Goal: Information Seeking & Learning: Learn about a topic

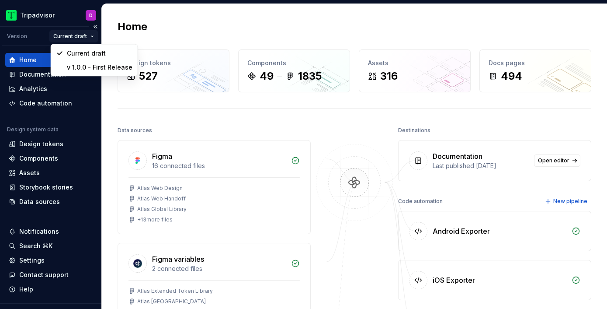
click at [92, 37] on html "Tripadvisor D Version Current draft Home Documentation Analytics Code automatio…" at bounding box center [303, 154] width 607 height 309
click at [87, 64] on div "v 1.0.0 - First Release" at bounding box center [100, 67] width 66 height 9
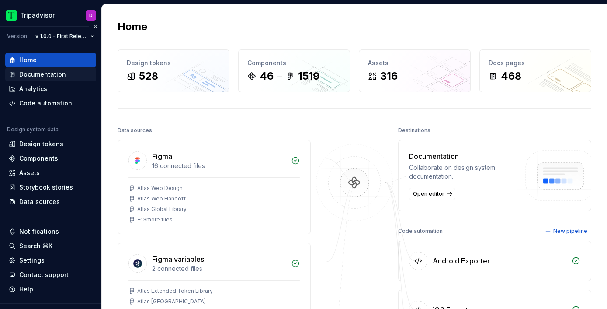
click at [45, 73] on div "Documentation" at bounding box center [42, 74] width 47 height 9
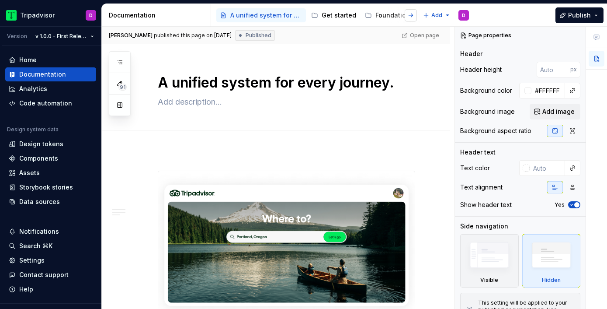
click at [414, 17] on button "button" at bounding box center [411, 15] width 12 height 12
click at [411, 16] on button "button" at bounding box center [411, 15] width 12 height 12
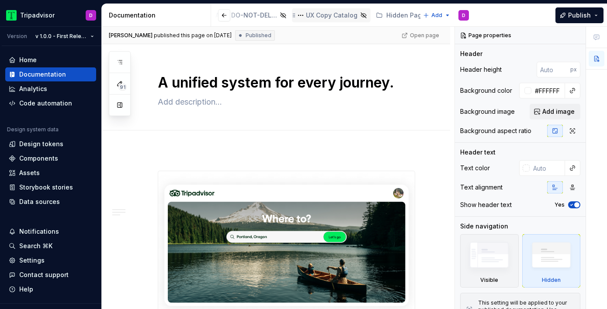
click at [311, 15] on div "UX Copy Catalog" at bounding box center [332, 15] width 52 height 9
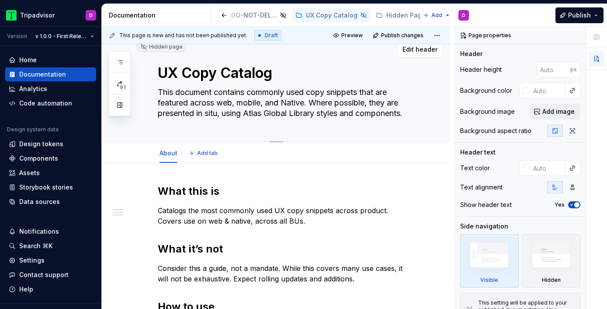
scroll to position [19, 0]
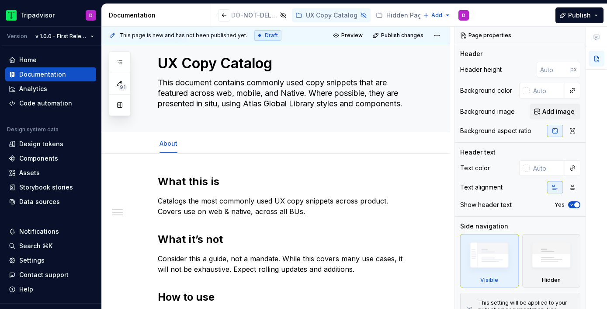
click at [196, 183] on h2 "What this is" at bounding box center [286, 181] width 257 height 14
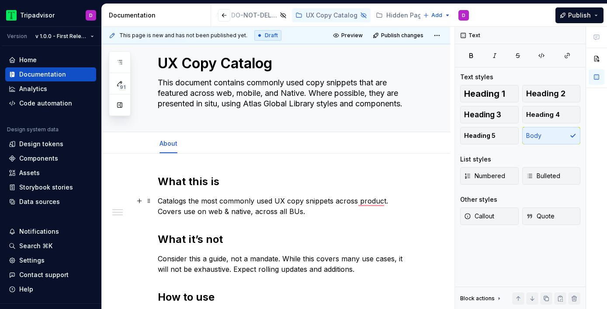
click at [208, 208] on p "Catalogs the most commonly used UX copy snippets across product. Covers use on …" at bounding box center [286, 205] width 257 height 21
click at [196, 184] on h2 "What this is" at bounding box center [286, 181] width 257 height 14
click at [201, 230] on div "What this is Catalogs the most commonly used UX copy snippets across product. C…" at bounding box center [286, 252] width 257 height 157
click at [201, 240] on h2 "What it’s not" at bounding box center [286, 239] width 257 height 14
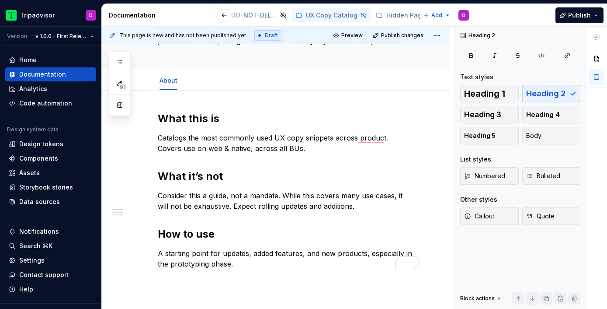
scroll to position [131, 0]
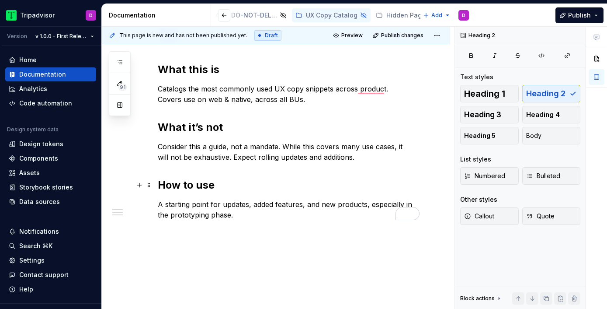
click at [206, 189] on h2 "How to use" at bounding box center [286, 185] width 257 height 14
click at [206, 206] on p "A starting point for updates, added features, and new products, especially in t…" at bounding box center [286, 209] width 257 height 21
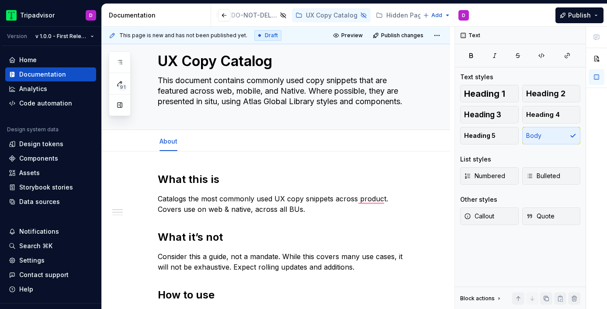
scroll to position [0, 0]
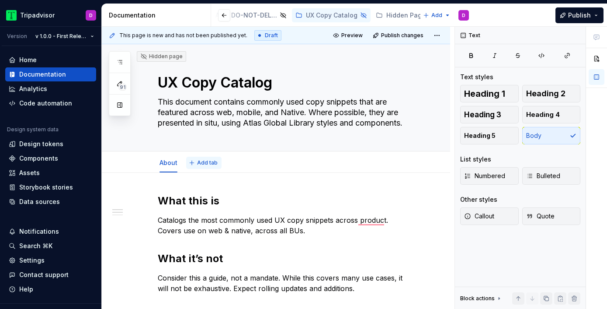
click at [207, 162] on span "Add tab" at bounding box center [207, 162] width 21 height 7
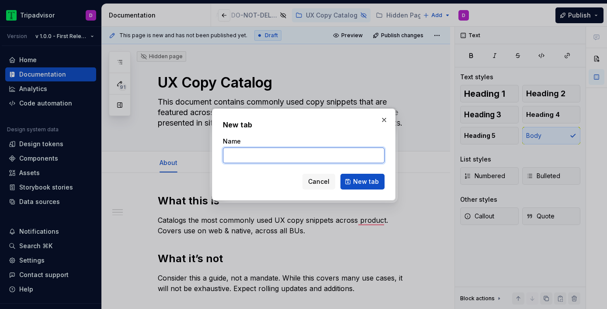
type textarea "*"
click at [254, 154] on input "Name" at bounding box center [304, 155] width 162 height 16
paste input "Brand voice & principles"
type input "Brand voice & principles"
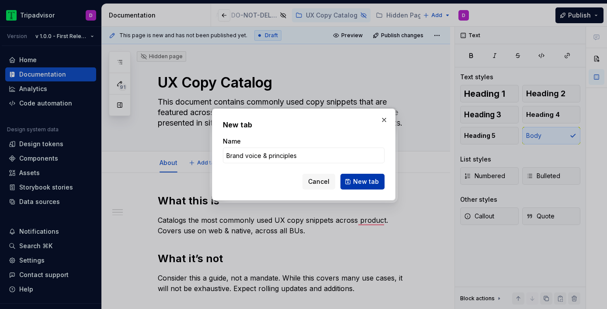
click at [362, 181] on span "New tab" at bounding box center [366, 181] width 26 height 9
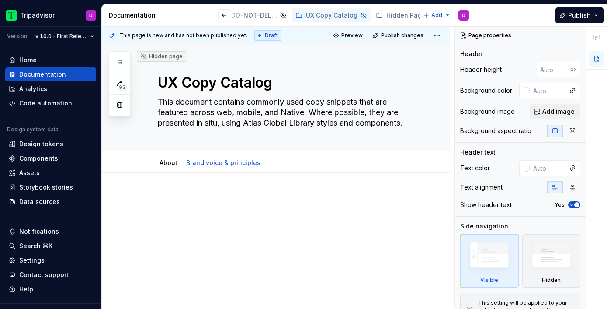
click at [235, 197] on p at bounding box center [286, 199] width 257 height 10
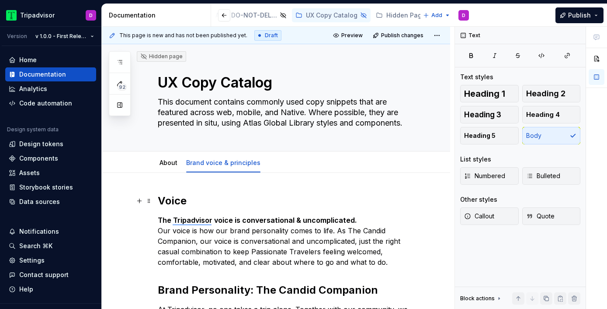
click at [168, 198] on h2 "Voice" at bounding box center [286, 201] width 257 height 14
click at [213, 220] on strong "The Tripadvisor voice is conversational & uncomplicated." at bounding box center [257, 219] width 199 height 9
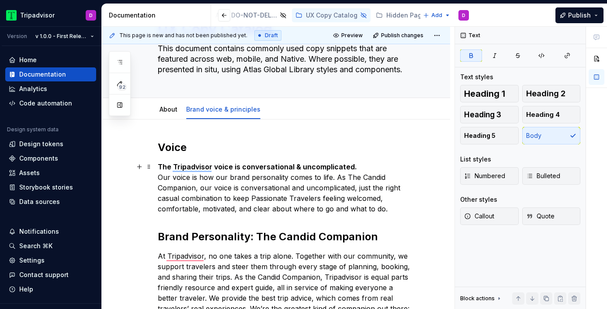
scroll to position [116, 0]
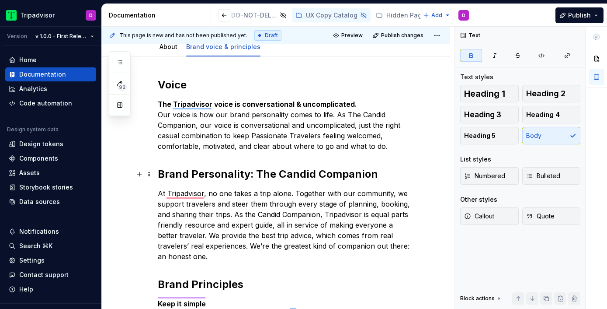
click at [225, 177] on h2 "Brand Personality: The Candid Companion" at bounding box center [286, 174] width 257 height 14
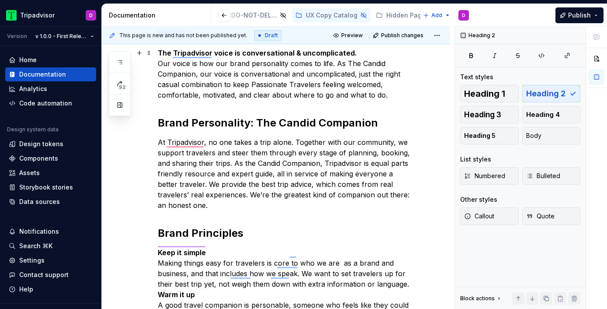
scroll to position [0, 0]
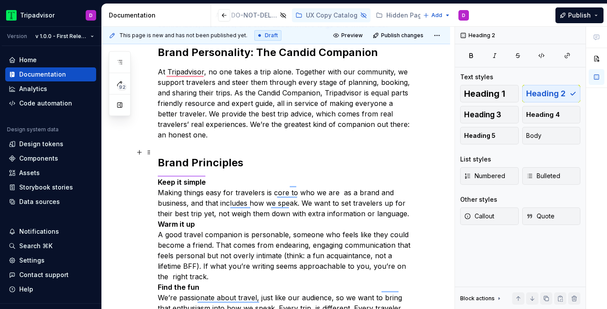
click at [201, 156] on h2 "Brand Principles" at bounding box center [286, 163] width 257 height 14
click at [411, 204] on p "Keep it simple Making things easy for travelers is core to who we are  as a bra…" at bounding box center [286, 276] width 257 height 199
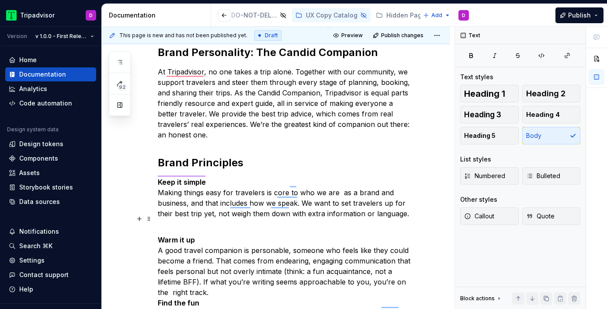
click at [223, 282] on p "Warm it up A good travel companion is personable, someone who feels like they c…" at bounding box center [286, 308] width 257 height 168
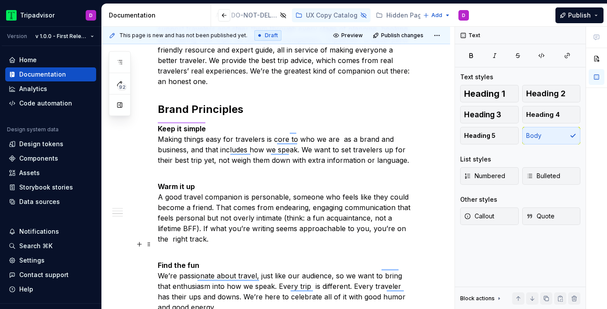
scroll to position [338, 0]
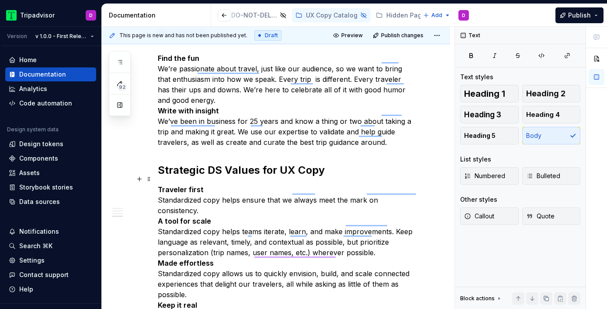
click at [424, 192] on div "Voice The Tripadvisor voice is conversational & uncomplicated. Our voice is how…" at bounding box center [276, 65] width 348 height 780
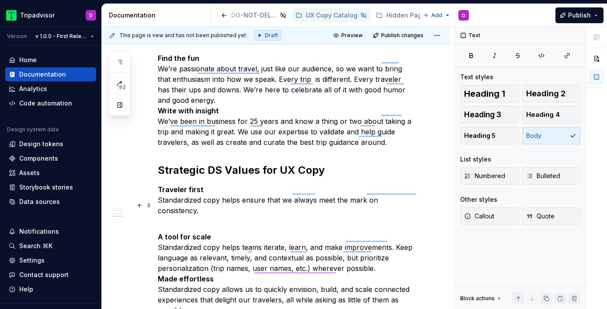
click at [403, 253] on p "A tool for scale  Standardized copy helps teams iterate, learn, and make improv…" at bounding box center [286, 294] width 257 height 147
click at [389, 247] on p "A tool for scale  Standardized copy helps teams iterate, learn, and make improv…" at bounding box center [286, 294] width 257 height 147
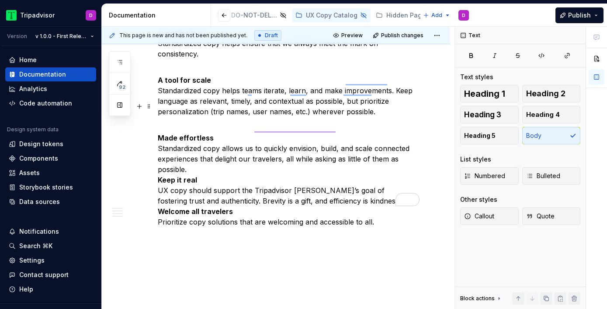
click at [246, 152] on p "Made effortless  Standardized copy allows us to quickly envision, build, and sc…" at bounding box center [286, 174] width 257 height 105
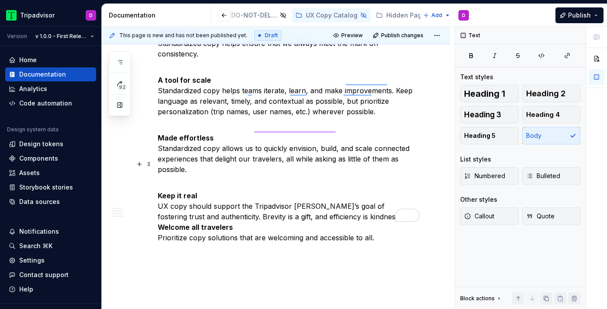
click at [357, 197] on p "Keep it real  UX copy should support the Tripadvisor brand’s goal of fostering …" at bounding box center [286, 211] width 257 height 63
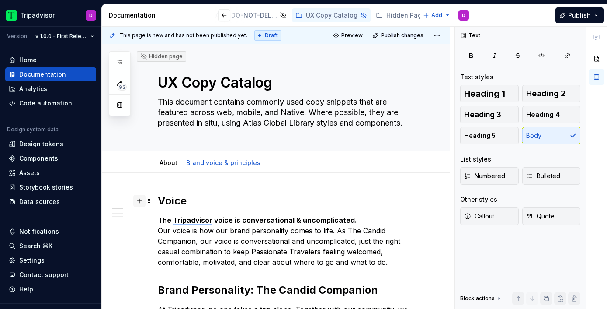
click at [139, 201] on button "button" at bounding box center [139, 200] width 12 height 12
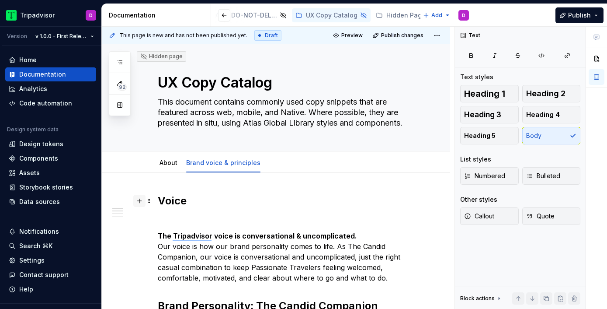
click at [139, 201] on button "button" at bounding box center [139, 200] width 12 height 12
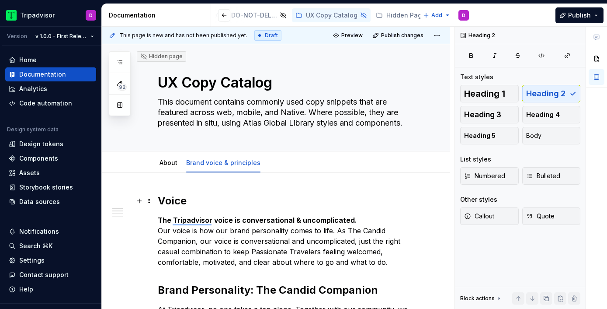
click at [173, 201] on h2 "Voice" at bounding box center [286, 201] width 257 height 14
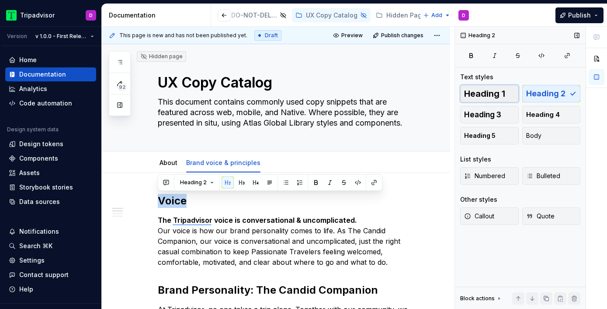
click at [495, 94] on span "Heading 1" at bounding box center [484, 93] width 41 height 9
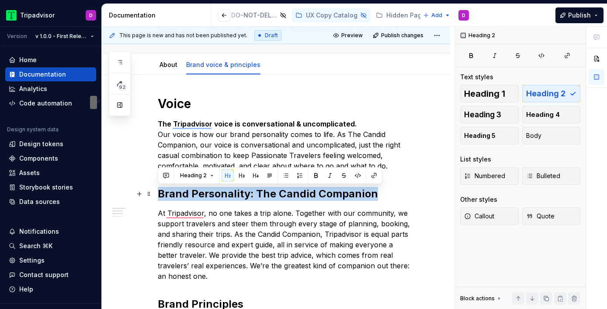
drag, startPoint x: 378, startPoint y: 193, endPoint x: 154, endPoint y: 196, distance: 224.2
click at [485, 92] on span "Heading 1" at bounding box center [484, 93] width 41 height 9
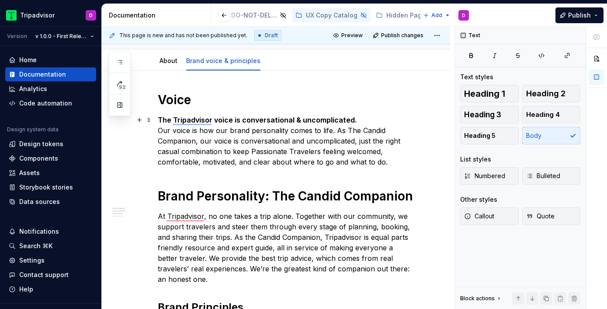
click at [203, 166] on p "The Tripadvisor voice is conversational & uncomplicated. Our voice is how our b…" at bounding box center [286, 140] width 257 height 52
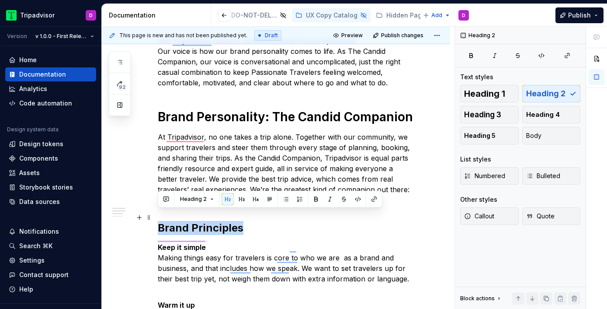
drag, startPoint x: 248, startPoint y: 219, endPoint x: 154, endPoint y: 221, distance: 94.0
click at [487, 96] on span "Heading 1" at bounding box center [484, 93] width 41 height 9
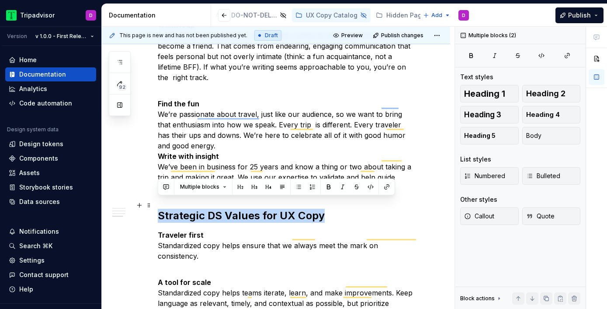
drag, startPoint x: 331, startPoint y: 213, endPoint x: 155, endPoint y: 206, distance: 175.8
click at [155, 206] on div "Voice The Tripadvisor voice is conversational & uncomplicated. Our voice is how…" at bounding box center [276, 134] width 348 height 858
click at [486, 93] on span "Heading 1" at bounding box center [484, 93] width 41 height 9
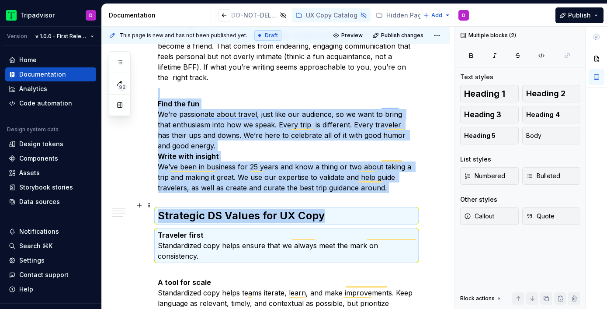
click at [329, 210] on h2 "Strategic DS Values for UX Copy" at bounding box center [286, 215] width 257 height 14
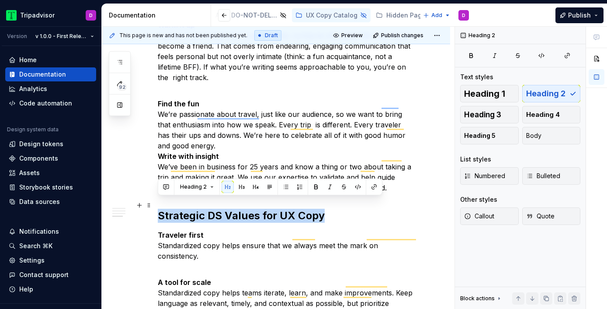
drag, startPoint x: 327, startPoint y: 205, endPoint x: 160, endPoint y: 208, distance: 167.4
click at [160, 208] on h2 "Strategic DS Values for UX Copy" at bounding box center [286, 215] width 257 height 14
click at [473, 87] on button "Heading 1" at bounding box center [489, 93] width 59 height 17
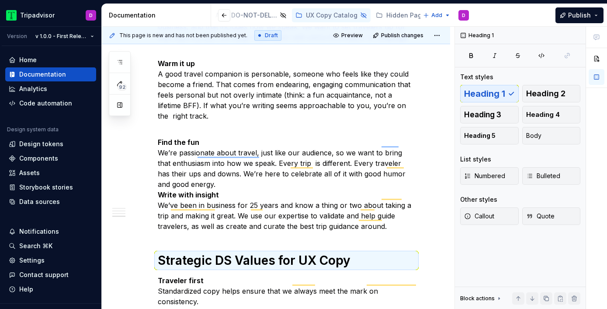
click at [176, 227] on div "Voice The Tripadvisor voice is conversational & uncomplicated. Our voice is how…" at bounding box center [286, 134] width 257 height 741
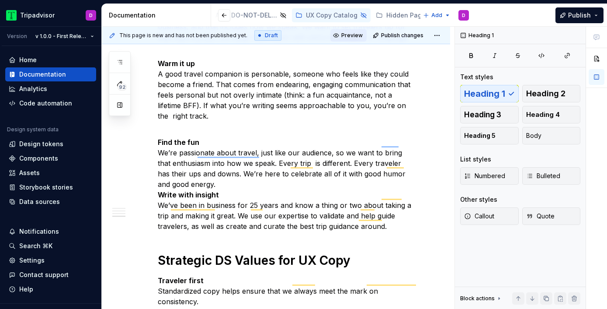
click at [346, 38] on button "Preview" at bounding box center [348, 35] width 36 height 12
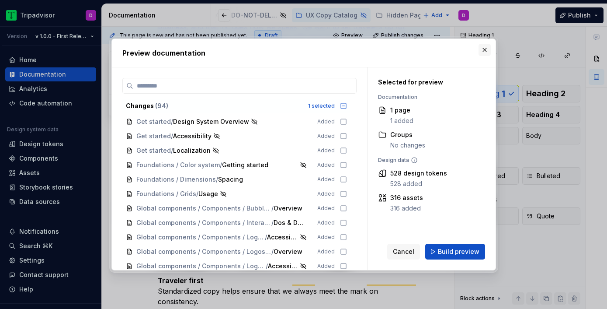
click at [484, 51] on button "button" at bounding box center [485, 50] width 12 height 12
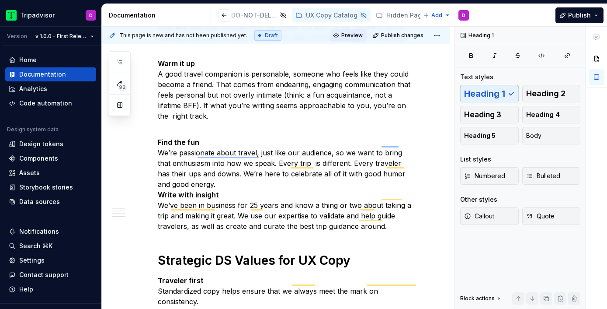
click at [355, 38] on span "Preview" at bounding box center [351, 35] width 21 height 7
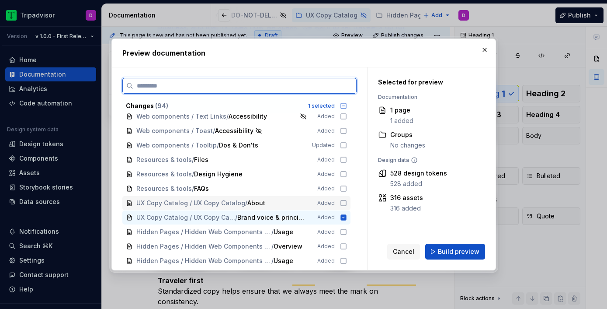
click at [347, 204] on icon at bounding box center [343, 202] width 7 height 7
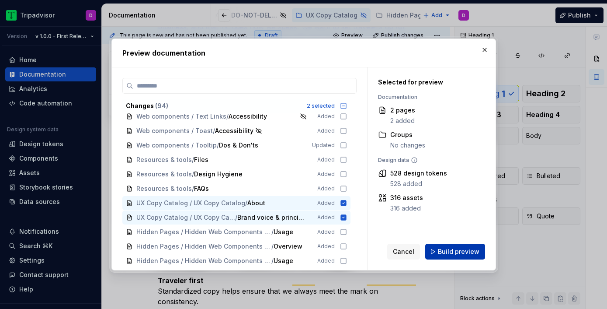
click at [458, 253] on span "Build preview" at bounding box center [459, 251] width 42 height 9
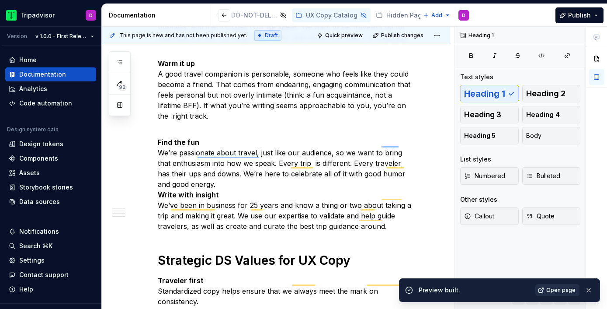
click at [562, 290] on span "Open page" at bounding box center [560, 289] width 29 height 7
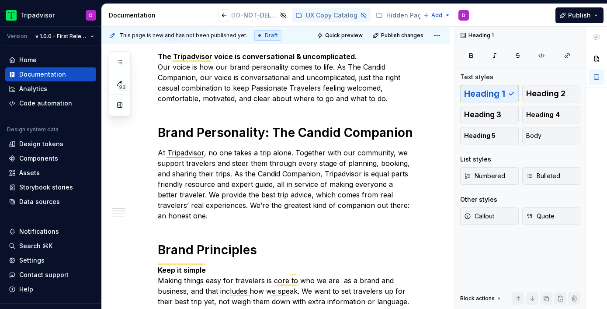
scroll to position [0, 0]
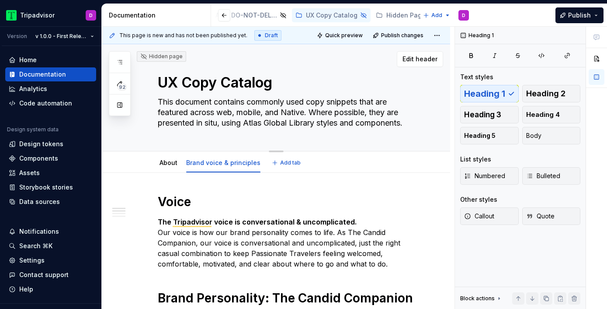
click at [156, 81] on textarea "UX Copy Catalog" at bounding box center [284, 82] width 257 height 21
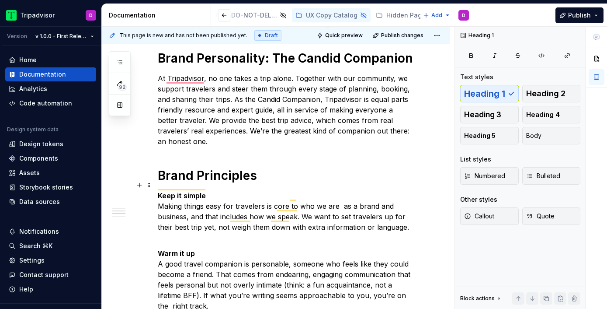
scroll to position [261, 0]
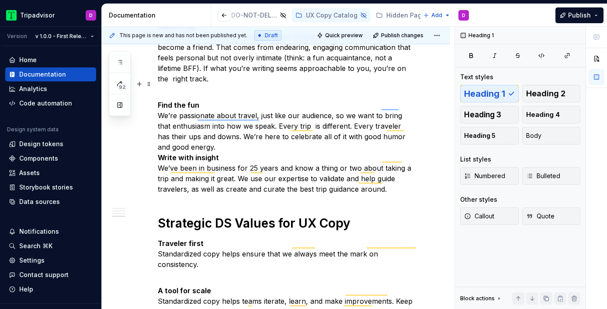
click at [195, 137] on p "Find the fun We’re passionate about travel, just like our audience, so we want …" at bounding box center [286, 141] width 257 height 105
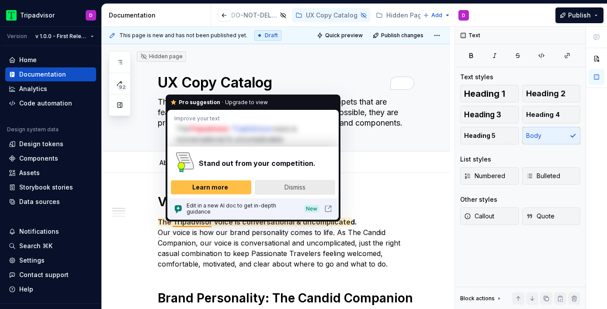
click at [290, 186] on span "Dismiss" at bounding box center [294, 186] width 21 height 7
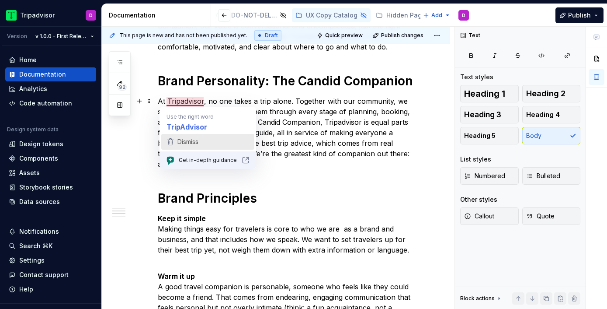
click at [212, 143] on div "Dismiss" at bounding box center [207, 141] width 85 height 13
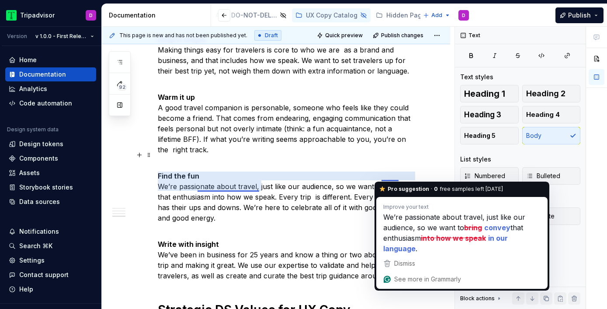
click at [228, 188] on p "Find the fun We’re passionate about travel, just like our audience, so we want …" at bounding box center [286, 191] width 257 height 63
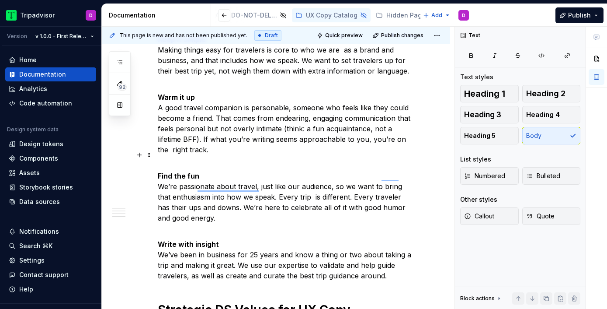
click at [246, 185] on p "Find the fun We’re passionate about travel, just like our audience, so we want …" at bounding box center [286, 191] width 257 height 63
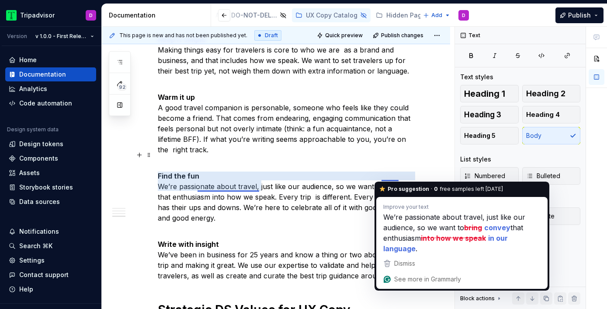
click at [386, 175] on p "Find the fun We’re passionate about travel, just like our audience, so we want …" at bounding box center [286, 191] width 257 height 63
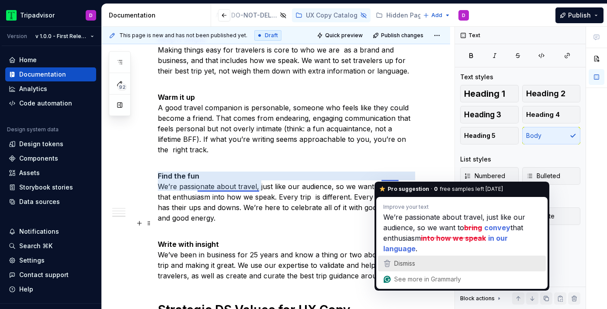
click at [415, 263] on span "Dismiss" at bounding box center [404, 262] width 21 height 7
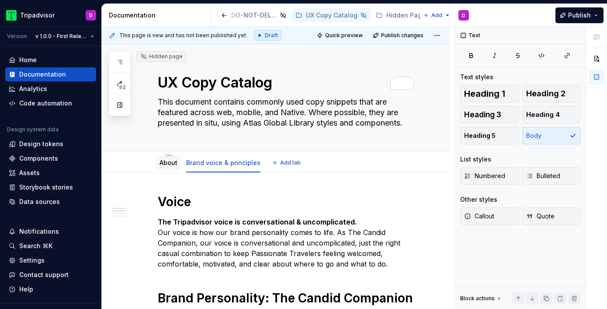
click at [164, 164] on link "About" at bounding box center [169, 162] width 18 height 7
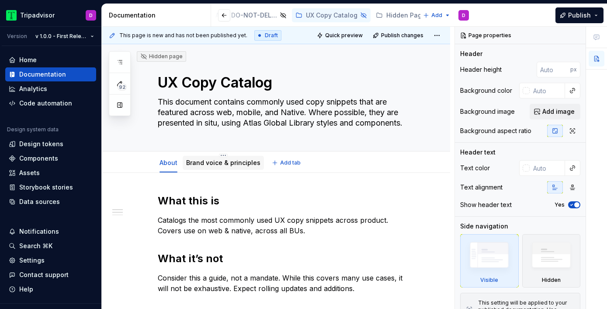
click at [239, 161] on link "Brand voice & principles" at bounding box center [223, 162] width 74 height 7
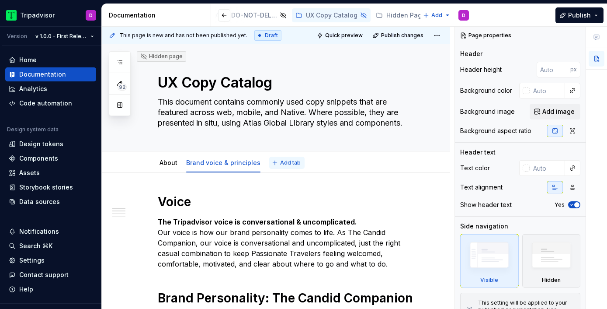
click at [286, 166] on button "Add tab" at bounding box center [286, 162] width 35 height 12
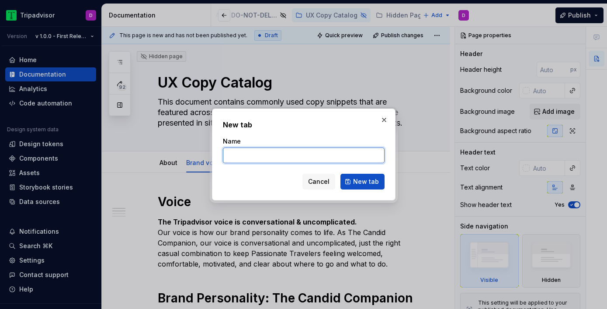
type textarea "*"
paste input "Additional resources"
click at [260, 156] on input "Additional resources" at bounding box center [304, 155] width 162 height 16
click at [257, 156] on input "Additional resources" at bounding box center [304, 155] width 162 height 16
type input "Additional guides & resources"
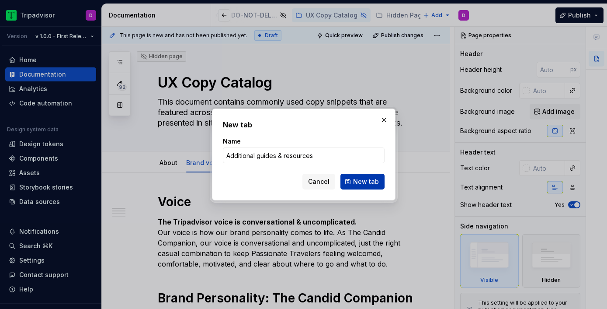
click at [362, 179] on span "New tab" at bounding box center [366, 181] width 26 height 9
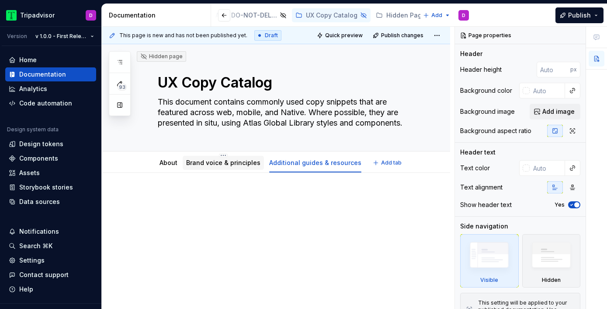
click at [209, 166] on link "Brand voice & principles" at bounding box center [223, 162] width 74 height 7
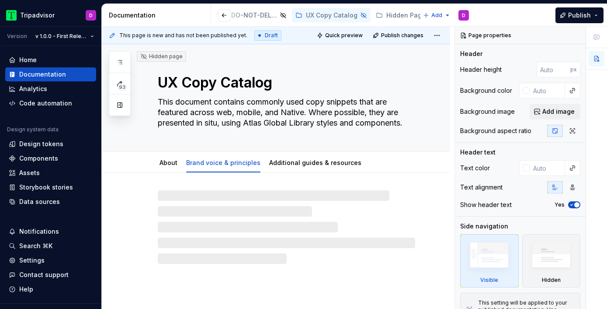
type textarea "*"
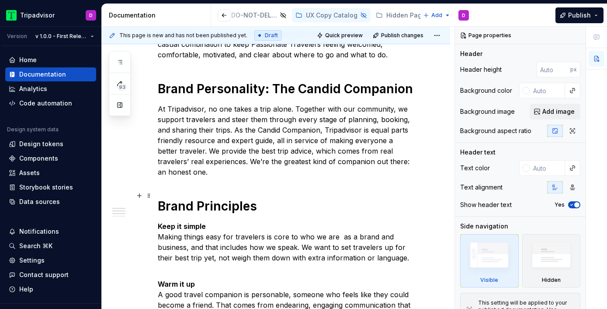
scroll to position [225, 0]
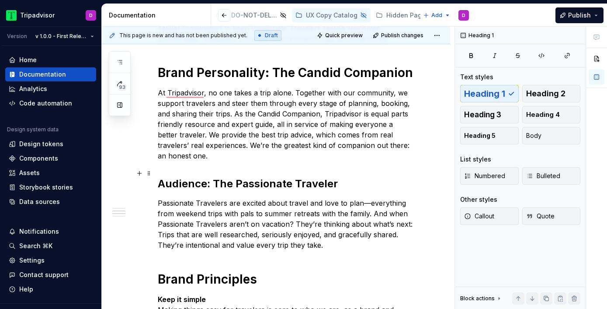
click at [250, 177] on h2 "Audience: The Passionate Traveler" at bounding box center [286, 184] width 257 height 14
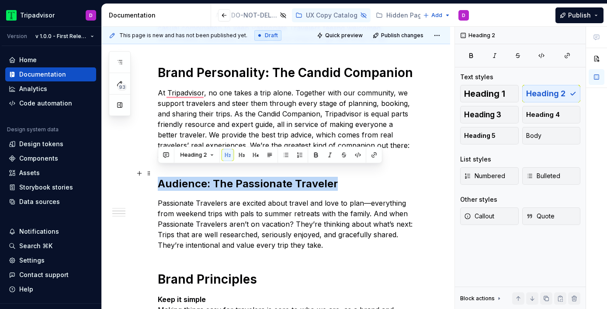
click at [250, 177] on h2 "Audience: The Passionate Traveler" at bounding box center [286, 184] width 257 height 14
click at [495, 94] on span "Heading 1" at bounding box center [484, 93] width 41 height 9
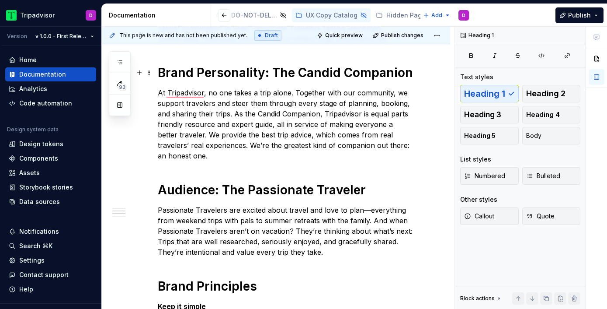
click at [271, 73] on h1 "Brand Personality: The Candid Companion" at bounding box center [286, 73] width 257 height 16
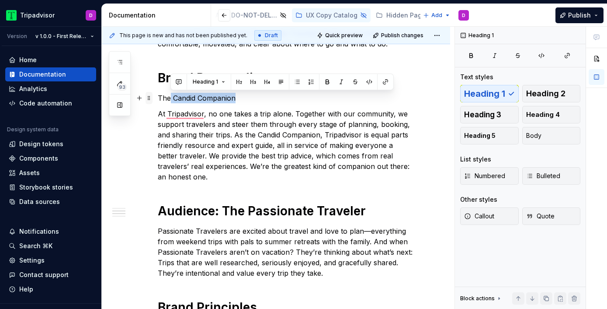
drag, startPoint x: 250, startPoint y: 94, endPoint x: 150, endPoint y: 100, distance: 100.2
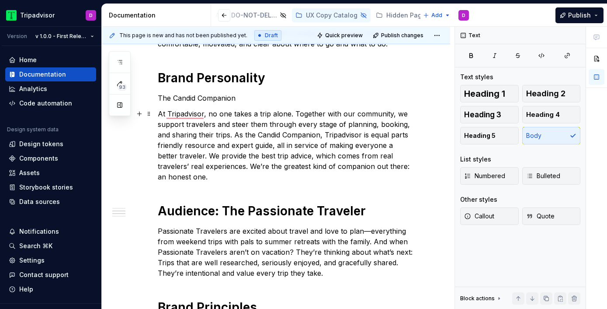
click at [311, 147] on p "At Tripadvisor, no one takes a trip alone. Together with our community, we supp…" at bounding box center [286, 144] width 257 height 73
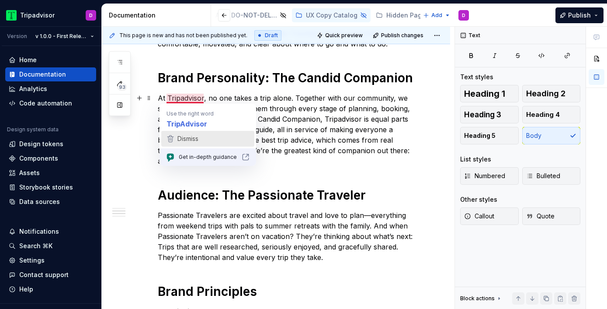
click at [208, 138] on div "Dismiss" at bounding box center [207, 138] width 85 height 13
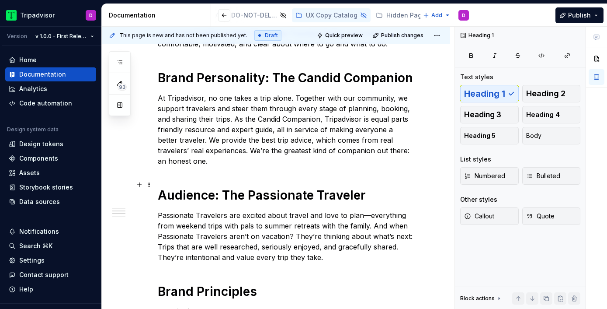
click at [222, 187] on h1 "Audience: The Passionate Traveler" at bounding box center [286, 195] width 257 height 16
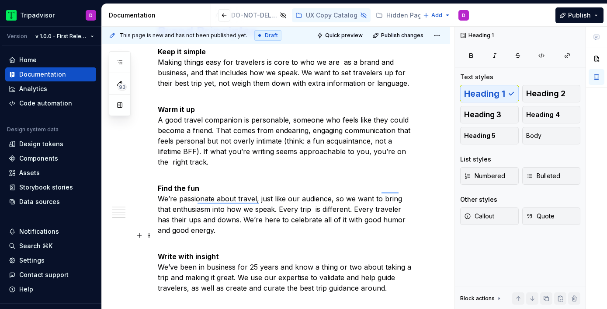
scroll to position [531, 0]
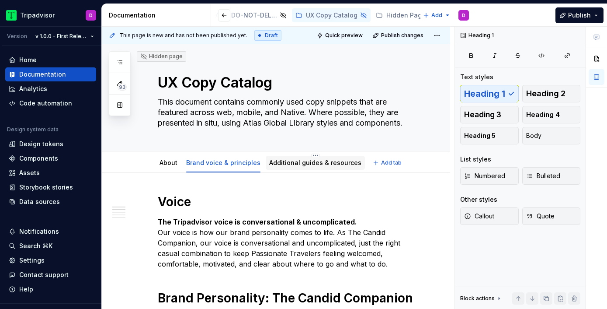
click at [301, 161] on link "Additional guides & resources" at bounding box center [315, 162] width 92 height 7
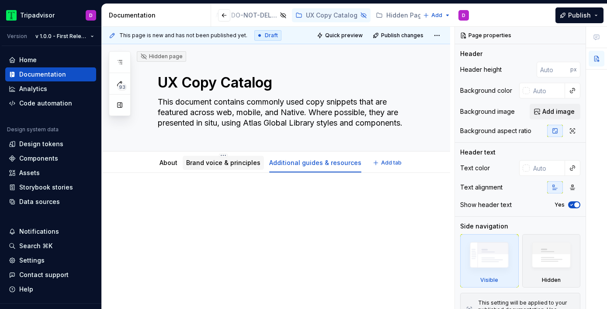
click at [217, 161] on link "Brand voice & principles" at bounding box center [223, 162] width 74 height 7
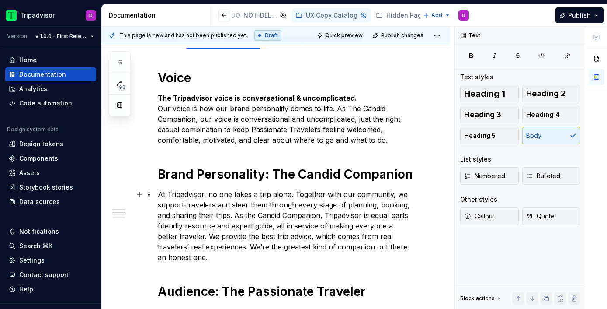
click at [271, 222] on p "At Tripadvisor, no one takes a trip alone. Together with our community, we supp…" at bounding box center [286, 225] width 257 height 73
type textarea "*"
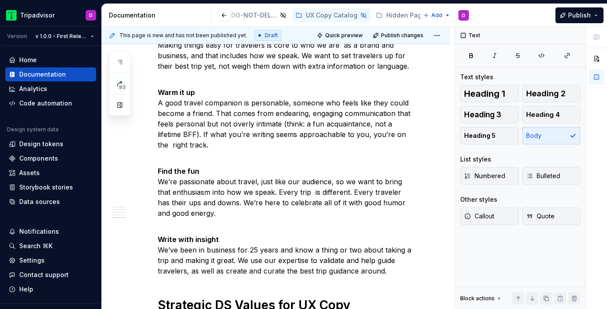
scroll to position [520, 0]
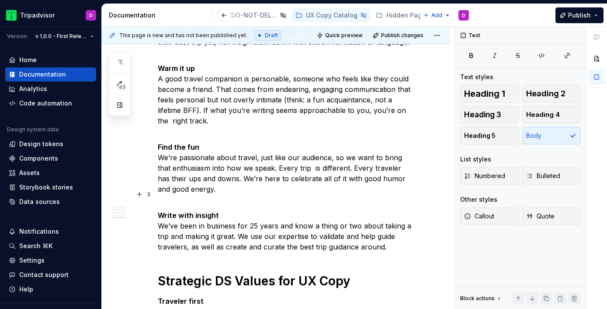
click at [271, 222] on p "Write with insight We’ve been in business for 25 years and know a thing or two …" at bounding box center [286, 225] width 257 height 52
click at [230, 161] on p "Find the fun We’re passionate about travel, just like our audience, so we want …" at bounding box center [286, 162] width 257 height 63
click at [237, 215] on p "Write with insight We’ve been in business for 25 years and know a thing or two …" at bounding box center [286, 225] width 257 height 52
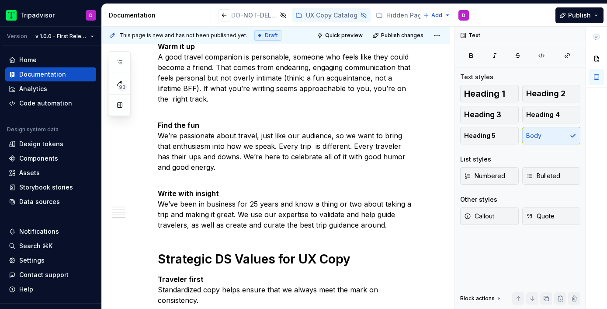
scroll to position [467, 0]
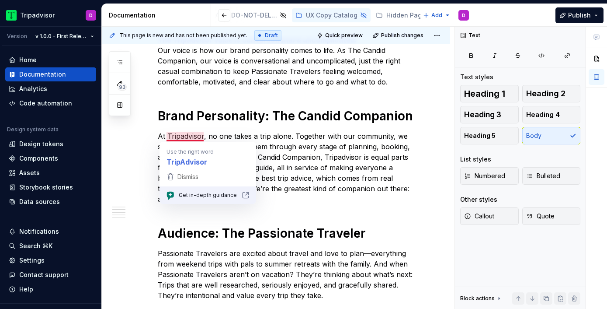
click at [0, 0] on html "Tripadvisor D Version v 1.0.0 - First Release Home Documentation Analytics Code…" at bounding box center [303, 154] width 607 height 309
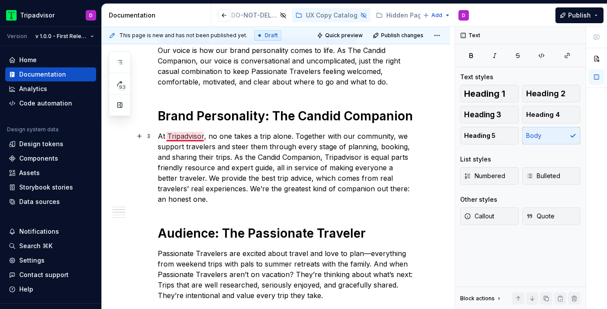
click at [177, 136] on p "At Tripadvisor, no one takes a trip alone. Together with our community, we supp…" at bounding box center [286, 167] width 257 height 73
click at [447, 36] on html "Tripadvisor D Version v 1.0.0 - First Release Home Documentation Analytics Code…" at bounding box center [303, 154] width 607 height 309
click at [443, 36] on html "Tripadvisor D Version v 1.0.0 - First Release Home Documentation Analytics Code…" at bounding box center [303, 154] width 607 height 309
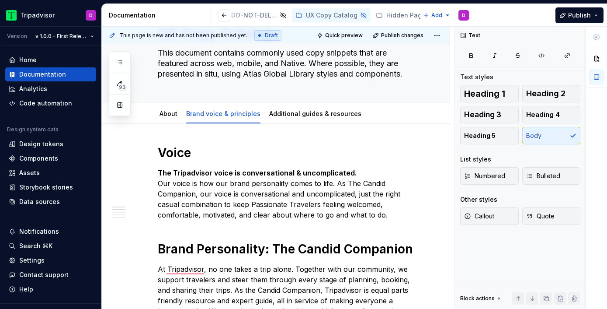
click at [443, 36] on html "Tripadvisor D Version v 1.0.0 - First Release Home Documentation Analytics Code…" at bounding box center [303, 154] width 607 height 309
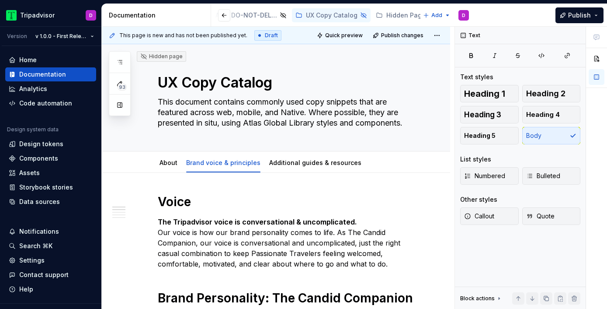
click at [343, 35] on html "Tripadvisor D Version v 1.0.0 - First Release Home Documentation Analytics Code…" at bounding box center [303, 154] width 607 height 309
click at [337, 36] on span "Quick preview" at bounding box center [344, 35] width 38 height 7
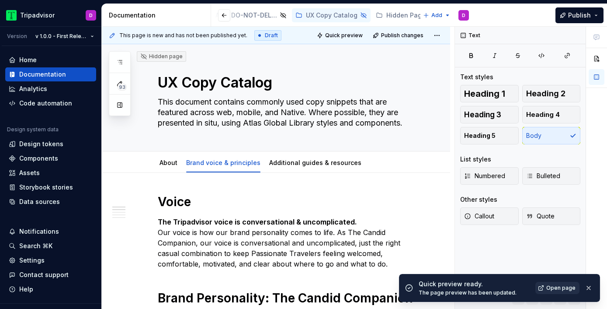
click at [561, 288] on span "Open page" at bounding box center [560, 287] width 29 height 7
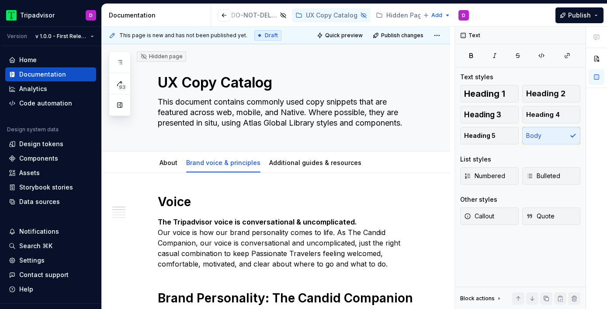
click at [265, 37] on span "Draft" at bounding box center [271, 35] width 13 height 7
click at [326, 169] on div "Additional guides & resources" at bounding box center [315, 163] width 99 height 14
click at [304, 160] on link "Additional guides & resources" at bounding box center [315, 162] width 92 height 7
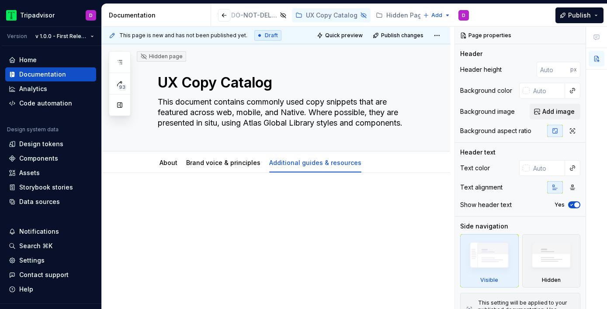
click at [304, 205] on div at bounding box center [286, 210] width 257 height 33
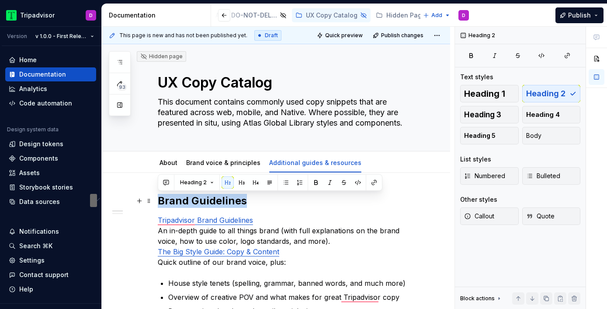
drag, startPoint x: 255, startPoint y: 198, endPoint x: 159, endPoint y: 200, distance: 96.2
click at [159, 200] on h2 "Brand Guidelines" at bounding box center [286, 201] width 257 height 14
click at [491, 93] on span "Heading 1" at bounding box center [484, 93] width 41 height 9
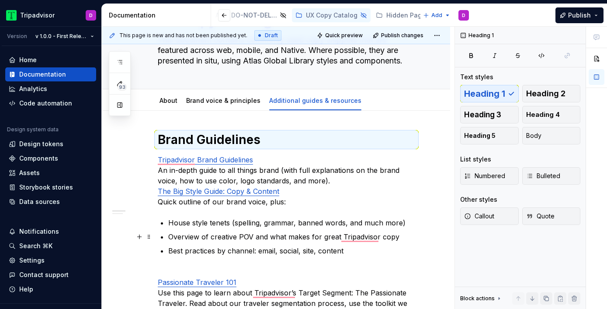
scroll to position [67, 0]
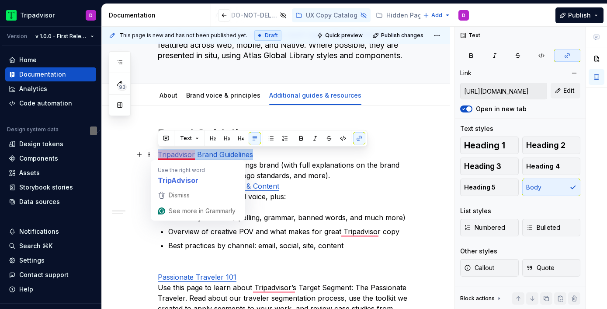
drag, startPoint x: 262, startPoint y: 154, endPoint x: 156, endPoint y: 154, distance: 105.8
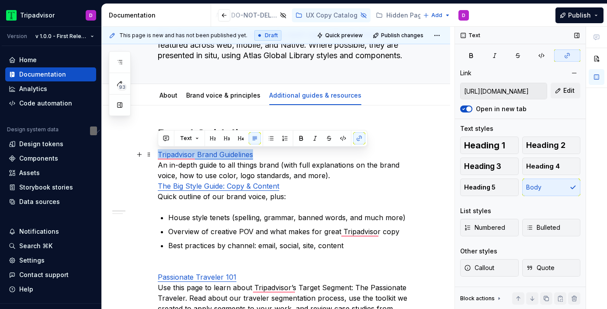
type textarea "*"
click at [542, 145] on span "Heading 2" at bounding box center [545, 145] width 39 height 9
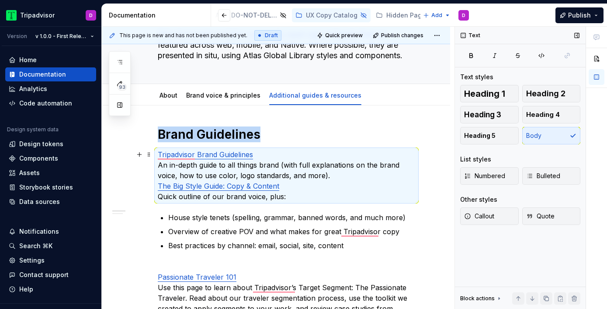
click at [275, 154] on p "Tripadvisor Brand Guidelines An in-depth guide to all things brand (with full e…" at bounding box center [286, 175] width 257 height 52
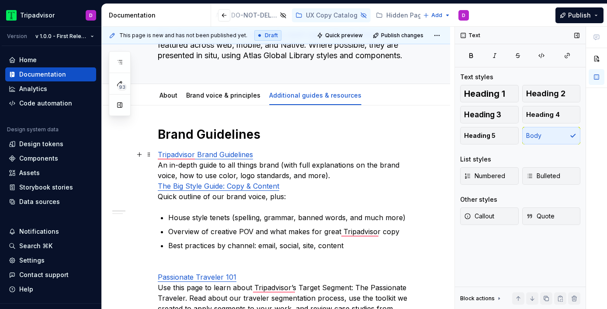
click at [159, 164] on p "Tripadvisor Brand Guidelines An in-depth guide to all things brand (with full e…" at bounding box center [286, 175] width 257 height 52
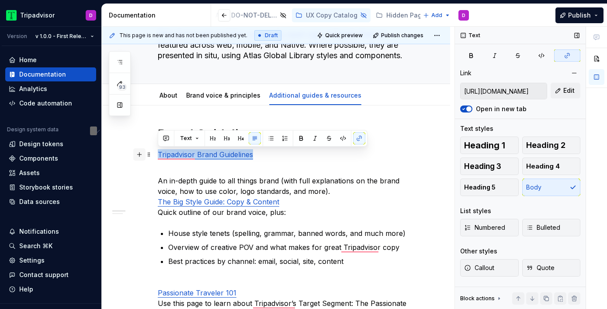
drag, startPoint x: 267, startPoint y: 155, endPoint x: 136, endPoint y: 154, distance: 130.7
click at [158, 154] on div "Brand Guidelines Tripadvisor Brand Guidelines An in-depth guide to all things b…" at bounding box center [286, 303] width 257 height 355
click at [547, 146] on span "Heading 2" at bounding box center [545, 145] width 39 height 9
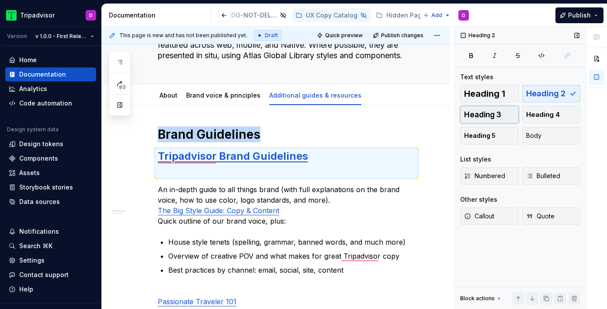
click at [499, 117] on span "Heading 3" at bounding box center [482, 114] width 37 height 9
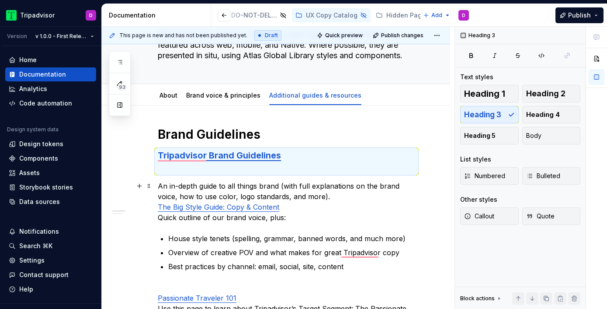
click at [286, 211] on p "An in-depth guide to all things brand (with full explanations on the brand voic…" at bounding box center [286, 201] width 257 height 42
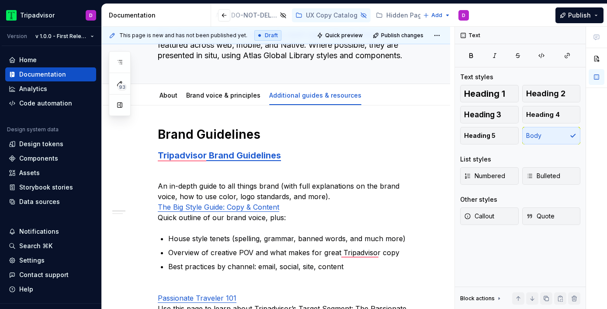
click at [222, 176] on div "Brand Guidelines Tripadvisor Brand Guidelines An in-depth guide to all things b…" at bounding box center [286, 301] width 257 height 350
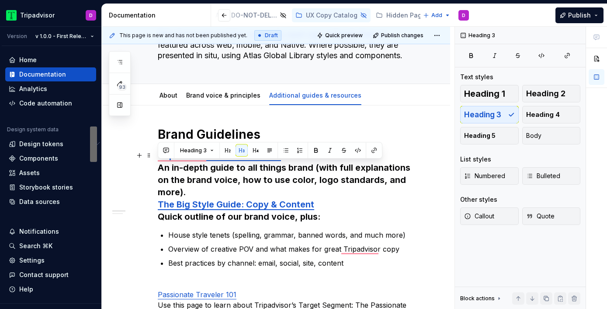
drag, startPoint x: 192, startPoint y: 194, endPoint x: 152, endPoint y: 170, distance: 46.7
click at [153, 169] on html "Tripadvisor D Version v 1.0.0 - First Release Home Documentation Analytics Code…" at bounding box center [303, 154] width 607 height 309
click at [541, 137] on button "Body" at bounding box center [551, 135] width 59 height 17
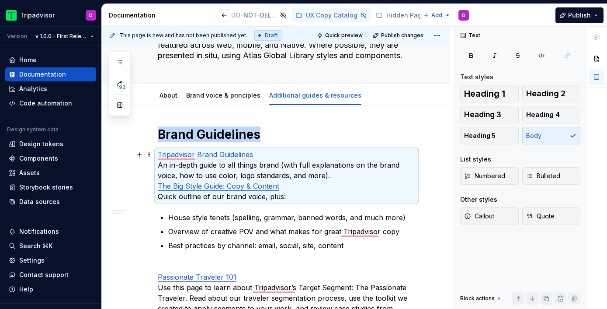
click at [329, 159] on p "Tripadvisor Brand Guidelines An in-depth guide to all things brand (with full e…" at bounding box center [286, 175] width 257 height 52
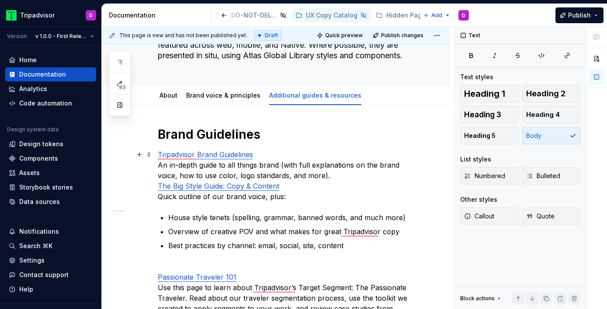
click at [340, 177] on p "Tripadvisor Brand Guidelines An in-depth guide to all things brand (with full e…" at bounding box center [286, 175] width 257 height 52
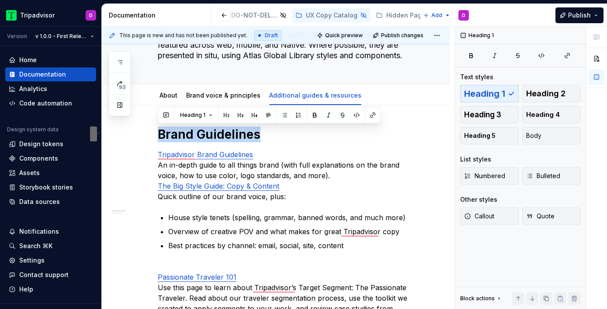
drag, startPoint x: 268, startPoint y: 136, endPoint x: 139, endPoint y: 120, distance: 129.9
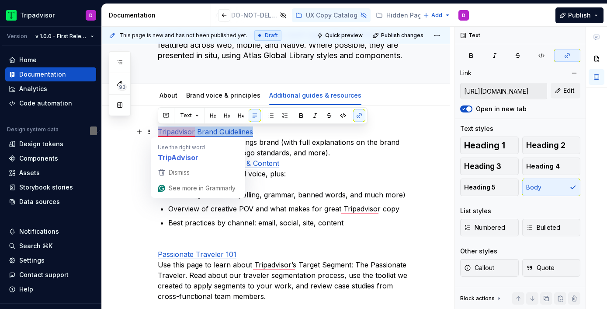
drag, startPoint x: 264, startPoint y: 134, endPoint x: 153, endPoint y: 135, distance: 110.6
click at [153, 135] on html "Tripadvisor D Version v 1.0.0 - First Release Home Documentation Analytics Code…" at bounding box center [303, 154] width 607 height 309
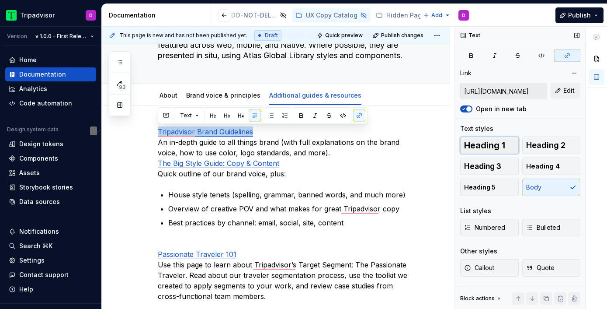
click at [489, 147] on span "Heading 1" at bounding box center [484, 145] width 41 height 9
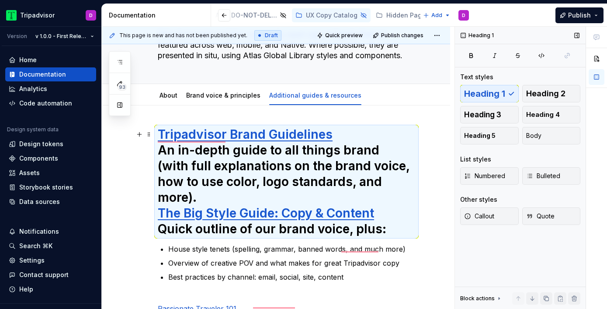
click at [158, 152] on h1 "Tripadvisor Brand Guidelines An in-depth guide to all things brand (with full e…" at bounding box center [286, 181] width 257 height 110
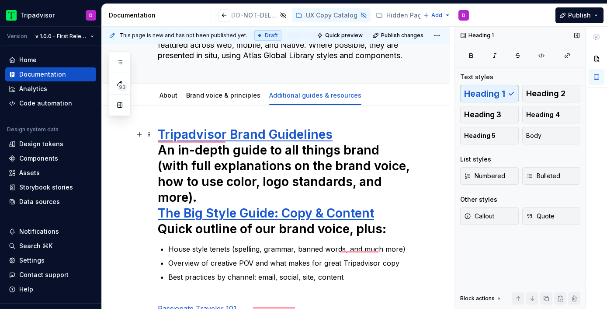
click at [160, 152] on h1 "Tripadvisor Brand Guidelines An in-depth guide to all things brand (with full e…" at bounding box center [286, 181] width 257 height 110
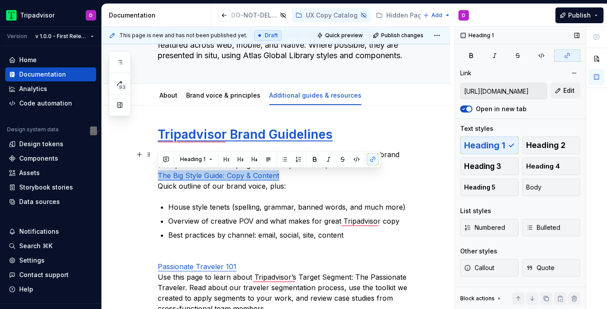
drag, startPoint x: 290, startPoint y: 176, endPoint x: 144, endPoint y: 175, distance: 146.0
click at [492, 147] on div "Heading 1 Heading 2 Heading 3 Heading 4 Heading 5 Body" at bounding box center [520, 165] width 120 height 59
click at [284, 192] on div "Tripadvisor Brand Guidelines An in-depth guide to all things brand (with full e…" at bounding box center [286, 285] width 257 height 318
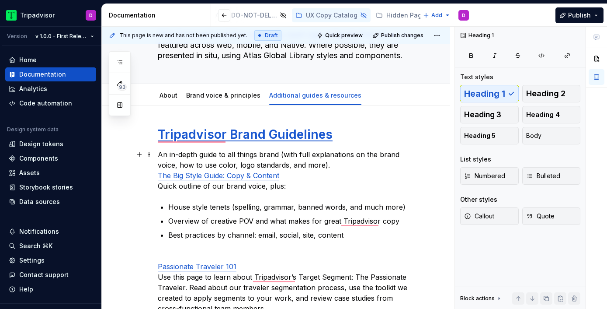
click at [303, 158] on p "An in-depth guide to all things brand (with full explanations on the brand voic…" at bounding box center [286, 170] width 257 height 42
click at [346, 167] on p "An in-depth guide to all things brand (with full explanations on the brand voic…" at bounding box center [286, 170] width 257 height 42
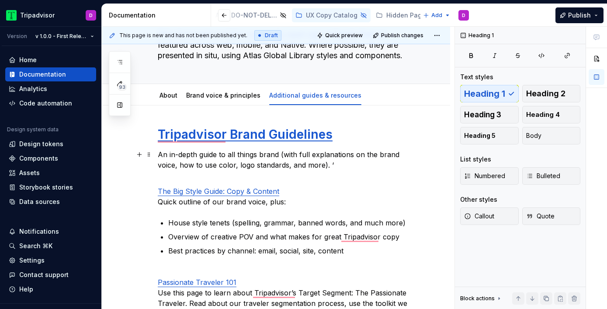
click at [335, 161] on p "An in-depth guide to all things brand (with full explanations on the brand voic…" at bounding box center [286, 159] width 257 height 21
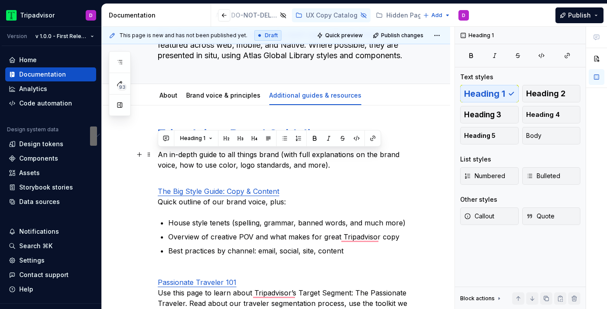
drag, startPoint x: 330, startPoint y: 166, endPoint x: 160, endPoint y: 155, distance: 171.2
click at [160, 155] on p "An in-depth guide to all things brand (with full explanations on the brand voic…" at bounding box center [286, 159] width 257 height 21
click at [544, 134] on button "Body" at bounding box center [551, 135] width 59 height 17
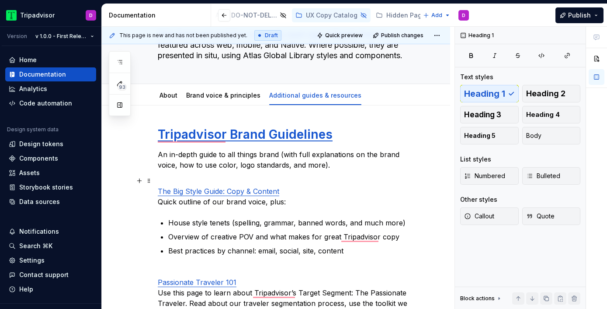
click at [291, 191] on p "The Big Style Guide: Copy & Content Quick outline of our brand voice, plus:" at bounding box center [286, 190] width 257 height 31
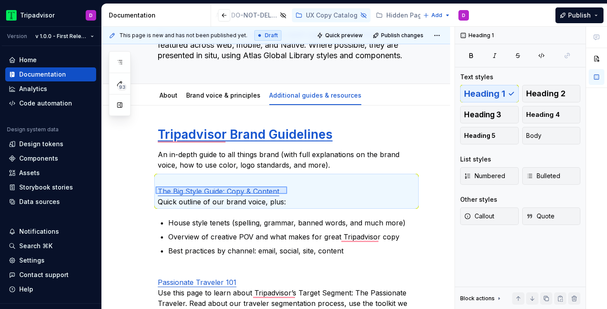
drag, startPoint x: 156, startPoint y: 194, endPoint x: 287, endPoint y: 187, distance: 131.7
click at [287, 187] on div "This page is new and has not been published yet. Draft Quick preview Publish ch…" at bounding box center [278, 168] width 353 height 282
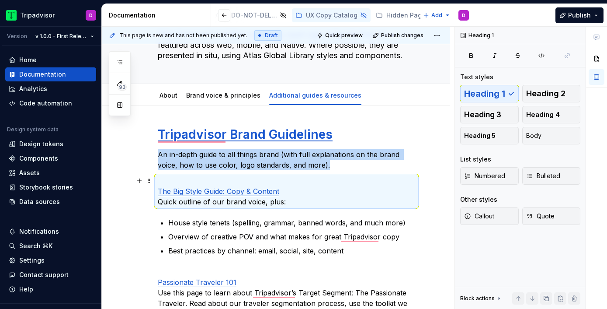
click at [292, 194] on p "The Big Style Guide: Copy & Content Quick outline of our brand voice, plus:" at bounding box center [286, 190] width 257 height 31
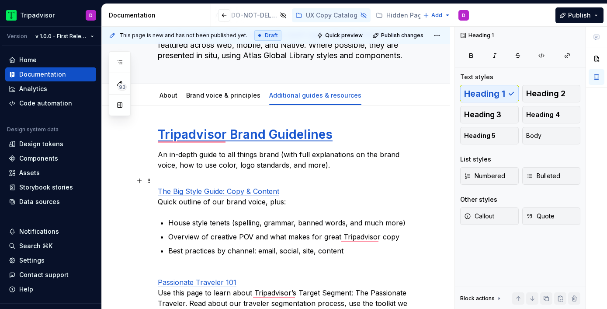
click at [160, 201] on p "The Big Style Guide: Copy & Content Quick outline of our brand voice, plus:" at bounding box center [286, 190] width 257 height 31
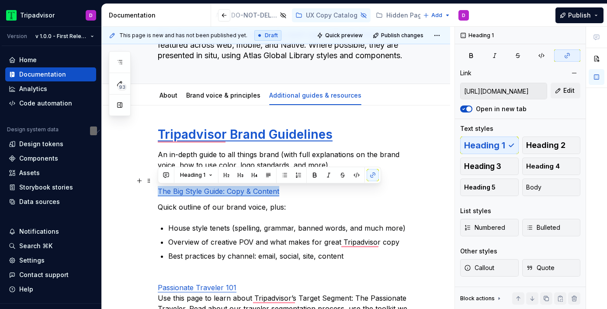
drag, startPoint x: 289, startPoint y: 192, endPoint x: 148, endPoint y: 191, distance: 141.6
click at [148, 191] on html "Tripadvisor D Version v 1.0.0 - First Release Home Documentation Analytics Code…" at bounding box center [303, 154] width 607 height 309
click at [494, 146] on div "Heading 1 Heading 2 Heading 3 Heading 4 Heading 5 Body" at bounding box center [520, 165] width 120 height 59
drag, startPoint x: 289, startPoint y: 193, endPoint x: 124, endPoint y: 189, distance: 165.2
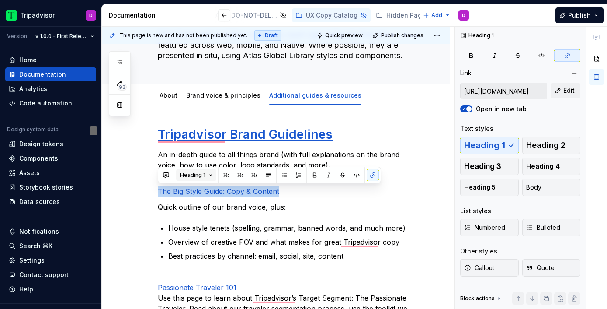
click at [189, 176] on span "Heading 1" at bounding box center [192, 174] width 25 height 7
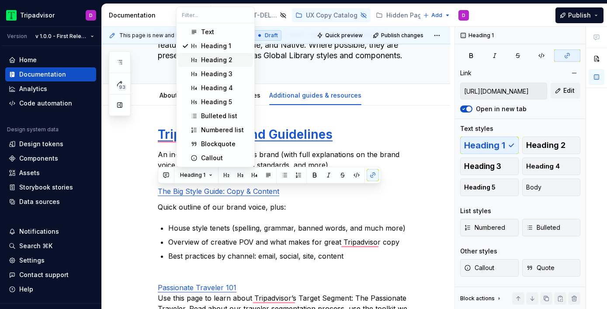
click at [217, 59] on div "Heading 2" at bounding box center [216, 59] width 31 height 9
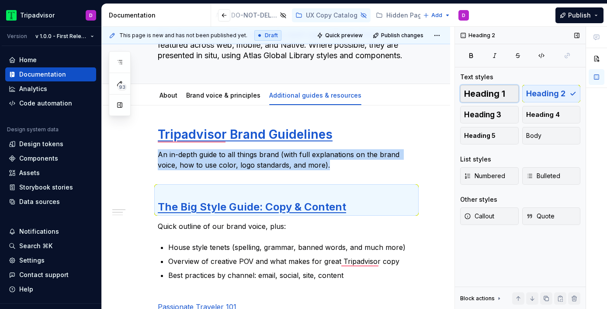
click at [495, 94] on span "Heading 1" at bounding box center [484, 93] width 41 height 9
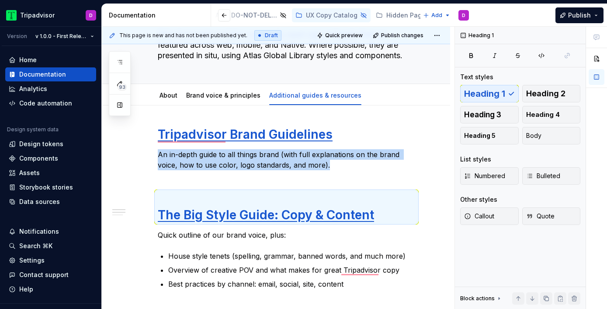
click at [264, 176] on div "Tripadvisor Brand Guidelines An in-depth guide to all things brand (with full e…" at bounding box center [286, 309] width 257 height 367
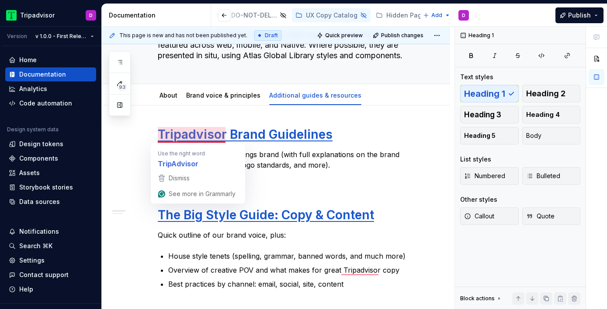
click at [326, 184] on div "Tripadvisor Brand Guidelines An in-depth guide to all things brand (with full e…" at bounding box center [286, 309] width 257 height 367
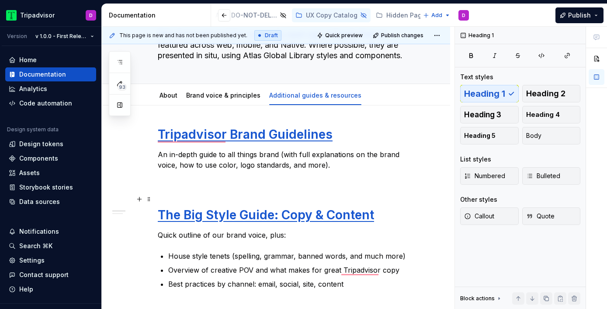
drag, startPoint x: 170, startPoint y: 177, endPoint x: 190, endPoint y: 197, distance: 27.2
click at [190, 197] on div "Tripadvisor Brand Guidelines An in-depth guide to all things brand (with full e…" at bounding box center [286, 309] width 257 height 367
click at [190, 197] on h1 "The Big Style Guide: Copy & Content" at bounding box center [286, 206] width 257 height 31
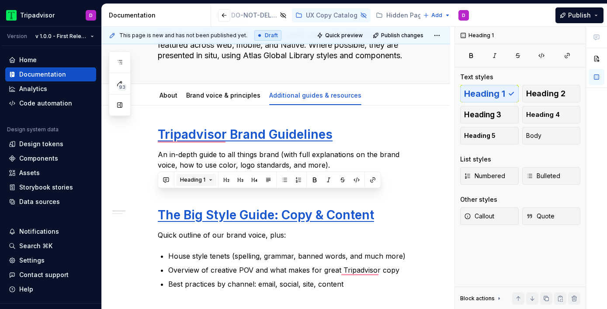
click at [204, 181] on span "Heading 1" at bounding box center [192, 179] width 25 height 7
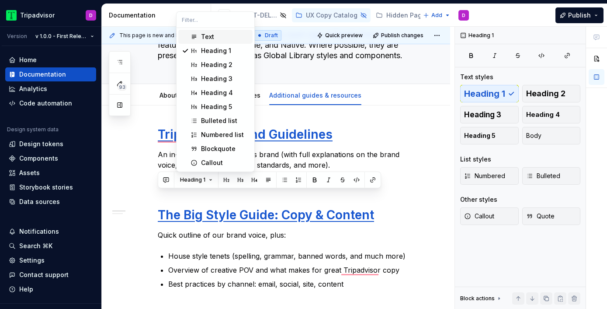
click at [216, 36] on div "Text" at bounding box center [225, 36] width 48 height 9
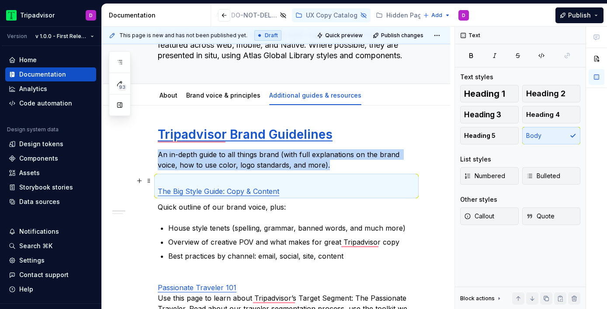
click at [316, 179] on p "The Big Style Guide: Copy & Content" at bounding box center [286, 185] width 257 height 21
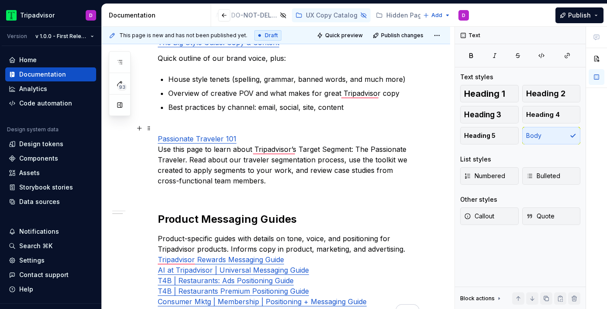
scroll to position [207, 0]
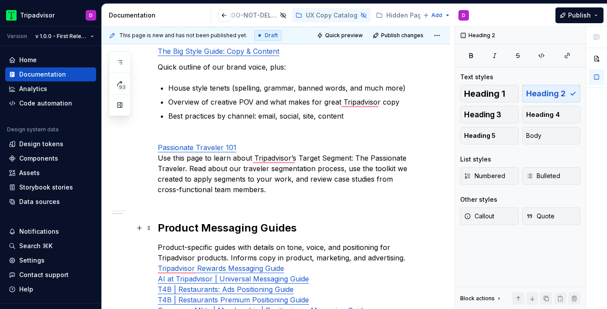
click at [246, 224] on h2 "Product Messaging Guides" at bounding box center [286, 228] width 257 height 14
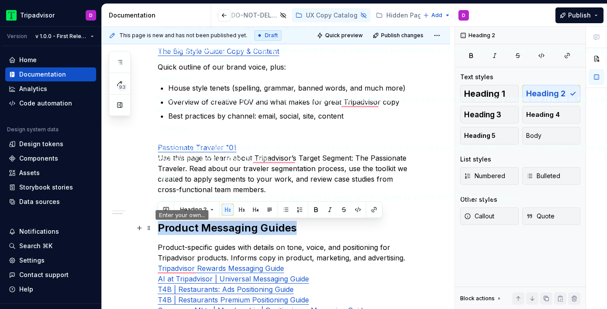
drag, startPoint x: 307, startPoint y: 226, endPoint x: 154, endPoint y: 224, distance: 153.0
click at [154, 224] on html "Tripadvisor D Version v 1.0.0 - First Release Home Documentation Analytics Code…" at bounding box center [303, 154] width 607 height 309
click at [506, 96] on button "Heading 1" at bounding box center [489, 93] width 59 height 17
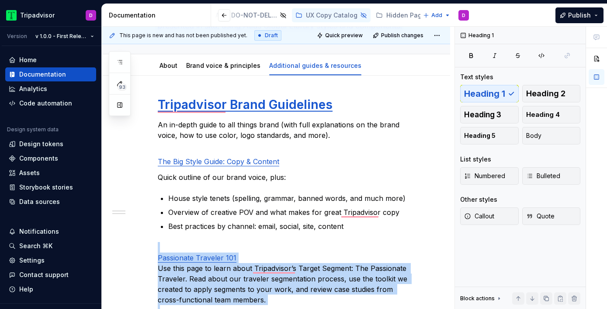
scroll to position [156, 0]
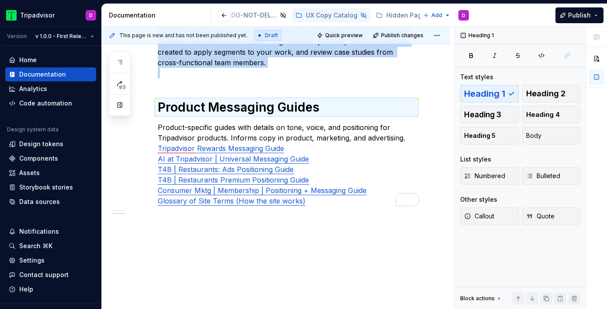
click at [277, 251] on div "Tripadvisor Brand Guidelines An in-depth guide to all things brand (with full e…" at bounding box center [276, 74] width 348 height 470
click at [259, 264] on div "Tripadvisor Brand Guidelines An in-depth guide to all things brand (with full e…" at bounding box center [276, 74] width 348 height 470
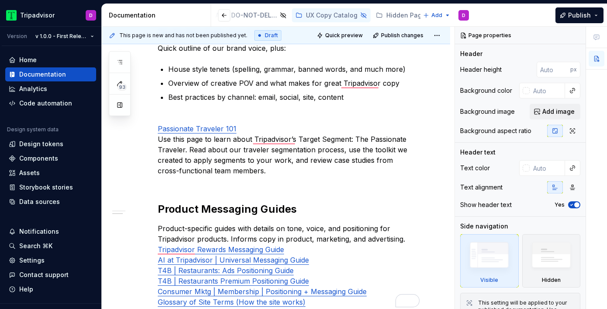
type textarea "*"
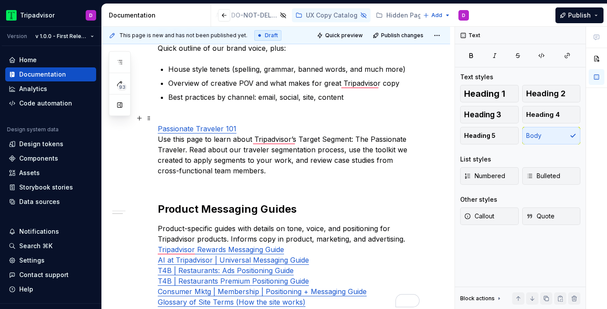
click at [265, 169] on p "Passionate Traveler 101 Use this page to learn about Tripadvisor’s Target Segme…" at bounding box center [286, 149] width 257 height 73
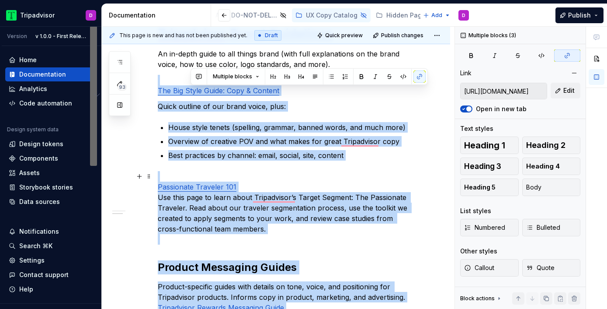
type input "https://drive.google.com/file/d/1q-8gO4nKNnx4O53Ucw7Dk940ASA8lvyM/view?usp=driv…"
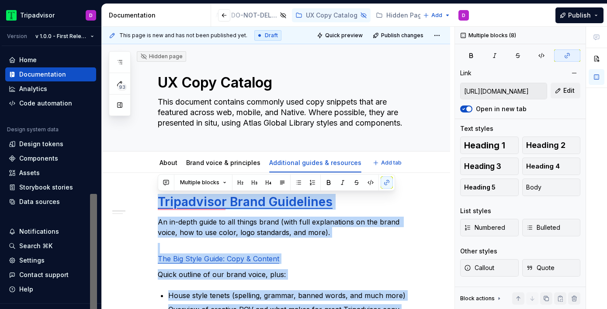
type textarea "*"
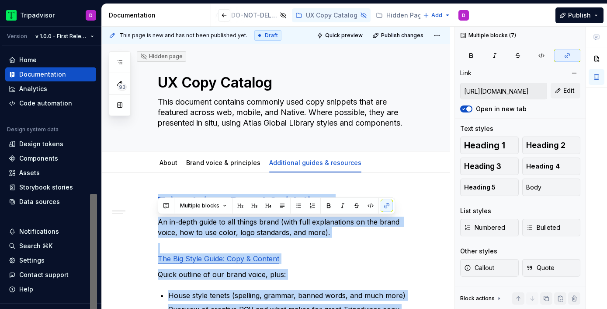
type input "https://drive.google.com/file/d/1q-8gO4nKNnx4O53Ucw7Dk940ASA8lvyM/view?usp=driv…"
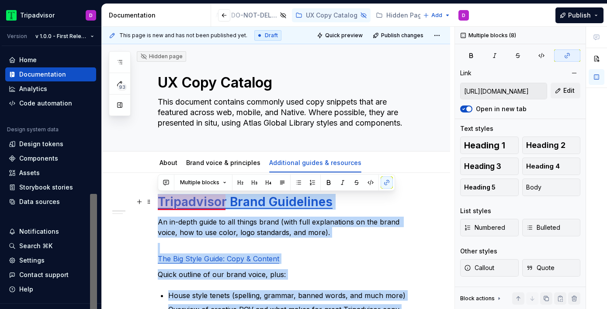
drag, startPoint x: 318, startPoint y: 226, endPoint x: 157, endPoint y: 203, distance: 162.5
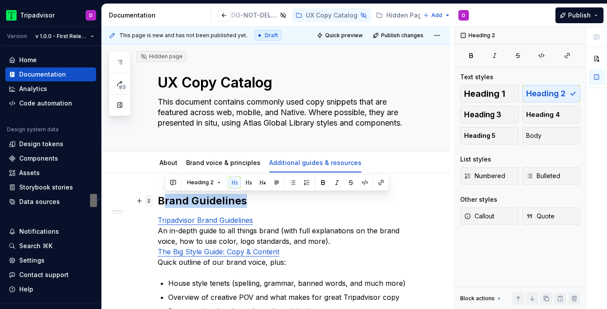
drag, startPoint x: 252, startPoint y: 205, endPoint x: 146, endPoint y: 202, distance: 105.3
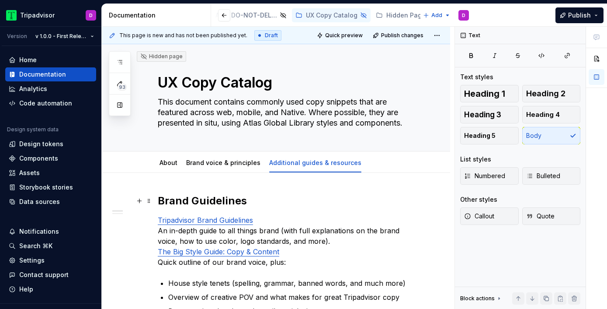
click at [169, 201] on h2 "Brand Guidelines" at bounding box center [286, 201] width 257 height 14
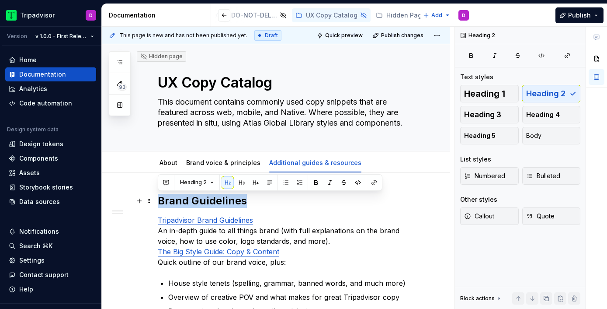
click at [169, 201] on h2 "Brand Guidelines" at bounding box center [286, 201] width 257 height 14
click at [194, 185] on span "Heading 2" at bounding box center [193, 182] width 27 height 7
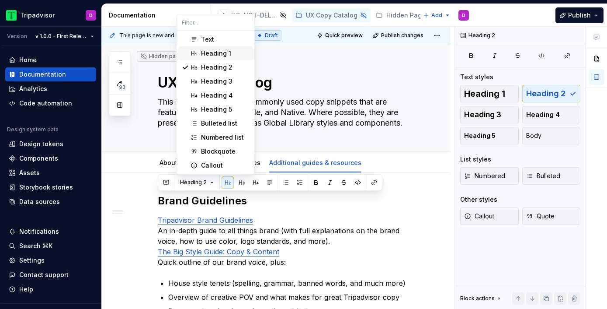
click at [210, 55] on div "Heading 1" at bounding box center [216, 53] width 30 height 9
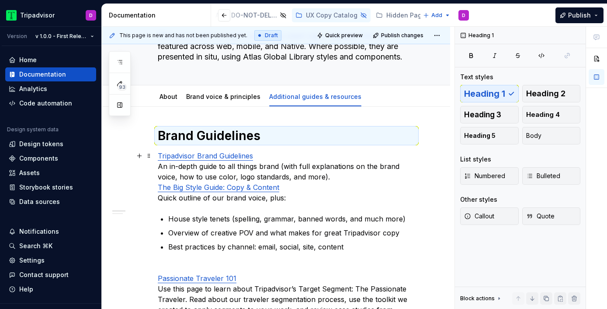
click at [348, 180] on p "Tripadvisor Brand Guidelines An in-depth guide to all things brand (with full e…" at bounding box center [286, 176] width 257 height 52
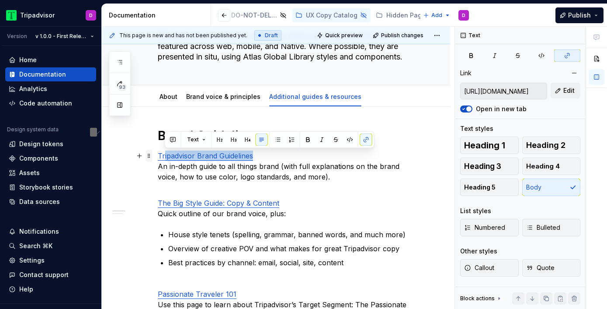
drag, startPoint x: 263, startPoint y: 156, endPoint x: 145, endPoint y: 156, distance: 118.0
click at [158, 156] on div "Brand Guidelines Tripadvisor Brand Guidelines An in-depth guide to all things b…" at bounding box center [286, 305] width 257 height 355
click at [300, 202] on p "The Big Style Guide: Copy & Content Quick outline of our brand voice, plus:" at bounding box center [286, 202] width 257 height 31
drag, startPoint x: 259, startPoint y: 155, endPoint x: 157, endPoint y: 155, distance: 102.3
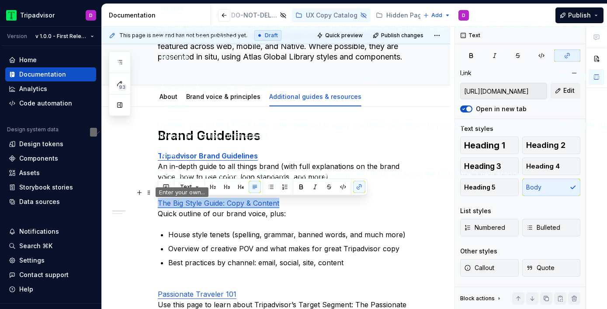
drag, startPoint x: 298, startPoint y: 205, endPoint x: 152, endPoint y: 206, distance: 146.4
click at [152, 205] on html "Tripadvisor D Version v 1.0.0 - First Release Home Documentation Analytics Code…" at bounding box center [303, 154] width 607 height 309
click at [211, 220] on div "Brand Guidelines Tripadvisor Brand Guidelines An in-depth guide to all things b…" at bounding box center [286, 300] width 257 height 344
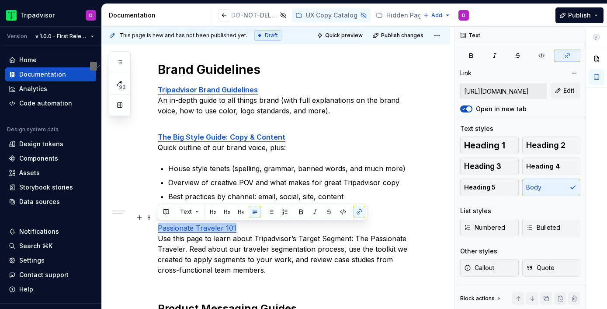
drag, startPoint x: 246, startPoint y: 227, endPoint x: 151, endPoint y: 226, distance: 94.4
click at [151, 226] on html "Tripadvisor D Version v 1.0.0 - First Release Home Documentation Analytics Code…" at bounding box center [303, 154] width 607 height 309
click at [303, 248] on p "Passionate Traveler 101 Use this page to learn about Tripadvisor’s Target Segme…" at bounding box center [286, 248] width 257 height 73
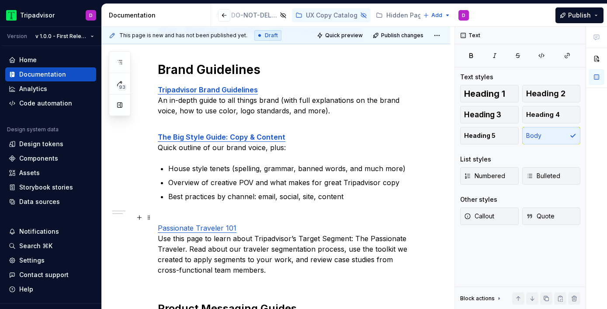
click at [221, 213] on p "Passionate Traveler 101 Use this page to learn about Tripadvisor’s Target Segme…" at bounding box center [286, 248] width 257 height 73
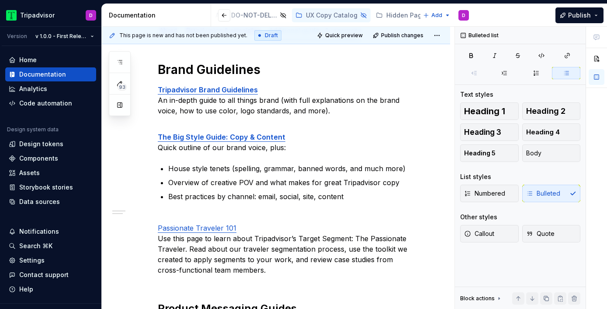
click at [248, 208] on div "Brand Guidelines Tripadvisor Brand Guidelines An in-depth guide to all things b…" at bounding box center [286, 234] width 257 height 344
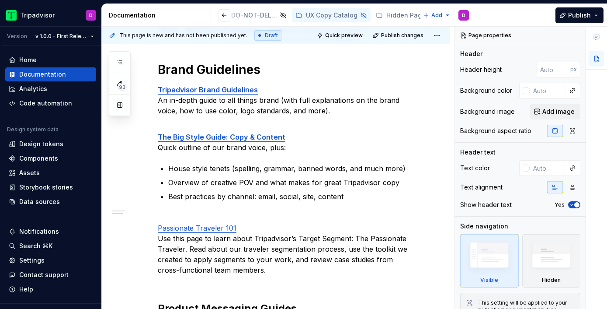
click at [246, 207] on div "Brand Guidelines Tripadvisor Brand Guidelines An in-depth guide to all things b…" at bounding box center [286, 234] width 257 height 344
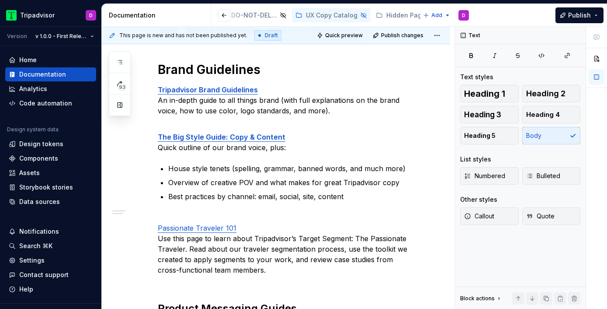
click at [187, 203] on div "Brand Guidelines Tripadvisor Brand Guidelines An in-depth guide to all things b…" at bounding box center [286, 234] width 257 height 344
click at [186, 205] on div "Brand Guidelines Tripadvisor Brand Guidelines An in-depth guide to all things b…" at bounding box center [286, 234] width 257 height 344
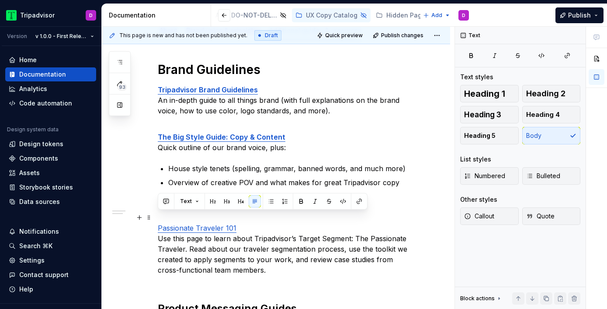
click at [277, 280] on p "Passionate Traveler 101 Use this page to learn about Tripadvisor’s Target Segme…" at bounding box center [286, 248] width 257 height 73
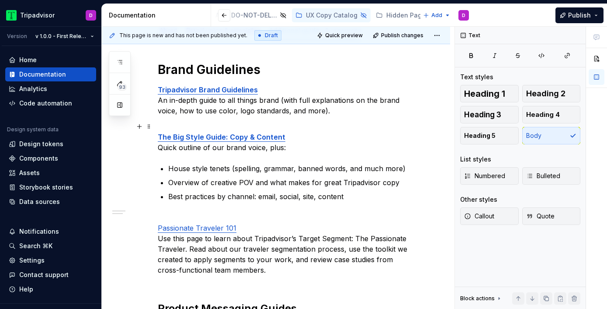
click at [198, 125] on p "The Big Style Guide: Copy & Content Quick outline of our brand voice, plus:" at bounding box center [286, 136] width 257 height 31
click at [340, 117] on div "Brand Guidelines Tripadvisor Brand Guidelines An in-depth guide to all things b…" at bounding box center [286, 234] width 257 height 344
click at [335, 107] on p "Tripadvisor Brand Guidelines An in-depth guide to all things brand (with full e…" at bounding box center [286, 99] width 257 height 31
click at [253, 120] on div "Brand Guidelines Tripadvisor Brand Guidelines An in-depth guide to all things b…" at bounding box center [286, 234] width 257 height 344
click at [196, 213] on p "Passionate Traveler 101 Use this page to learn about Tripadvisor’s Target Segme…" at bounding box center [286, 248] width 257 height 73
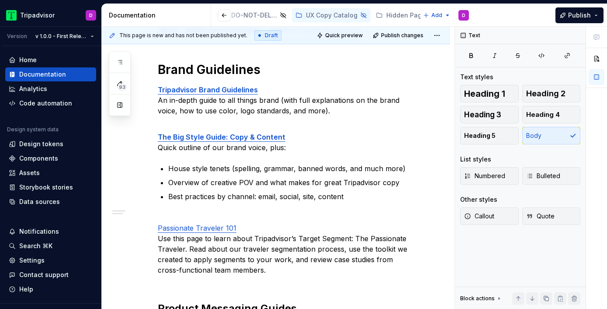
click at [180, 207] on div "Brand Guidelines Tripadvisor Brand Guidelines An in-depth guide to all things b…" at bounding box center [286, 234] width 257 height 344
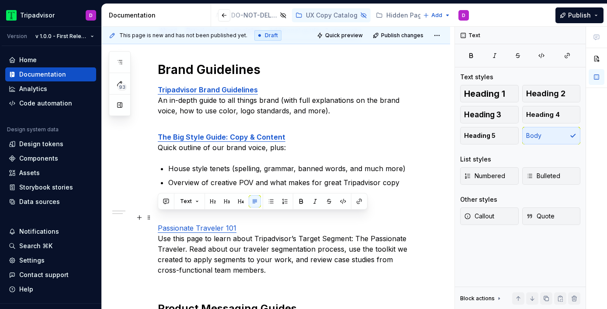
click at [382, 219] on p "Passionate Traveler 101 Use this page to learn about Tripadvisor’s Target Segme…" at bounding box center [286, 248] width 257 height 73
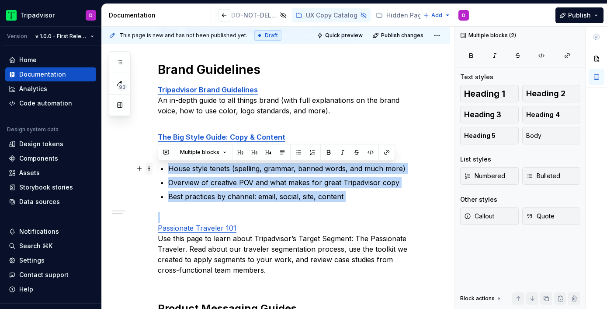
drag, startPoint x: 375, startPoint y: 207, endPoint x: 148, endPoint y: 166, distance: 230.3
click at [158, 166] on div "Brand Guidelines Tripadvisor Brand Guidelines An in-depth guide to all things b…" at bounding box center [286, 239] width 257 height 355
click at [546, 139] on button "Body" at bounding box center [551, 135] width 59 height 17
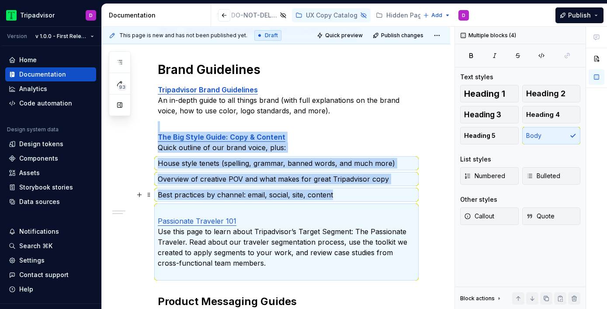
click at [343, 197] on p "Best practices by channel: email, social, site, content" at bounding box center [286, 194] width 257 height 10
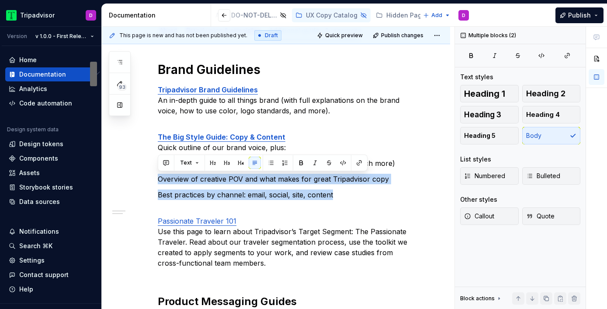
drag, startPoint x: 351, startPoint y: 199, endPoint x: 209, endPoint y: 172, distance: 144.2
click at [209, 172] on div "Brand Guidelines Tripadvisor Brand Guidelines An in-depth guide to all things b…" at bounding box center [286, 230] width 257 height 337
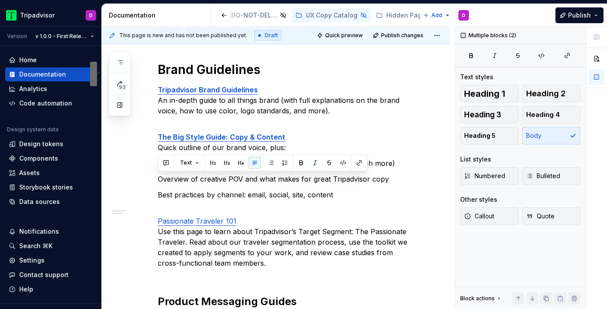
click at [190, 204] on div "Brand Guidelines Tripadvisor Brand Guidelines An in-depth guide to all things b…" at bounding box center [286, 230] width 257 height 337
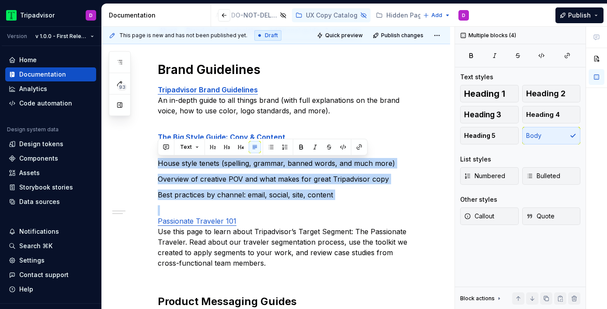
drag, startPoint x: 159, startPoint y: 163, endPoint x: 342, endPoint y: 203, distance: 187.8
click at [342, 203] on div "Brand Guidelines Tripadvisor Brand Guidelines An in-depth guide to all things b…" at bounding box center [286, 230] width 257 height 337
click at [526, 178] on icon "button" at bounding box center [529, 175] width 7 height 7
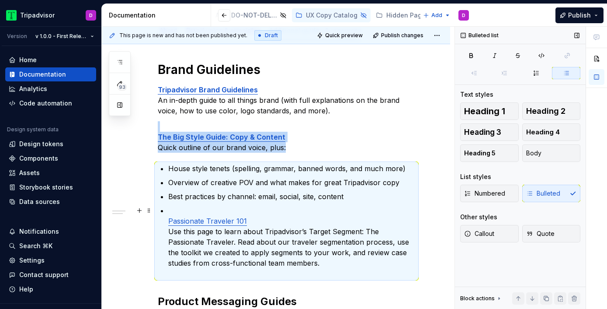
click at [172, 215] on p "Passionate Traveler 101 Use this page to learn about Tripadvisor’s Target Segme…" at bounding box center [291, 241] width 247 height 73
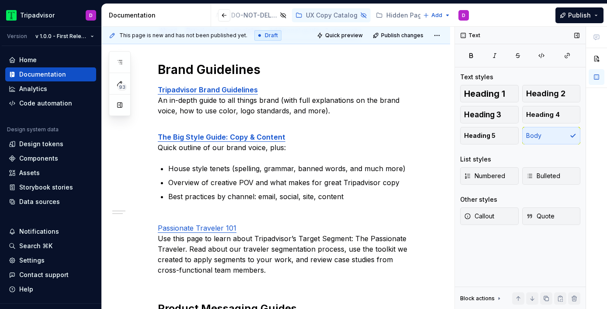
click at [212, 206] on div "Brand Guidelines Tripadvisor Brand Guidelines An in-depth guide to all things b…" at bounding box center [286, 234] width 257 height 344
click at [542, 61] on button "button" at bounding box center [542, 55] width 22 height 12
click at [542, 58] on icon "button" at bounding box center [541, 55] width 7 height 7
click at [176, 207] on div "Brand Guidelines Tripadvisor Brand Guidelines An in-depth guide to all things b…" at bounding box center [286, 234] width 257 height 344
click at [197, 206] on div "Brand Guidelines Tripadvisor Brand Guidelines An in-depth guide to all things b…" at bounding box center [286, 234] width 257 height 344
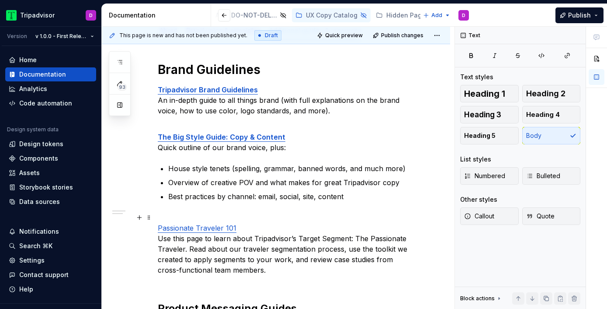
click at [202, 217] on p "Passionate Traveler 101 Use this page to learn about Tripadvisor’s Target Segme…" at bounding box center [286, 248] width 257 height 73
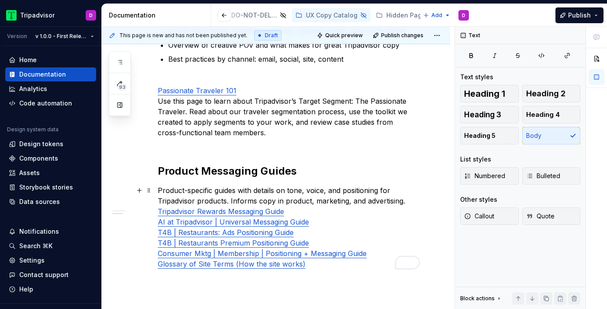
scroll to position [282, 0]
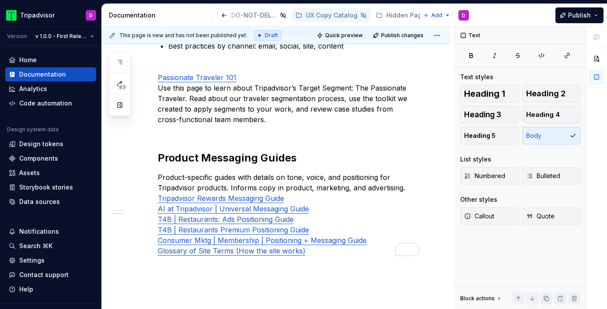
click at [177, 139] on div "Brand Guidelines Tripadvisor Brand Guidelines An in-depth guide to all things b…" at bounding box center [286, 83] width 257 height 344
click at [173, 130] on p "Passionate Traveler 101 Use this page to learn about Tripadvisor’s Target Segme…" at bounding box center [286, 98] width 257 height 73
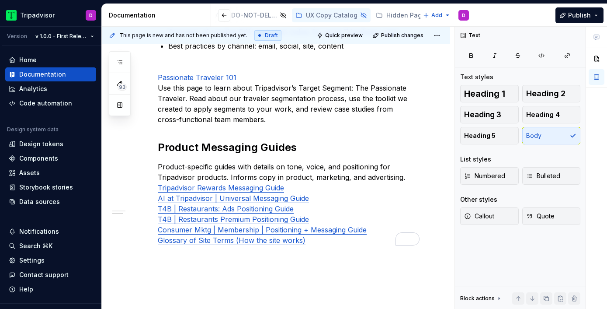
click at [175, 129] on div "Brand Guidelines Tripadvisor Brand Guidelines An in-depth guide to all things b…" at bounding box center [286, 78] width 257 height 334
click at [192, 131] on div "Brand Guidelines Tripadvisor Brand Guidelines An in-depth guide to all things b…" at bounding box center [286, 78] width 257 height 334
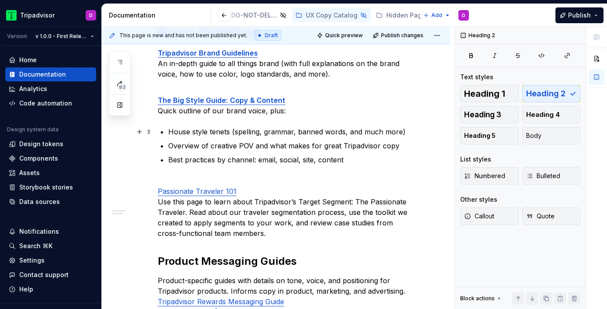
scroll to position [201, 0]
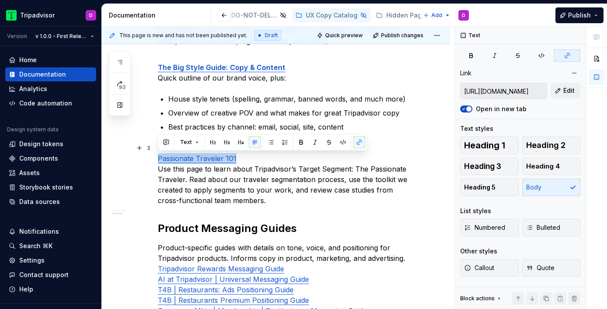
drag, startPoint x: 245, startPoint y: 156, endPoint x: 146, endPoint y: 158, distance: 99.2
click at [146, 158] on div "Brand Guidelines Tripadvisor Brand Guidelines An in-depth guide to all things b…" at bounding box center [276, 200] width 348 height 458
click at [316, 181] on p "Passionate Traveler 101 Use this page to learn about Tripadvisor’s Target Segme…" at bounding box center [286, 173] width 257 height 63
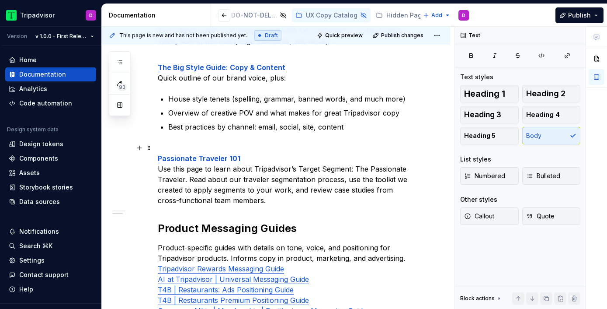
click at [205, 144] on p "Passionate Traveler 101 Use this page to learn about Tripadvisor’s Target Segme…" at bounding box center [286, 173] width 257 height 63
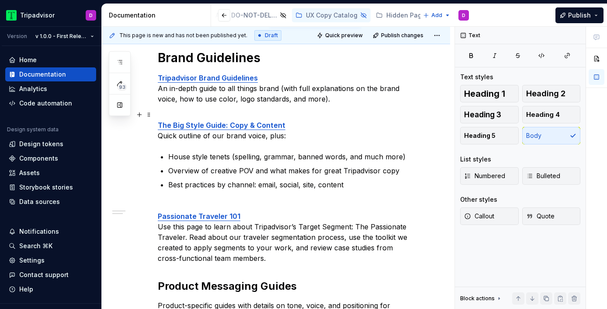
scroll to position [140, 0]
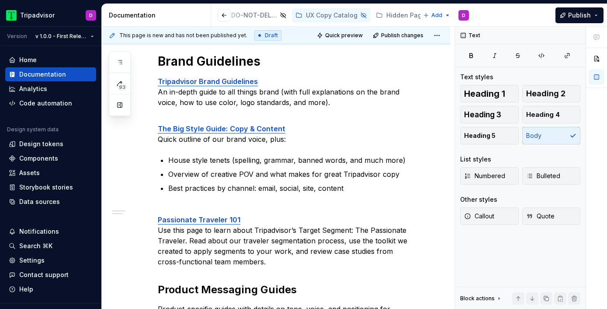
click at [204, 198] on div "Brand Guidelines Tripadvisor Brand Guidelines An in-depth guide to all things b…" at bounding box center [286, 220] width 257 height 334
click at [186, 146] on div "Brand Guidelines Tripadvisor Brand Guidelines An in-depth guide to all things b…" at bounding box center [286, 220] width 257 height 334
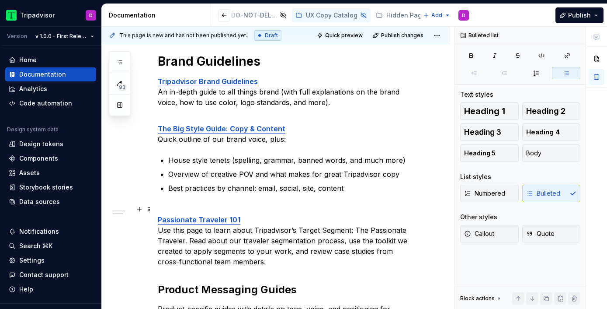
click at [179, 209] on p "Passionate Traveler 101 Use this page to learn about Tripadvisor’s Target Segme…" at bounding box center [286, 235] width 257 height 63
click at [170, 159] on p "House style tenets (spelling, grammar, banned words, and much more)" at bounding box center [291, 160] width 247 height 10
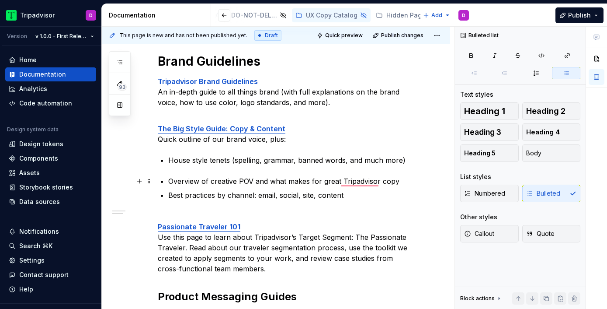
click at [166, 180] on div "Brand Guidelines Tripadvisor Brand Guidelines An in-depth guide to all things b…" at bounding box center [286, 223] width 257 height 341
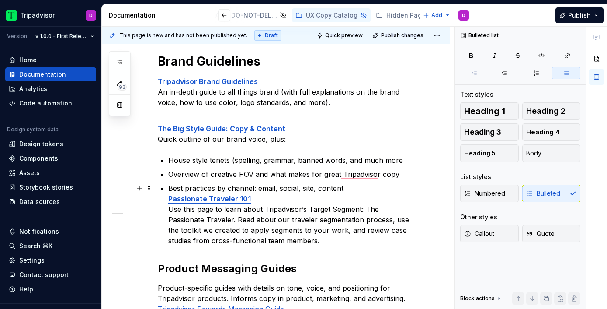
click at [166, 200] on div "Brand Guidelines Tripadvisor Brand Guidelines An in-depth guide to all things b…" at bounding box center [286, 209] width 257 height 313
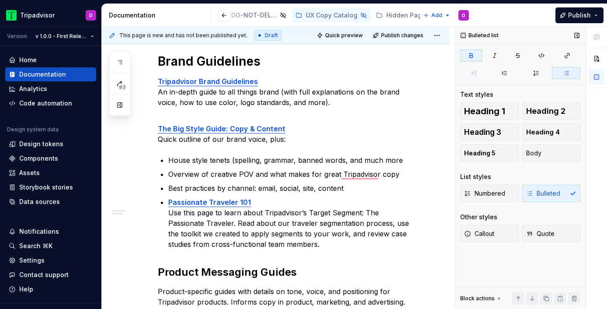
click at [548, 189] on div "Numbered Bulleted" at bounding box center [520, 192] width 120 height 17
click at [553, 197] on div "Numbered Bulleted" at bounding box center [520, 192] width 120 height 17
click at [170, 202] on strong "Passionate Traveler 101" at bounding box center [209, 202] width 83 height 9
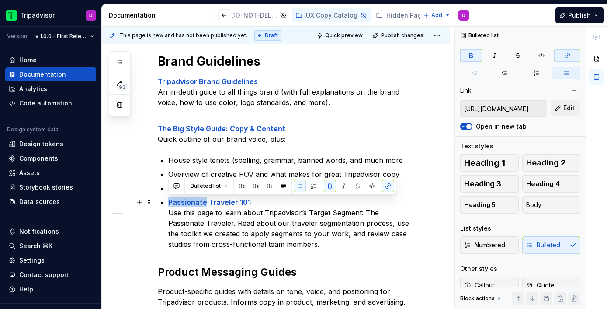
click at [170, 202] on strong "Passionate Traveler 101" at bounding box center [209, 202] width 83 height 9
drag, startPoint x: 258, startPoint y: 202, endPoint x: 149, endPoint y: 205, distance: 108.4
click at [158, 205] on div "Brand Guidelines Tripadvisor Brand Guidelines An in-depth guide to all things b…" at bounding box center [286, 216] width 257 height 327
click at [298, 187] on button "button" at bounding box center [300, 186] width 12 height 12
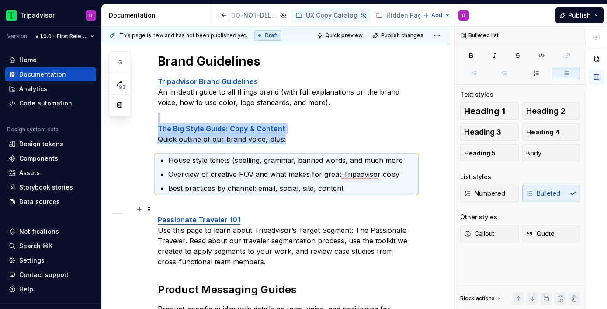
click at [212, 205] on p "Passionate Traveler 101 Use this page to learn about Tripadvisor’s Target Segme…" at bounding box center [286, 235] width 257 height 63
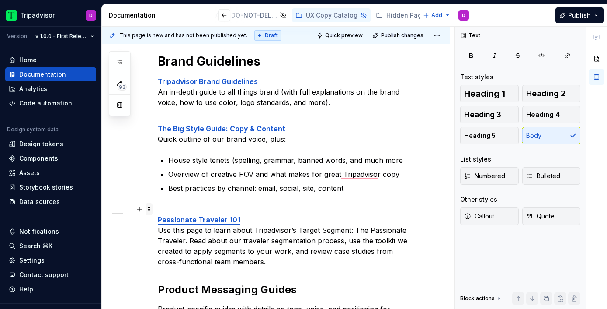
click at [149, 210] on span at bounding box center [149, 209] width 7 height 12
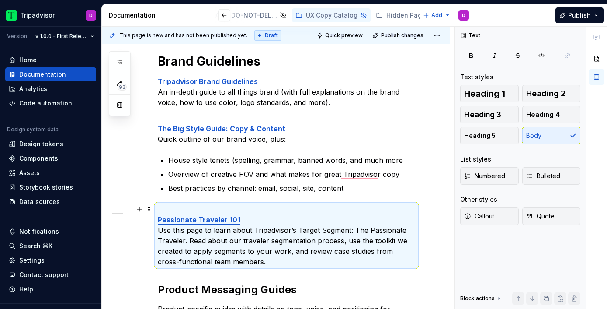
click at [256, 210] on p "Passionate Traveler 101 Use this page to learn about Tripadvisor’s Target Segme…" at bounding box center [286, 235] width 257 height 63
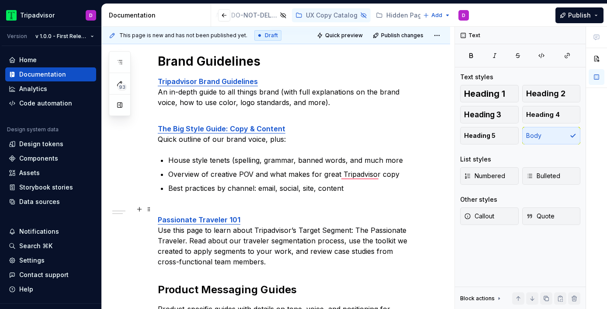
click at [163, 211] on p "Passionate Traveler 101 Use this page to learn about Tripadvisor’s Target Segme…" at bounding box center [286, 235] width 257 height 63
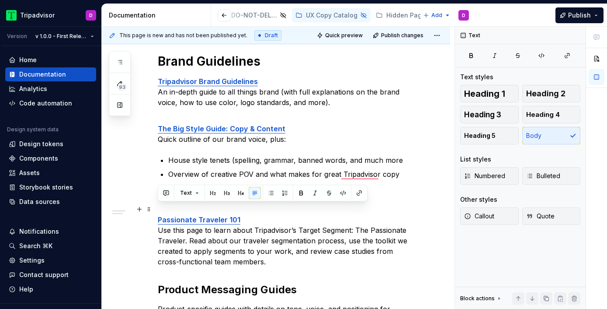
click at [163, 211] on p "Passionate Traveler 101 Use this page to learn about Tripadvisor’s Target Segme…" at bounding box center [286, 235] width 257 height 63
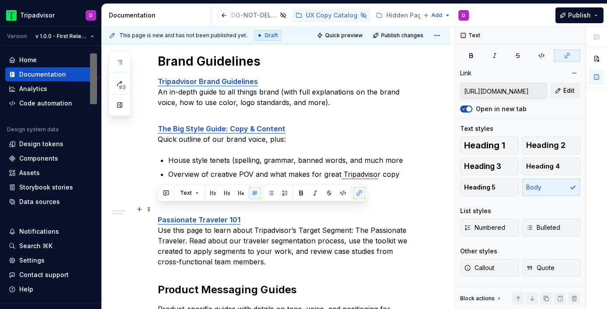
click at [165, 207] on p "Passionate Traveler 101 Use this page to learn about Tripadvisor’s Target Segme…" at bounding box center [286, 235] width 257 height 63
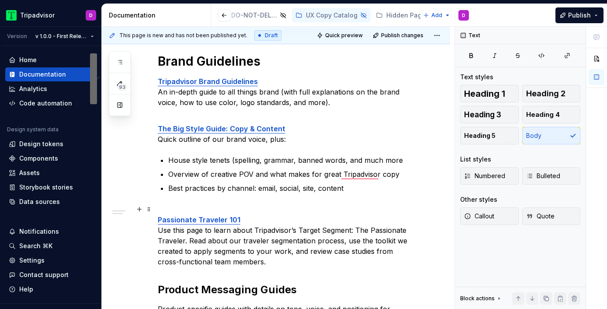
click at [165, 207] on p "Passionate Traveler 101 Use this page to learn about Tripadvisor’s Target Segme…" at bounding box center [286, 235] width 257 height 63
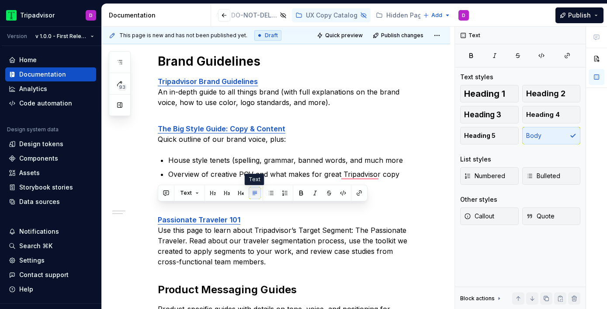
click at [253, 195] on button "button" at bounding box center [255, 193] width 12 height 12
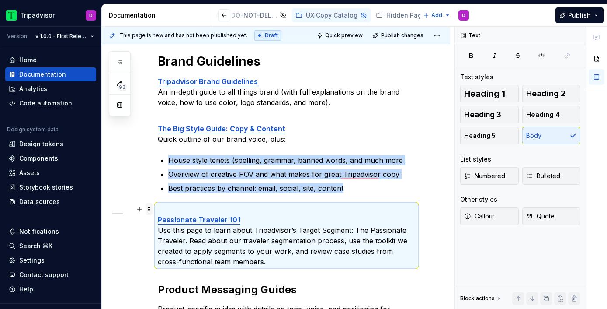
click at [148, 210] on span at bounding box center [149, 209] width 7 height 12
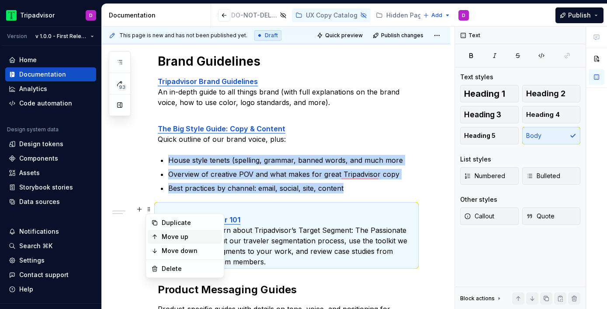
click at [172, 235] on div "Move up" at bounding box center [190, 236] width 57 height 9
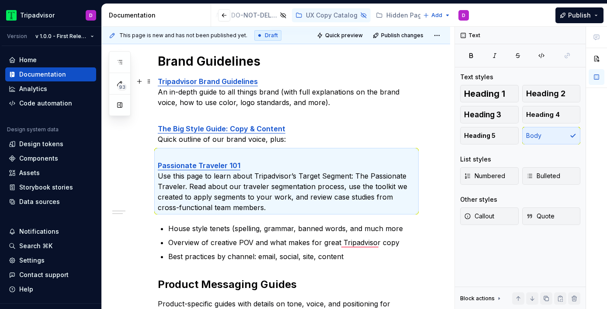
click at [182, 104] on p "Tripadvisor Brand Guidelines An in-depth guide to all things brand (with full e…" at bounding box center [286, 91] width 257 height 31
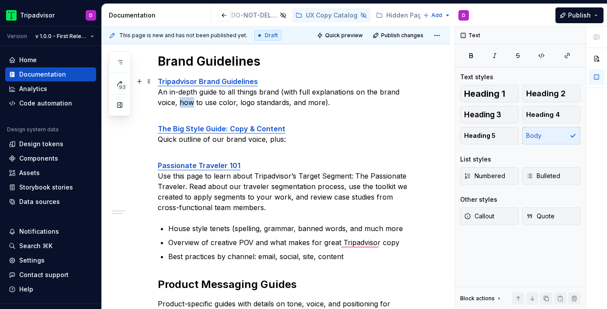
click at [182, 104] on p "Tripadvisor Brand Guidelines An in-depth guide to all things brand (with full e…" at bounding box center [286, 91] width 257 height 31
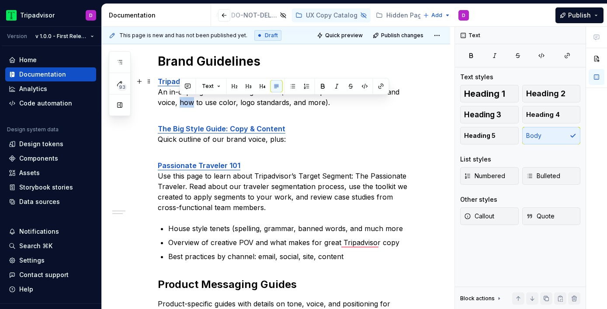
click at [182, 104] on p "Tripadvisor Brand Guidelines An in-depth guide to all things brand (with full e…" at bounding box center [286, 91] width 257 height 31
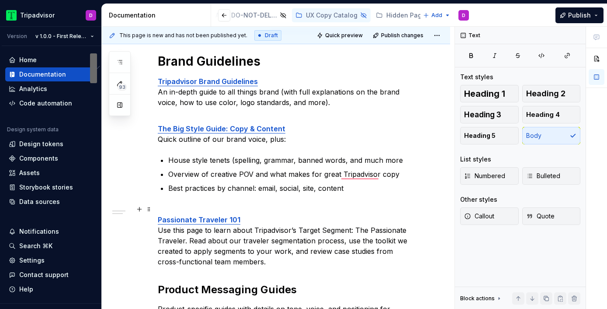
click at [198, 209] on p "Passionate Traveler 101 Use this page to learn about Tripadvisor’s Target Segme…" at bounding box center [286, 235] width 257 height 63
drag, startPoint x: 157, startPoint y: 220, endPoint x: 157, endPoint y: 212, distance: 7.9
click at [157, 212] on div "This page is new and has not been published yet. Draft Quick preview Publish ch…" at bounding box center [278, 168] width 353 height 282
click at [161, 211] on p "Passionate Traveler 101 Use this page to learn about Tripadvisor’s Target Segme…" at bounding box center [286, 235] width 257 height 63
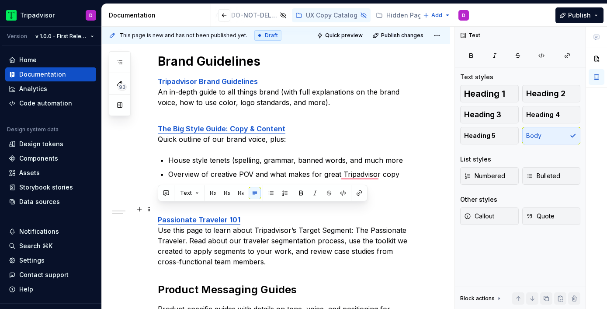
click at [161, 211] on p "Passionate Traveler 101 Use this page to learn about Tripadvisor’s Target Segme…" at bounding box center [286, 235] width 257 height 63
type textarea "*"
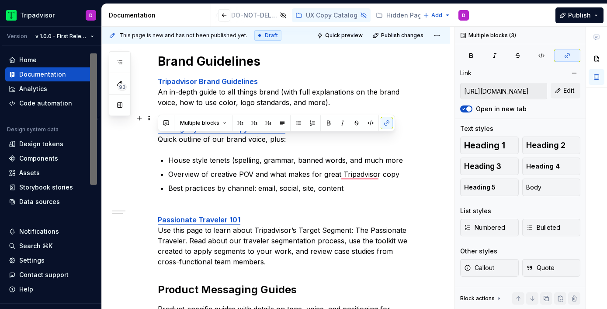
type input "https://docs.google.com/document/d/1LtFSsk8EyvJRzrrR_pEJyexCVdT-15_aUKjIQ_Ek2MA…"
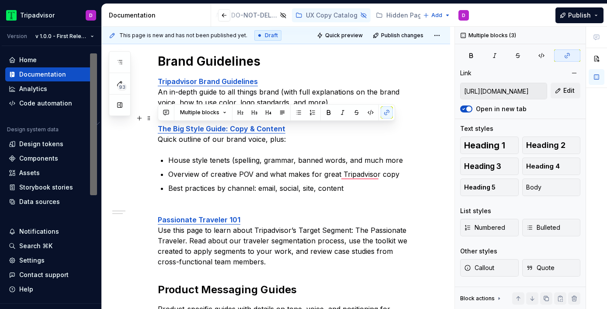
drag, startPoint x: 252, startPoint y: 262, endPoint x: 155, endPoint y: 130, distance: 163.4
click at [155, 130] on div "Brand Guidelines Tripadvisor Brand Guidelines An in-depth guide to all things b…" at bounding box center [276, 261] width 348 height 458
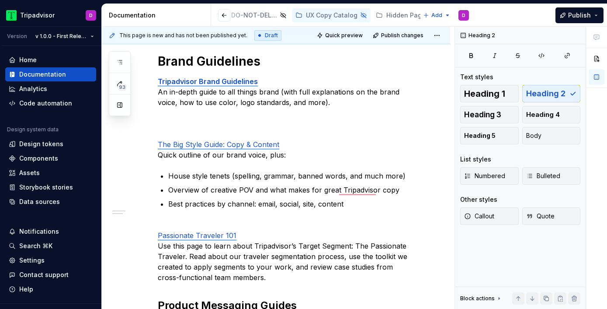
click at [174, 135] on div "Brand Guidelines Tripadvisor Brand Guidelines An in-depth guide to all things b…" at bounding box center [286, 228] width 257 height 350
click at [174, 118] on p "To enrich screen reader interactions, please activate Accessibility in Grammarl…" at bounding box center [286, 123] width 257 height 21
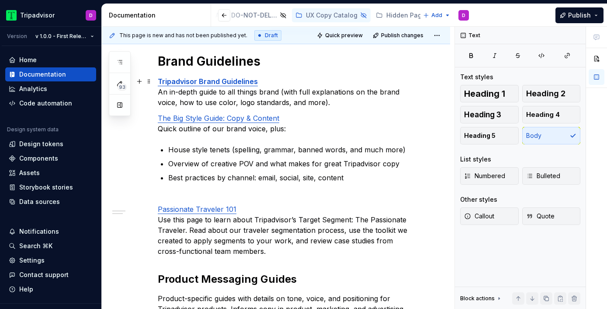
click at [329, 103] on p "Tripadvisor Brand Guidelines An in-depth guide to all things brand (with full e…" at bounding box center [286, 91] width 257 height 31
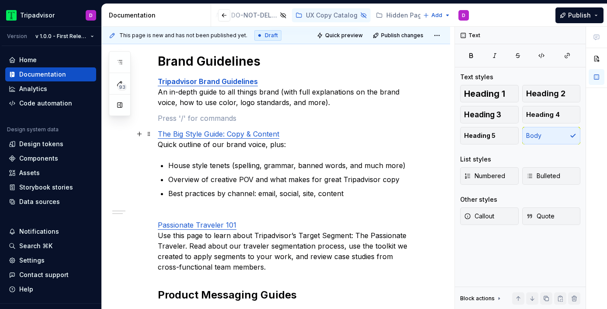
click at [155, 139] on div "Brand Guidelines Tripadvisor Brand Guidelines An in-depth guide to all things b…" at bounding box center [276, 263] width 348 height 463
click at [156, 225] on div "Brand Guidelines Tripadvisor Brand Guidelines An in-depth guide to all things b…" at bounding box center [276, 263] width 348 height 463
click at [158, 212] on p "Passionate Traveler 101 Use this page to learn about Tripadvisor’s Target Segme…" at bounding box center [286, 240] width 257 height 63
click at [173, 211] on p "Passionate Traveler 101 Use this page to learn about Tripadvisor’s Target Segme…" at bounding box center [286, 240] width 257 height 63
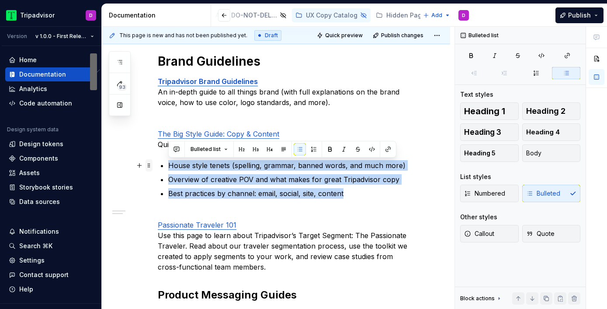
drag, startPoint x: 357, startPoint y: 198, endPoint x: 148, endPoint y: 163, distance: 211.8
click at [158, 163] on div "Brand Guidelines Tripadvisor Brand Guidelines An in-depth guide to all things b…" at bounding box center [286, 228] width 257 height 350
click at [222, 150] on button "Bulleted list" at bounding box center [209, 149] width 45 height 12
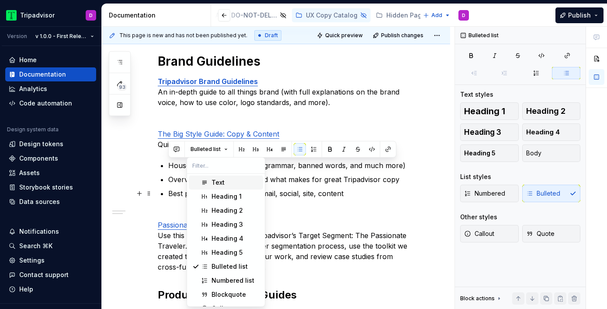
click at [382, 193] on p "Best practices by channel: email, social, site, content" at bounding box center [291, 193] width 247 height 10
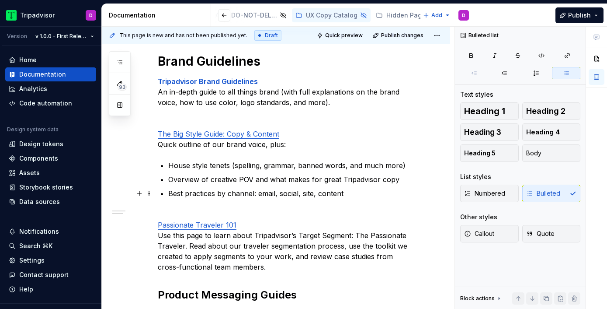
click at [355, 193] on p "Best practices by channel: email, social, site, content" at bounding box center [291, 193] width 247 height 10
click at [170, 164] on p "House style tenets (spelling, grammar, banned words, and much more)" at bounding box center [291, 165] width 247 height 10
click at [231, 222] on link "Passionate Traveler 101" at bounding box center [197, 224] width 79 height 9
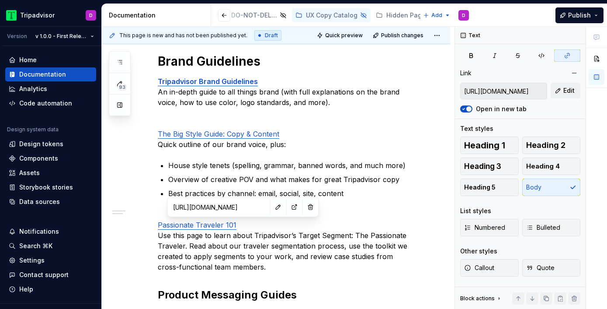
click at [166, 216] on p "Passionate Traveler 101 Use this page to learn about Tripadvisor’s Target Segme…" at bounding box center [286, 240] width 257 height 63
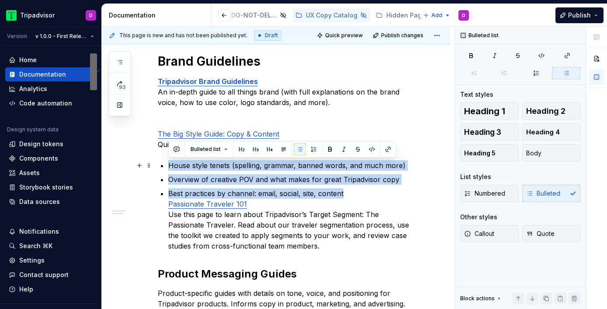
drag, startPoint x: 355, startPoint y: 193, endPoint x: 163, endPoint y: 160, distance: 194.6
click at [168, 160] on ul "House style tenets (spelling, grammar, banned words, and much more) Overview of…" at bounding box center [291, 205] width 247 height 91
click at [284, 149] on button "button" at bounding box center [283, 149] width 12 height 12
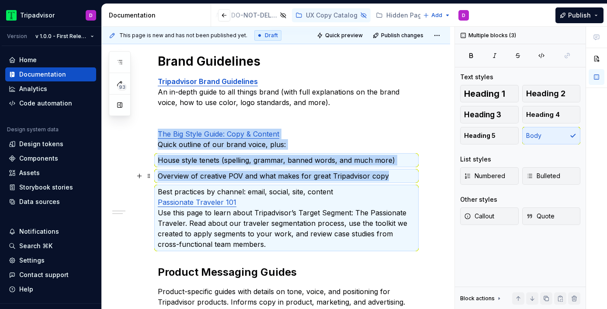
click at [328, 174] on p "Overview of creative POV and what makes for great Tripadvisor copy" at bounding box center [286, 175] width 257 height 10
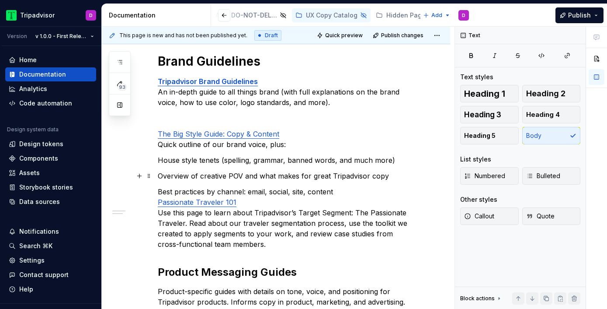
click at [394, 180] on p "Overview of creative POV and what makes for great Tripadvisor copy" at bounding box center [286, 175] width 257 height 10
click at [159, 191] on p "Best practices by channel: email, social, site, content Passionate Traveler 101…" at bounding box center [286, 217] width 257 height 63
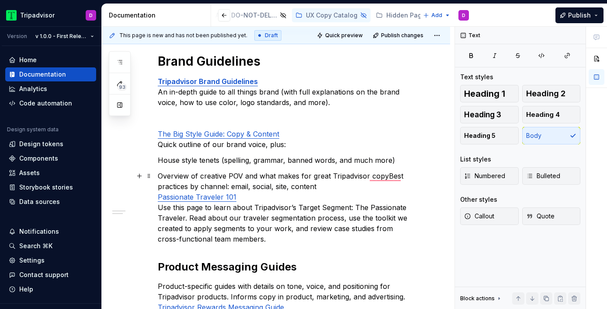
click at [158, 176] on p "Overview of creative POV and what makes for great Tripadvisor copyBest practice…" at bounding box center [286, 206] width 257 height 73
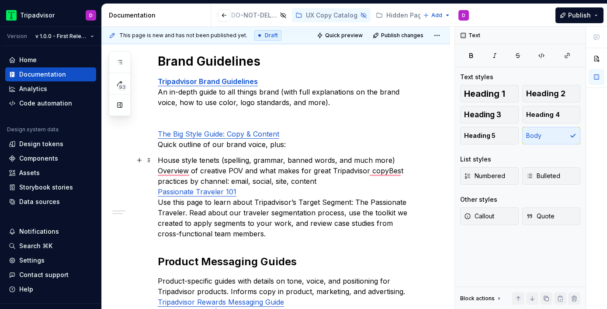
click at [159, 159] on p "House style tenets (spelling, grammar, banned words, and much more) Overview of…" at bounding box center [286, 197] width 257 height 84
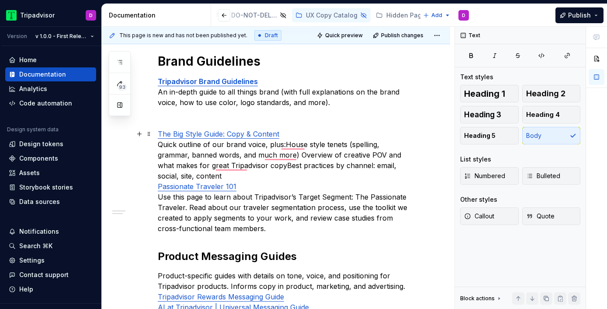
click at [421, 169] on div "Brand Guidelines Tripadvisor Brand Guidelines An in-depth guide to all things b…" at bounding box center [276, 244] width 348 height 425
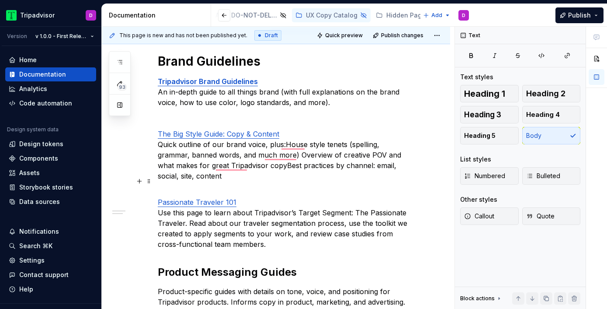
click at [156, 193] on div "Brand Guidelines Tripadvisor Brand Guidelines An in-depth guide to all things b…" at bounding box center [276, 252] width 348 height 441
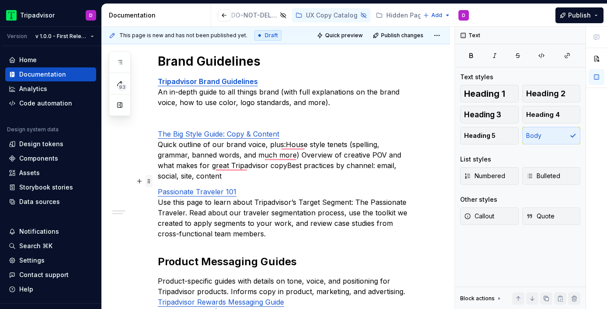
click at [149, 182] on span at bounding box center [149, 181] width 7 height 12
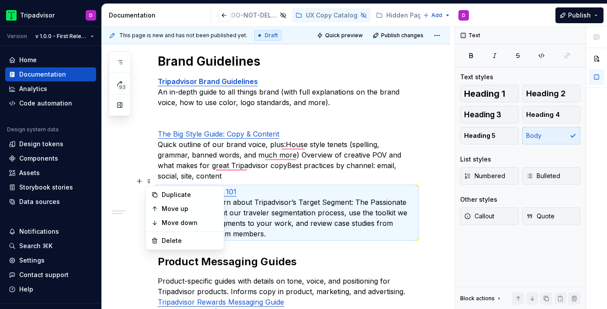
click at [224, 160] on p "The Big Style Guide: Copy & Content Quick outline of our brand voice, plus:Hous…" at bounding box center [286, 154] width 257 height 52
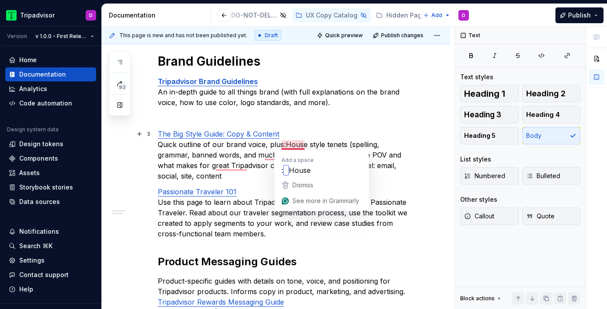
click at [284, 143] on p "The Big Style Guide: Copy & Content Quick outline of our brand voice, plus:Hous…" at bounding box center [286, 154] width 257 height 52
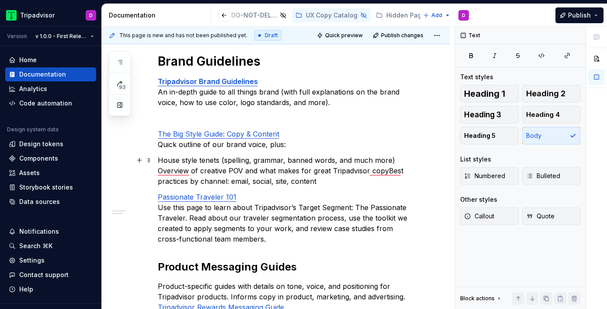
click at [330, 170] on p "House style tenets (spelling, grammar, banned words, and much more) Overview of…" at bounding box center [286, 170] width 257 height 31
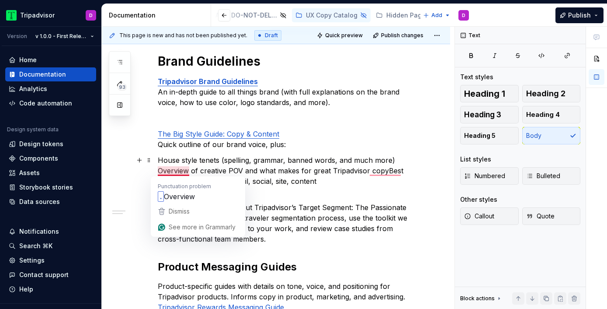
click at [160, 170] on p "House style tenets (spelling, grammar, banned words, and much more) Overview of…" at bounding box center [286, 170] width 257 height 31
click at [159, 169] on p "House style tenets (spelling, grammar, banned words, and much more) Overview of…" at bounding box center [286, 170] width 257 height 31
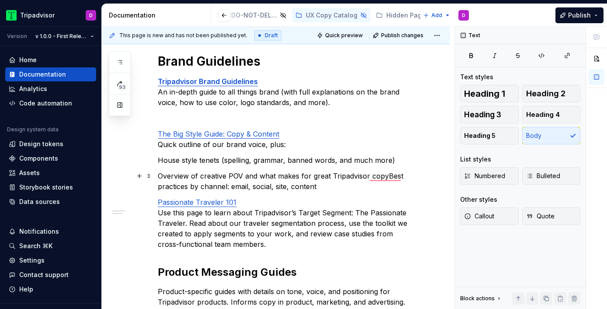
click at [331, 176] on p "Overview of creative POV and what makes for great Tripadvisor copyBest practice…" at bounding box center [286, 180] width 257 height 21
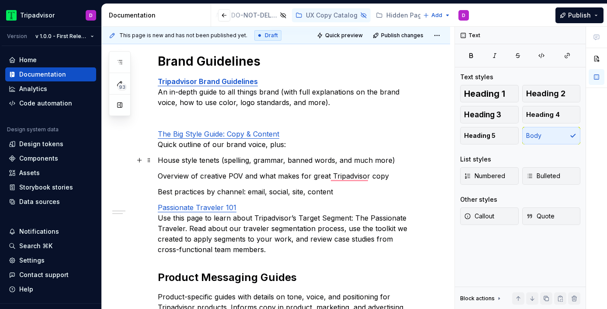
click at [157, 160] on div "Brand Guidelines Tripadvisor Brand Guidelines An in-depth guide to all things b…" at bounding box center [276, 255] width 348 height 446
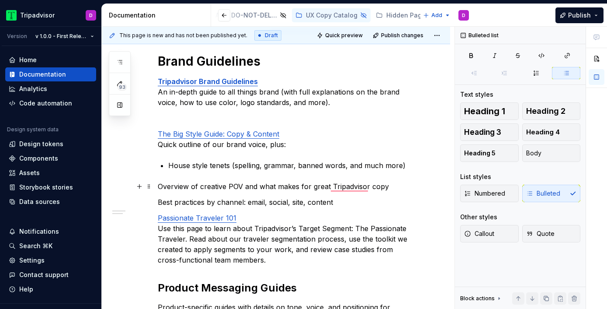
click at [158, 185] on p "Overview of creative POV and what makes for great Tripadvisor copy" at bounding box center [286, 186] width 257 height 10
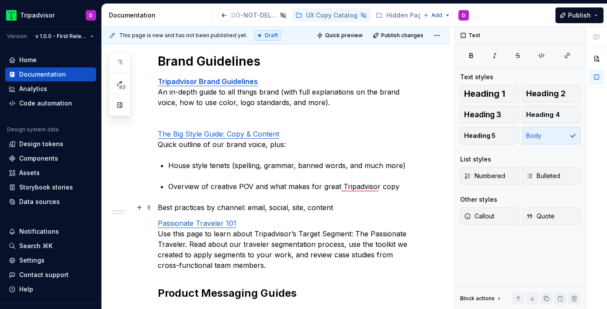
click at [160, 207] on p "Best practices by channel: email, social, site, content" at bounding box center [286, 207] width 257 height 10
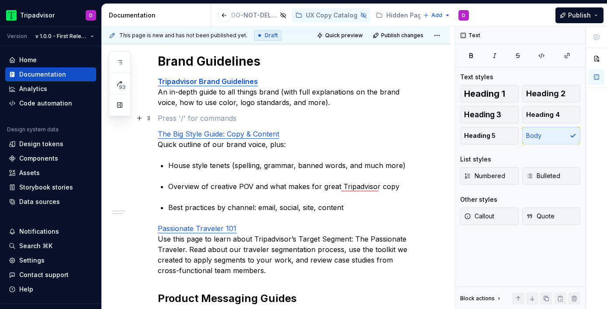
click at [256, 120] on p "To enrich screen reader interactions, please activate Accessibility in Grammarl…" at bounding box center [286, 118] width 257 height 10
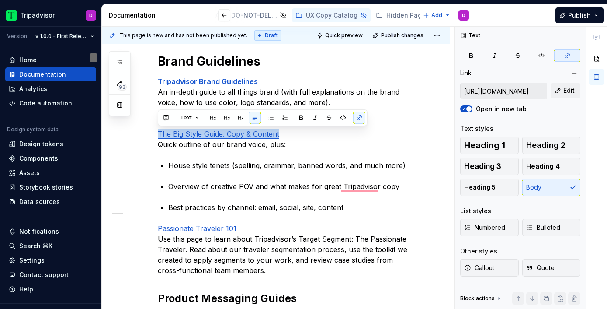
drag, startPoint x: 289, startPoint y: 135, endPoint x: 143, endPoint y: 124, distance: 146.8
click at [143, 124] on div "Brand Guidelines Tripadvisor Brand Guidelines An in-depth guide to all things b…" at bounding box center [276, 265] width 348 height 467
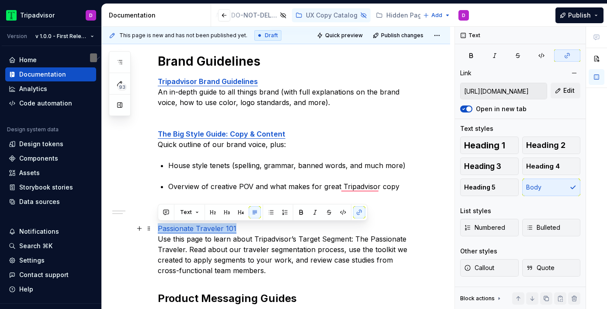
drag, startPoint x: 239, startPoint y: 229, endPoint x: 125, endPoint y: 229, distance: 114.5
click at [125, 229] on div "Brand Guidelines Tripadvisor Brand Guidelines An in-depth guide to all things b…" at bounding box center [276, 265] width 348 height 467
click at [411, 221] on div "Brand Guidelines Tripadvisor Brand Guidelines An in-depth guide to all things b…" at bounding box center [286, 224] width 257 height 343
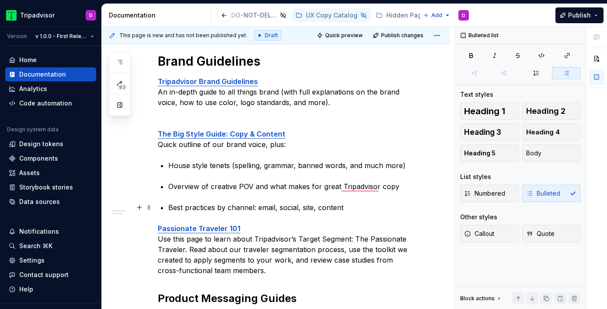
click at [356, 207] on p "Best practices by channel: email, social, site, content" at bounding box center [291, 207] width 247 height 10
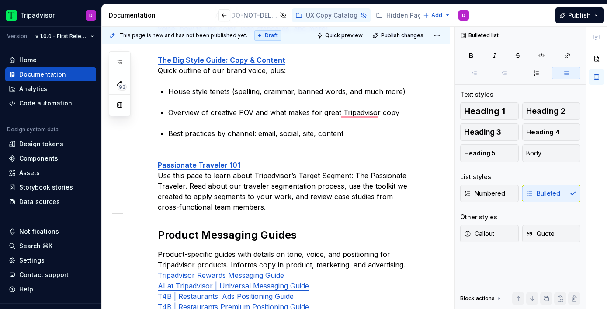
scroll to position [220, 0]
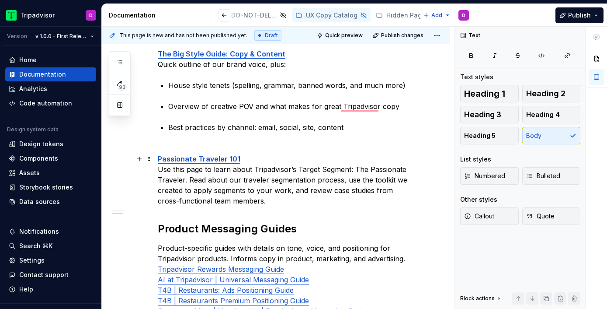
click at [288, 205] on p "Passionate Traveler 101 Use this page to learn about Tripadvisor’s Target Segme…" at bounding box center [286, 179] width 257 height 52
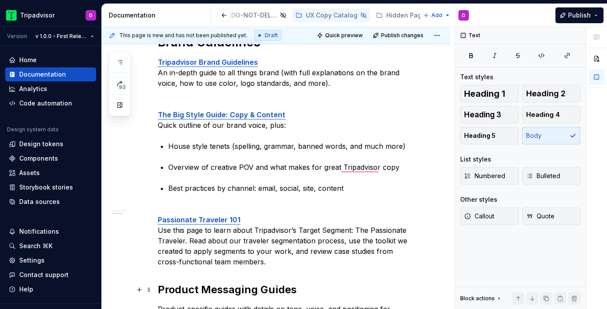
scroll to position [7, 0]
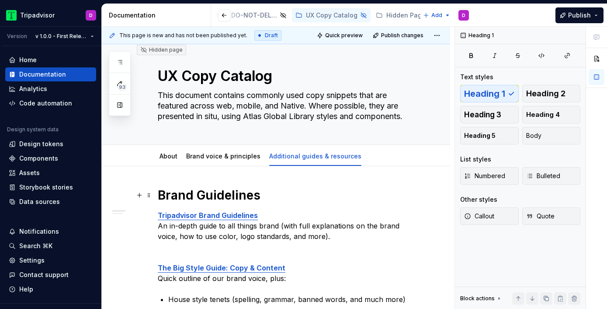
click at [217, 196] on h1 "Brand Guidelines" at bounding box center [286, 195] width 257 height 16
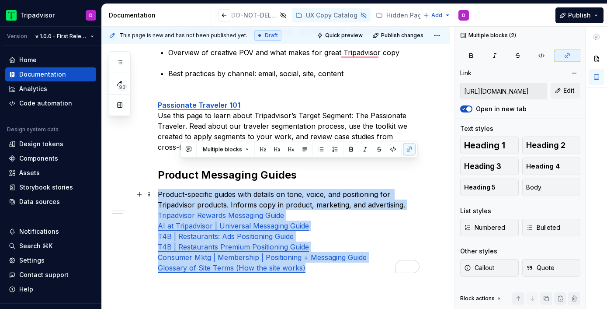
scroll to position [294, 0]
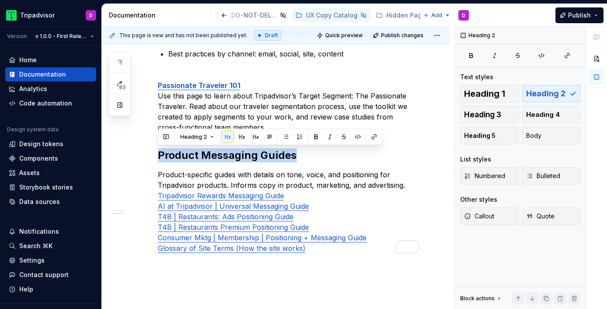
drag, startPoint x: 303, startPoint y: 269, endPoint x: 146, endPoint y: 147, distance: 198.4
click at [146, 147] on div "Brand Guidelines Tripadvisor Brand Guidelines An in-depth guide to all things b…" at bounding box center [276, 117] width 348 height 477
click at [499, 91] on span "Heading 1" at bounding box center [484, 93] width 41 height 9
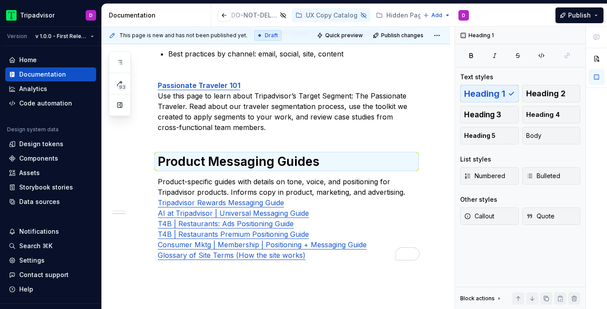
click at [272, 138] on div "Brand Guidelines Tripadvisor Brand Guidelines An in-depth guide to all things b…" at bounding box center [286, 80] width 257 height 360
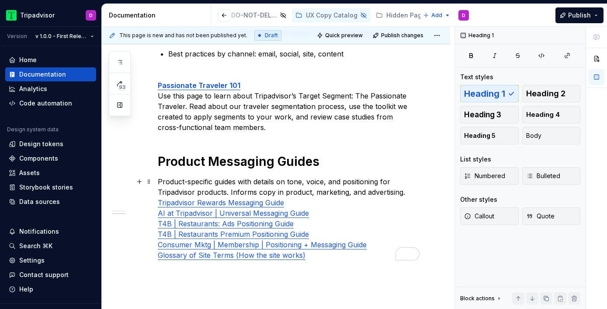
click at [411, 191] on p "Product-specific guides with details on tone, voice, and positioning for Tripad…" at bounding box center [286, 218] width 257 height 84
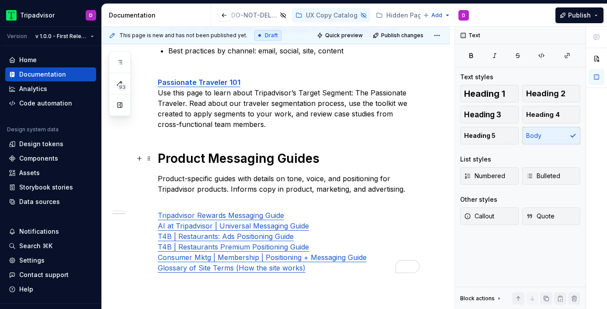
scroll to position [203, 0]
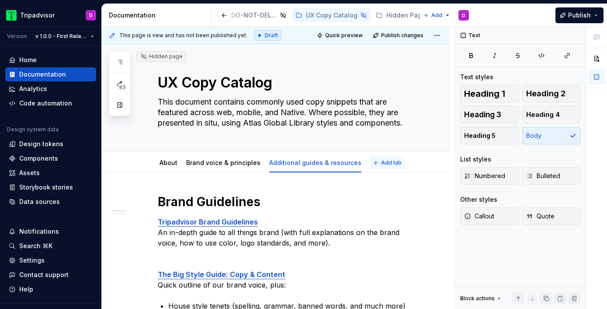
click at [381, 161] on span "Add tab" at bounding box center [391, 162] width 21 height 7
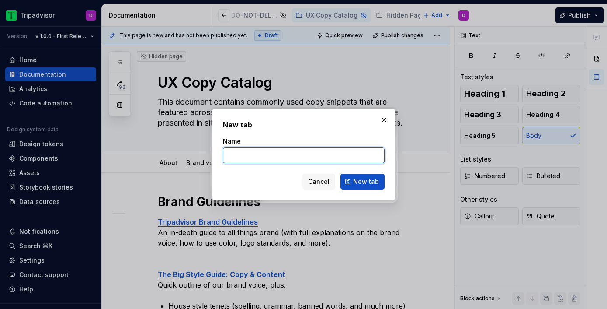
type textarea "*"
type input "Casing & punctuation"
type textarea "*"
type input "Casing & punctuation"
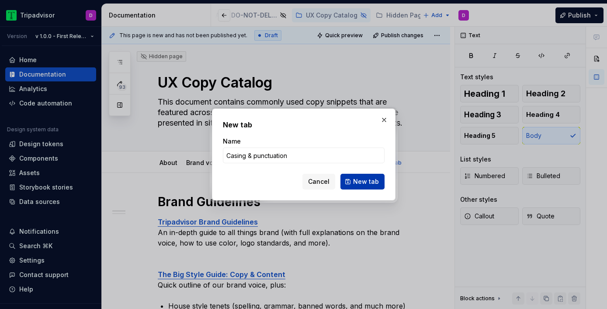
click at [368, 179] on span "New tab" at bounding box center [366, 181] width 26 height 9
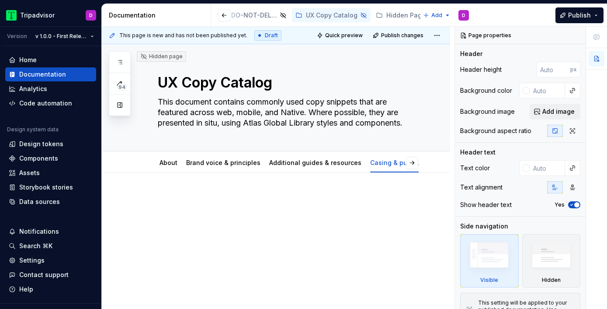
click at [201, 204] on p at bounding box center [286, 199] width 257 height 10
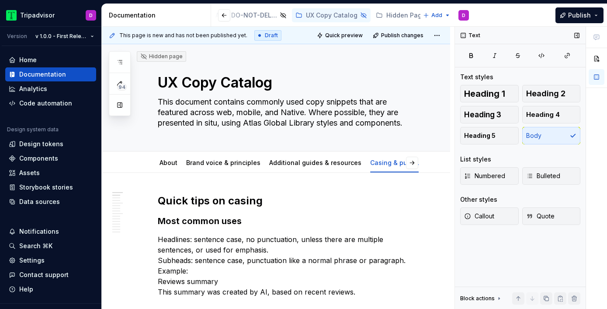
type textarea "*"
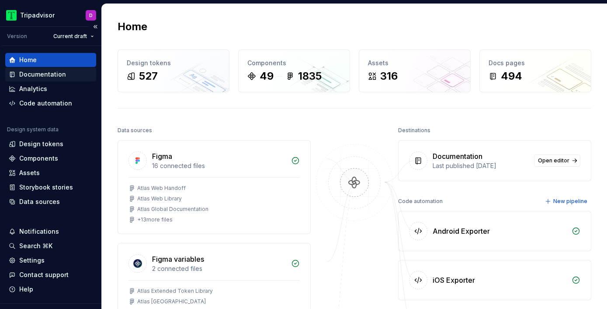
click at [60, 75] on div "Documentation" at bounding box center [42, 74] width 47 height 9
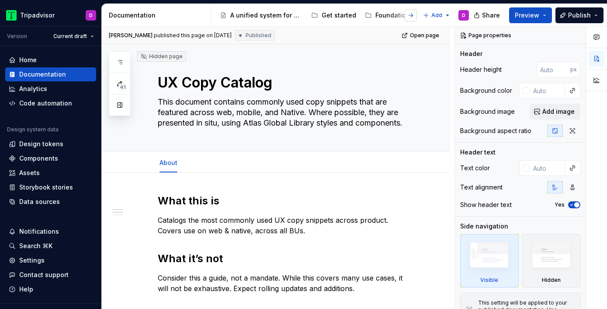
click at [413, 14] on button "button" at bounding box center [411, 15] width 12 height 12
click at [89, 35] on html "Tripadvisor D Version Current draft Home Documentation Analytics Code automatio…" at bounding box center [303, 154] width 607 height 309
click at [410, 15] on html "Tripadvisor D Version Current draft Home Documentation Analytics Code automatio…" at bounding box center [303, 154] width 607 height 309
click at [412, 17] on button "button" at bounding box center [411, 15] width 12 height 12
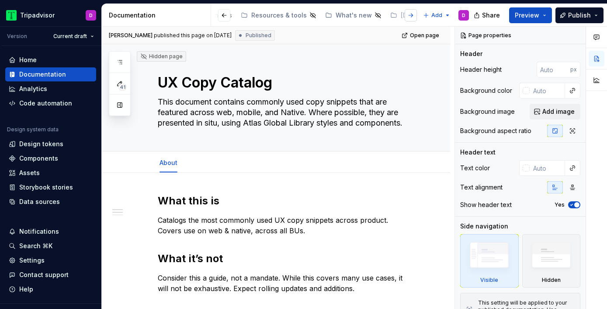
scroll to position [0, 413]
click at [412, 17] on button "button" at bounding box center [411, 15] width 12 height 12
click at [88, 39] on html "Tripadvisor D Version Current draft Home Documentation Analytics Code automatio…" at bounding box center [303, 154] width 607 height 309
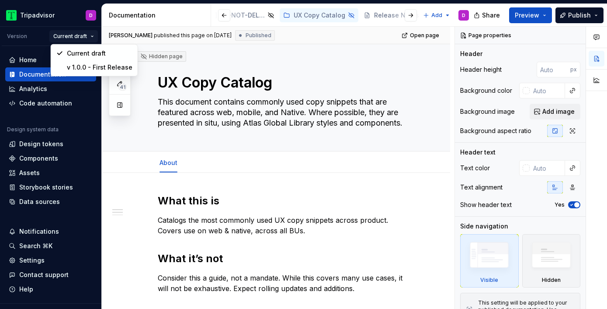
click at [304, 40] on html "Tripadvisor D Version Current draft Home Documentation Analytics Code automatio…" at bounding box center [303, 154] width 607 height 309
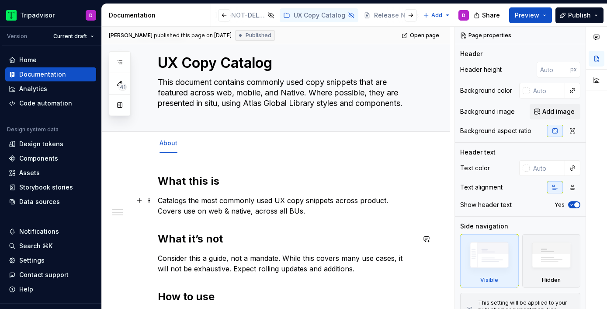
scroll to position [0, 0]
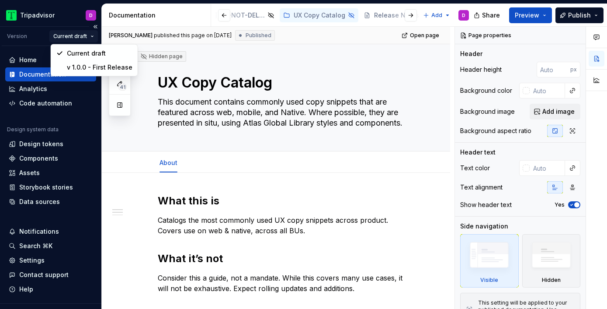
click at [92, 36] on html "Tripadvisor D Version Current draft Home Documentation Analytics Code automatio…" at bounding box center [303, 154] width 607 height 309
click at [92, 69] on div "v 1.0.0 - First Release" at bounding box center [100, 67] width 66 height 9
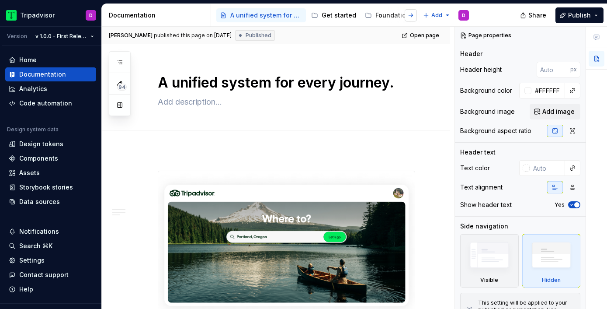
click at [412, 16] on button "button" at bounding box center [411, 15] width 12 height 12
click at [323, 15] on div "UX Copy Catalog" at bounding box center [332, 15] width 52 height 9
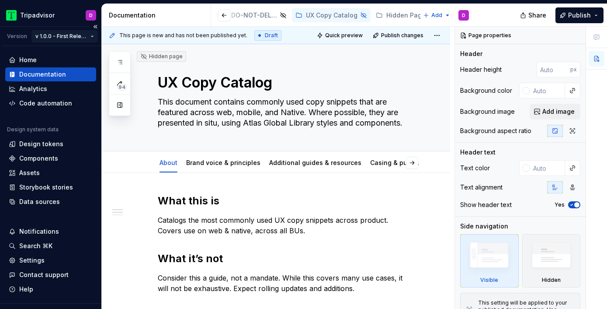
click at [92, 36] on html "Tripadvisor D Version v 1.0.0 - First Release Home Documentation Analytics Code…" at bounding box center [303, 154] width 607 height 309
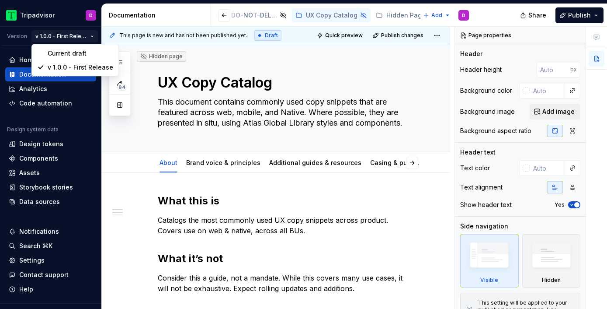
click at [225, 15] on html "Tripadvisor D Version v 1.0.0 - First Release Home Documentation Analytics Code…" at bounding box center [303, 154] width 607 height 309
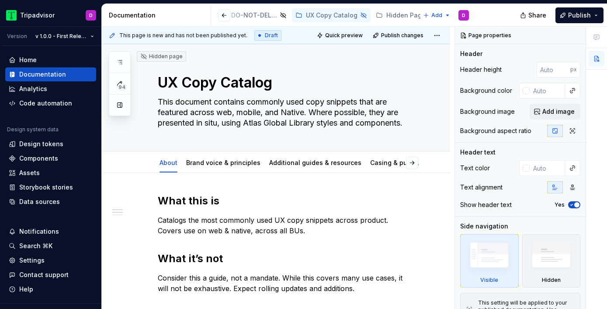
click at [225, 15] on button "button" at bounding box center [224, 15] width 12 height 12
click at [0, 0] on button "Page tree" at bounding box center [0, 0] width 0 height 0
click at [250, 13] on html "Tripadvisor D Version v 1.0.0 - First Release Home Documentation Analytics Code…" at bounding box center [303, 154] width 607 height 309
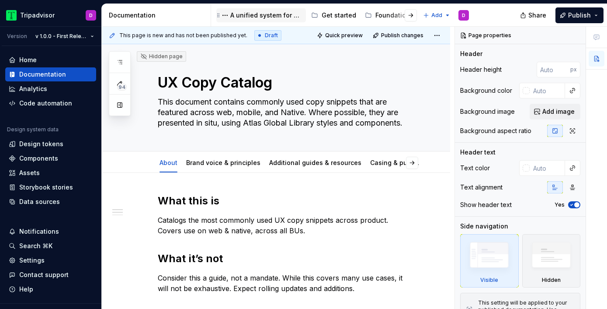
click at [268, 15] on div "A unified system for every journey." at bounding box center [266, 15] width 72 height 9
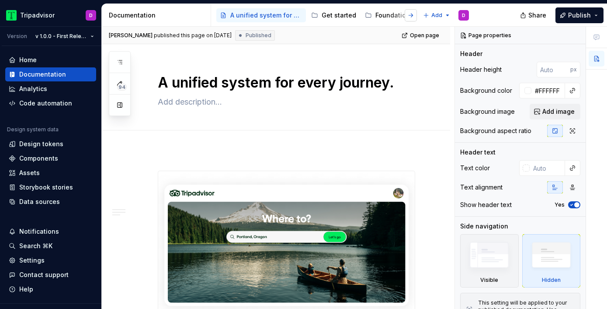
click at [413, 17] on button "button" at bounding box center [411, 15] width 12 height 12
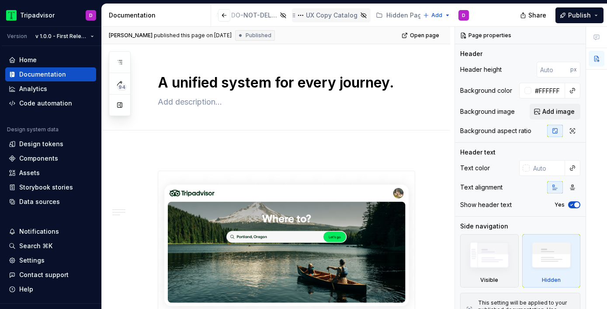
click at [319, 17] on div "UX Copy Catalog" at bounding box center [332, 15] width 52 height 9
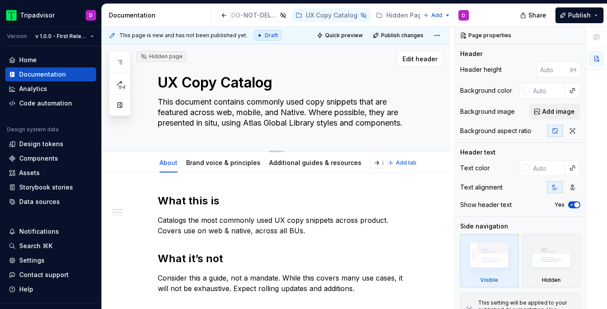
click at [169, 85] on textarea "UX Copy Catalog" at bounding box center [284, 82] width 257 height 21
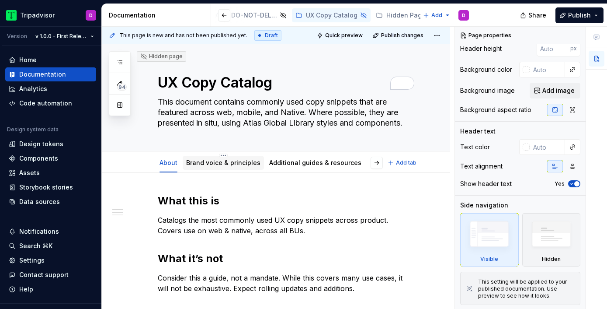
click at [229, 158] on div "Brand voice & principles" at bounding box center [223, 162] width 74 height 9
click at [295, 165] on link "Additional guides & resources" at bounding box center [315, 162] width 92 height 7
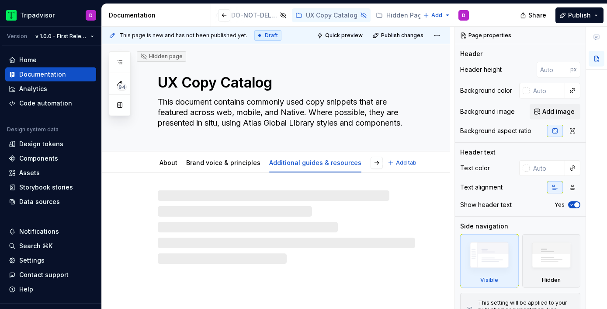
click at [383, 166] on button "button" at bounding box center [377, 162] width 12 height 12
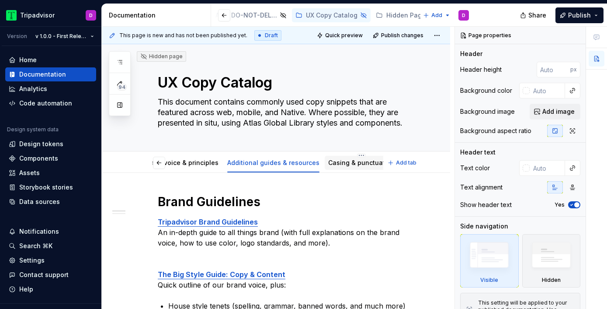
click at [342, 163] on link "Casing & punctuation" at bounding box center [361, 162] width 66 height 7
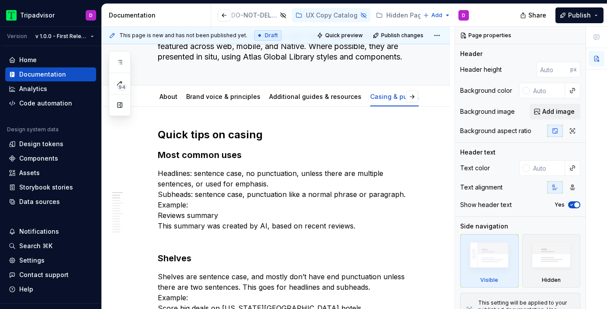
scroll to position [60, 0]
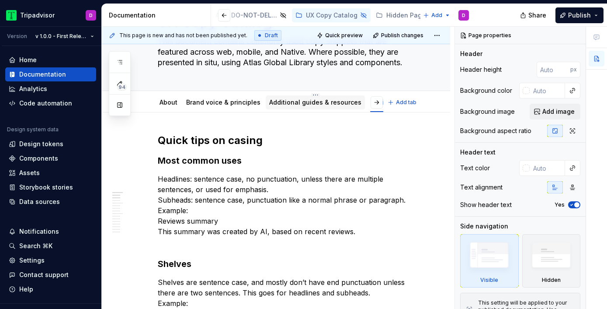
click at [324, 101] on link "Additional guides & resources" at bounding box center [315, 101] width 92 height 7
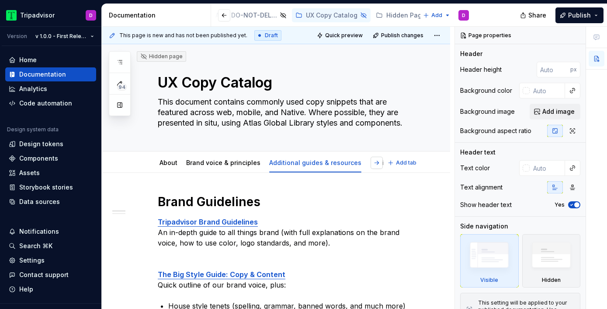
click at [380, 163] on button "button" at bounding box center [377, 162] width 12 height 12
click at [340, 163] on link "Casing & punctuation" at bounding box center [361, 162] width 66 height 7
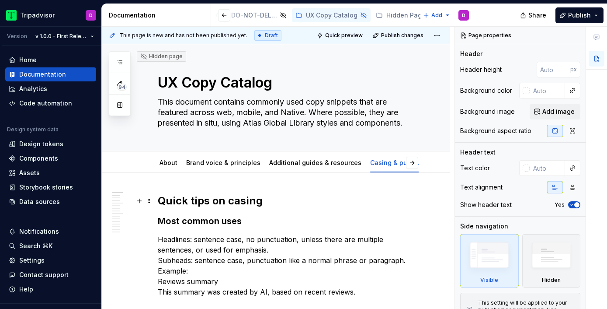
click at [245, 200] on h2 "Quick tips on casing" at bounding box center [286, 201] width 257 height 14
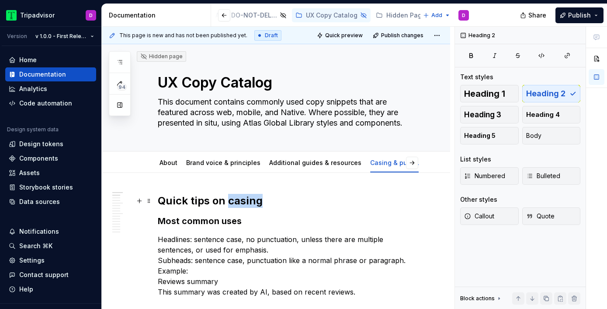
click at [245, 200] on h2 "Quick tips on casing" at bounding box center [286, 201] width 257 height 14
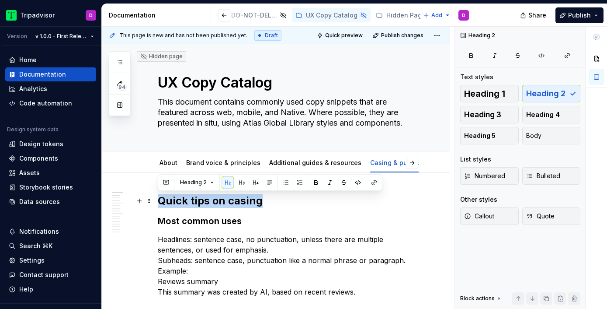
click at [245, 200] on h2 "Quick tips on casing" at bounding box center [286, 201] width 257 height 14
click at [496, 97] on span "Heading 1" at bounding box center [484, 93] width 41 height 9
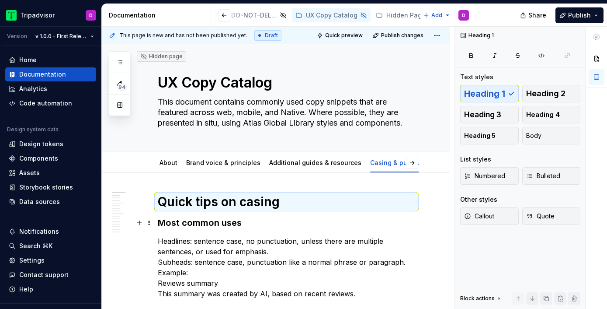
click at [219, 225] on h3 "Most common uses" at bounding box center [286, 222] width 257 height 12
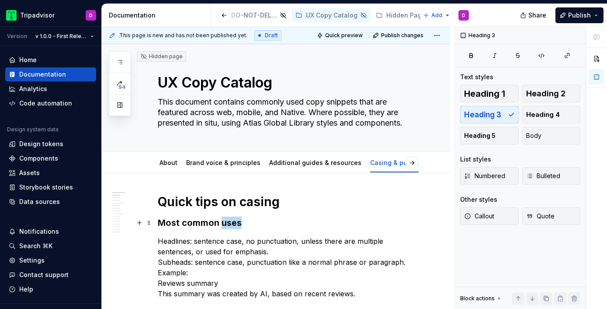
click at [219, 225] on h3 "Most common uses" at bounding box center [286, 222] width 257 height 12
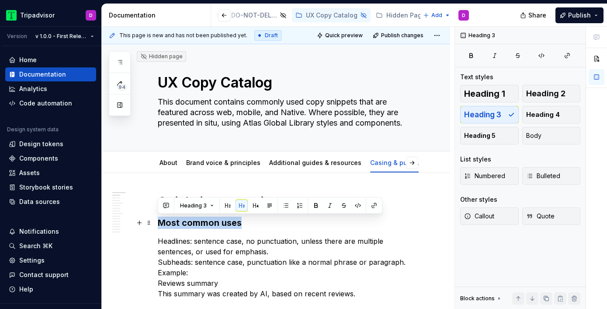
click at [219, 225] on h3 "Most common uses" at bounding box center [286, 222] width 257 height 12
click at [540, 89] on span "Heading 2" at bounding box center [545, 93] width 39 height 9
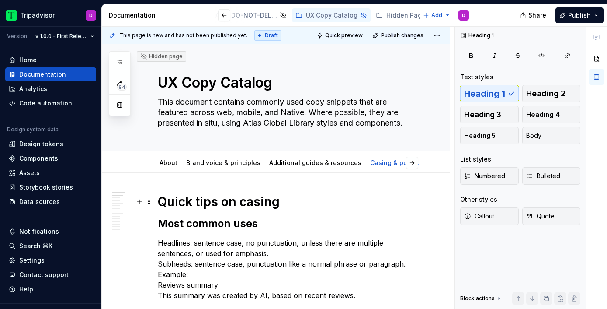
click at [286, 205] on h1 "Quick tips on casing" at bounding box center [286, 202] width 257 height 16
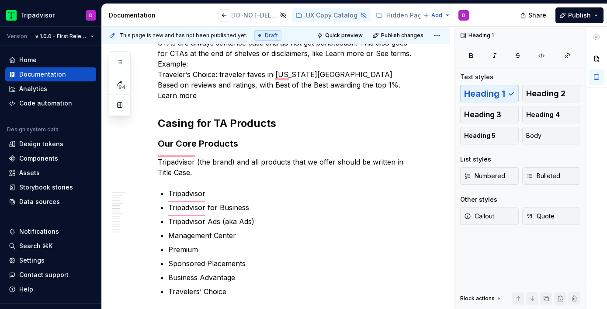
scroll to position [397, 0]
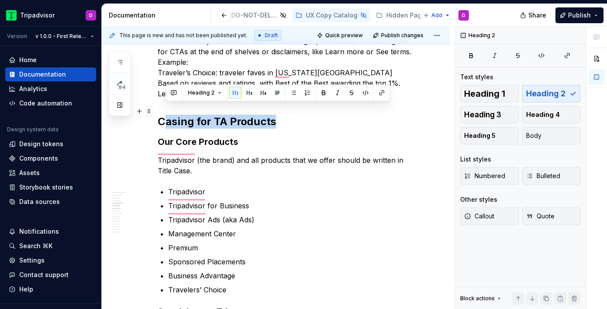
drag, startPoint x: 284, startPoint y: 109, endPoint x: 148, endPoint y: 108, distance: 136.4
click at [245, 115] on h2 "Casing for TA Products" at bounding box center [286, 121] width 257 height 14
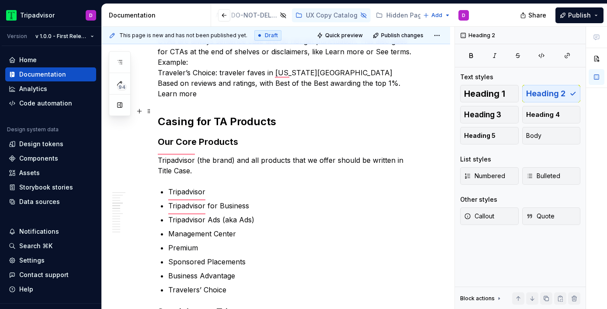
click at [244, 114] on h2 "Casing for TA Products" at bounding box center [286, 121] width 257 height 14
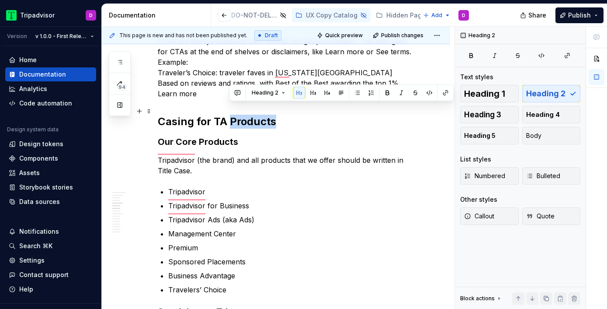
click at [244, 114] on h2 "Casing for TA Products" at bounding box center [286, 121] width 257 height 14
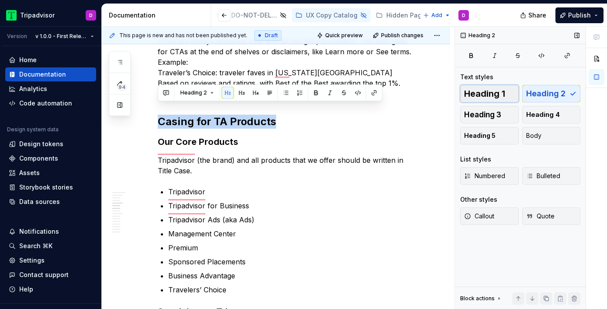
click at [501, 92] on span "Heading 1" at bounding box center [484, 93] width 41 height 9
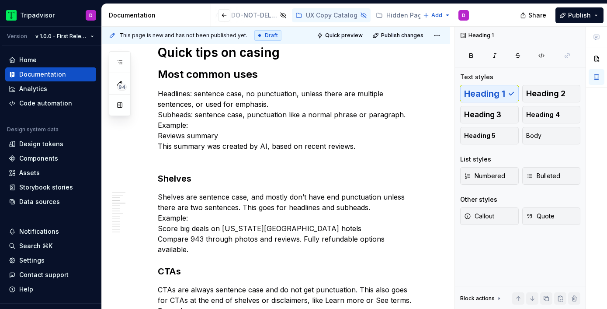
scroll to position [63, 0]
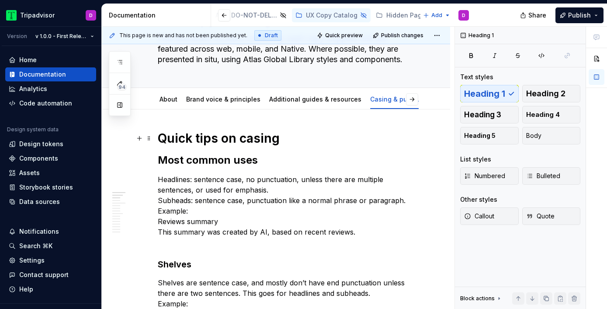
click at [232, 137] on h1 "Quick tips on casing" at bounding box center [286, 138] width 257 height 16
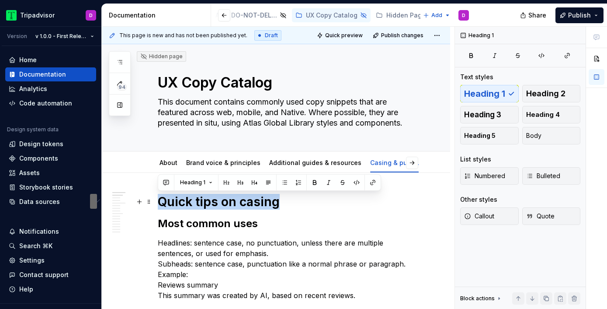
drag, startPoint x: 287, startPoint y: 205, endPoint x: 156, endPoint y: 194, distance: 132.0
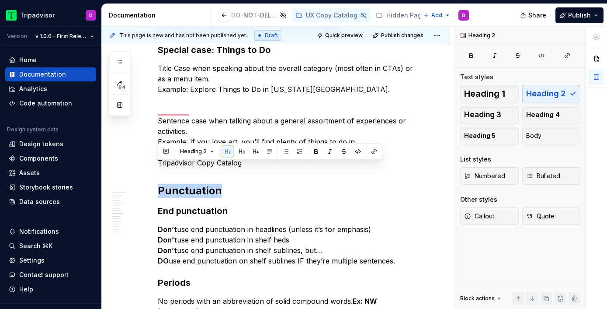
drag, startPoint x: 229, startPoint y: 170, endPoint x: 156, endPoint y: 161, distance: 74.0
click at [156, 161] on div "Quick tips on casing Most common uses Headlines: sentence case, no punctuation,…" at bounding box center [276, 90] width 348 height 1353
click at [188, 153] on span "Heading 2" at bounding box center [193, 151] width 27 height 7
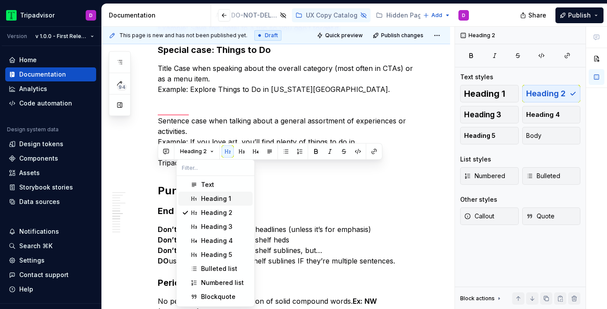
click at [217, 199] on div "Heading 1" at bounding box center [216, 198] width 30 height 9
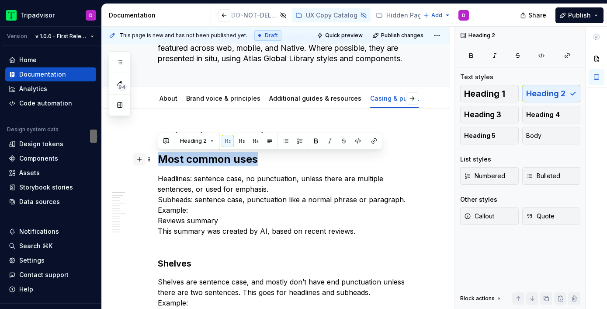
drag, startPoint x: 271, startPoint y: 160, endPoint x: 140, endPoint y: 160, distance: 130.7
click at [192, 138] on span "Heading 2" at bounding box center [193, 140] width 27 height 7
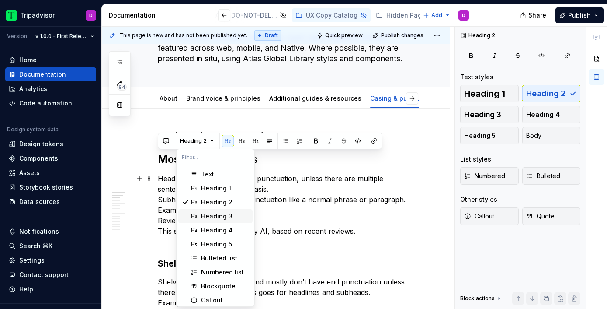
click at [230, 215] on div "Heading 3" at bounding box center [216, 216] width 31 height 9
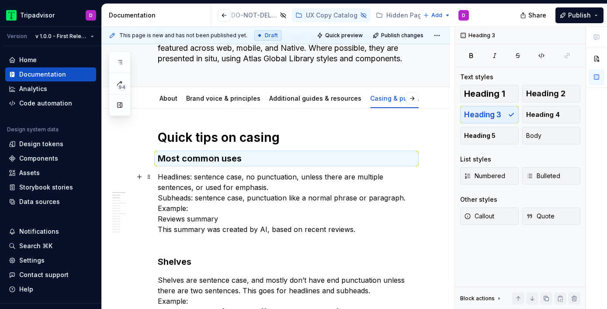
click at [219, 191] on p "Headlines: sentence case, no punctuation, unless there are multiple sentences, …" at bounding box center [286, 207] width 257 height 73
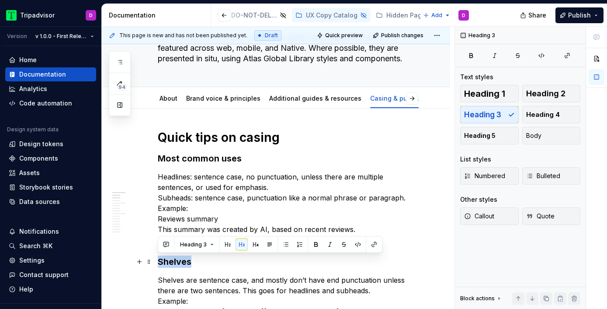
drag, startPoint x: 203, startPoint y: 258, endPoint x: 158, endPoint y: 258, distance: 44.6
click at [158, 258] on h3 "Shelves" at bounding box center [286, 261] width 257 height 12
click at [201, 244] on span "Heading 3" at bounding box center [193, 244] width 27 height 7
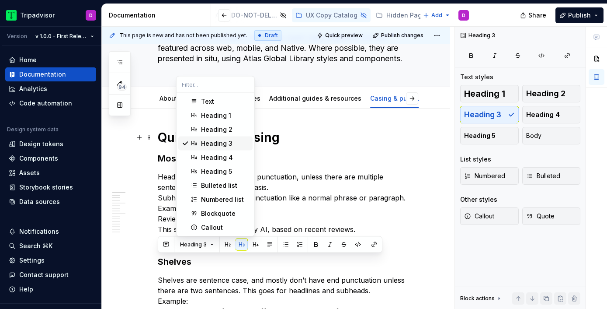
click at [235, 145] on div "Heading 3" at bounding box center [225, 143] width 48 height 9
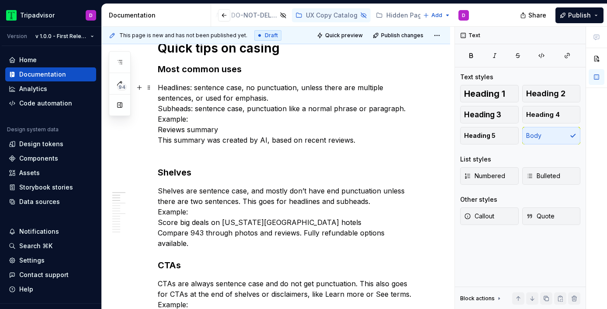
click at [188, 155] on p "Headlines: sentence case, no punctuation, unless there are multiple sentences, …" at bounding box center [286, 118] width 257 height 73
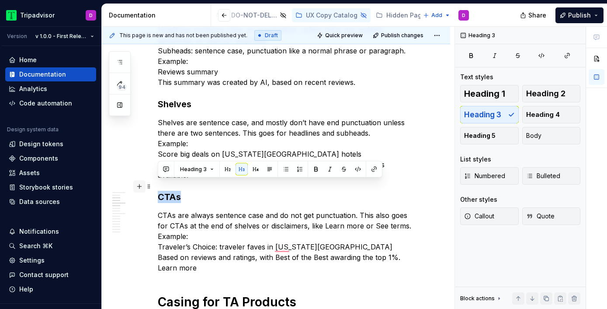
drag, startPoint x: 185, startPoint y: 186, endPoint x: 139, endPoint y: 183, distance: 46.0
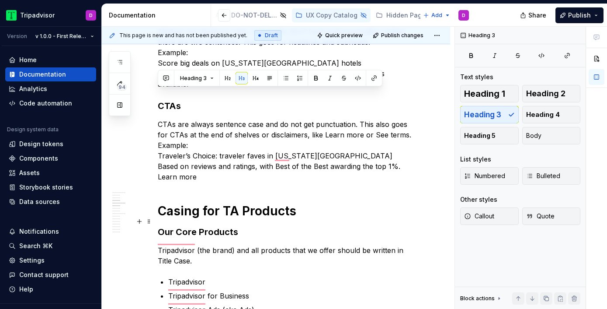
click at [223, 225] on h3 "Our Core Products" at bounding box center [286, 231] width 257 height 12
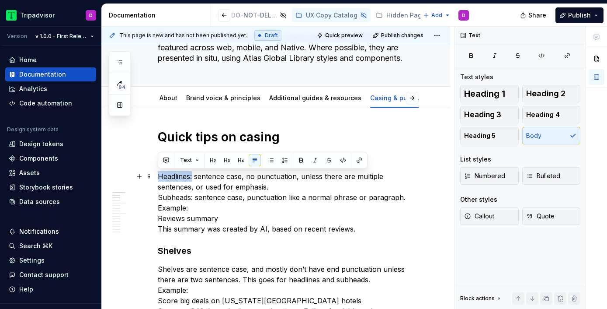
drag, startPoint x: 192, startPoint y: 176, endPoint x: 158, endPoint y: 176, distance: 33.7
click at [158, 176] on p "Headlines: sentence case, no punctuation, unless there are multiple sentences, …" at bounding box center [286, 202] width 257 height 63
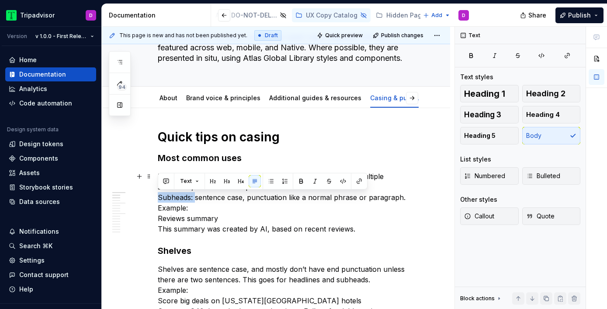
drag, startPoint x: 194, startPoint y: 198, endPoint x: 155, endPoint y: 198, distance: 39.3
click at [269, 209] on p "Headlines: sentence case, no punctuation, unless there are multiple sentences, …" at bounding box center [286, 202] width 257 height 63
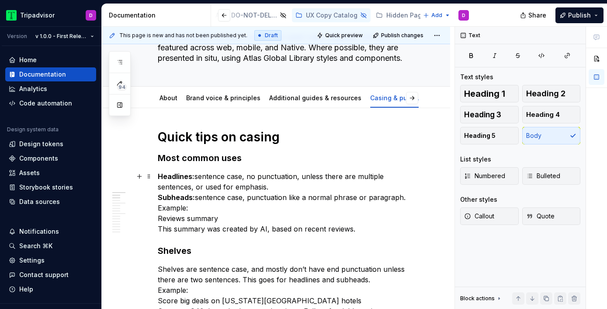
click at [292, 186] on p "Headlines: sentence case, no punctuation, unless there are multiple sentences, …" at bounding box center [286, 202] width 257 height 63
click at [409, 196] on p "Headlines: sentence case, no punctuation, unless there are multiple sentences, …" at bounding box center [286, 202] width 257 height 63
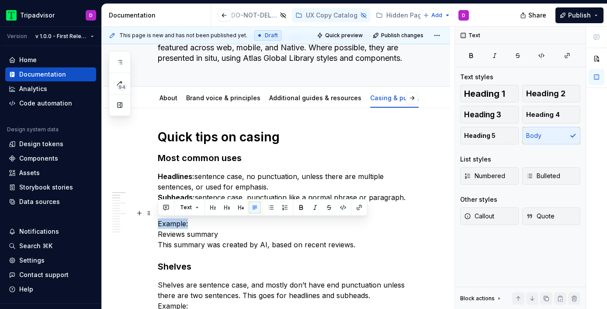
drag, startPoint x: 192, startPoint y: 221, endPoint x: 155, endPoint y: 222, distance: 37.2
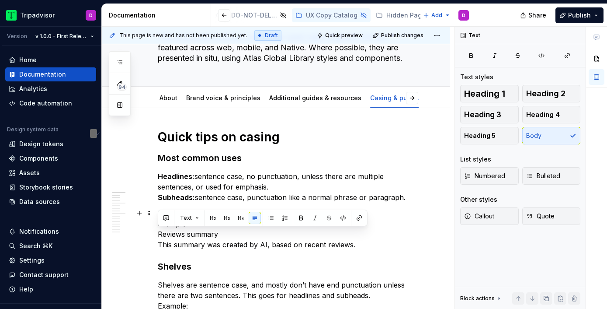
drag, startPoint x: 223, startPoint y: 238, endPoint x: 156, endPoint y: 236, distance: 67.3
click at [170, 236] on strong "Reviews summary" at bounding box center [189, 233] width 63 height 9
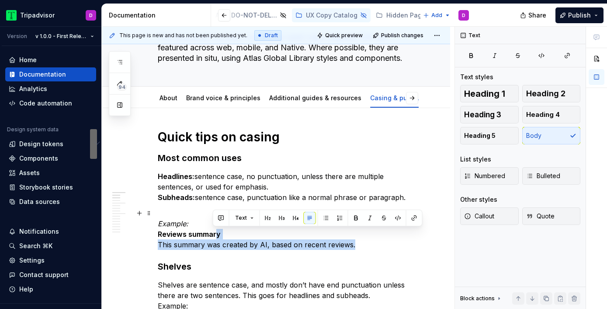
drag, startPoint x: 357, startPoint y: 245, endPoint x: 215, endPoint y: 229, distance: 142.8
click at [215, 229] on p "Example: Reviews summary  This summary was created by AI, based on recent revie…" at bounding box center [286, 229] width 257 height 42
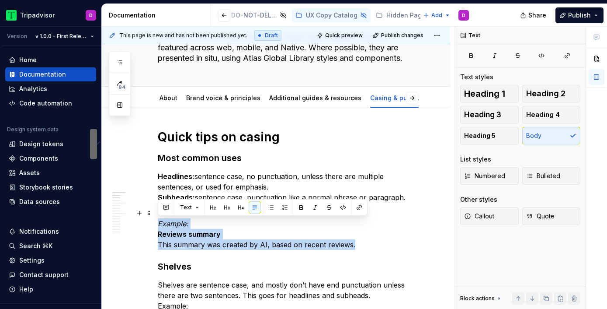
drag, startPoint x: 365, startPoint y: 243, endPoint x: 157, endPoint y: 221, distance: 209.5
click at [194, 208] on button "Text" at bounding box center [189, 207] width 27 height 12
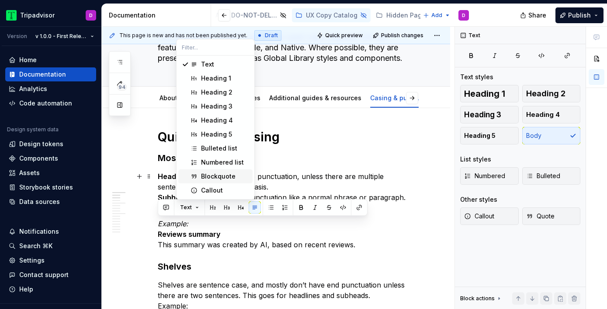
click at [221, 174] on div "Blockquote" at bounding box center [218, 176] width 35 height 9
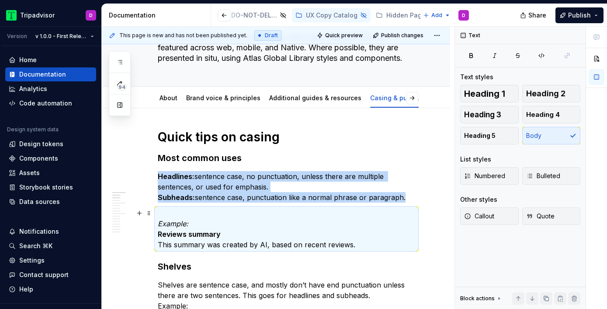
click at [289, 215] on p "Example: Reviews summary  This summary was created by AI, based on recent revie…" at bounding box center [286, 229] width 257 height 42
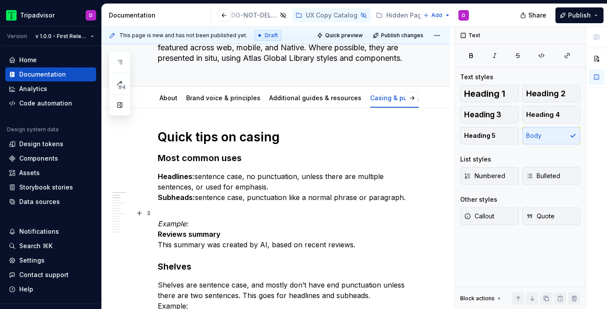
click at [362, 243] on p "Example: Reviews summary  This summary was created by AI, based on recent revie…" at bounding box center [286, 229] width 257 height 42
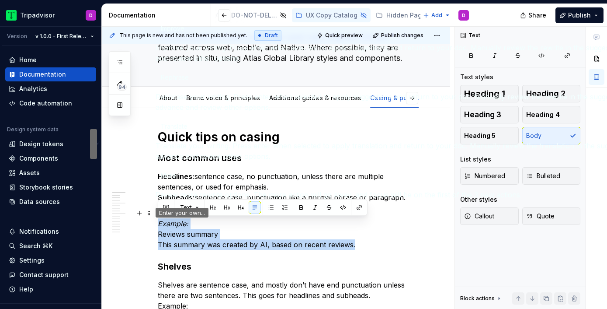
drag, startPoint x: 368, startPoint y: 243, endPoint x: 149, endPoint y: 225, distance: 219.7
click at [149, 225] on html "Tripadvisor D Version v 1.0.0 - First Release Home Documentation Analytics Code…" at bounding box center [303, 154] width 607 height 309
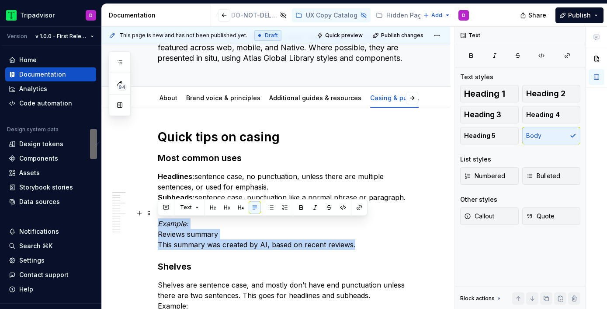
click at [192, 205] on button "Text" at bounding box center [189, 207] width 27 height 12
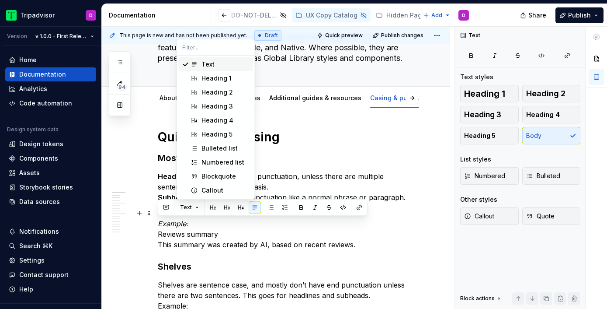
click at [385, 219] on p "Example: Reviews summary  This summary was created by AI, based on recent revie…" at bounding box center [286, 229] width 257 height 42
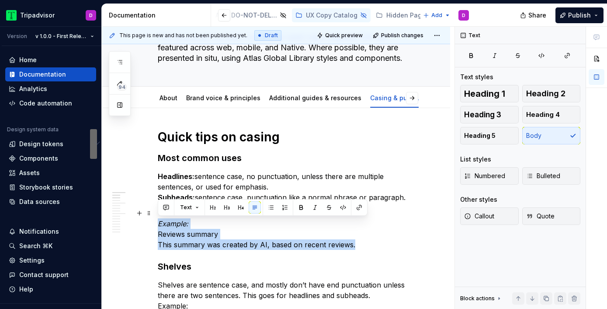
drag, startPoint x: 359, startPoint y: 245, endPoint x: 159, endPoint y: 225, distance: 200.6
click at [159, 225] on p "Example: Reviews summary  This summary was created by AI, based on recent revie…" at bounding box center [286, 229] width 257 height 42
click at [186, 206] on span "Text" at bounding box center [186, 207] width 12 height 7
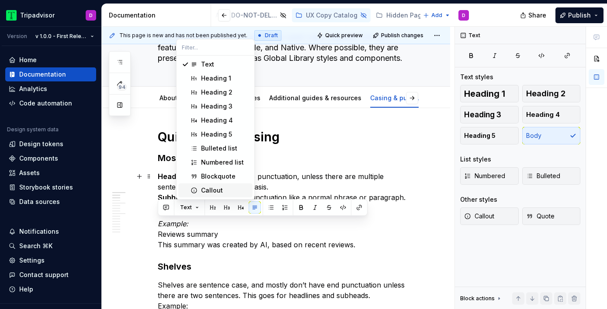
click at [199, 192] on span "Callout" at bounding box center [215, 190] width 74 height 14
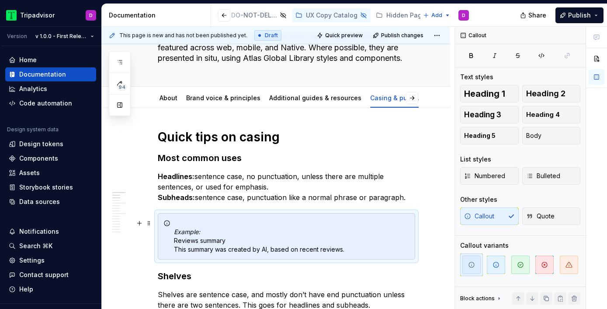
click at [166, 224] on icon "To enrich screen reader interactions, please activate Accessibility in Grammarl…" at bounding box center [166, 222] width 7 height 7
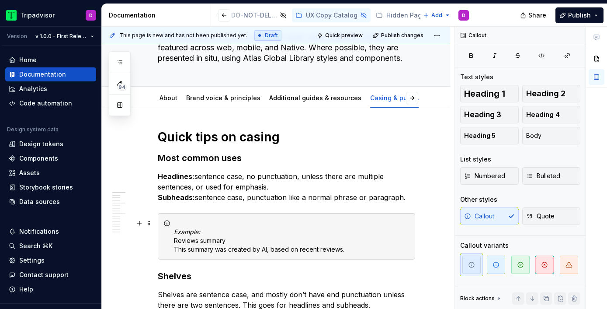
click at [171, 223] on div "Example: Reviews summary  This summary was created by AI, based on recent revie…" at bounding box center [286, 236] width 257 height 46
click at [165, 223] on icon "To enrich screen reader interactions, please activate Accessibility in Grammarl…" at bounding box center [166, 222] width 7 height 7
click at [172, 229] on div "Example: Reviews summary  This summary was created by AI, based on recent revie…" at bounding box center [286, 236] width 257 height 46
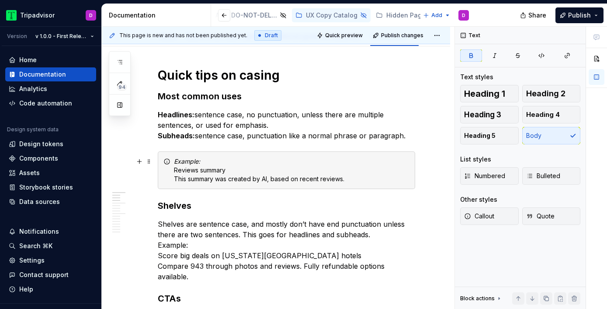
scroll to position [118, 0]
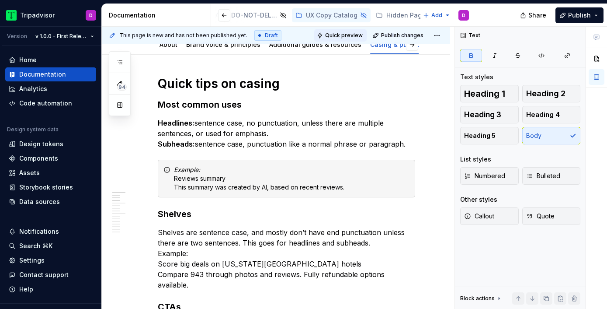
click at [339, 35] on span "Quick preview" at bounding box center [344, 35] width 38 height 7
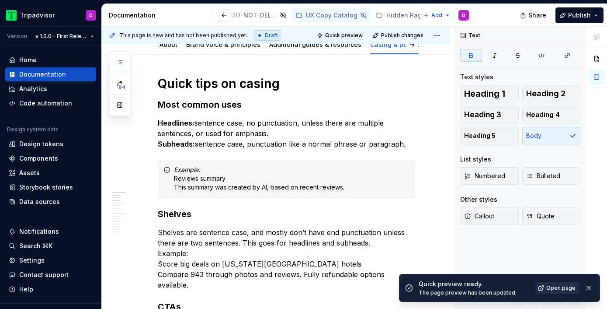
click at [563, 292] on link "Open page" at bounding box center [557, 287] width 44 height 12
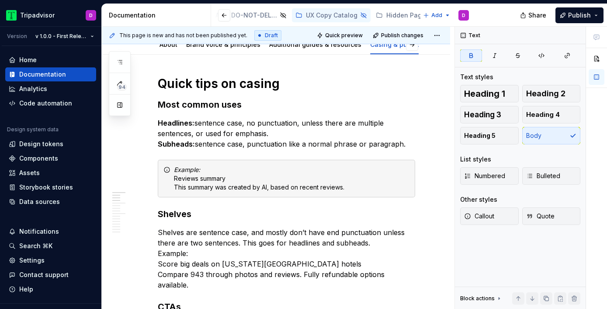
type textarea "*"
click at [226, 181] on div "Example: Reviews summary  This summary was created by AI, based on recent revie…" at bounding box center [292, 178] width 236 height 26
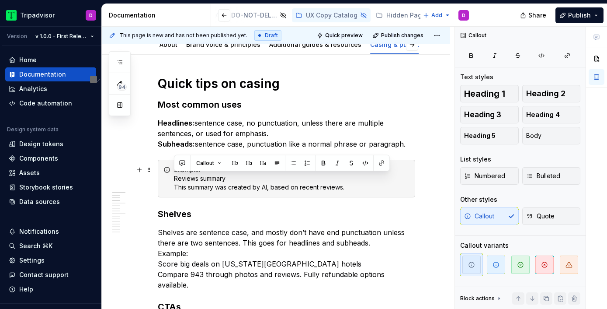
drag, startPoint x: 228, startPoint y: 181, endPoint x: 173, endPoint y: 181, distance: 54.2
click at [173, 181] on div "Example: Reviews summary  This summary was created by AI, based on recent revie…" at bounding box center [286, 179] width 257 height 38
click at [291, 263] on p "Shelves are sentence case, and mostly don’t have end punctuation unless there a…" at bounding box center [286, 258] width 257 height 63
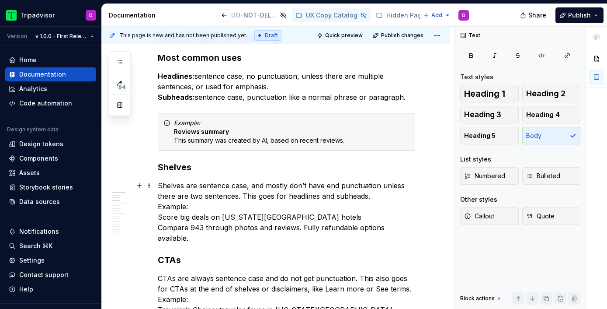
scroll to position [183, 0]
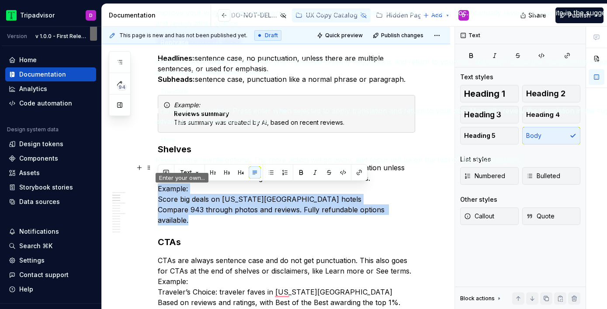
drag, startPoint x: 418, startPoint y: 207, endPoint x: 149, endPoint y: 189, distance: 270.2
click at [148, 189] on html "Tripadvisor D Version v 1.0.0 - First Release Home Documentation Analytics Code…" at bounding box center [303, 154] width 607 height 309
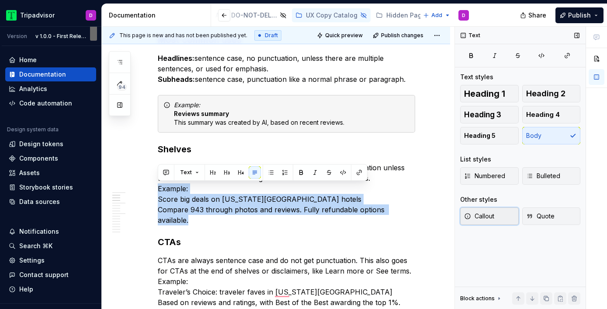
click at [483, 213] on span "Callout" at bounding box center [479, 216] width 30 height 9
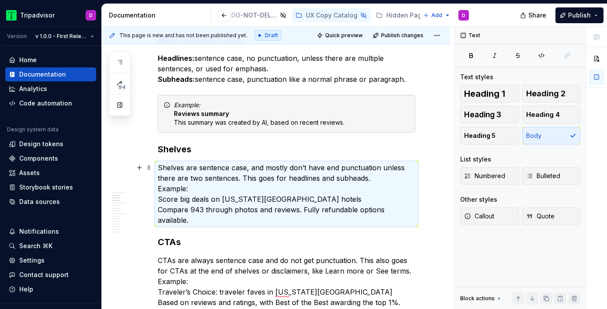
click at [226, 185] on p "Shelves are sentence case, and mostly don’t have end punctuation unless there a…" at bounding box center [286, 193] width 257 height 63
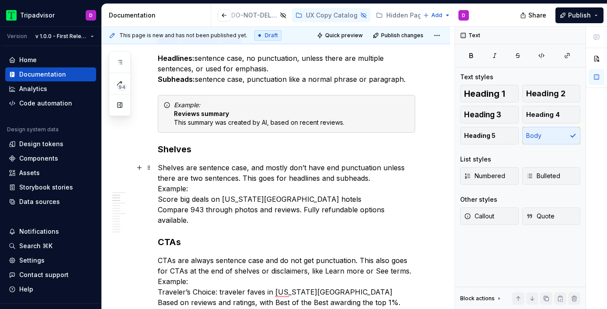
click at [370, 179] on p "Shelves are sentence case, and mostly don’t have end punctuation unless there a…" at bounding box center [286, 193] width 257 height 63
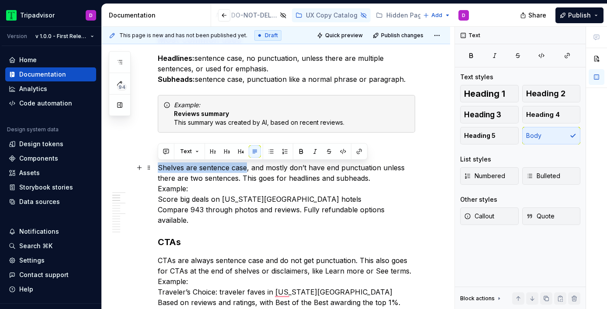
drag, startPoint x: 246, startPoint y: 166, endPoint x: 157, endPoint y: 167, distance: 88.3
click at [158, 167] on p "Shelves are sentence case, and mostly don’t have end punctuation unless there a…" at bounding box center [286, 193] width 257 height 63
click at [382, 172] on p "Shelves are sentence case , and mostly don’t have end punctuation unless there …" at bounding box center [286, 193] width 257 height 63
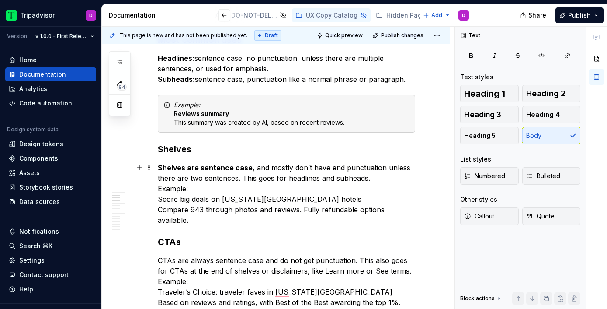
click at [378, 184] on p "Shelves are sentence case , and mostly don’t have end punctuation unless there …" at bounding box center [286, 193] width 257 height 63
click at [375, 181] on p "Shelves are sentence case , and mostly don’t have end punctuation unless there …" at bounding box center [286, 193] width 257 height 63
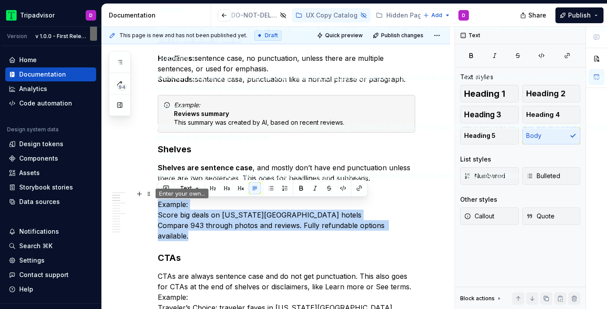
drag, startPoint x: 418, startPoint y: 226, endPoint x: 154, endPoint y: 205, distance: 265.2
click at [153, 205] on html "Tripadvisor D Version v 1.0.0 - First Release Home Documentation Analytics Code…" at bounding box center [303, 154] width 607 height 309
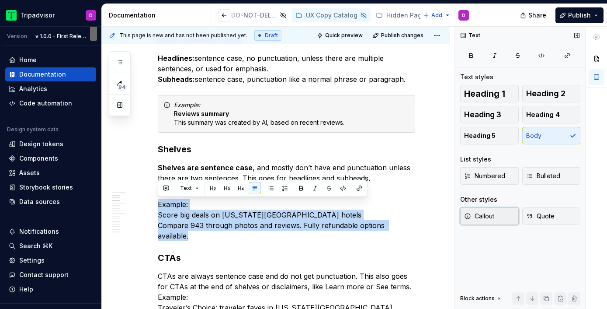
click at [482, 220] on button "Callout" at bounding box center [489, 215] width 59 height 17
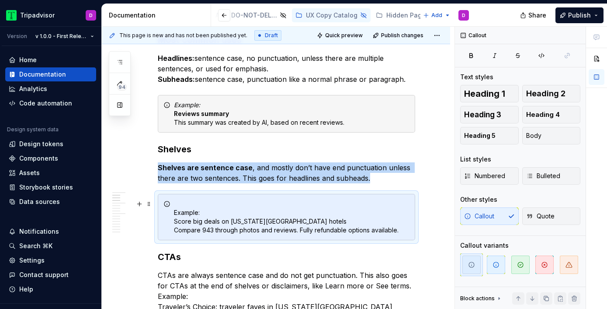
click at [173, 209] on div "Example: Score big deals on New York City hotels  Compare 943 through photos an…" at bounding box center [286, 217] width 257 height 46
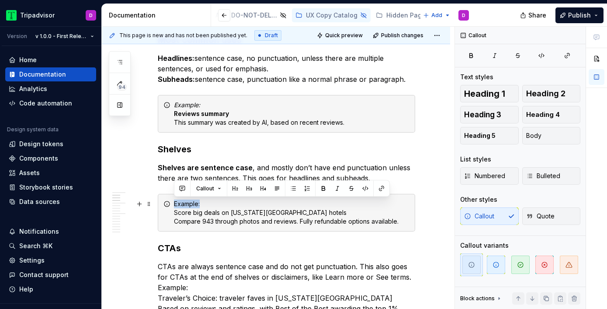
drag, startPoint x: 206, startPoint y: 204, endPoint x: 153, endPoint y: 206, distance: 52.9
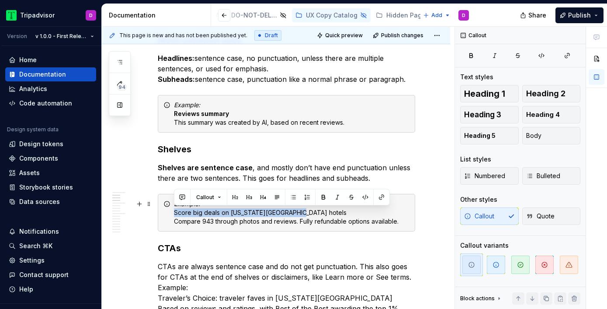
drag, startPoint x: 301, startPoint y: 214, endPoint x: 172, endPoint y: 214, distance: 128.9
click at [172, 214] on div "Example: Score big deals on New York City hotels  Compare 943 through photos an…" at bounding box center [286, 213] width 257 height 38
click at [401, 218] on div "Example: Score big deals on New York City hotels  Compare 943 through photos an…" at bounding box center [292, 212] width 236 height 26
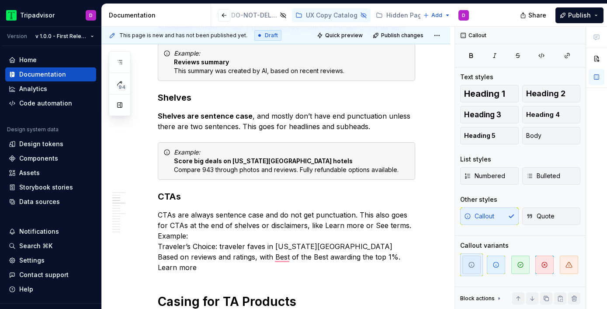
scroll to position [240, 0]
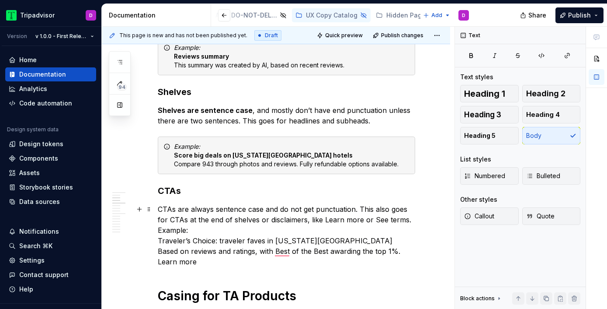
click at [212, 260] on p "CTAs are always sentence case and do not get punctuation. This also goes for CT…" at bounding box center [286, 235] width 257 height 63
click at [403, 219] on p "CTAs are always sentence case and do not get punctuation. This also goes for CT…" at bounding box center [286, 235] width 257 height 63
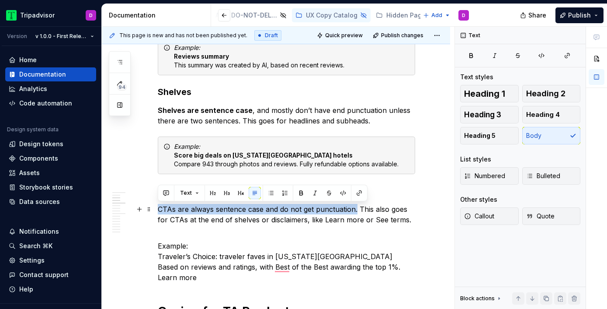
drag, startPoint x: 356, startPoint y: 208, endPoint x: 158, endPoint y: 203, distance: 197.6
click at [158, 204] on p "CTAs are always sentence case and do not get punctuation. This also goes for CT…" at bounding box center [286, 214] width 257 height 21
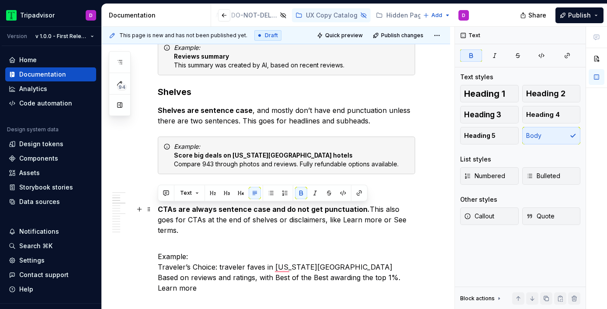
click at [327, 213] on strong "CTAs are always sentence case and do not get punctuation." at bounding box center [264, 209] width 212 height 9
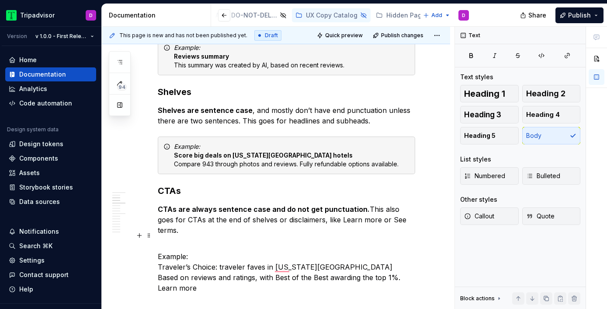
click at [371, 251] on p "Example: Traveler’s Choice: traveler faves in New York City  Based on reviews a…" at bounding box center [286, 266] width 257 height 52
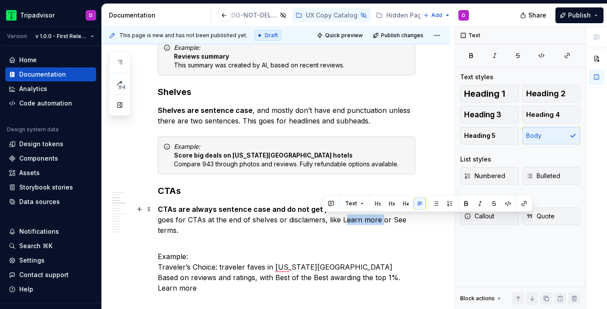
drag, startPoint x: 322, startPoint y: 220, endPoint x: 360, endPoint y: 219, distance: 37.6
click at [360, 219] on p "CTAs are always sentence case and do not get punctuation. This also goes for CT…" at bounding box center [286, 219] width 257 height 31
click at [503, 203] on button "button" at bounding box center [508, 203] width 12 height 12
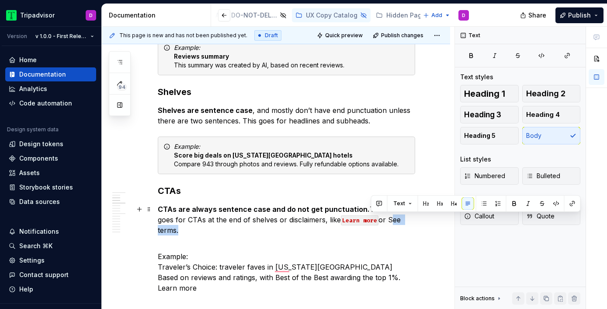
drag, startPoint x: 404, startPoint y: 219, endPoint x: 371, endPoint y: 219, distance: 33.2
click at [371, 219] on p "CTAs are always sentence case and do not get punctuation. This also goes for CT…" at bounding box center [286, 219] width 257 height 31
click at [555, 200] on button "button" at bounding box center [556, 203] width 12 height 12
click at [405, 241] on p "Example: Traveler’s Choice: traveler faves in New York City  Based on reviews a…" at bounding box center [286, 266] width 257 height 52
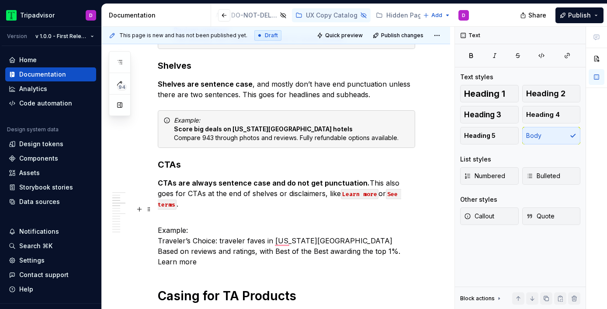
scroll to position [271, 0]
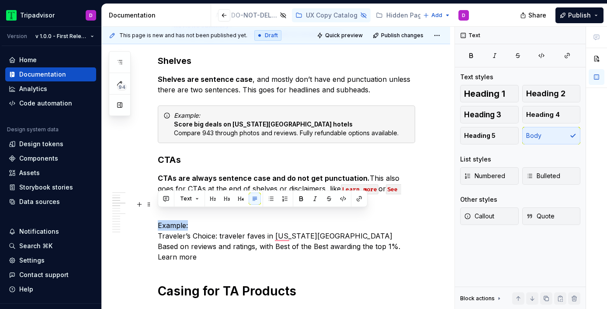
drag, startPoint x: 194, startPoint y: 215, endPoint x: 156, endPoint y: 215, distance: 38.0
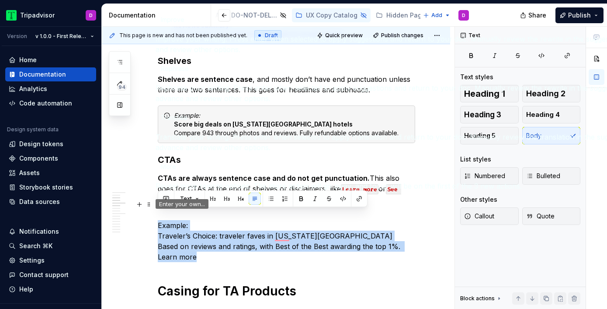
drag, startPoint x: 206, startPoint y: 246, endPoint x: 154, endPoint y: 215, distance: 60.9
click at [154, 215] on html "Tripadvisor D Version v 1.0.0 - First Release Home Documentation Analytics Code…" at bounding box center [303, 154] width 607 height 309
click at [471, 220] on button "Callout" at bounding box center [489, 215] width 59 height 17
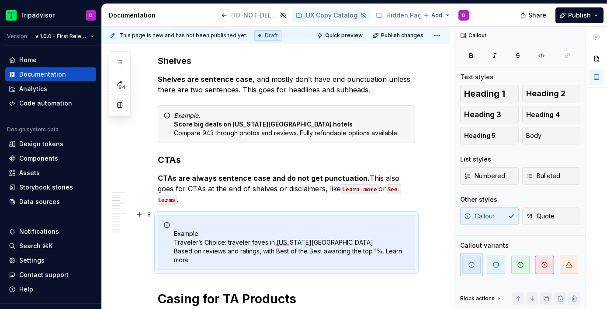
click at [174, 225] on div "Example: Traveler’s Choice: traveler faves in New York City  Based on reviews a…" at bounding box center [292, 242] width 236 height 44
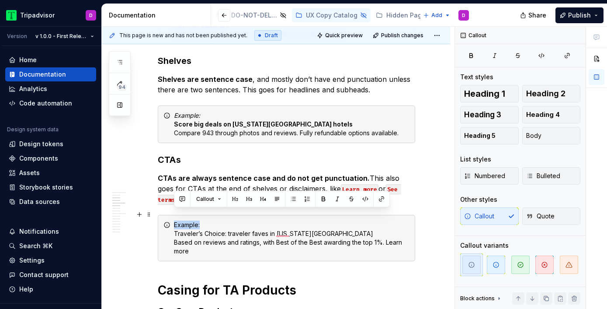
drag, startPoint x: 206, startPoint y: 215, endPoint x: 157, endPoint y: 214, distance: 49.0
click at [226, 222] on div "Example: Traveler’s Choice: traveler faves in New York City  Based on reviews a…" at bounding box center [292, 237] width 236 height 35
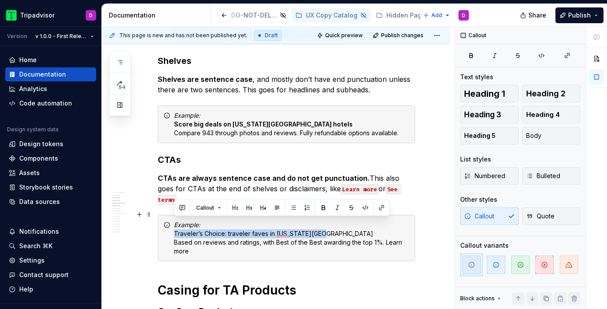
drag, startPoint x: 328, startPoint y: 226, endPoint x: 169, endPoint y: 225, distance: 159.5
click at [169, 225] on div "Example: Traveler’s Choice: traveler faves in New York City  Based on reviews a…" at bounding box center [286, 238] width 257 height 46
click at [194, 239] on div "Example: Traveler’s Choice: traveler faves in New York City  Based on reviews a…" at bounding box center [292, 237] width 236 height 35
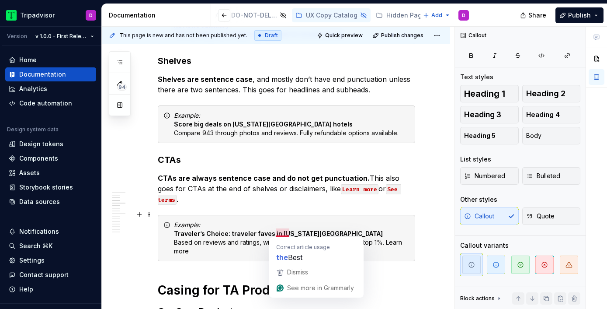
click at [346, 224] on div "Example: Traveler’s Choice: traveler faves in New York City  Based on reviews a…" at bounding box center [292, 237] width 236 height 35
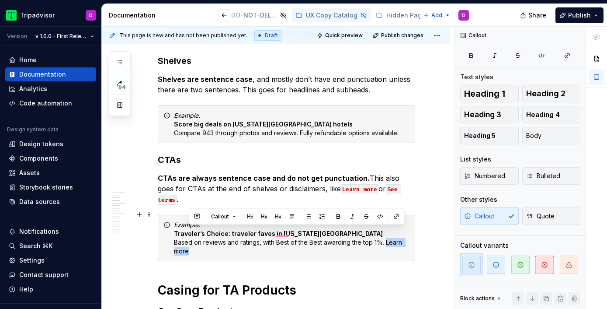
drag, startPoint x: 189, startPoint y: 241, endPoint x: 386, endPoint y: 233, distance: 196.8
click at [386, 233] on div "Example: Traveler’s Choice: traveler faves in New York City  Based on reviews a…" at bounding box center [292, 237] width 236 height 35
type textarea "*"
click at [397, 219] on button "button" at bounding box center [396, 216] width 12 height 12
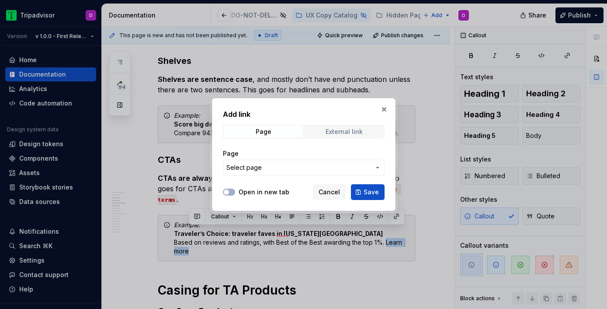
click at [338, 132] on div "External link" at bounding box center [344, 131] width 37 height 7
click at [280, 167] on input "URL" at bounding box center [304, 168] width 162 height 16
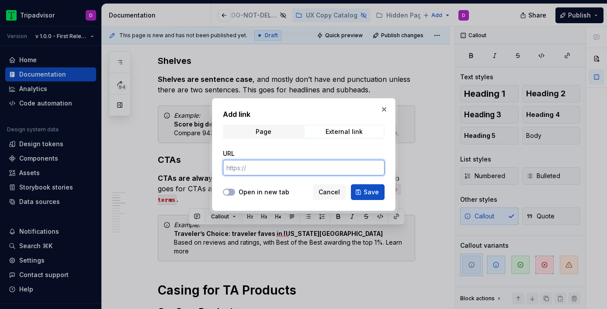
paste input "https://www.tripadvisor.com/Trust-lAkEadpFVLyU.html"
type input "https://www.tripadvisor.com/Trust-lAkEadpFVLyU.html"
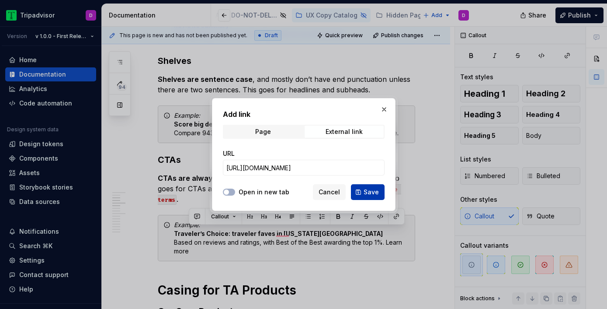
click at [375, 192] on span "Save" at bounding box center [371, 191] width 15 height 9
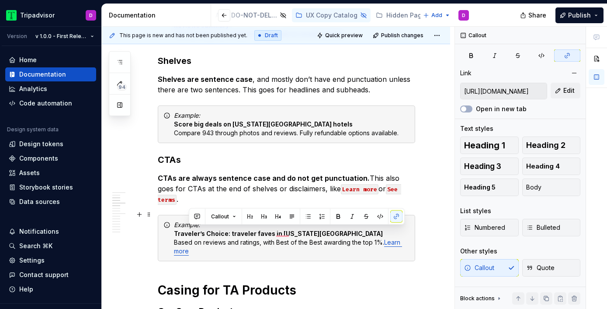
click at [360, 246] on div "Example: Traveler’s Choice: traveler faves in New York City  Based on reviews a…" at bounding box center [286, 238] width 257 height 46
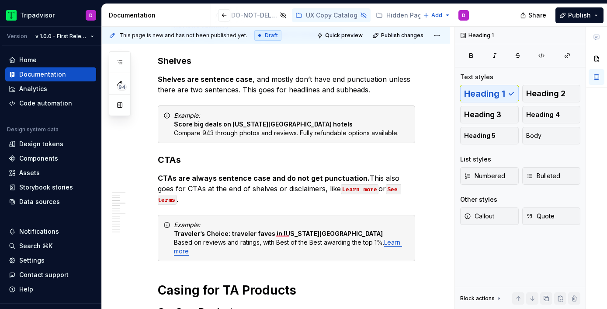
scroll to position [356, 0]
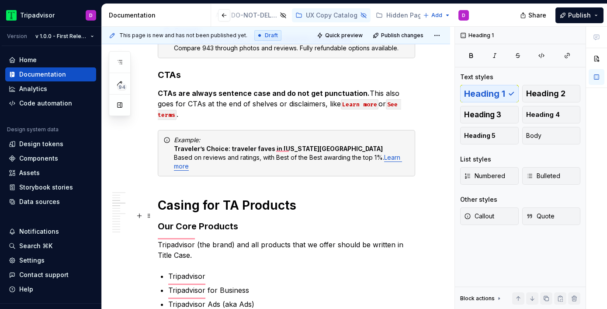
click at [183, 220] on h3 "Our Core Products" at bounding box center [286, 226] width 257 height 12
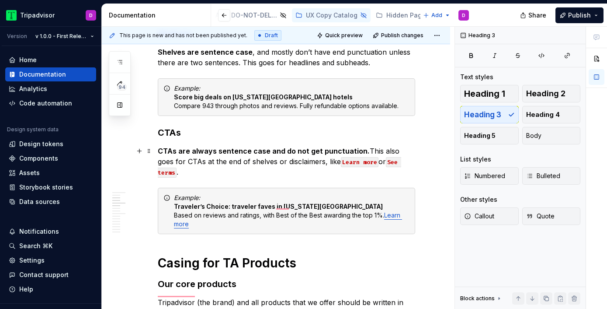
scroll to position [314, 0]
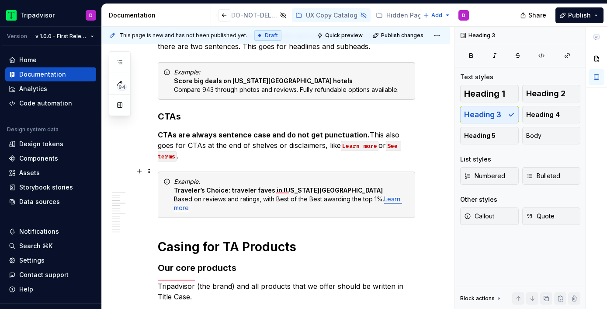
click at [282, 189] on div "Example: Traveler’s Choice: traveler faves in New York City  Based on reviews a…" at bounding box center [292, 194] width 236 height 35
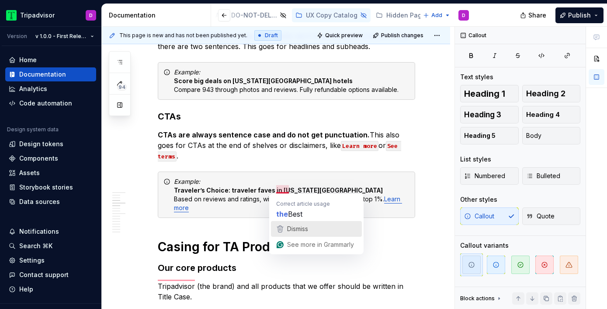
click at [294, 224] on div "Dismiss" at bounding box center [296, 228] width 23 height 13
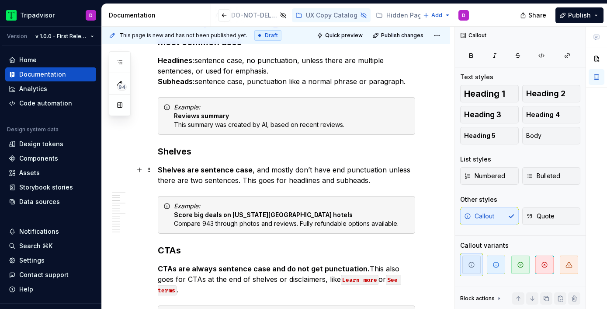
scroll to position [237, 0]
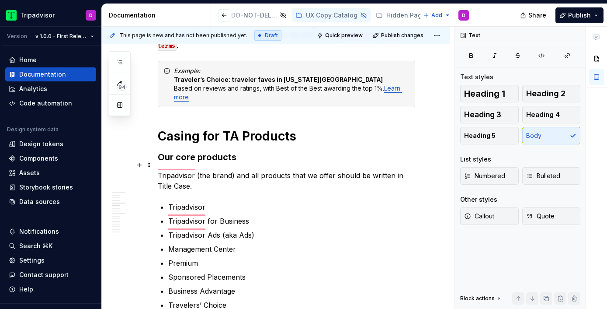
click at [211, 180] on p "Tripadvisor (the brand) and all products that we offer should be written in Tit…" at bounding box center [286, 180] width 257 height 21
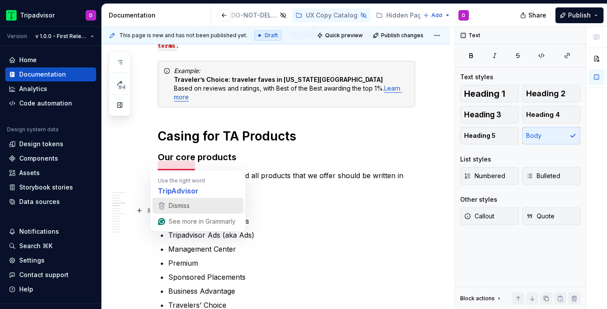
click at [198, 207] on div "Dismiss" at bounding box center [197, 205] width 83 height 13
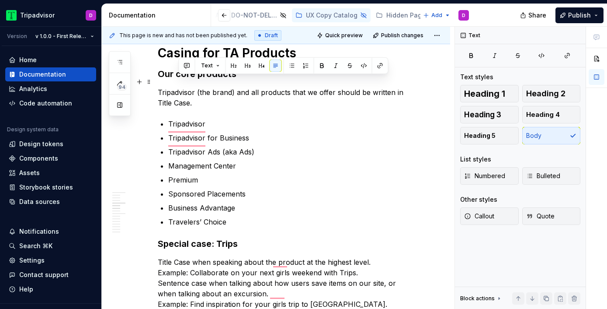
drag, startPoint x: 402, startPoint y: 84, endPoint x: 410, endPoint y: 88, distance: 9.4
click at [410, 88] on p "Tripadvisor (the brand) and all products that we offer should be written in Tit…" at bounding box center [286, 97] width 257 height 21
click at [383, 146] on ul "Tripadvisor  Tripadvisor for Business  Tripadvisor Ads (aka Ads)  Management Ce…" at bounding box center [291, 172] width 247 height 108
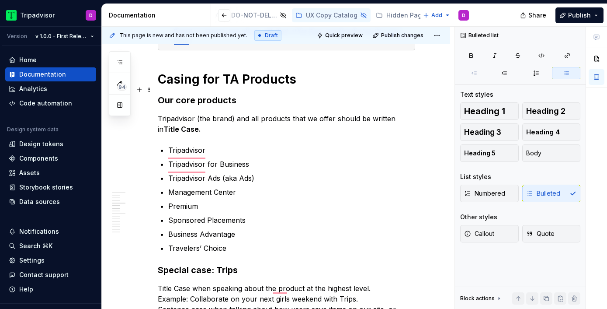
click at [223, 94] on h3 "Our core products" at bounding box center [286, 100] width 257 height 12
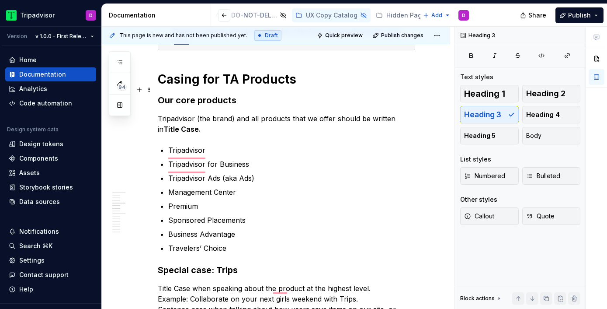
click at [223, 94] on h3 "Our core products" at bounding box center [286, 100] width 257 height 12
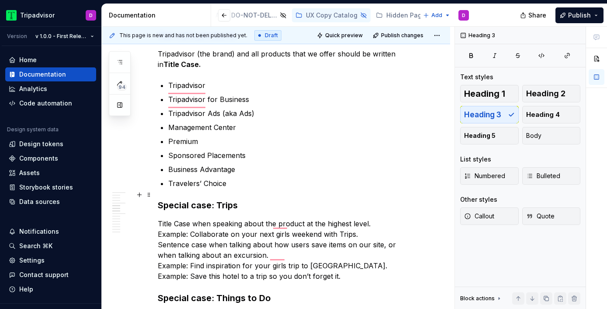
click at [222, 199] on h3 "Special case: Trips" at bounding box center [286, 205] width 257 height 12
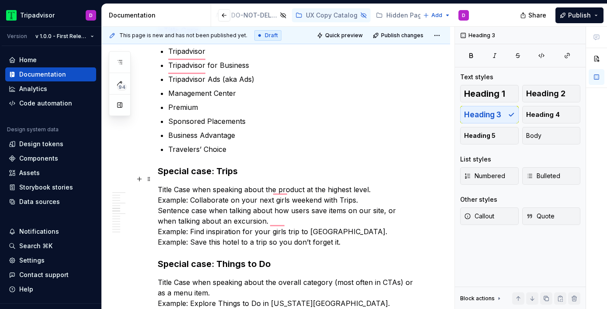
click at [158, 184] on p "Title Case when speaking about the product at the highest level. Example: Colla…" at bounding box center [286, 215] width 257 height 63
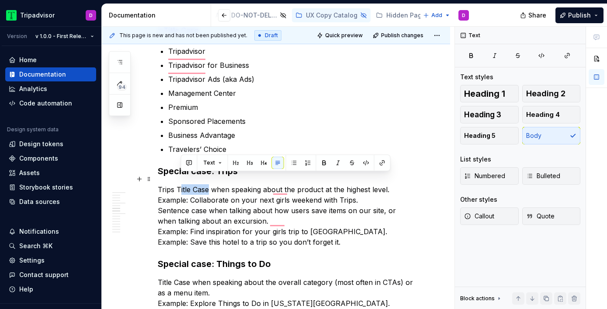
drag, startPoint x: 209, startPoint y: 178, endPoint x: 179, endPoint y: 177, distance: 30.2
click at [179, 184] on p "Trips Title Case when speaking about the product at the highest level. Example:…" at bounding box center [286, 215] width 257 height 63
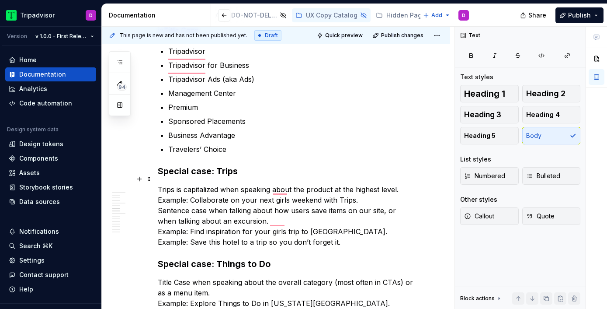
click at [333, 184] on p "Trips is capitalized when speaking about the product at the highest level. Exam…" at bounding box center [286, 215] width 257 height 63
click at [368, 185] on p "Trips is capitalized when speaking about the product at the highest level. Exam…" at bounding box center [286, 215] width 257 height 63
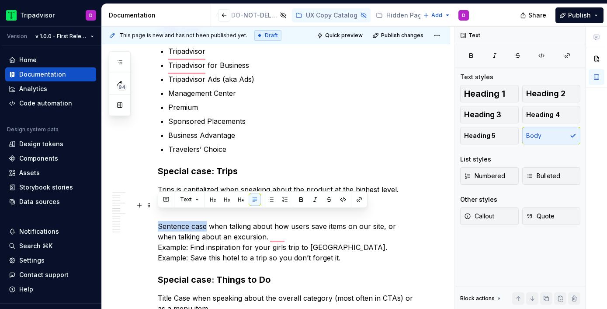
drag, startPoint x: 207, startPoint y: 215, endPoint x: 154, endPoint y: 215, distance: 52.4
click at [154, 215] on div "Quick tips on casing Most common uses Headlines: sentence case, no punctuation,…" at bounding box center [276, 298] width 348 height 1412
drag, startPoint x: 204, startPoint y: 215, endPoint x: 150, endPoint y: 215, distance: 54.2
click at [149, 215] on html "Tripadvisor D Version v 1.0.0 - First Release Home Documentation Analytics Code…" at bounding box center [303, 154] width 607 height 309
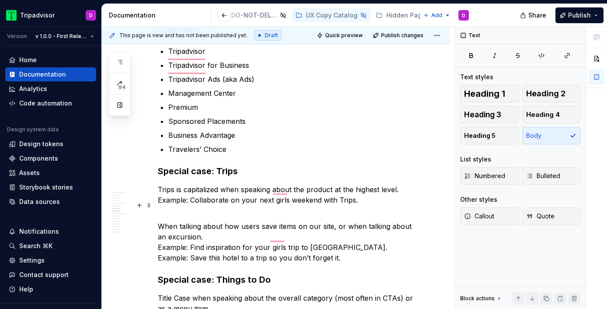
click at [200, 224] on p "When talking about how users save items on our site, or when talking about an e…" at bounding box center [286, 236] width 257 height 52
click at [230, 229] on p "When talking about how users save items on our site, or when talking about an e…" at bounding box center [286, 236] width 257 height 52
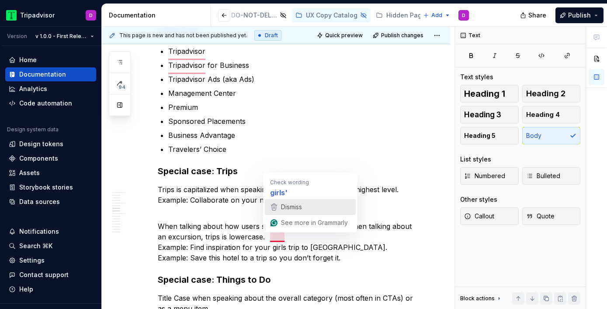
click at [292, 209] on span "Dismiss" at bounding box center [291, 206] width 21 height 7
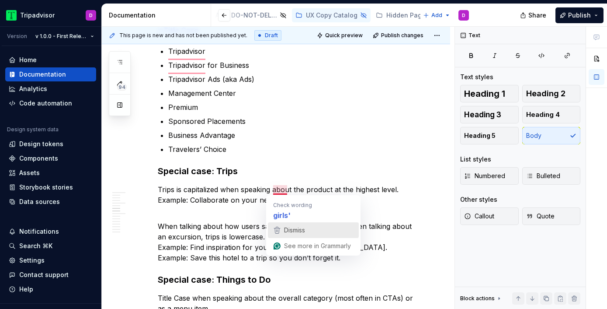
click at [302, 223] on div "Dismiss" at bounding box center [293, 229] width 23 height 13
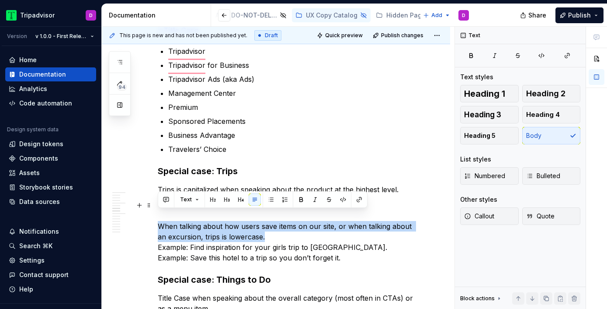
drag, startPoint x: 273, startPoint y: 224, endPoint x: 152, endPoint y: 215, distance: 121.3
click at [152, 215] on html "Tripadvisor D Version v 1.0.0 - First Release Home Documentation Analytics Code…" at bounding box center [303, 154] width 607 height 309
copy p "When talking about how users save items on our site, or when talking about an e…"
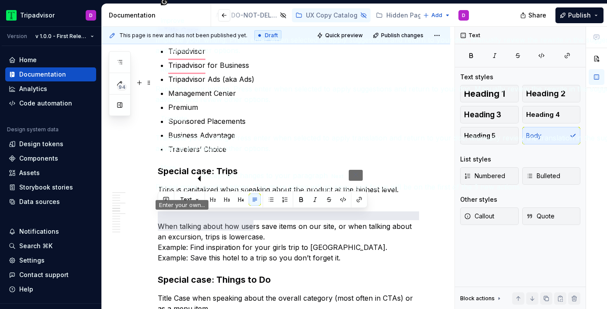
click at [368, 88] on p "Management Center" at bounding box center [291, 93] width 247 height 10
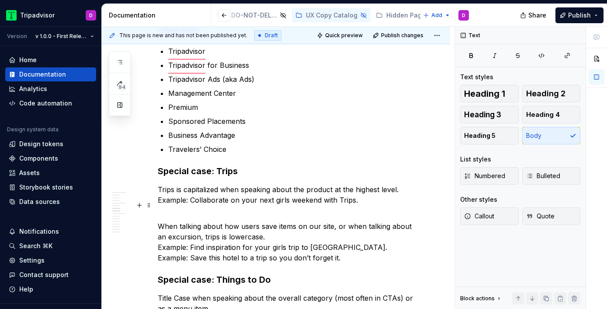
click at [301, 228] on p "When talking about how users save items on our site, or when talking about an e…" at bounding box center [286, 236] width 257 height 52
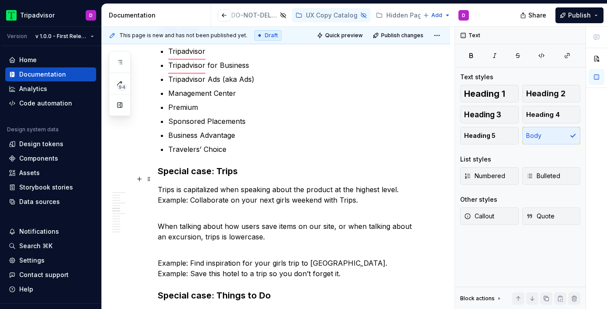
click at [402, 184] on p "Trips is capitalized when speaking about the product at the highest level. Exam…" at bounding box center [286, 194] width 257 height 21
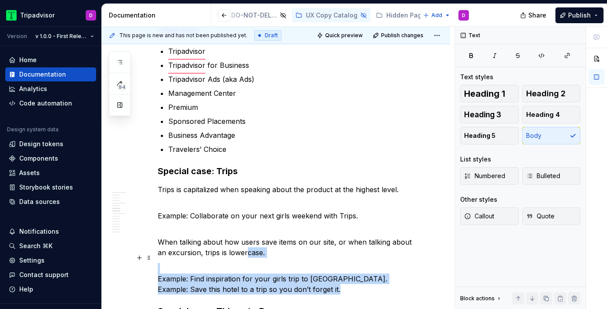
scroll to position [586, 0]
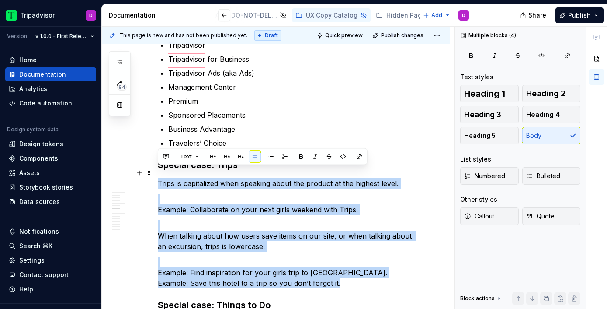
drag, startPoint x: 341, startPoint y: 279, endPoint x: 159, endPoint y: 173, distance: 211.3
click at [159, 173] on div "Quick tips on casing Most common uses Headlines: sentence case, no punctuation,…" at bounding box center [286, 266] width 257 height 1319
copy div "Trips is capitalized when speaking about the product at the highest level. Exam…"
click at [244, 202] on p "Example: Collaborate on your next girls weekend with Trips." at bounding box center [286, 204] width 257 height 21
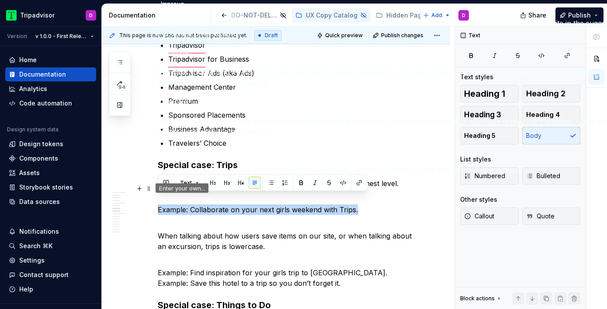
drag, startPoint x: 366, startPoint y: 199, endPoint x: 150, endPoint y: 196, distance: 216.3
click at [150, 196] on html "Tripadvisor D Version v 1.0.0 - First Release Home Documentation Analytics Code…" at bounding box center [303, 154] width 607 height 309
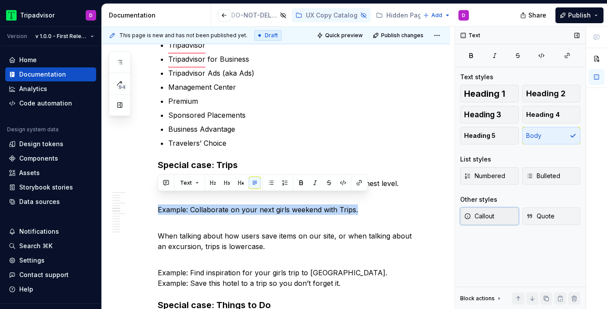
click at [483, 213] on span "Callout" at bounding box center [479, 216] width 30 height 9
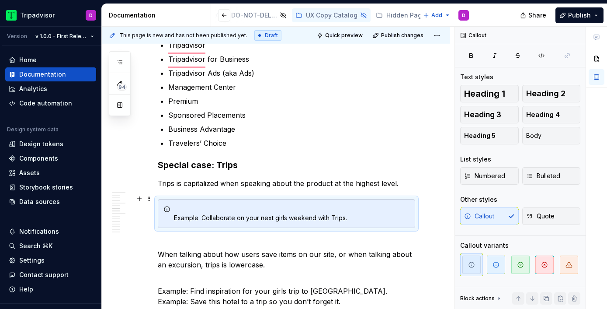
click at [172, 206] on div "Example: Collaborate on your next girls weekend with Trips." at bounding box center [286, 213] width 257 height 29
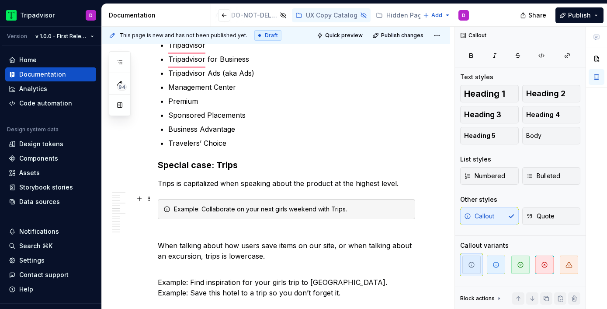
click at [198, 205] on div "Example: Collaborate on your next girls weekend with Trips." at bounding box center [292, 209] width 236 height 9
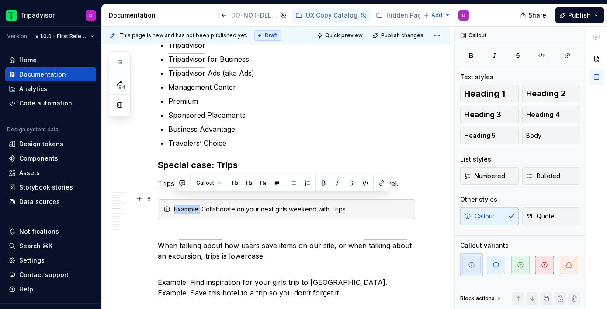
drag, startPoint x: 200, startPoint y: 198, endPoint x: 173, endPoint y: 199, distance: 26.7
click at [173, 199] on div "Example: Collaborate on your next girls weekend with Trips." at bounding box center [286, 209] width 257 height 20
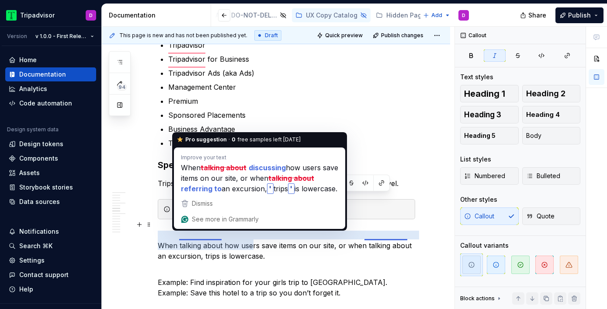
click at [227, 243] on p "When talking about how users save items on our site, or when talking about an e…" at bounding box center [286, 244] width 257 height 31
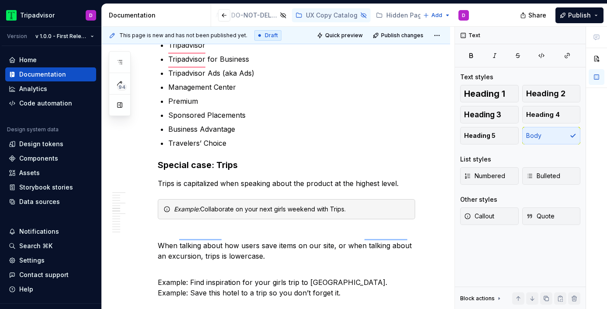
click at [205, 215] on div "Quick tips on casing Most common uses Headlines: sentence case, no punctuation,…" at bounding box center [286, 271] width 257 height 1328
click at [170, 229] on p "When talking about how users save items on our site, or when talking about an e…" at bounding box center [286, 244] width 257 height 31
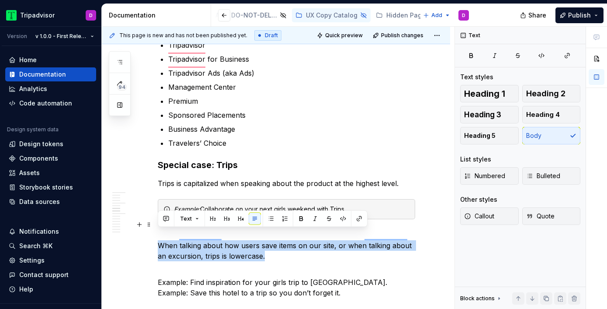
drag, startPoint x: 158, startPoint y: 235, endPoint x: 258, endPoint y: 244, distance: 100.5
click at [258, 244] on p "When talking about how users save items on our site, or when talking about an e…" at bounding box center [286, 244] width 257 height 31
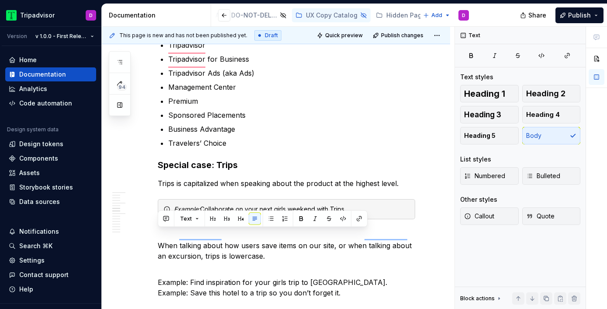
click at [297, 251] on div "Quick tips on casing Most common uses Headlines: sentence case, no punctuation,…" at bounding box center [286, 271] width 257 height 1328
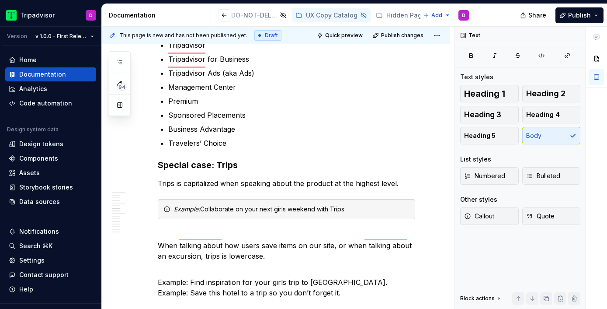
click at [214, 214] on div "Quick tips on casing Most common uses Headlines: sentence case, no punctuation,…" at bounding box center [286, 271] width 257 height 1328
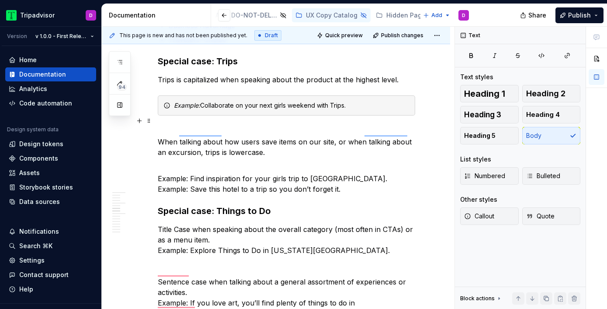
click at [159, 131] on p "When talking about how users save items on our site, or when talking about an e…" at bounding box center [286, 141] width 257 height 31
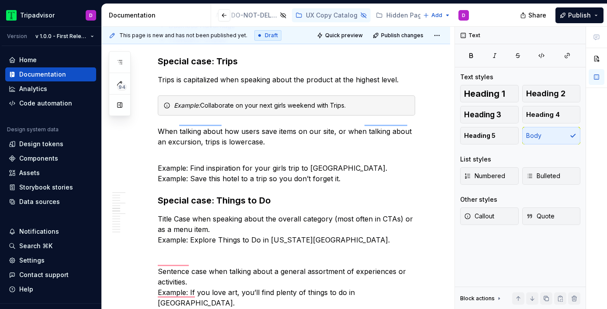
click at [247, 78] on div "Quick tips on casing Most common uses Headlines: sentence case, no punctuation,…" at bounding box center [286, 163] width 257 height 1318
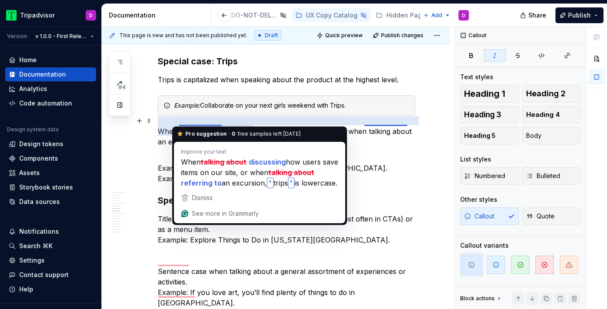
click at [220, 126] on p "When talking about how users save items on our site, or when talking about an e…" at bounding box center [286, 136] width 257 height 21
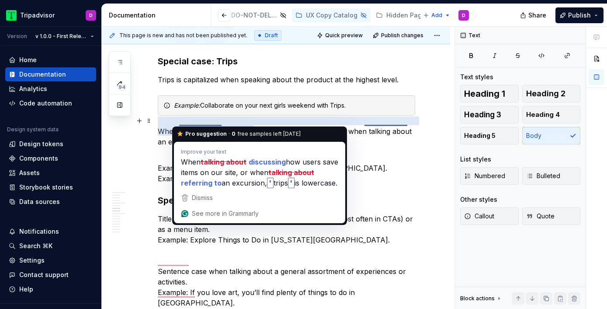
click at [219, 126] on p "When talking about how users save items on our site, or when talking about an e…" at bounding box center [286, 136] width 257 height 21
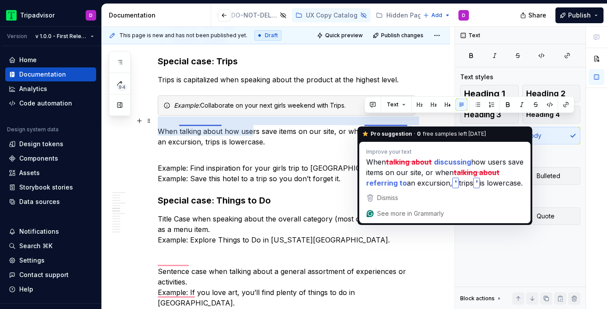
drag, startPoint x: 408, startPoint y: 121, endPoint x: 364, endPoint y: 121, distance: 43.3
click at [364, 126] on p "When talking about how users save items on our site, or when talking about an e…" at bounding box center [286, 136] width 257 height 21
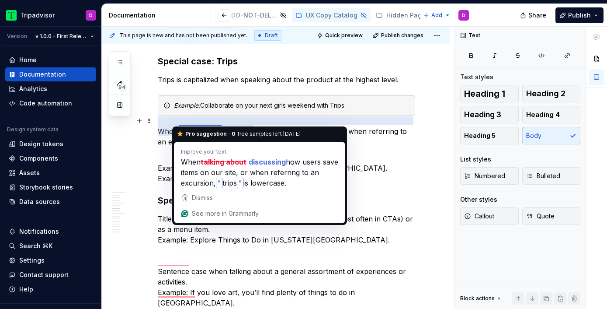
click at [220, 126] on p "When talking about how users save items on our site, or when referring to an ex…" at bounding box center [286, 136] width 257 height 21
click at [327, 126] on p "When talking about how users save items on our site, or when referring to an ex…" at bounding box center [286, 136] width 257 height 21
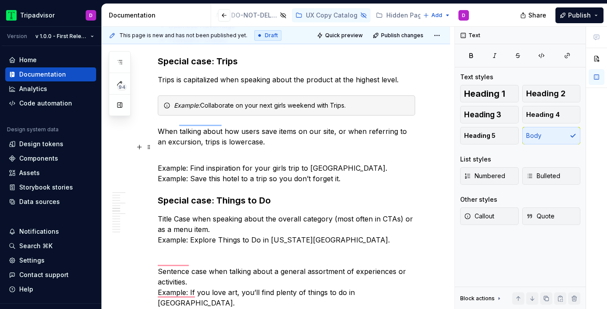
click at [376, 152] on p "Example: Find inspiration for your girls trip to Paris.  Example: Save this hot…" at bounding box center [286, 167] width 257 height 31
click at [263, 131] on p "When talking about how users save items on our site, or when referring to an ex…" at bounding box center [286, 136] width 257 height 21
click at [253, 152] on p "Example: Find inspiration for your girls trip to Paris.  Example: Save this hot…" at bounding box center [286, 167] width 257 height 31
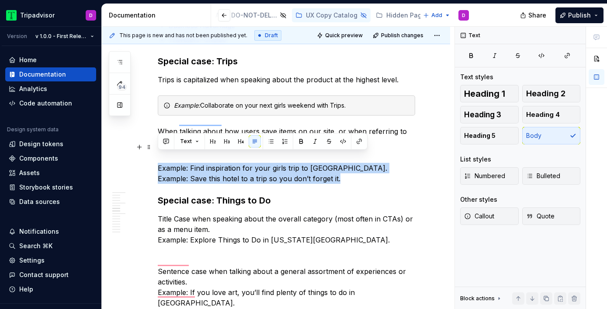
drag, startPoint x: 342, startPoint y: 171, endPoint x: 144, endPoint y: 157, distance: 198.5
click at [144, 157] on div "Quick tips on casing Most common uses Headlines: sentence case, no punctuation,…" at bounding box center [276, 204] width 348 height 1442
click at [491, 216] on span "Callout" at bounding box center [479, 216] width 30 height 9
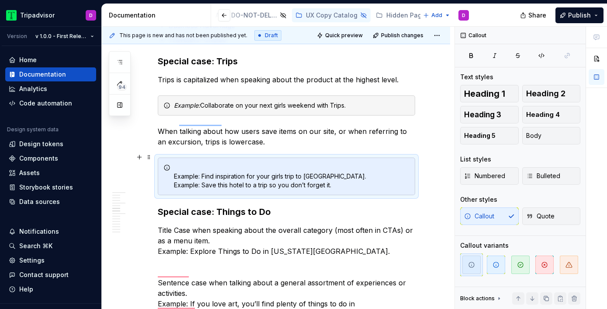
click at [173, 163] on div "Example: Find inspiration for your girls trip to Paris.  Example: Save this hot…" at bounding box center [286, 176] width 257 height 38
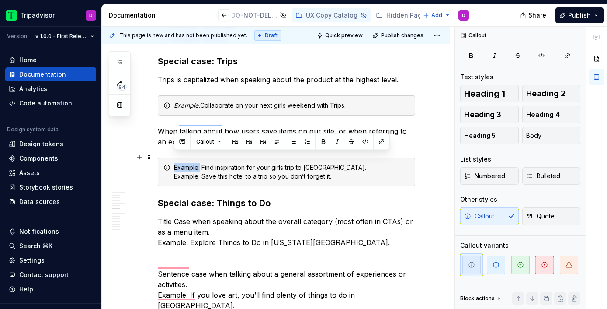
drag, startPoint x: 201, startPoint y: 156, endPoint x: 170, endPoint y: 154, distance: 31.5
click at [170, 157] on div "Example: Find inspiration for your girls trip to Paris.  Example: Save this hot…" at bounding box center [286, 171] width 257 height 29
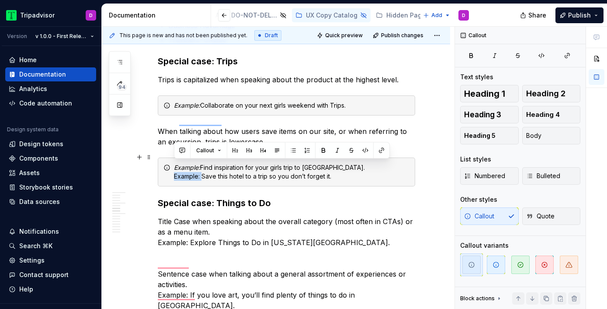
drag, startPoint x: 202, startPoint y: 166, endPoint x: 170, endPoint y: 166, distance: 31.5
click at [170, 166] on div "Example: Find inspiration for your girls trip to Paris.  Example: Save this hot…" at bounding box center [286, 171] width 257 height 29
click at [241, 197] on h3 "Special case: Things to Do" at bounding box center [286, 203] width 257 height 12
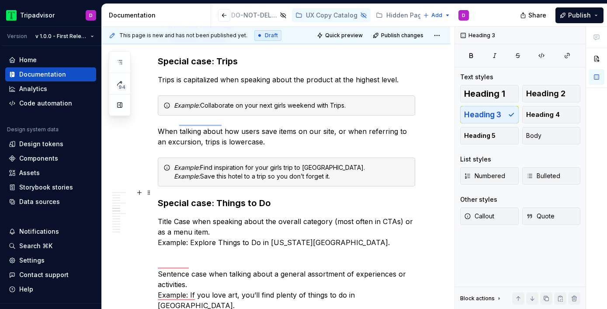
click at [426, 193] on div "Quick tips on casing Most common uses Headlines: sentence case, no punctuation,…" at bounding box center [276, 205] width 348 height 1445
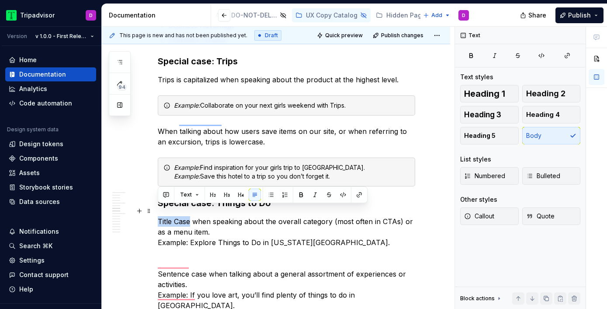
drag, startPoint x: 191, startPoint y: 209, endPoint x: 157, endPoint y: 210, distance: 34.5
click at [157, 210] on div "Quick tips on casing Most common uses Headlines: sentence case, no punctuation,…" at bounding box center [276, 205] width 348 height 1445
click at [162, 216] on p "Title Case when speaking about the overall category (most often in CTAs) or as …" at bounding box center [286, 268] width 257 height 105
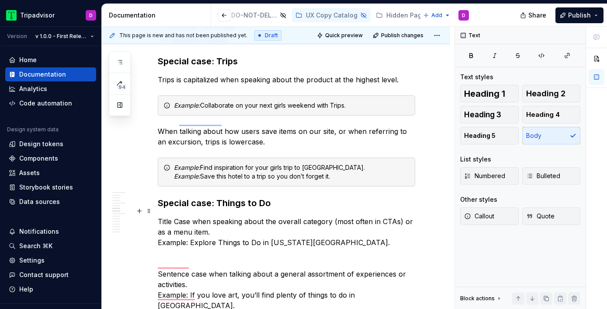
click at [155, 210] on div "Quick tips on casing Most common uses Headlines: sentence case, no punctuation,…" at bounding box center [276, 205] width 348 height 1445
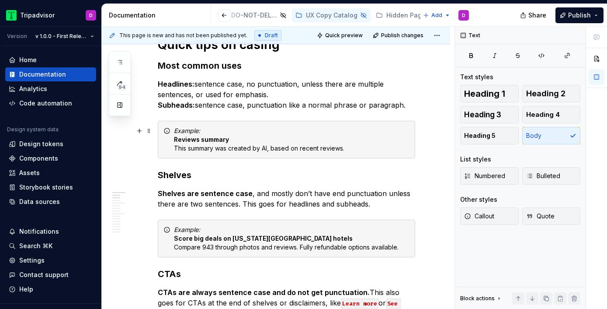
scroll to position [94, 0]
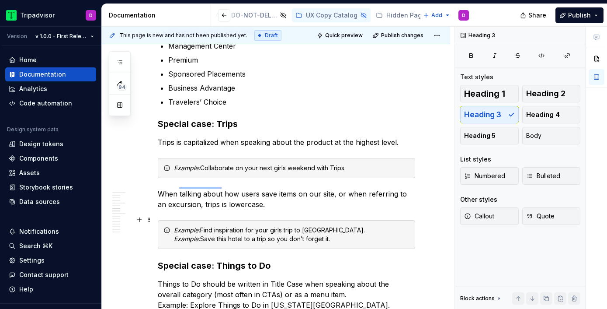
scroll to position [643, 0]
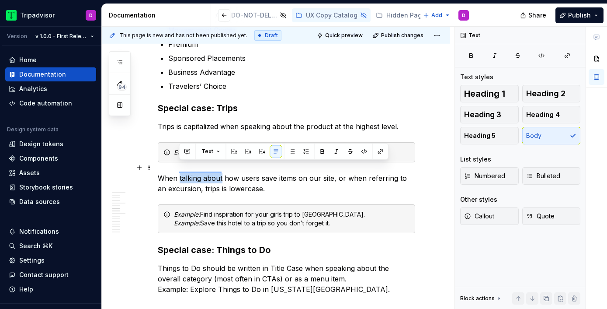
drag, startPoint x: 221, startPoint y: 167, endPoint x: 178, endPoint y: 166, distance: 43.3
click at [178, 173] on p "When talking about how users save items on our site, or when referring to an ex…" at bounding box center [286, 183] width 257 height 21
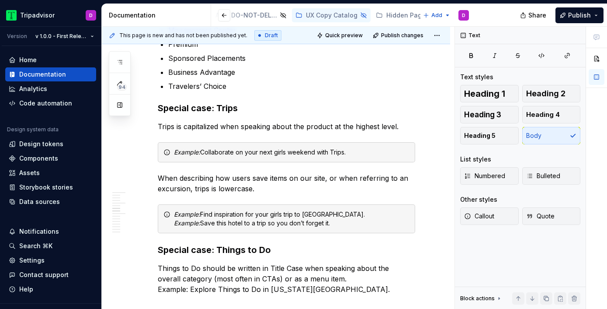
click at [364, 158] on div "Quick tips on casing Most common uses Headlines: sentence case, no punctuation,…" at bounding box center [286, 210] width 257 height 1321
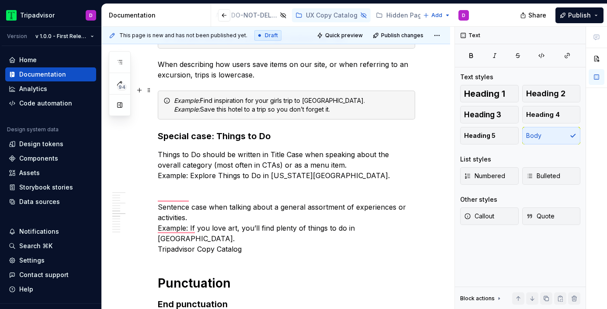
scroll to position [752, 0]
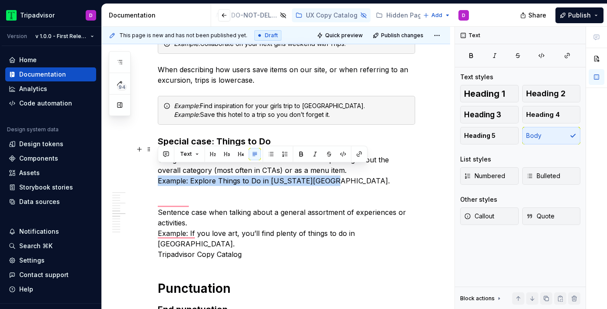
drag, startPoint x: 320, startPoint y: 173, endPoint x: 150, endPoint y: 170, distance: 170.0
click at [150, 170] on html "Tripadvisor D Version v 1.0.0 - First Release Home Documentation Analytics Code…" at bounding box center [303, 154] width 607 height 309
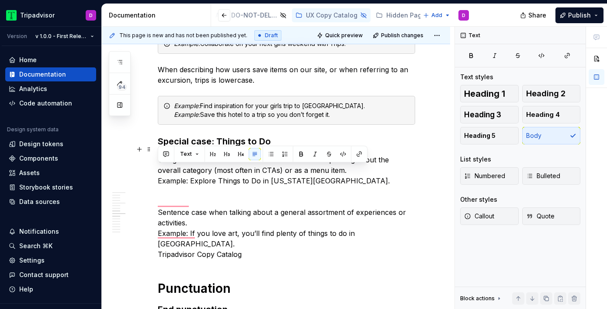
click at [243, 176] on p "Things to Do should be written in Title Case when speaking about the overall ca…" at bounding box center [286, 206] width 257 height 105
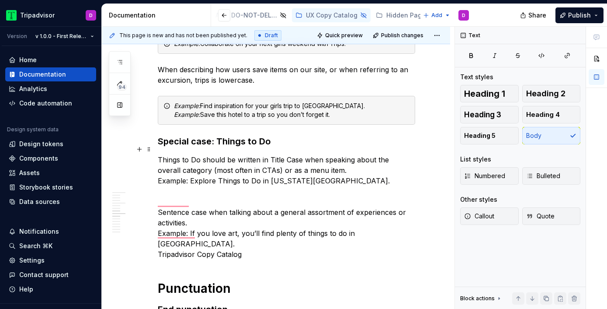
click at [341, 160] on p "Things to Do should be written in Title Case when speaking about the overall ca…" at bounding box center [286, 206] width 257 height 105
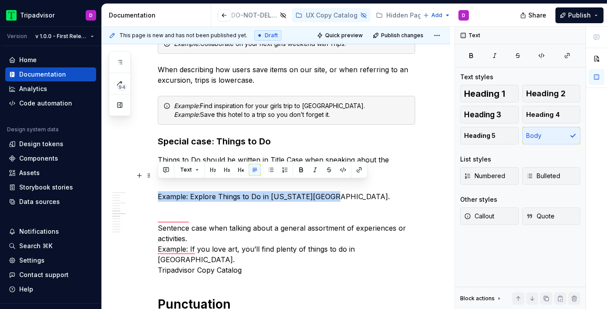
drag, startPoint x: 326, startPoint y: 187, endPoint x: 139, endPoint y: 186, distance: 186.6
click at [139, 186] on div "Quick tips on casing Most common uses Headlines: sentence case, no punctuation,…" at bounding box center [276, 151] width 348 height 1460
click at [472, 218] on span "Callout" at bounding box center [479, 216] width 30 height 9
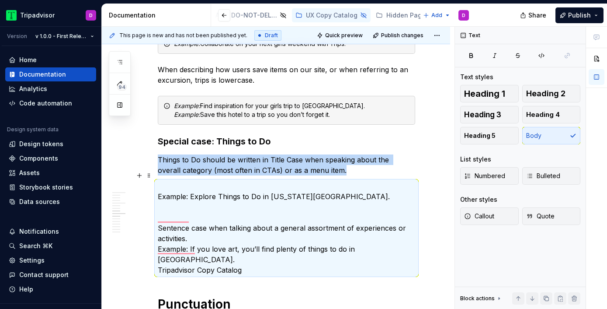
click at [216, 194] on p "Example: Explore Things to Do in New York City.   Sentence case when talking ab…" at bounding box center [286, 227] width 257 height 94
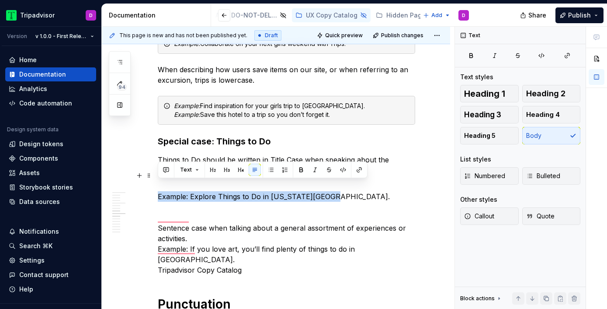
drag, startPoint x: 334, startPoint y: 190, endPoint x: 148, endPoint y: 188, distance: 185.7
click at [148, 188] on html "Tripadvisor D Version v 1.0.0 - First Release Home Documentation Analytics Code…" at bounding box center [303, 154] width 607 height 309
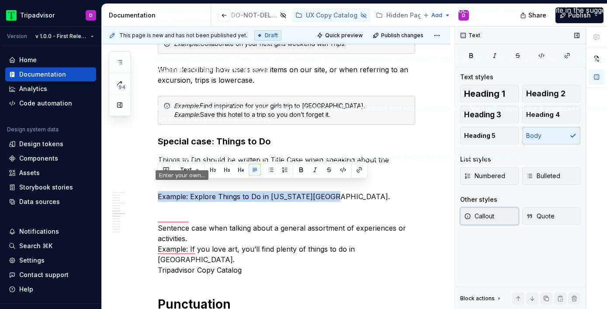
click at [483, 219] on span "Callout" at bounding box center [479, 216] width 30 height 9
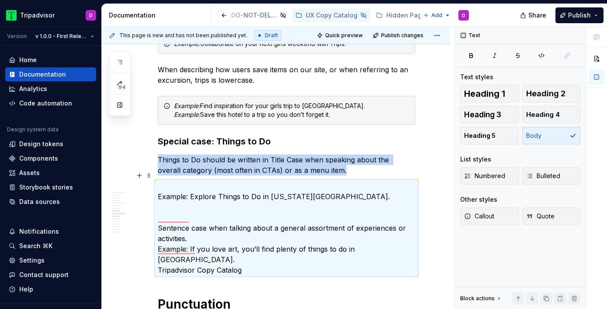
click at [189, 205] on p "Example: Explore Things to Do in New York City.   Sentence case when talking ab…" at bounding box center [286, 227] width 257 height 94
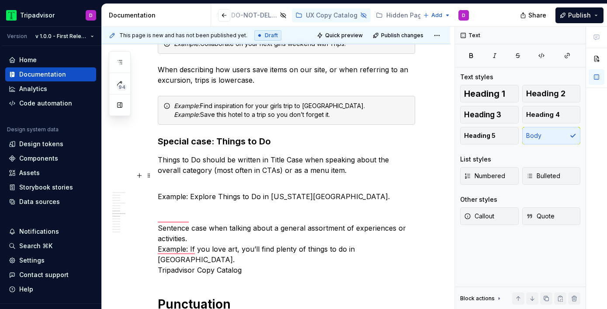
click at [173, 210] on p "Example: Explore Things to Do in New York City.   Sentence case when talking ab…" at bounding box center [286, 227] width 257 height 94
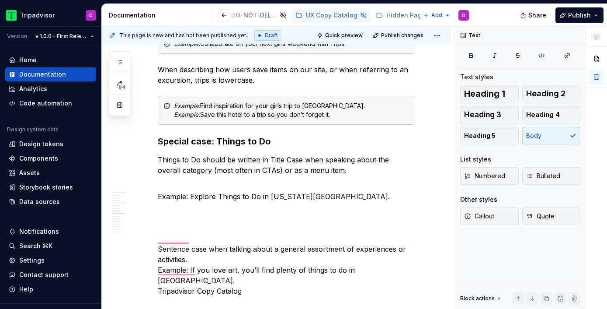
click at [288, 222] on div "Quick tips on casing Most common uses Headlines: sentence case, no punctuation,…" at bounding box center [286, 120] width 257 height 1357
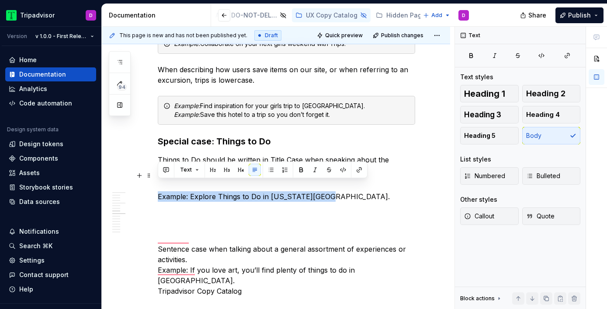
drag, startPoint x: 159, startPoint y: 185, endPoint x: 318, endPoint y: 185, distance: 159.5
click at [318, 185] on p "Example: Explore Things to Do in New York City." at bounding box center [286, 195] width 257 height 31
click at [468, 215] on icon "button" at bounding box center [467, 215] width 7 height 7
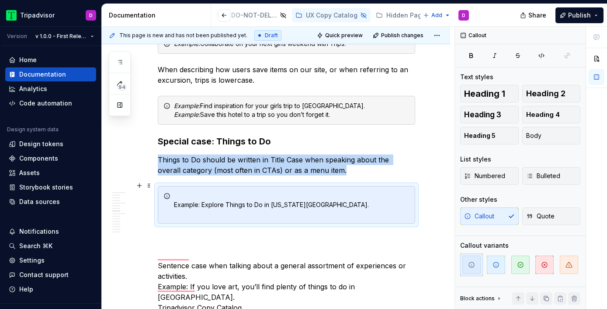
click at [232, 204] on div "Example: Explore Things to Do in New York City." at bounding box center [292, 204] width 236 height 26
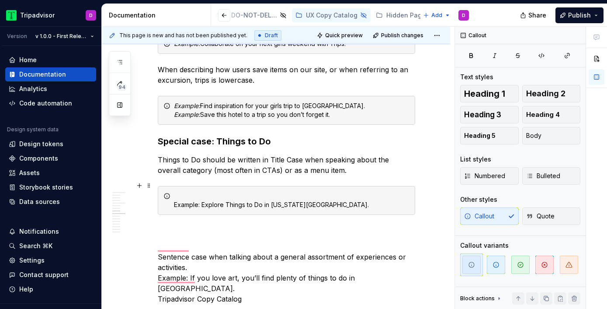
click at [204, 186] on div "Example: Explore Things to Do in New York City." at bounding box center [286, 200] width 257 height 29
click at [172, 192] on div "Example: Explore Things to Do in New York City." at bounding box center [286, 200] width 257 height 29
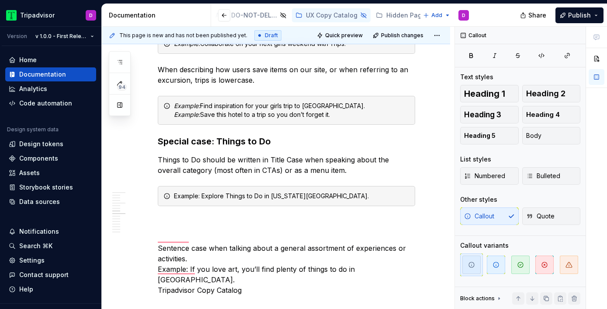
click at [232, 168] on div "Quick tips on casing Most common uses Headlines: sentence case, no punctuation,…" at bounding box center [286, 120] width 257 height 1356
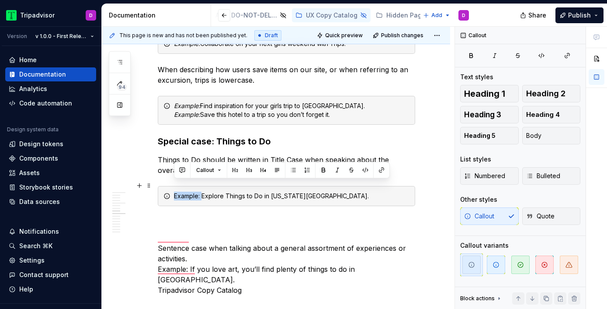
drag, startPoint x: 201, startPoint y: 186, endPoint x: 166, endPoint y: 186, distance: 35.8
click at [166, 186] on div "Example: Explore Things to Do in New York City." at bounding box center [286, 196] width 257 height 20
click at [194, 203] on div "Quick tips on casing Most common uses Headlines: sentence case, no punctuation,…" at bounding box center [286, 120] width 257 height 1356
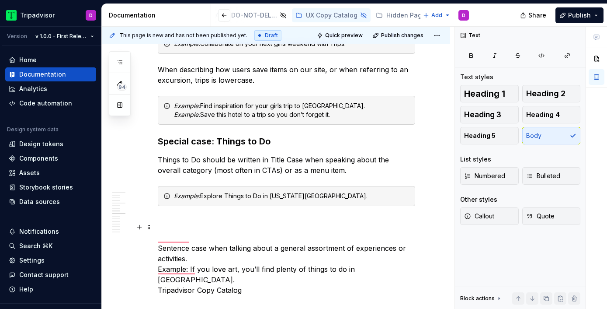
click at [188, 232] on p "Sentence case when talking about a general assortment of experiences or activit…" at bounding box center [286, 263] width 257 height 63
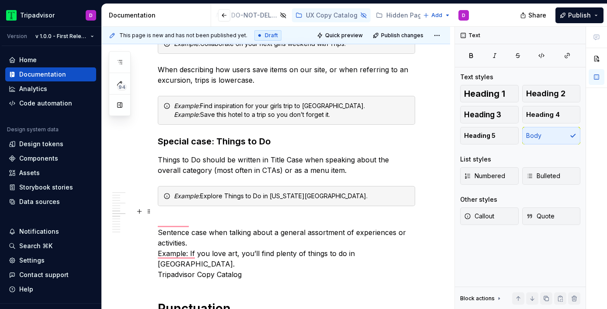
click at [241, 216] on p "Sentence case when talking about a general assortment of experiences or activit…" at bounding box center [286, 247] width 257 height 63
click at [209, 205] on div "Quick tips on casing Most common uses Headlines: sentence case, no punctuation,…" at bounding box center [286, 112] width 257 height 1341
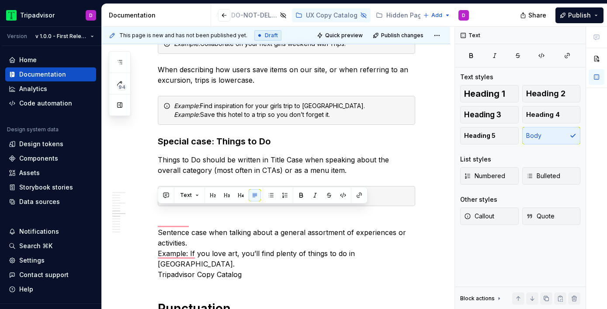
click at [209, 205] on div "Quick tips on casing Most common uses Headlines: sentence case, no punctuation,…" at bounding box center [286, 112] width 257 height 1341
click at [547, 141] on div "Heading 1 Heading 2 Heading 3 Heading 4 Heading 5 Body" at bounding box center [520, 114] width 120 height 59
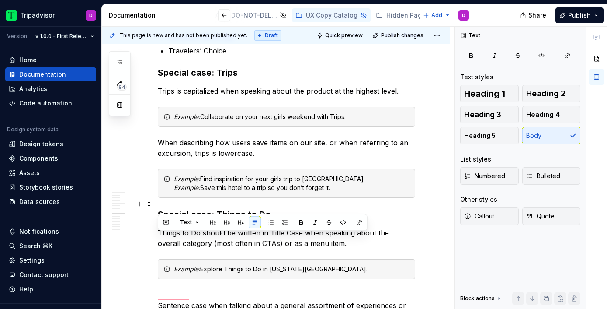
scroll to position [666, 0]
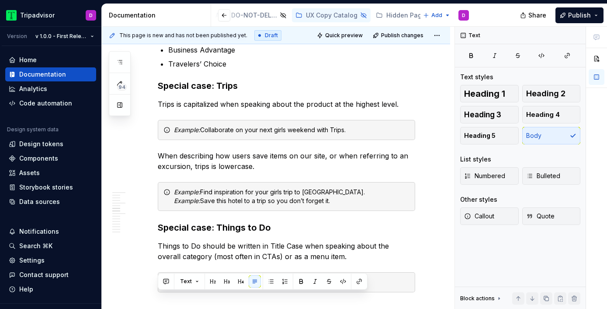
click at [190, 139] on div "Quick tips on casing Most common uses Headlines: sentence case, no punctuation,…" at bounding box center [286, 198] width 257 height 1341
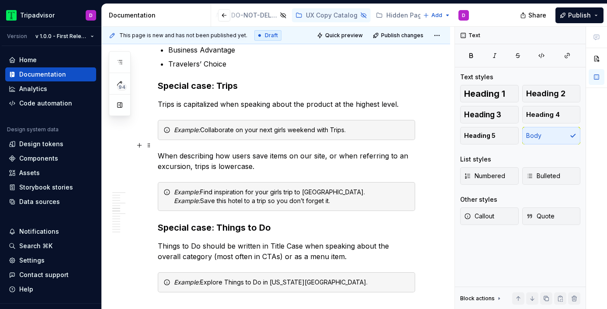
click at [190, 156] on p "When describing how users save items on our site, or when referring to an excur…" at bounding box center [286, 160] width 257 height 21
click at [194, 160] on p "When describing how users save items on our site, or when referring to an excur…" at bounding box center [286, 160] width 257 height 21
click at [170, 222] on h3 "Special case: Things to Do" at bounding box center [286, 227] width 257 height 12
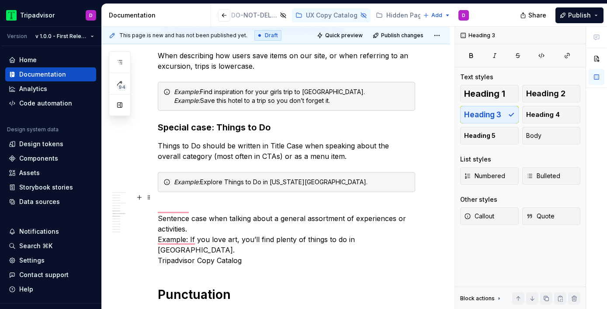
scroll to position [766, 0]
click at [171, 202] on p "Sentence case when talking about a general assortment of experiences or activit…" at bounding box center [286, 233] width 257 height 63
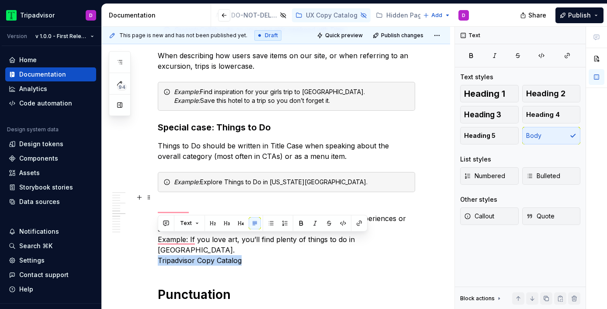
drag, startPoint x: 246, startPoint y: 239, endPoint x: 137, endPoint y: 240, distance: 109.7
click at [137, 240] on div "Quick tips on casing Most common uses Headlines: sentence case, no punctuation,…" at bounding box center [276, 139] width 348 height 1465
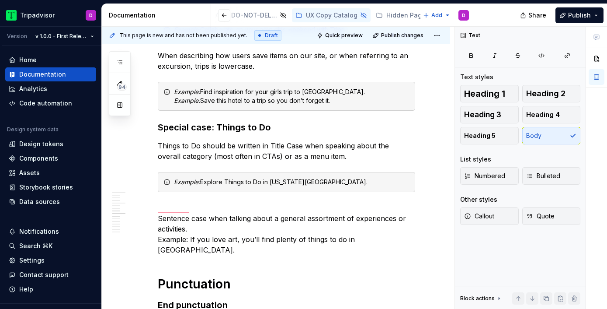
click at [237, 188] on div "Quick tips on casing Most common uses Headlines: sentence case, no punctuation,…" at bounding box center [286, 93] width 257 height 1330
click at [160, 202] on p "Sentence case when talking about a gener Sentence case when talking about a gen…" at bounding box center [286, 228] width 257 height 52
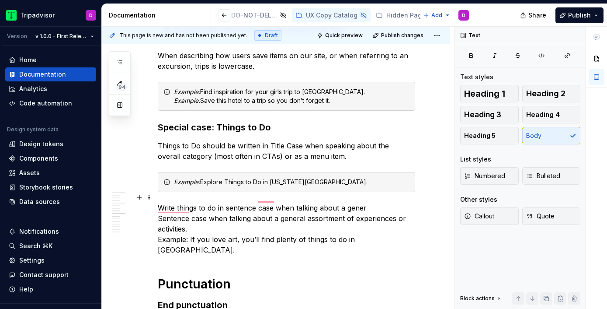
click at [371, 202] on p "Write things to do in sentence case when talking about a gener Sentence case wh…" at bounding box center [286, 228] width 257 height 52
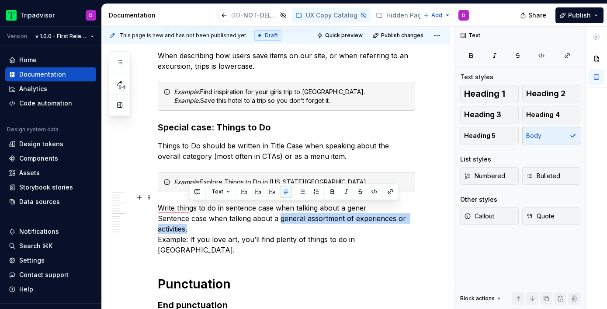
drag, startPoint x: 280, startPoint y: 207, endPoint x: 312, endPoint y: 215, distance: 32.4
click at [312, 215] on p "Write things to do in sentence case when talking about a gener Sentence case wh…" at bounding box center [286, 228] width 257 height 52
copy p "general assortment of experiences or activities."
click at [366, 210] on p "Write things to do in sentence case when talking about a gener Sentence case wh…" at bounding box center [286, 228] width 257 height 52
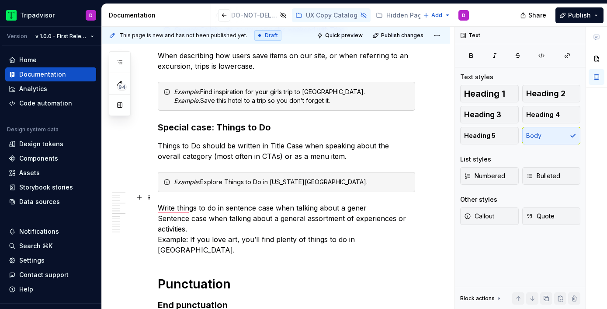
drag, startPoint x: 348, startPoint y: 199, endPoint x: 363, endPoint y: 203, distance: 15.1
click at [363, 203] on p "Write things to do in sentence case when talking about a gener Sentence case wh…" at bounding box center [286, 228] width 257 height 52
click at [350, 202] on p "Write things to do in sentence case when talking about a gener Sentence case wh…" at bounding box center [286, 228] width 257 height 52
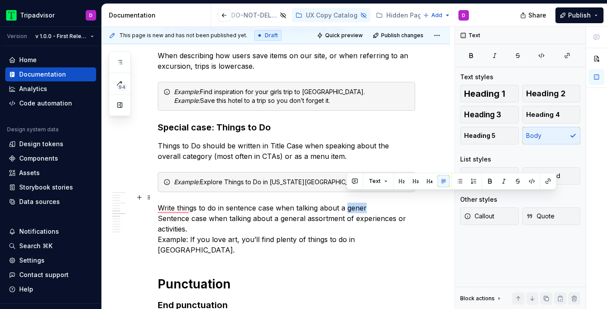
click at [350, 202] on p "Write things to do in sentence case when talking about a gener Sentence case wh…" at bounding box center [286, 228] width 257 height 52
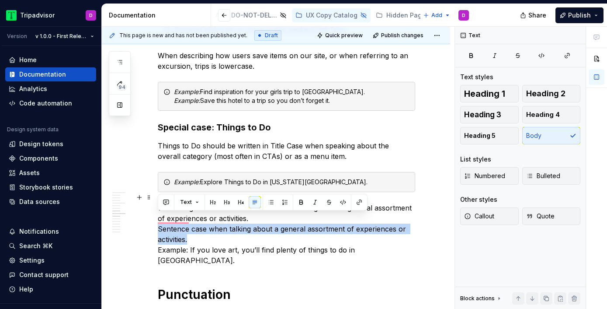
drag, startPoint x: 195, startPoint y: 224, endPoint x: 155, endPoint y: 220, distance: 40.8
click at [155, 221] on div "Quick tips on casing Most common uses Headlines: sentence case, no punctuation,…" at bounding box center [276, 139] width 348 height 1465
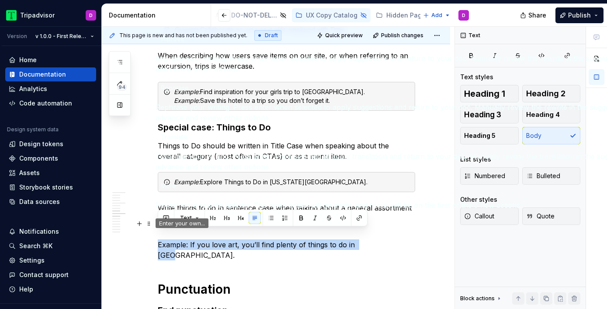
drag, startPoint x: 378, startPoint y: 235, endPoint x: 152, endPoint y: 235, distance: 225.5
click at [152, 235] on html "Tripadvisor D Version v 1.0.0 - First Release Home Documentation Analytics Code…" at bounding box center [303, 154] width 607 height 309
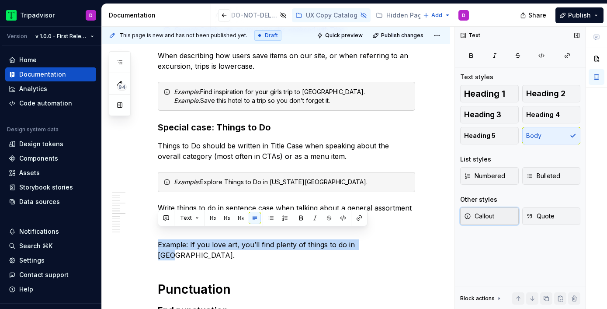
click at [479, 215] on span "Callout" at bounding box center [479, 216] width 30 height 9
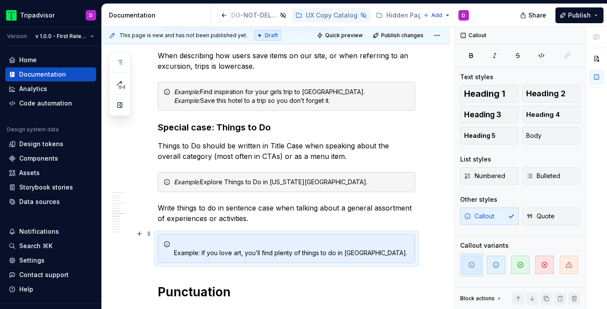
click at [173, 241] on div "Example: If you love art, you’ll find plenty of things to do in NYC." at bounding box center [286, 248] width 257 height 29
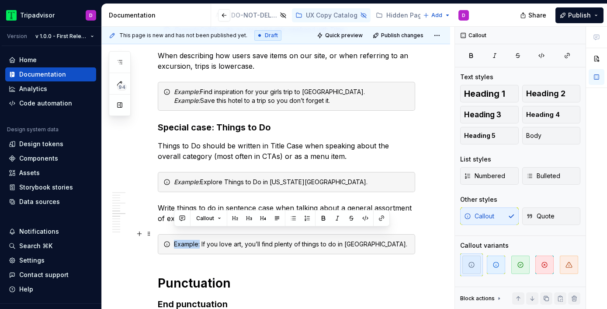
drag, startPoint x: 200, startPoint y: 233, endPoint x: 171, endPoint y: 233, distance: 28.8
click at [171, 234] on div "Example: If you love art, you’ll find plenty of things to do in NYC." at bounding box center [286, 244] width 257 height 20
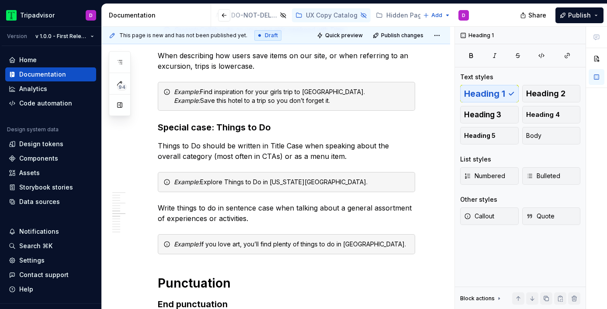
click at [255, 260] on div "Quick tips on casing Most common uses Headlines: sentence case, no punctuation,…" at bounding box center [286, 92] width 257 height 1329
click at [202, 255] on div "Quick tips on casing Most common uses Headlines: sentence case, no punctuation,…" at bounding box center [286, 92] width 257 height 1329
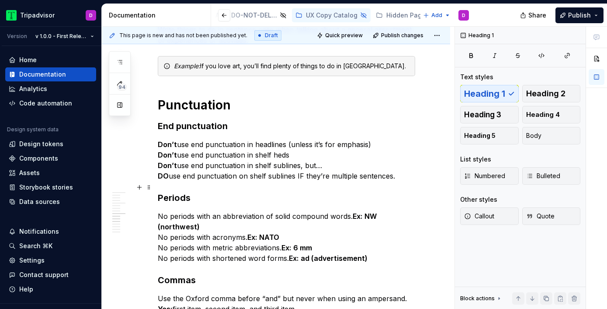
scroll to position [956, 0]
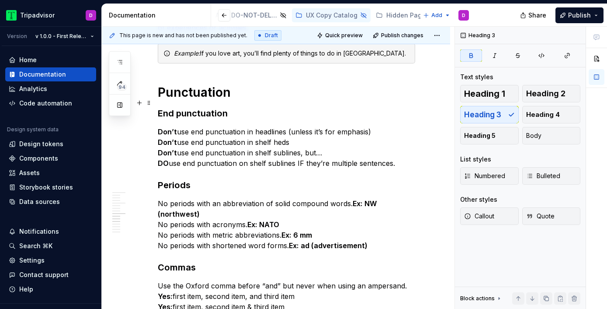
click at [201, 108] on strong "End punctuation" at bounding box center [193, 113] width 70 height 10
click at [170, 127] on strong "Don’t" at bounding box center [167, 131] width 19 height 9
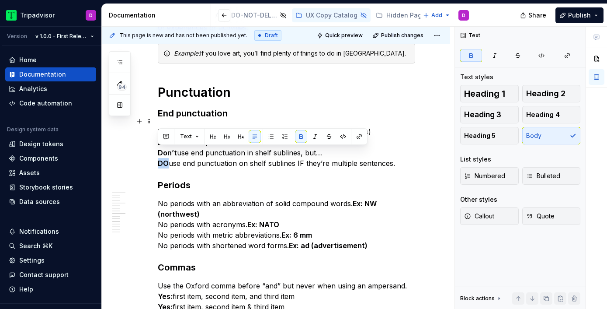
drag, startPoint x: 167, startPoint y: 153, endPoint x: 156, endPoint y: 153, distance: 10.9
click at [314, 134] on button "button" at bounding box center [315, 136] width 12 height 12
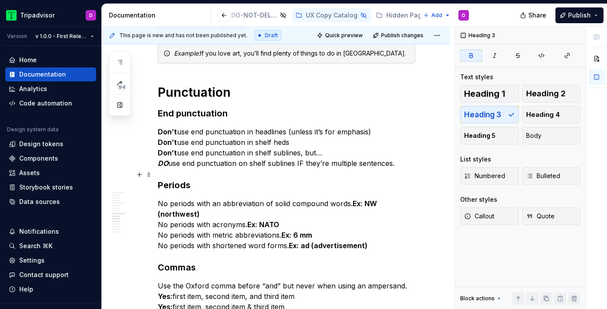
click at [267, 179] on h3 "Periods" at bounding box center [286, 185] width 257 height 12
click at [380, 126] on p "Don’t use end punctuation in headlines (unless it’s for emphasis) Don’t use end…" at bounding box center [286, 147] width 257 height 42
click at [299, 134] on p "Don’t use end punctuation in headlines (unless it’s for emphasis) Don’t use end…" at bounding box center [286, 147] width 257 height 42
click at [376, 126] on p "Don’t use end punctuation in headlines (unless it’s for emphasis) Don’t use end…" at bounding box center [286, 147] width 257 height 42
click at [313, 198] on p "No periods with an abbreviation of solid compound words. Ex: NW (northwest)  No…" at bounding box center [286, 224] width 257 height 52
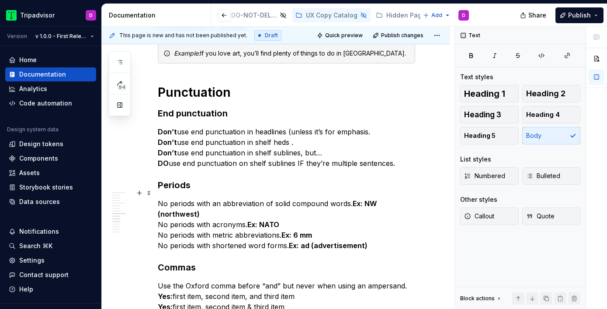
click at [354, 199] on strong "Ex: NW (northwest)" at bounding box center [268, 208] width 221 height 19
click at [159, 204] on strong "Ex: NW (northwest)" at bounding box center [268, 208] width 221 height 19
click at [187, 214] on p "No periods with an abbreviation of solid compound words. Ex: NW (northwest)  No…" at bounding box center [286, 224] width 257 height 52
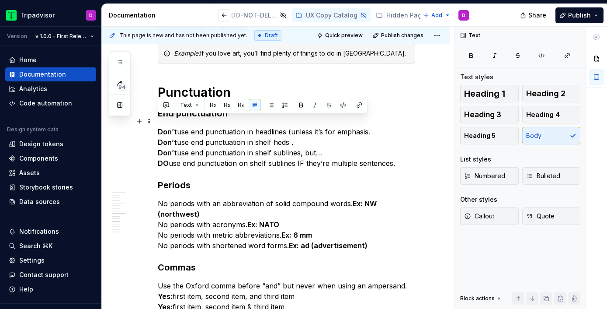
drag, startPoint x: 402, startPoint y: 154, endPoint x: 159, endPoint y: 122, distance: 245.5
click at [159, 126] on p "Don’t use end punctuation in headlines (unless it’s for emphasis. Don’t use end…" at bounding box center [286, 147] width 257 height 42
click at [270, 106] on button "button" at bounding box center [271, 105] width 12 height 12
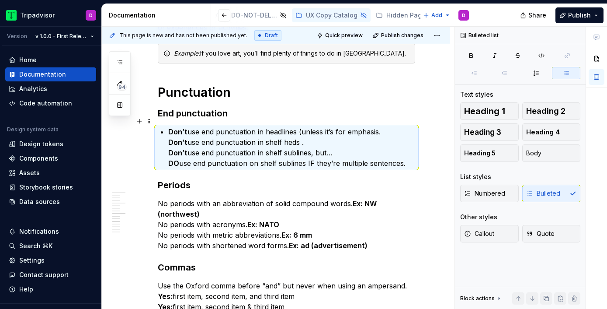
click at [223, 132] on p "Don’t use end punctuation in headlines (unless it’s for emphasis. Don’t use end…" at bounding box center [291, 147] width 247 height 42
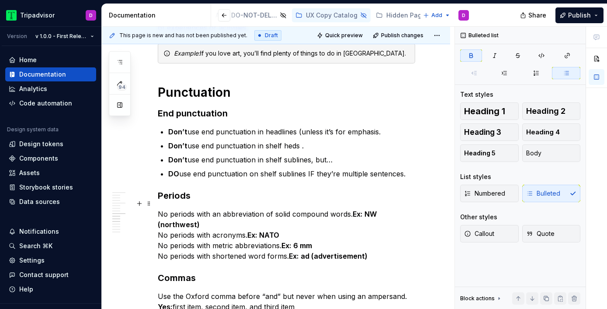
click at [158, 208] on p "No periods with an abbreviation of solid compound words. Ex: NW (northwest)  No…" at bounding box center [286, 234] width 257 height 52
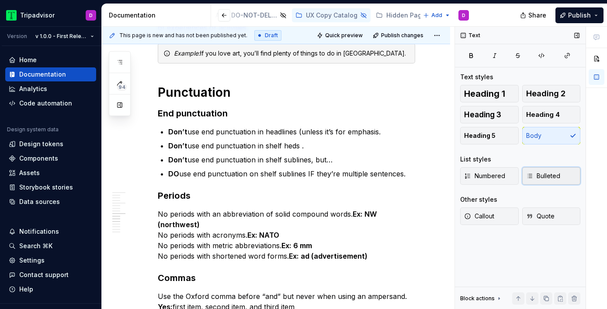
click at [529, 171] on span "Bulleted" at bounding box center [543, 175] width 34 height 9
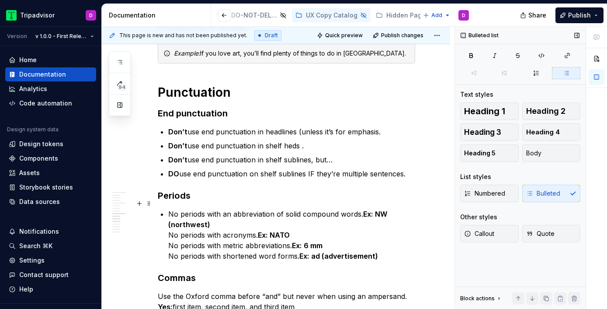
click at [169, 224] on p "No periods with an abbreviation of solid compound words. Ex: NW (northwest)  No…" at bounding box center [291, 234] width 247 height 52
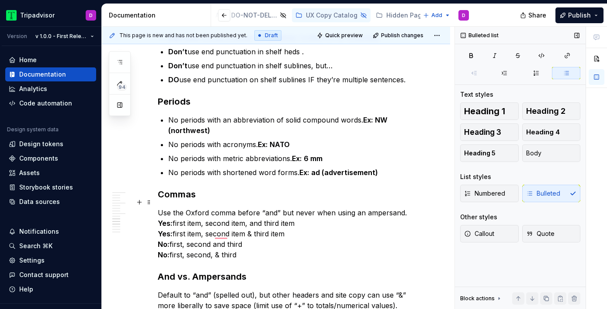
scroll to position [1051, 0]
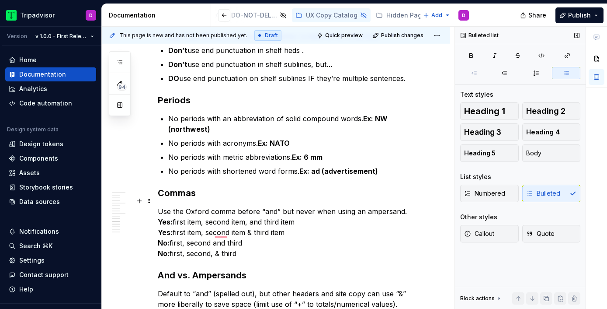
click at [407, 206] on p "Use the Oxford comma before “and” but never when using an ampersand. Yes: first…" at bounding box center [286, 232] width 257 height 52
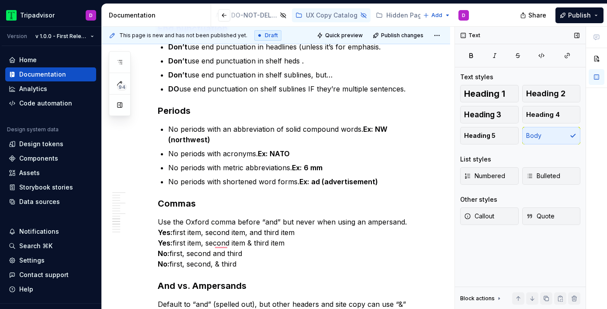
scroll to position [1042, 0]
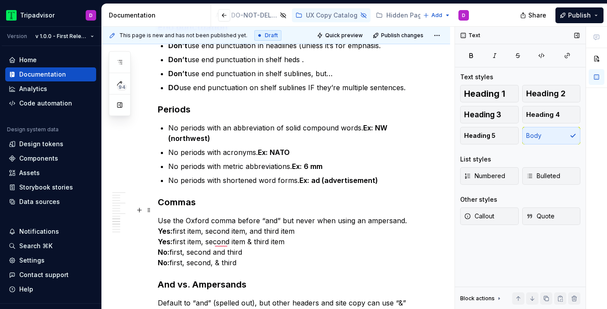
click at [536, 173] on span "Bulleted" at bounding box center [543, 175] width 34 height 9
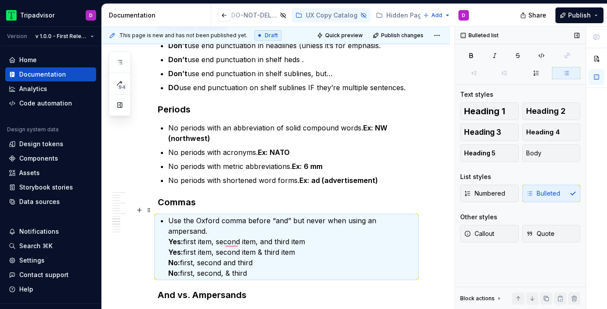
click at [168, 215] on p "Use the Oxford comma before “and” but never when using an ampersand. Yes: first…" at bounding box center [291, 246] width 247 height 63
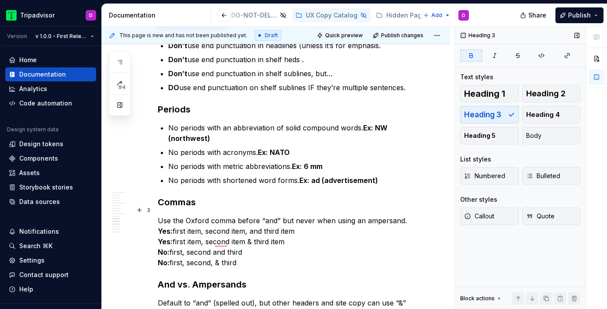
click at [411, 215] on p "Use the Oxford comma before “and” but never when using an ampersand. Yes: first…" at bounding box center [286, 241] width 257 height 52
click at [158, 226] on strong "Yes:" at bounding box center [165, 230] width 15 height 9
click at [410, 215] on p "Use the Oxford comma before “and” but never when using an ampersand. Yes: first…" at bounding box center [286, 241] width 257 height 52
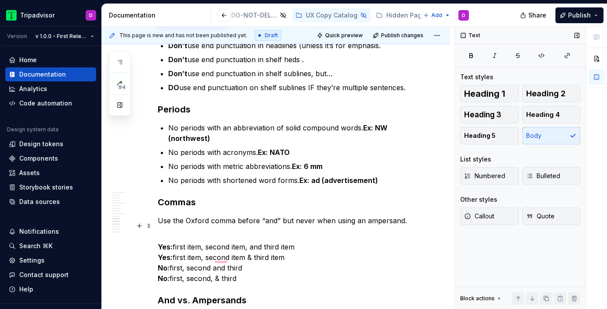
scroll to position [1043, 0]
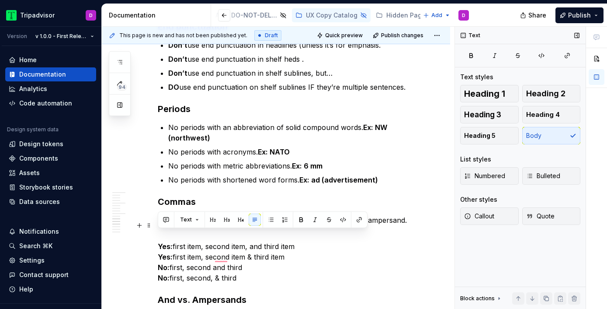
drag, startPoint x: 259, startPoint y: 269, endPoint x: 157, endPoint y: 237, distance: 107.1
click at [269, 223] on button "button" at bounding box center [271, 219] width 12 height 12
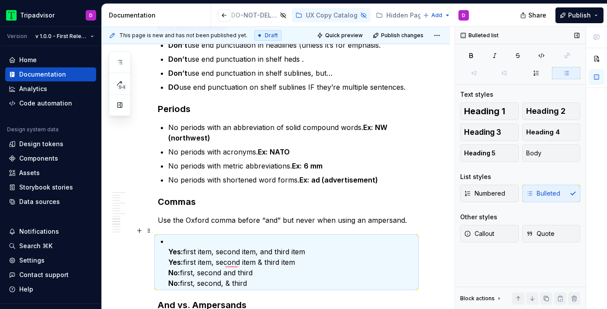
click at [173, 247] on strong "Yes:" at bounding box center [175, 251] width 15 height 9
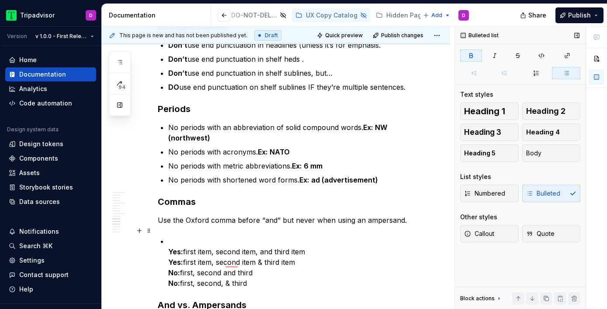
click at [169, 247] on strong "Yes:" at bounding box center [175, 251] width 15 height 9
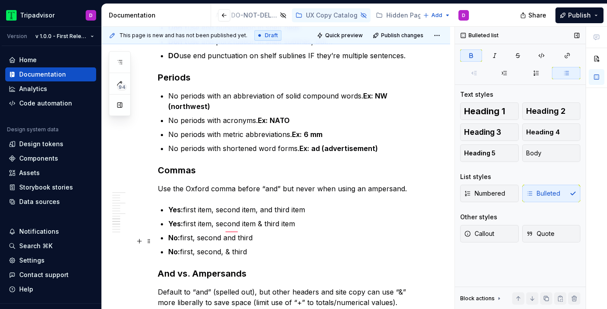
scroll to position [1104, 0]
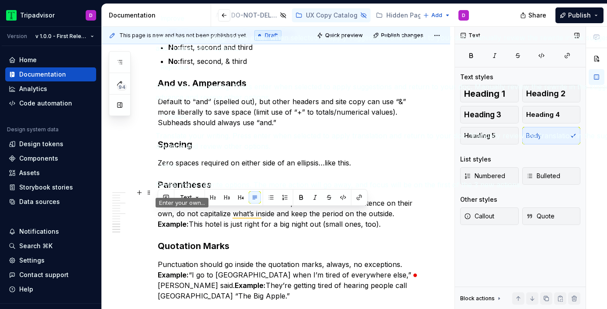
drag, startPoint x: 388, startPoint y: 216, endPoint x: 153, endPoint y: 213, distance: 235.1
click at [153, 213] on html "Tripadvisor D Version v 1.0.0 - First Release Home Documentation Analytics Code…" at bounding box center [303, 154] width 607 height 309
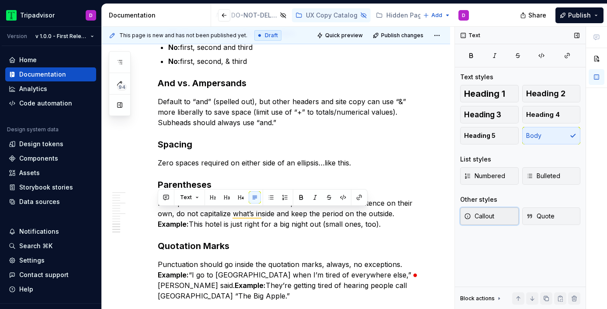
click at [482, 220] on span "Callout" at bounding box center [479, 216] width 30 height 9
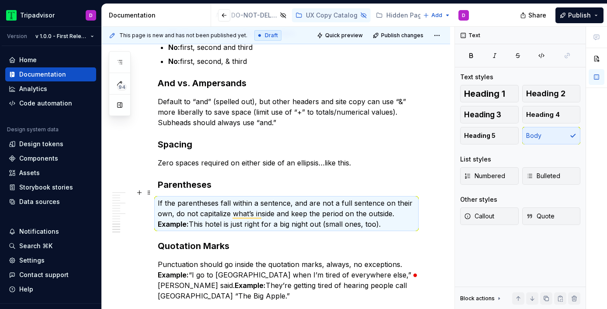
click at [391, 207] on p "If the parentheses fall within a sentence, and are not a full sentence on their…" at bounding box center [286, 213] width 257 height 31
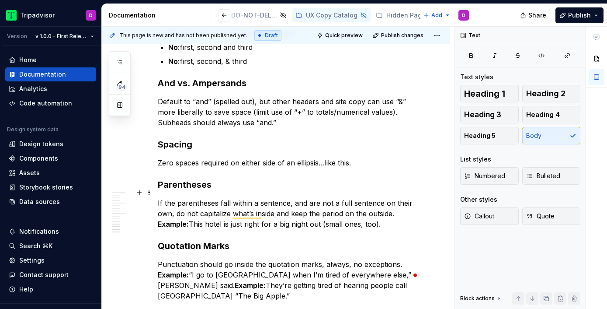
click at [403, 205] on p "If the parentheses fall within a sentence, and are not a full sentence on their…" at bounding box center [286, 213] width 257 height 31
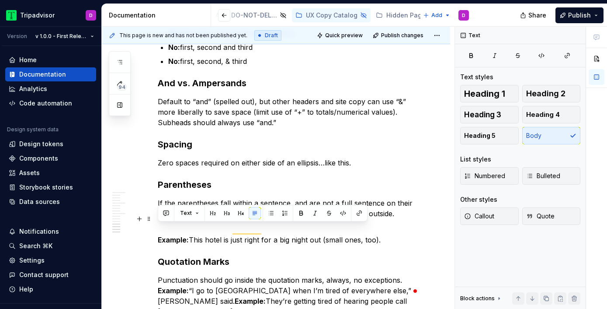
drag, startPoint x: 397, startPoint y: 226, endPoint x: 146, endPoint y: 227, distance: 250.4
click at [484, 215] on span "Callout" at bounding box center [479, 216] width 30 height 9
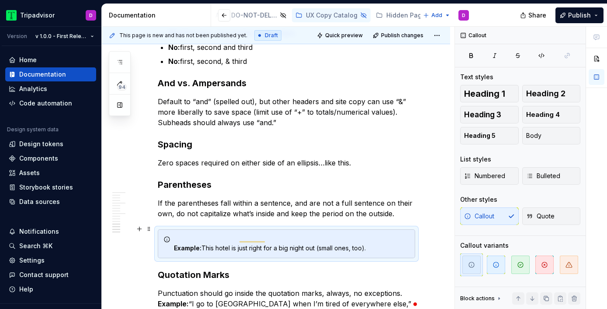
click at [176, 244] on strong "Example:" at bounding box center [188, 247] width 28 height 7
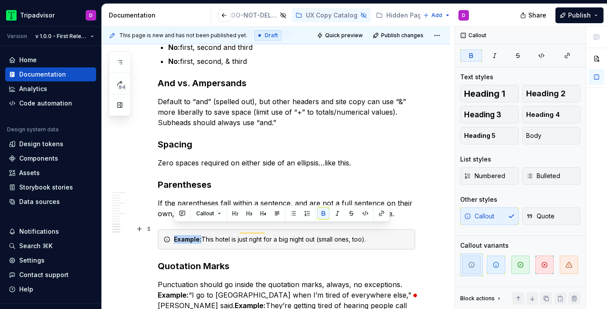
drag, startPoint x: 201, startPoint y: 229, endPoint x: 173, endPoint y: 229, distance: 28.8
click at [173, 229] on div "Example: This hotel is just right for a big night out (small ones, too)." at bounding box center [286, 239] width 257 height 20
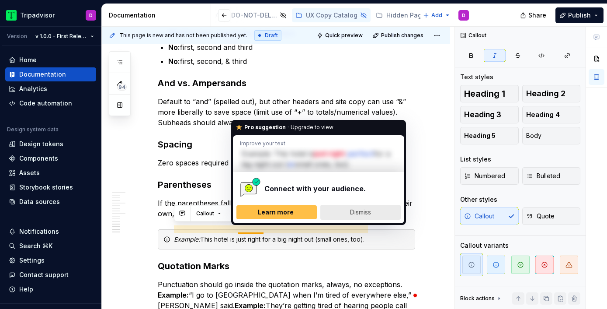
click at [357, 215] on span "Dismiss" at bounding box center [360, 211] width 21 height 7
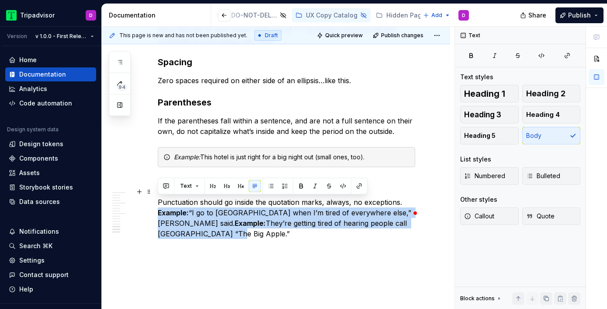
drag, startPoint x: 406, startPoint y: 214, endPoint x: 156, endPoint y: 201, distance: 251.2
click at [484, 219] on span "Callout" at bounding box center [479, 216] width 30 height 9
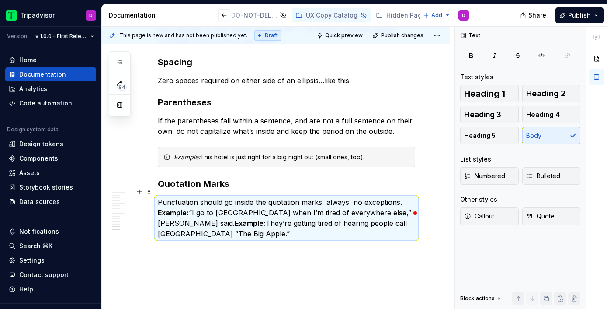
click at [401, 197] on p "Punctuation should go inside the quotation marks, always, no exceptions. Exampl…" at bounding box center [286, 218] width 257 height 42
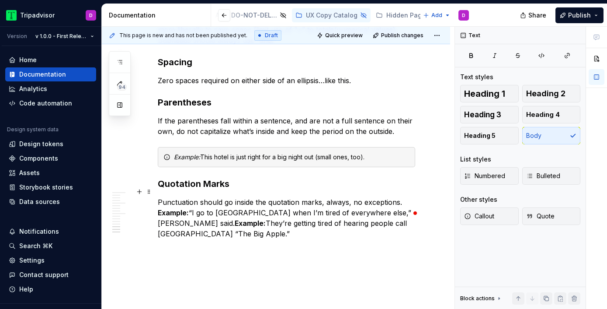
click at [406, 197] on p "Punctuation should go inside the quotation marks, always, no exceptions. Exampl…" at bounding box center [286, 218] width 257 height 42
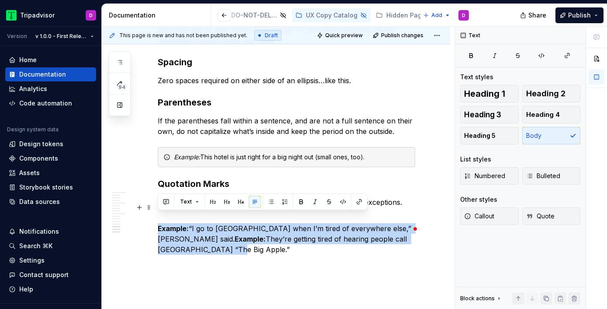
drag, startPoint x: 408, startPoint y: 227, endPoint x: 157, endPoint y: 213, distance: 250.8
click at [472, 211] on button "Callout" at bounding box center [489, 215] width 59 height 17
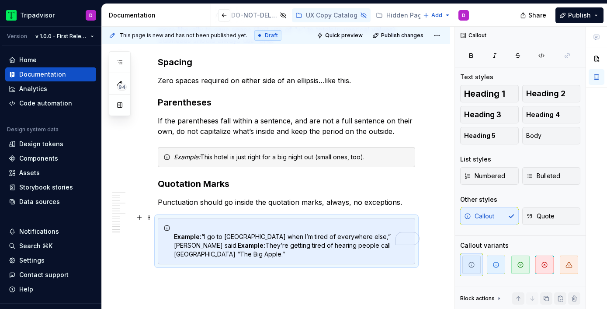
click at [171, 224] on div "Example: “I go to Amsterdam when I’m tired of everywhere else,” Nicole said.  E…" at bounding box center [286, 241] width 257 height 46
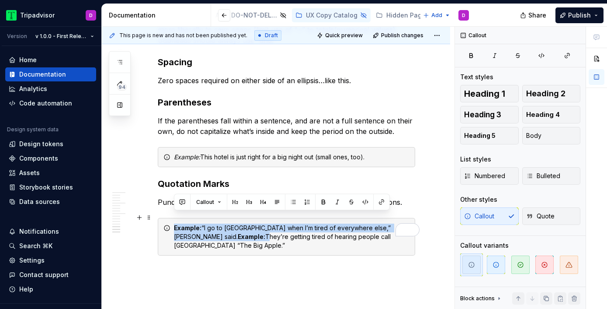
drag, startPoint x: 203, startPoint y: 228, endPoint x: 164, endPoint y: 228, distance: 38.5
click at [164, 228] on div "Example: “I go to Amsterdam when I’m tired of everywhere else,” Nicole said.  E…" at bounding box center [286, 237] width 257 height 38
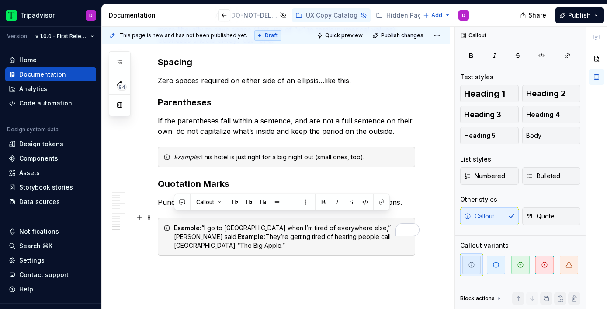
click at [191, 234] on div "Example: “I go to Amsterdam when I’m tired of everywhere else,” Nicole said.  E…" at bounding box center [286, 237] width 257 height 38
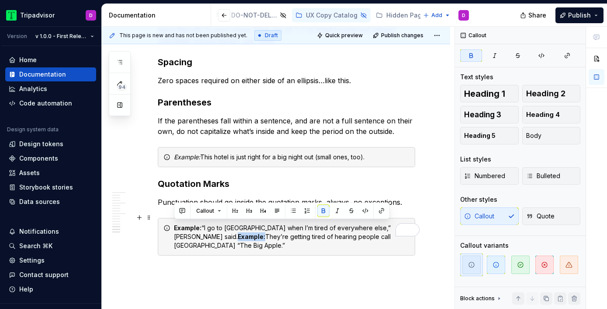
drag, startPoint x: 201, startPoint y: 227, endPoint x: 173, endPoint y: 229, distance: 28.1
click at [174, 229] on div "Example: “I go to Amsterdam when I’m tired of everywhere else,” Nicole said.  E…" at bounding box center [292, 236] width 236 height 26
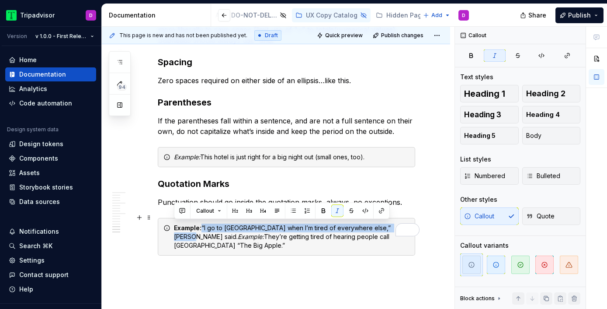
click at [238, 232] on em "Example:" at bounding box center [251, 235] width 26 height 7
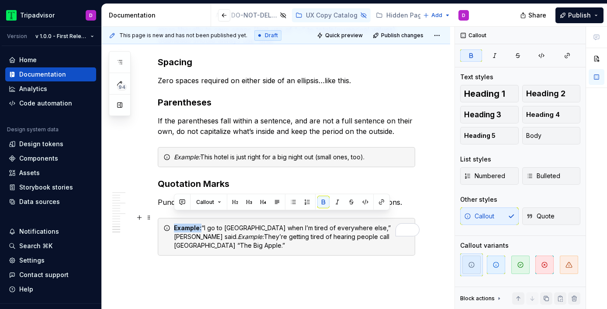
drag, startPoint x: 202, startPoint y: 217, endPoint x: 174, endPoint y: 218, distance: 28.0
click at [174, 223] on div "Example: “I go to Amsterdam when I’m tired of everywhere else,” Nicole said.  E…" at bounding box center [292, 236] width 236 height 26
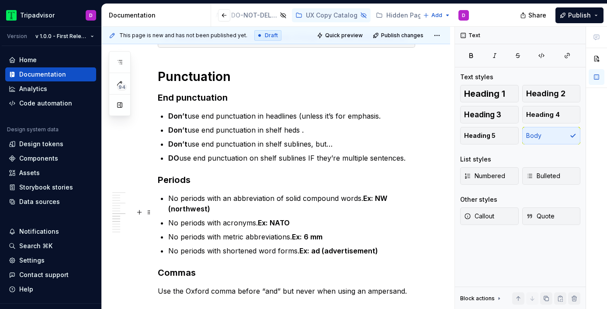
scroll to position [972, 0]
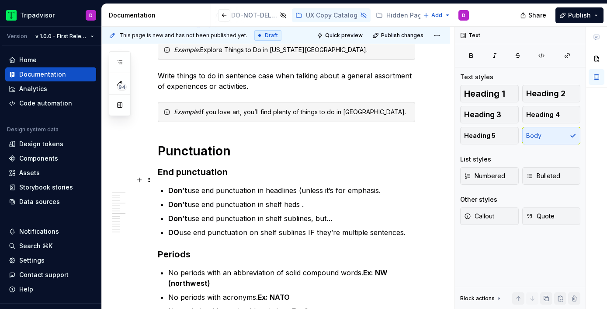
click at [381, 185] on p "Don’t use end punctuation in headlines (unless it’s for emphasis." at bounding box center [291, 190] width 247 height 10
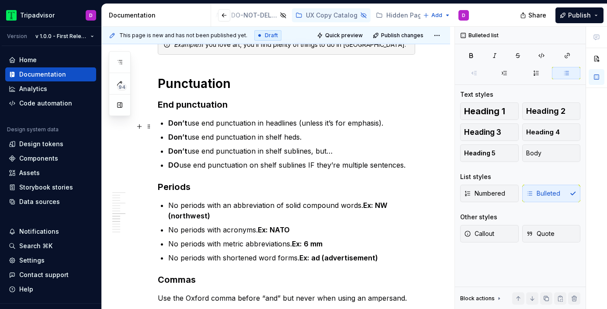
click at [314, 132] on p "Don’t use end punctuation in shelf heds." at bounding box center [291, 137] width 247 height 10
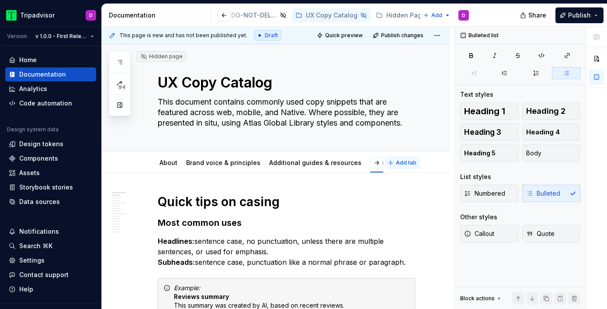
click at [409, 164] on span "Add tab" at bounding box center [406, 162] width 21 height 7
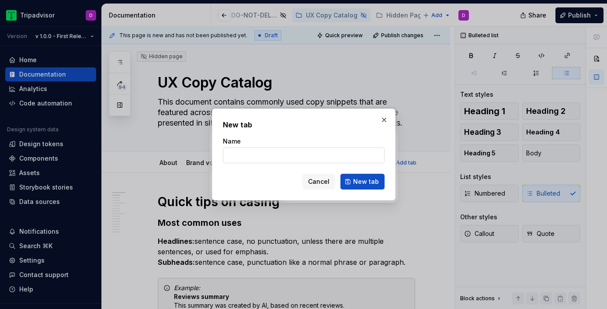
type textarea "*"
click at [278, 156] on input "Numbers, dates, & time" at bounding box center [304, 155] width 162 height 16
click at [280, 154] on input "Numbers, dates, and time" at bounding box center [304, 155] width 162 height 16
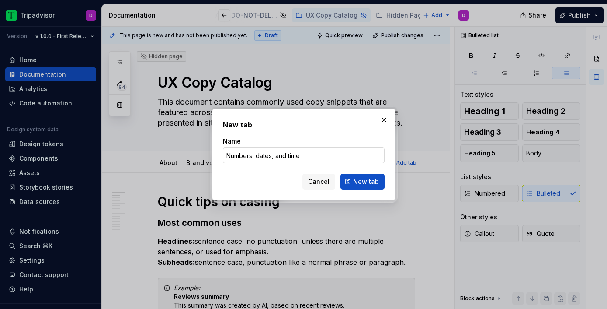
type input "Numbers, dates, & time"
type textarea "*"
type input "Numbers, dates, & time"
click at [366, 183] on span "New tab" at bounding box center [366, 181] width 26 height 9
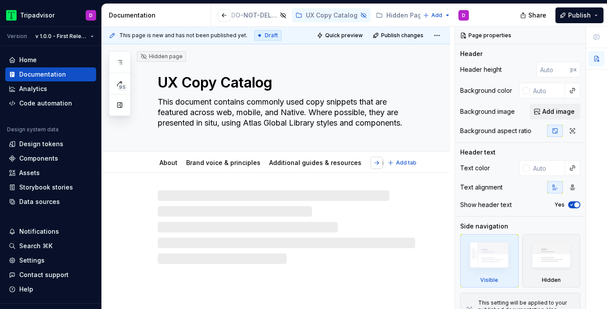
click at [382, 164] on button "button" at bounding box center [377, 162] width 12 height 12
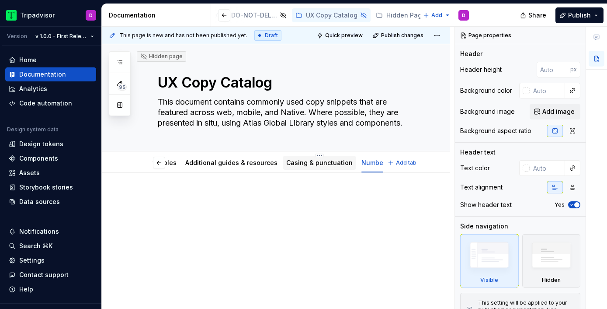
click at [305, 163] on link "Casing & punctuation" at bounding box center [319, 162] width 66 height 7
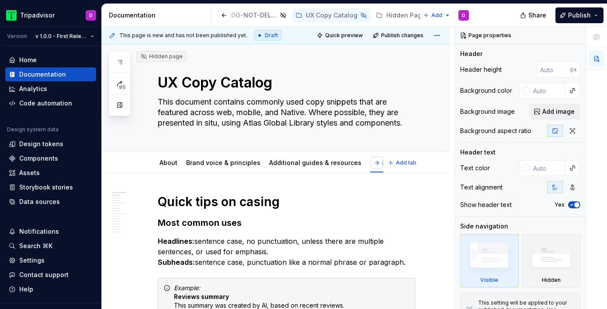
click at [381, 163] on button "button" at bounding box center [377, 162] width 12 height 12
click at [342, 163] on link "Numbers, dates, & time" at bounding box center [361, 162] width 71 height 7
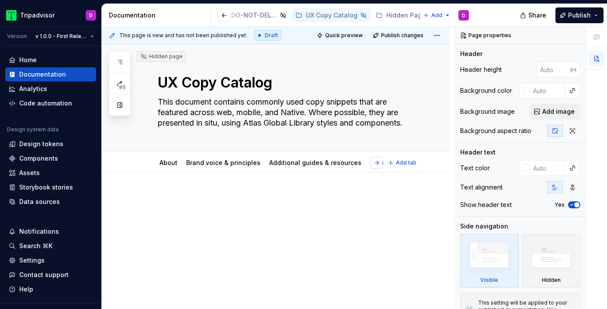
click at [383, 163] on button "button" at bounding box center [377, 162] width 12 height 12
click at [363, 161] on link "Numbers, dates, & time" at bounding box center [396, 162] width 71 height 7
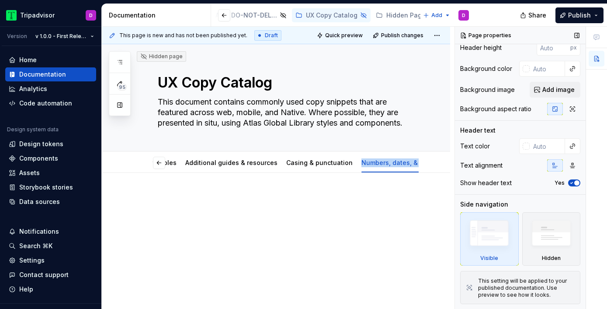
scroll to position [0, 0]
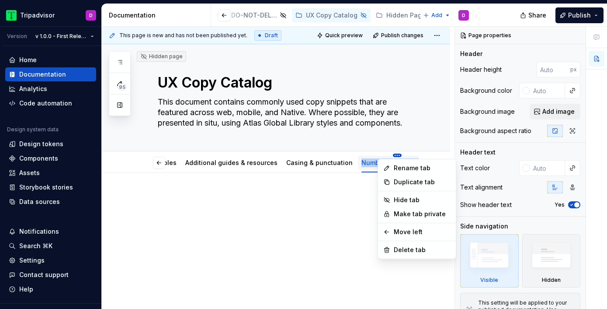
click at [381, 155] on html "Tripadvisor D Version v 1.0.0 - First Release Home Documentation Analytics Code…" at bounding box center [303, 154] width 607 height 309
type textarea "*"
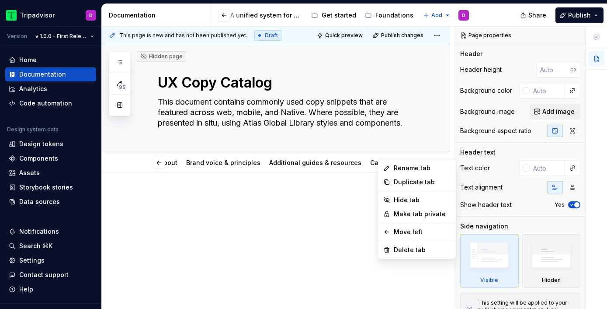
scroll to position [0, 84]
click at [403, 169] on div "Rename tab" at bounding box center [422, 167] width 57 height 9
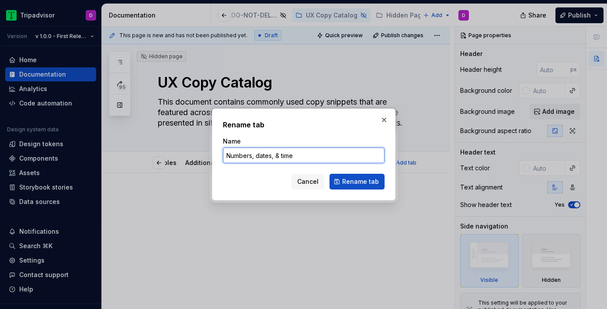
click at [274, 156] on input "Numbers, dates, & time" at bounding box center [304, 155] width 162 height 16
type input "Numbers, dates & time"
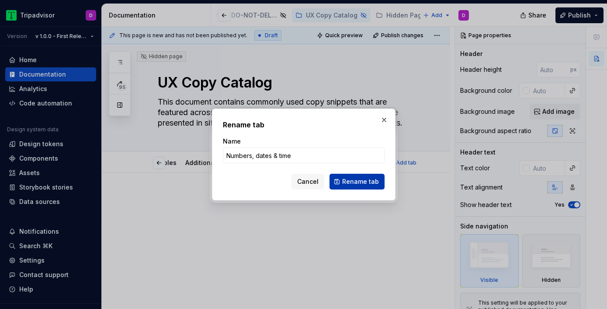
click at [359, 187] on button "Rename tab" at bounding box center [357, 181] width 55 height 16
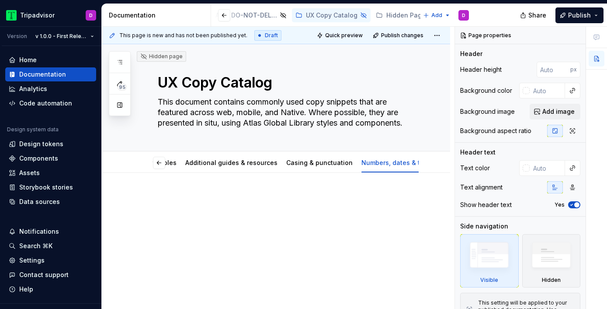
scroll to position [0, 82]
click at [316, 232] on div at bounding box center [286, 216] width 257 height 44
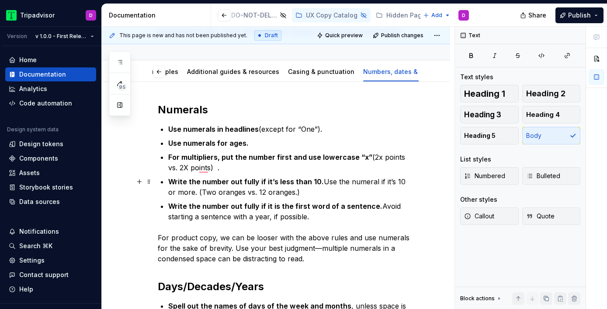
scroll to position [52, 0]
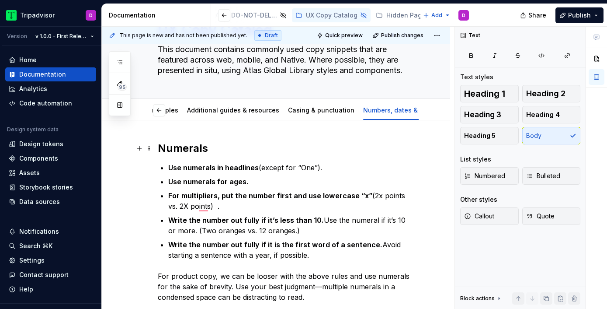
click at [189, 149] on h2 "Numerals" at bounding box center [286, 148] width 257 height 14
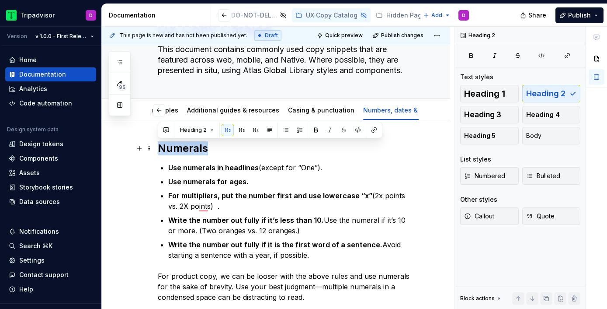
drag, startPoint x: 216, startPoint y: 151, endPoint x: 127, endPoint y: 150, distance: 89.2
type textarea "*"
click at [492, 94] on span "Heading 1" at bounding box center [484, 93] width 41 height 9
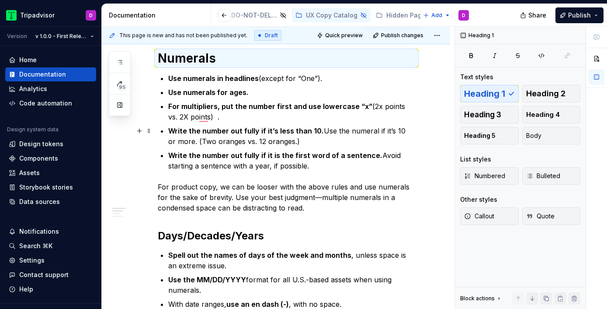
scroll to position [187, 0]
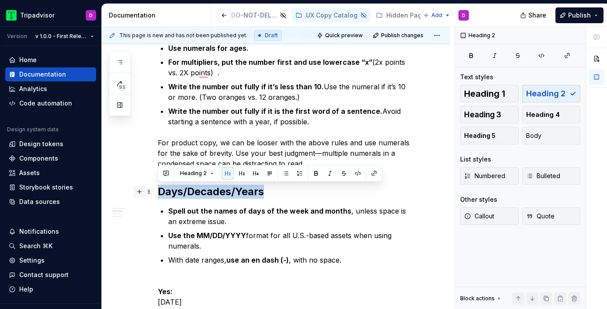
drag, startPoint x: 285, startPoint y: 191, endPoint x: 139, endPoint y: 188, distance: 146.4
click at [158, 188] on div "Numerals Use numerals in headlines (except for “One”).  Use numerals for ages. …" at bounding box center [286, 289] width 257 height 566
click at [490, 99] on button "Heading 1" at bounding box center [489, 93] width 59 height 17
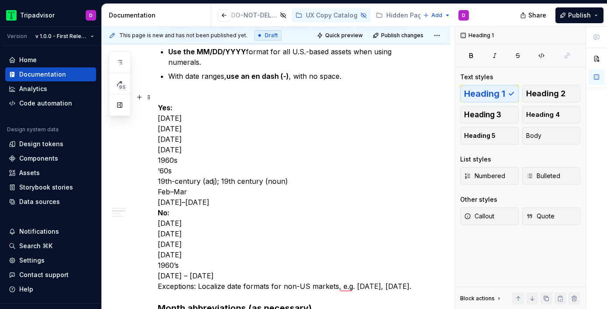
scroll to position [0, 0]
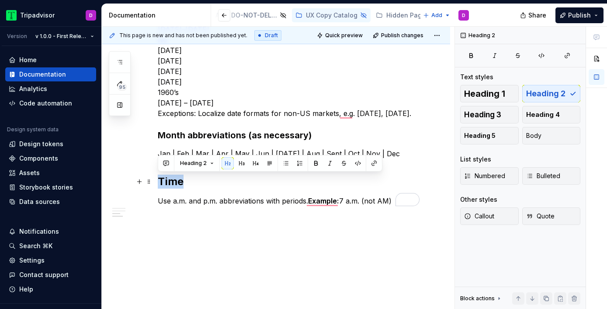
drag, startPoint x: 200, startPoint y: 184, endPoint x: 129, endPoint y: 179, distance: 71.0
click at [485, 98] on span "Heading 1" at bounding box center [484, 93] width 41 height 9
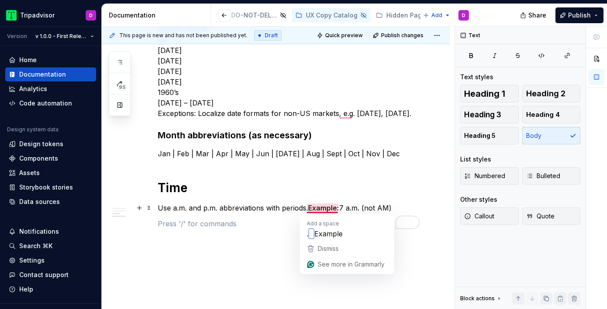
click at [312, 208] on strong "Example:" at bounding box center [323, 207] width 31 height 9
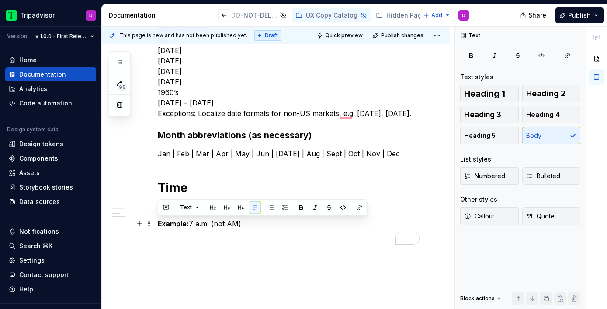
drag, startPoint x: 261, startPoint y: 223, endPoint x: 154, endPoint y: 224, distance: 106.6
click at [496, 218] on button "Callout" at bounding box center [489, 215] width 59 height 17
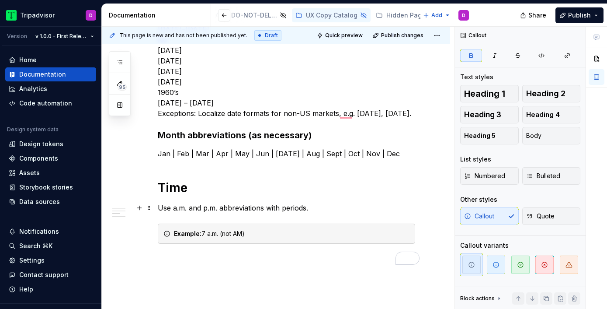
click at [321, 204] on p "Use a.m. and p.m. abbreviations with periods." at bounding box center [286, 207] width 257 height 10
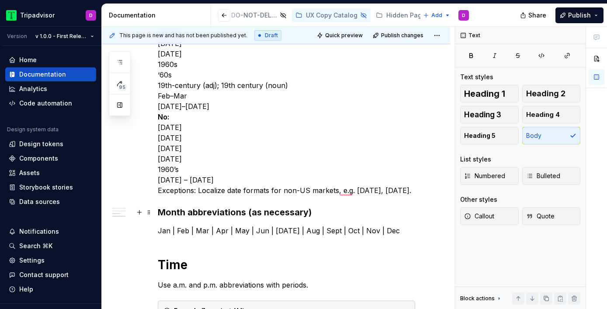
click at [277, 212] on strong "Month abbreviations (as necessary)" at bounding box center [235, 212] width 154 height 10
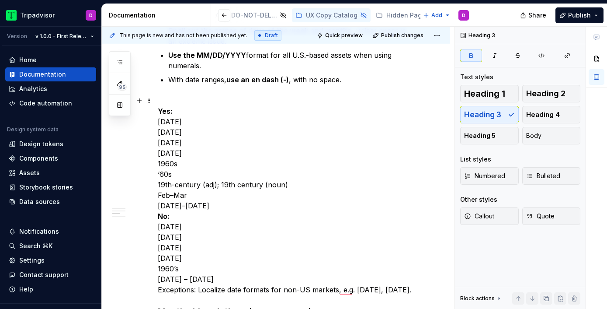
click at [218, 207] on p "Yes: July 13, 2021 July 13 July 2021 7/13/2021 1960s ‘60s 19th-century (adj); 1…" at bounding box center [286, 194] width 257 height 199
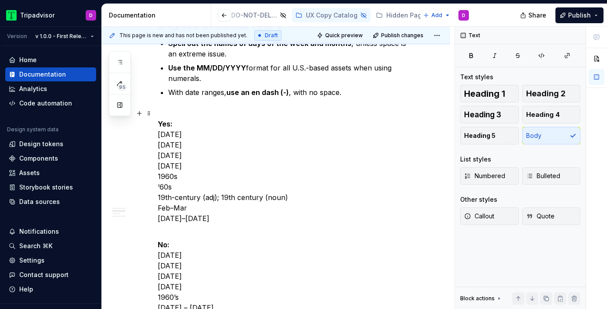
click at [174, 110] on p "Yes: July 13, 2021 July 13 July 2021 7/13/2021 1960s ‘60s 19th-century (adj); 1…" at bounding box center [286, 165] width 257 height 115
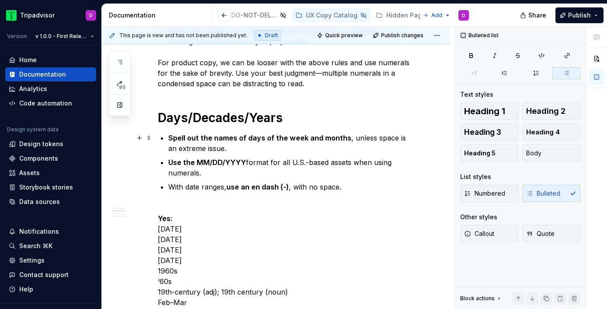
click at [166, 137] on div "Numerals Use numerals in headlines (except for “One”).  Use numerals for ages. …" at bounding box center [286, 244] width 257 height 637
click at [169, 136] on strong "Spell out the names of days of the week and months" at bounding box center [259, 137] width 183 height 9
click at [552, 191] on div "Numbered Bulleted" at bounding box center [520, 192] width 120 height 17
click at [557, 196] on div "Numbered Bulleted" at bounding box center [520, 192] width 120 height 17
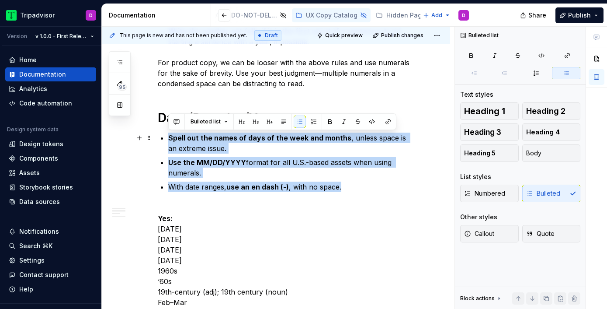
drag, startPoint x: 349, startPoint y: 187, endPoint x: 166, endPoint y: 140, distance: 188.1
click at [166, 140] on div "Numerals Use numerals in headlines (except for “One”).  Use numerals for ages. …" at bounding box center [286, 244] width 257 height 637
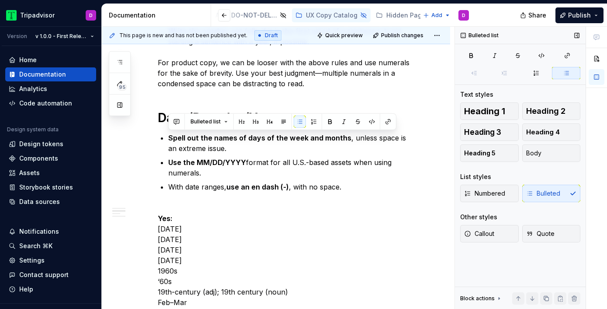
click at [561, 191] on div "Numbered Bulleted" at bounding box center [520, 192] width 120 height 17
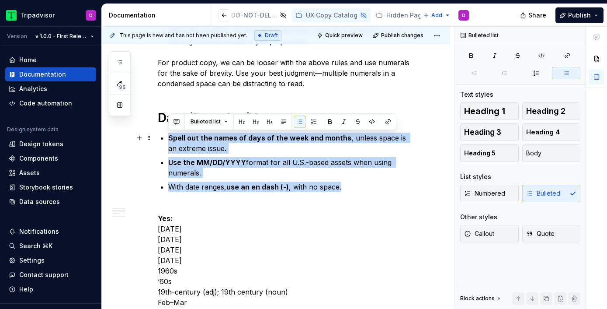
drag, startPoint x: 357, startPoint y: 187, endPoint x: 168, endPoint y: 135, distance: 195.3
click at [168, 135] on ul "Spell out the names of days of the week and months , unless space is an extreme…" at bounding box center [291, 161] width 247 height 59
click at [557, 150] on button "Body" at bounding box center [551, 152] width 59 height 17
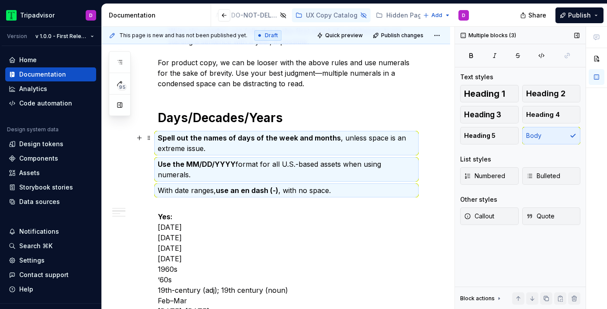
click at [226, 144] on p "Spell out the names of days of the week and months , unless space is an extreme…" at bounding box center [286, 142] width 257 height 21
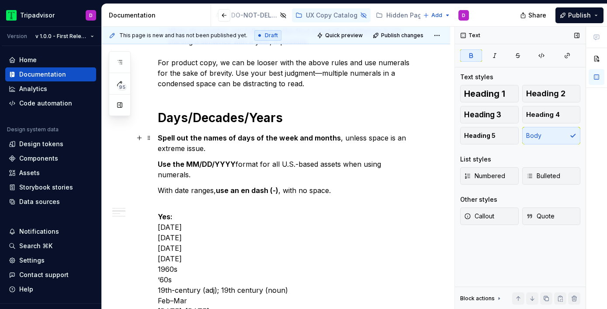
click at [233, 149] on p "Spell out the names of days of the week and months , unless space is an extreme…" at bounding box center [286, 142] width 257 height 21
click at [414, 165] on p "Use the MM/DD/YYYY format for all U.S.-based assets when using numerals." at bounding box center [286, 169] width 257 height 21
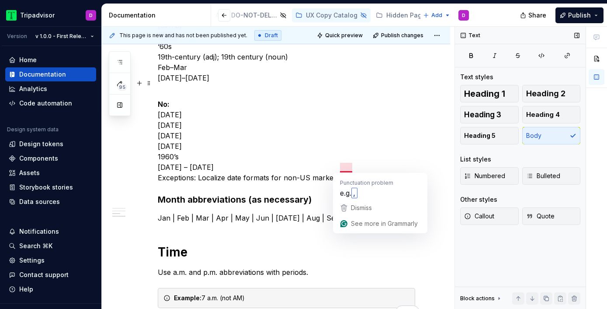
click at [297, 129] on p "No: July 13th, 2021 07/13/2021 13/7/2021 13/07/2021 1960’s Feb 23 – Mar 25 Exce…" at bounding box center [286, 135] width 257 height 94
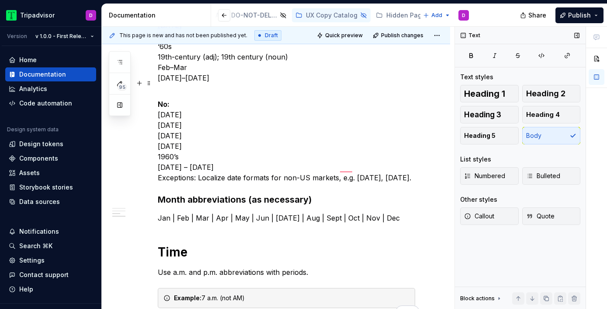
click at [160, 168] on p "No: July 13th, 2021 07/13/2021 13/7/2021 13/07/2021 1960’s Feb 23 – Mar 25 Exce…" at bounding box center [286, 135] width 257 height 94
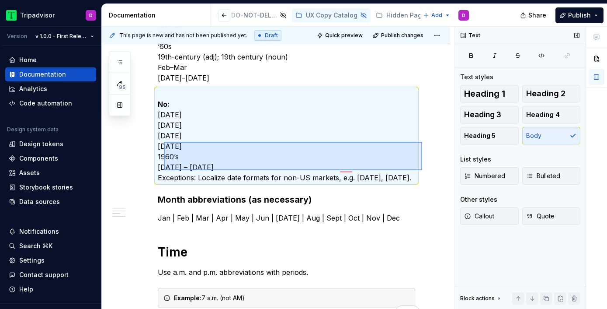
drag, startPoint x: 422, startPoint y: 170, endPoint x: 164, endPoint y: 142, distance: 259.8
click at [164, 142] on div "This page is new and has not been published yet. Draft Quick preview Publish ch…" at bounding box center [278, 168] width 353 height 282
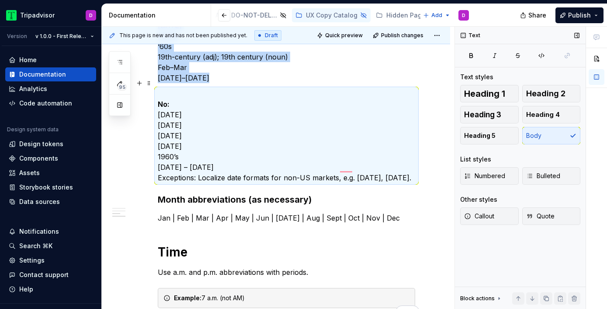
click at [198, 171] on p "No: July 13th, 2021 07/13/2021 13/7/2021 13/07/2021 1960’s Feb 23 – Mar 25 Exce…" at bounding box center [286, 135] width 257 height 94
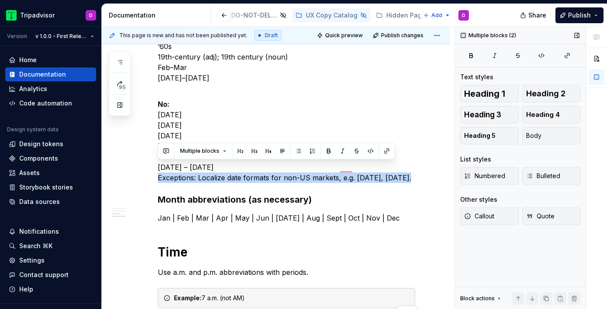
drag, startPoint x: 159, startPoint y: 166, endPoint x: 423, endPoint y: 182, distance: 264.0
click at [423, 182] on div "Numerals Use numerals in headlines (except for “One”).  Use numerals for ages. …" at bounding box center [276, 52] width 348 height 760
click at [497, 217] on button "Callout" at bounding box center [489, 215] width 59 height 17
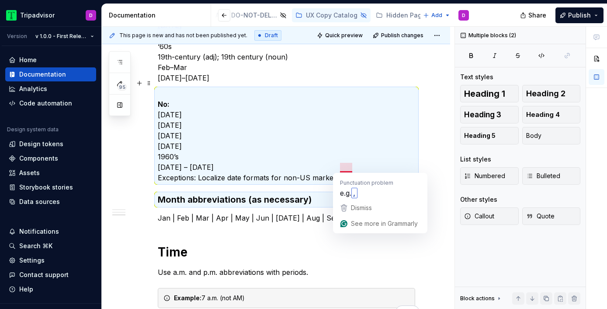
click at [274, 160] on p "No: July 13th, 2021 07/13/2021 13/7/2021 13/07/2021 1960’s Feb 23 – Mar 25 Exce…" at bounding box center [286, 135] width 257 height 94
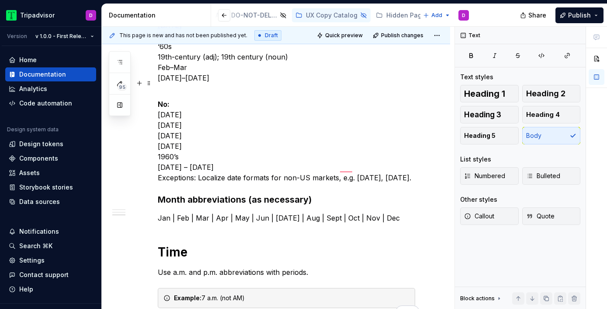
click at [246, 158] on p "No: July 13th, 2021 07/13/2021 13/7/2021 13/07/2021 1960’s Feb 23 – Mar 25 Exce…" at bounding box center [286, 135] width 257 height 94
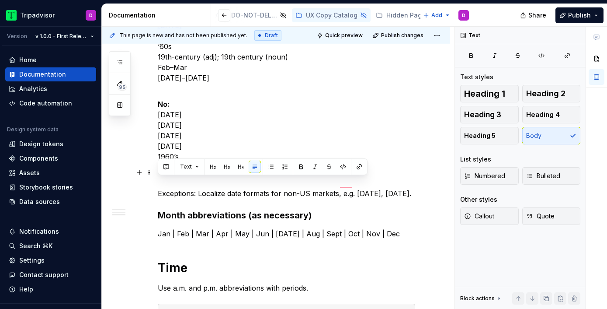
drag, startPoint x: 419, startPoint y: 183, endPoint x: 156, endPoint y: 184, distance: 262.6
click at [156, 184] on div "Numerals Use numerals in headlines (except for “One”).  Use numerals for ages. …" at bounding box center [276, 59] width 348 height 775
click at [487, 217] on span "Callout" at bounding box center [479, 216] width 30 height 9
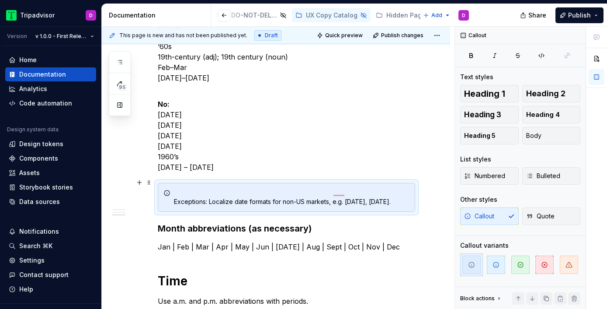
click at [175, 193] on div "Exceptions: Localize date formats for non-US markets, e.g. 13 July, 13/7/2021." at bounding box center [292, 196] width 236 height 17
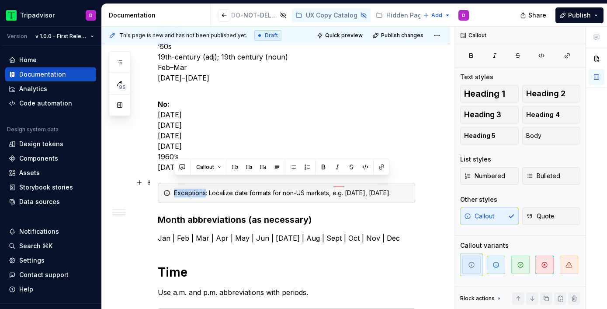
drag, startPoint x: 206, startPoint y: 183, endPoint x: 168, endPoint y: 183, distance: 38.5
click at [168, 183] on div "Exceptions: Localize date formats for non-US markets, e.g. 13 July, 13/7/2021." at bounding box center [286, 193] width 257 height 20
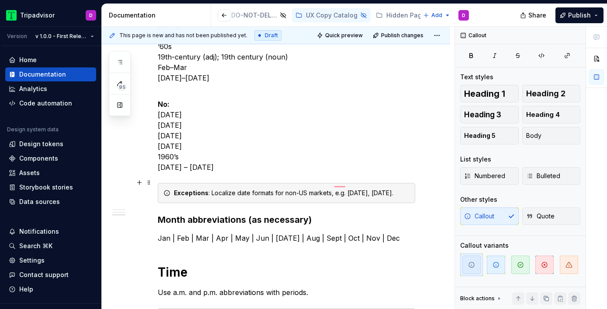
click at [408, 188] on div "Exceptions : Localize date formats for non-US markets, e.g. 13 July, 13/7/2021." at bounding box center [292, 192] width 236 height 9
drag, startPoint x: 399, startPoint y: 183, endPoint x: 347, endPoint y: 183, distance: 51.6
click at [347, 188] on div "Exceptions : Localize date formats for non-US markets, e.g. 13 July, 13/7/2021." at bounding box center [292, 192] width 236 height 9
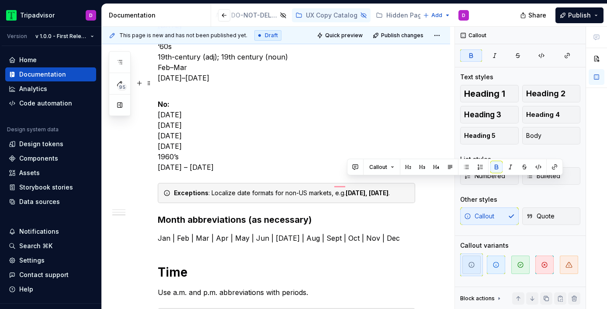
click at [328, 127] on p "No: July 13th, 2021 07/13/2021 13/7/2021 13/07/2021 1960’s Feb 23 – Mar 25" at bounding box center [286, 130] width 257 height 84
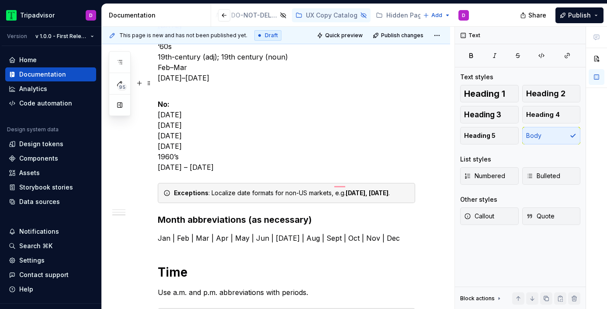
scroll to position [480, 0]
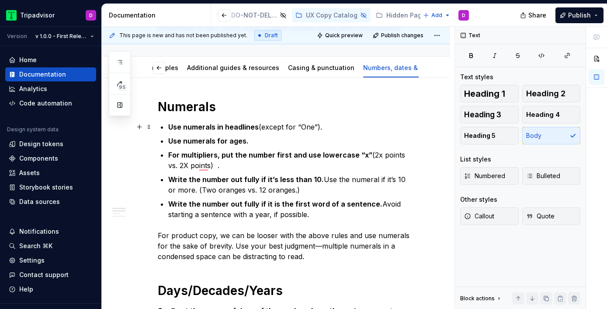
click at [169, 126] on strong "Use numerals in headlines" at bounding box center [213, 126] width 90 height 9
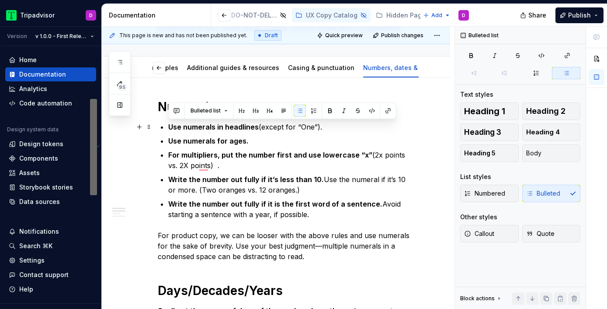
drag, startPoint x: 316, startPoint y: 216, endPoint x: 153, endPoint y: 130, distance: 184.2
click at [153, 130] on html "Tripadvisor D Version v 1.0.0 - First Release Home Documentation Analytics Code…" at bounding box center [303, 154] width 607 height 309
click at [543, 150] on button "Body" at bounding box center [551, 152] width 59 height 17
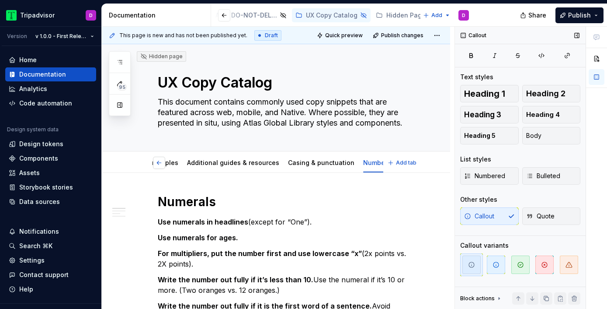
click at [158, 165] on button "button" at bounding box center [159, 162] width 12 height 12
click at [379, 162] on button "button" at bounding box center [377, 162] width 12 height 12
click at [225, 161] on link "Additional guides & resources" at bounding box center [233, 162] width 92 height 7
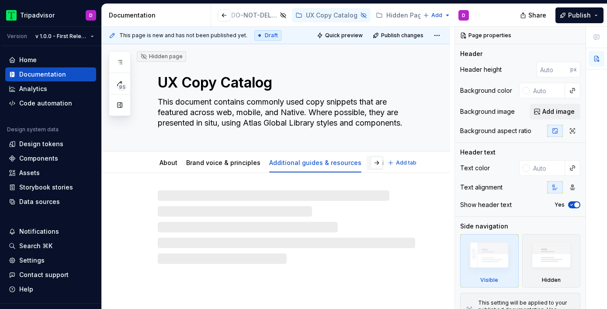
click at [370, 166] on link "Casing & punctuation" at bounding box center [403, 162] width 66 height 7
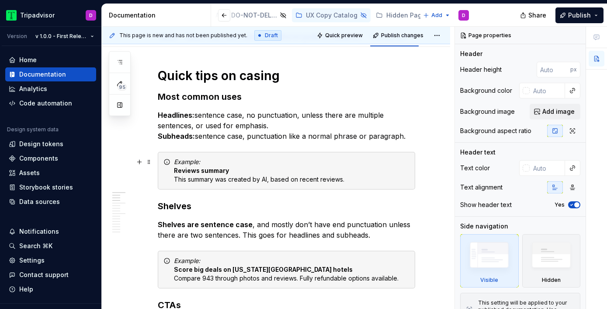
click at [313, 177] on div "Example: Reviews summary  This summary was created by AI, based on recent revie…" at bounding box center [292, 170] width 236 height 26
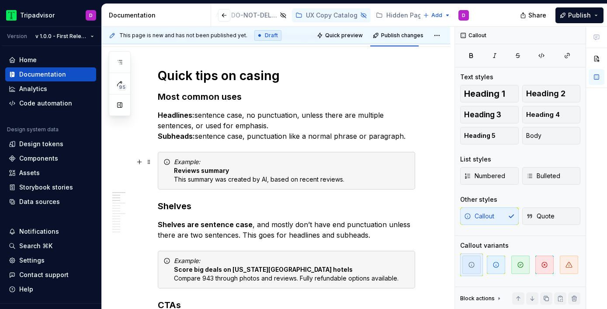
click at [170, 162] on div "Example: Reviews summary  This summary was created by AI, based on recent revie…" at bounding box center [286, 171] width 257 height 38
click at [165, 162] on icon "To enrich screen reader interactions, please activate Accessibility in Grammarl…" at bounding box center [166, 161] width 7 height 7
click at [190, 163] on em "Example:" at bounding box center [187, 161] width 26 height 7
click at [173, 166] on div "Example: Reviews summary  This summary was created by AI, based on recent revie…" at bounding box center [286, 171] width 257 height 38
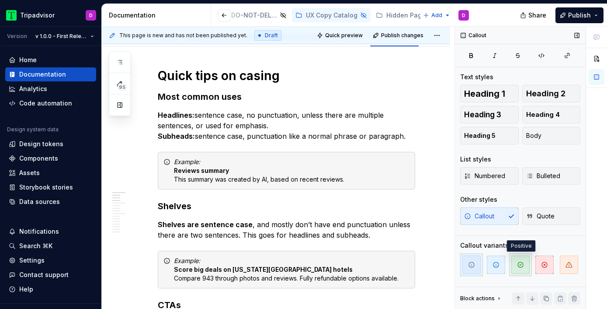
click at [519, 261] on icon "button" at bounding box center [520, 264] width 7 height 7
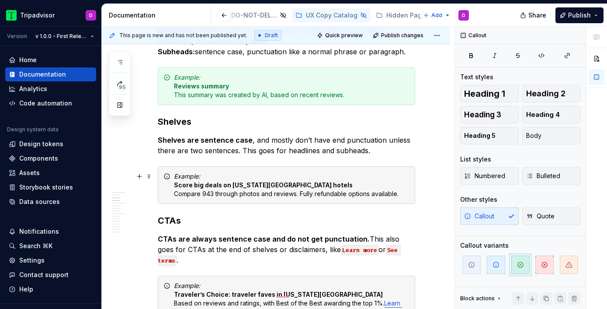
click at [330, 187] on div "Example: Score big deals on New York City hotels  Compare 943 through photos an…" at bounding box center [292, 185] width 236 height 26
click at [521, 261] on icon "button" at bounding box center [520, 264] width 7 height 7
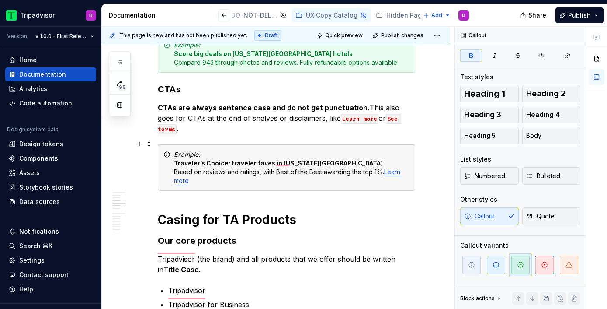
click at [269, 164] on div "Example: Traveler’s Choice: traveler faves in New York City  Based on reviews a…" at bounding box center [292, 167] width 236 height 35
click at [524, 263] on span "button" at bounding box center [520, 264] width 18 height 18
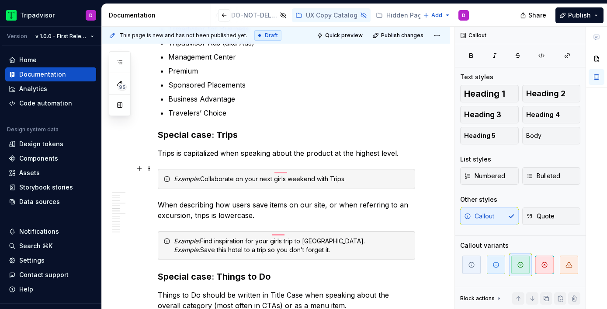
click at [338, 176] on div "Example: Collaborate on your next girls weekend with Trips." at bounding box center [286, 179] width 257 height 20
click at [330, 174] on div "Example: Collaborate on your next girls weekend with Trips." at bounding box center [292, 178] width 236 height 9
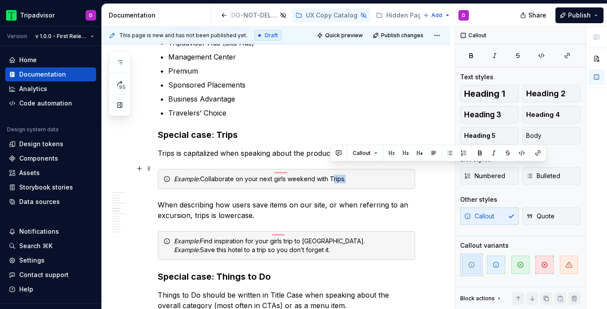
click at [330, 174] on div "Example: Collaborate on your next girls weekend with Trips." at bounding box center [292, 178] width 236 height 9
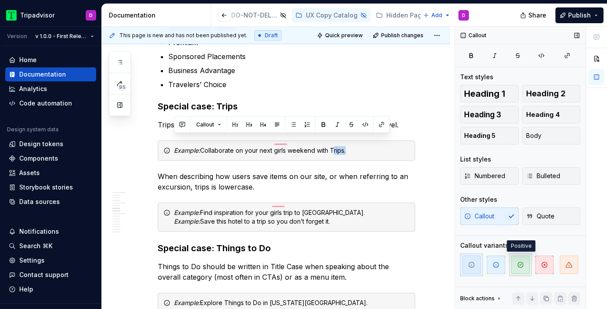
click at [514, 264] on span "button" at bounding box center [520, 264] width 18 height 18
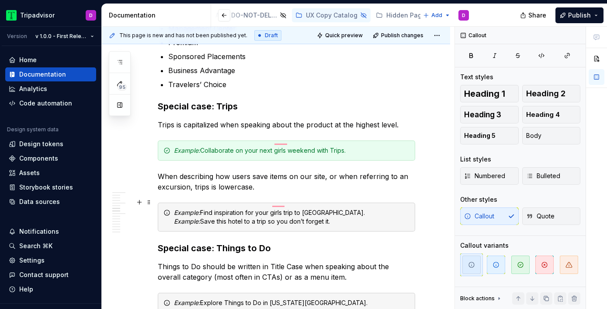
click at [355, 209] on div "Example: Find inspiration for your girls trip to Paris.  Example: Save this hot…" at bounding box center [292, 216] width 236 height 17
click at [522, 264] on icon "button" at bounding box center [520, 264] width 7 height 7
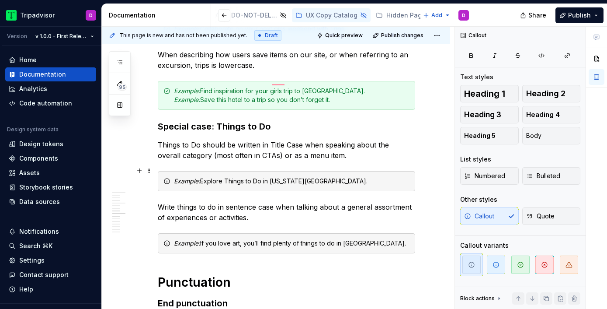
click at [318, 177] on div "Example: Explore Things to Do in New York City." at bounding box center [292, 181] width 236 height 9
click at [517, 264] on icon "button" at bounding box center [520, 264] width 7 height 7
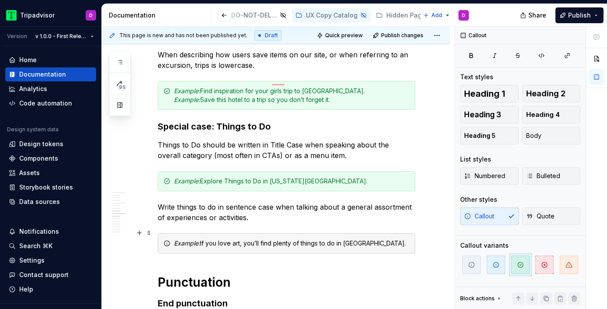
click at [364, 239] on div "Example: If you love art, you’ll find plenty of things to do in NYC." at bounding box center [292, 243] width 236 height 9
click at [522, 267] on icon "button" at bounding box center [520, 264] width 7 height 7
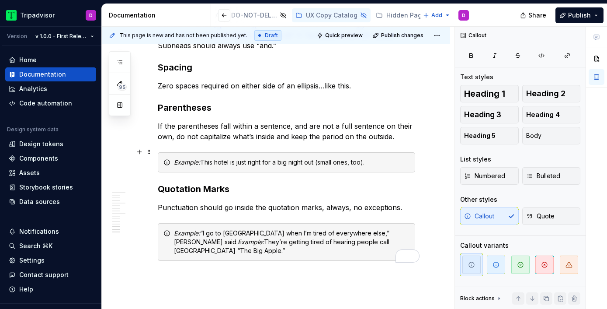
click at [282, 158] on div "Example: This hotel is just right for a big night out (small ones, too)." at bounding box center [292, 162] width 236 height 9
click at [517, 263] on icon "button" at bounding box center [520, 264] width 7 height 7
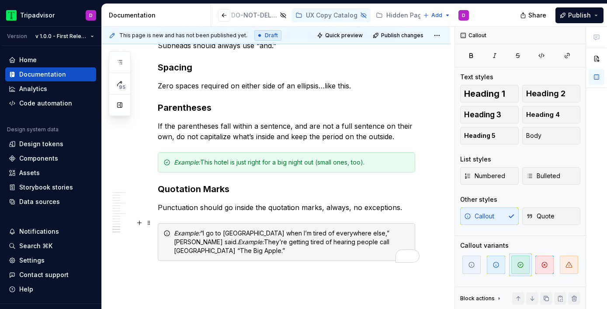
click at [347, 234] on div "Example: “I go to Amsterdam when I’m tired of everywhere else,” Nicole said.  E…" at bounding box center [292, 242] width 236 height 26
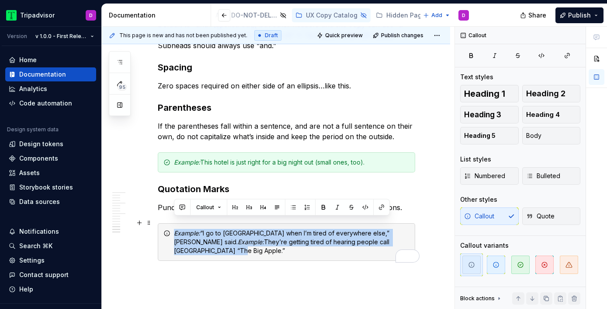
click at [347, 234] on div "Example: “I go to Amsterdam when I’m tired of everywhere else,” Nicole said.  E…" at bounding box center [292, 242] width 236 height 26
click at [521, 264] on icon "button" at bounding box center [520, 264] width 7 height 7
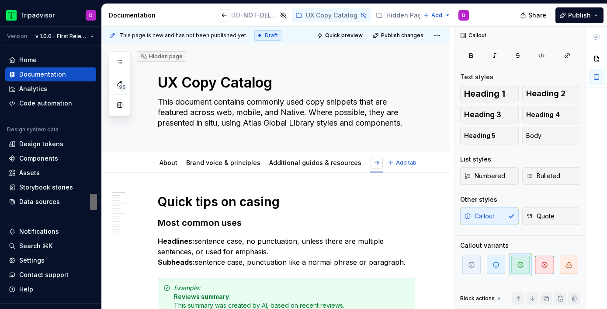
click at [382, 161] on button "button" at bounding box center [377, 162] width 12 height 12
click at [156, 161] on button "button" at bounding box center [159, 162] width 12 height 12
click at [221, 166] on div "Brand voice & principles" at bounding box center [223, 162] width 74 height 9
click at [383, 163] on button "button" at bounding box center [377, 162] width 12 height 12
click at [331, 165] on link "Numbers, dates & time" at bounding box center [362, 162] width 69 height 7
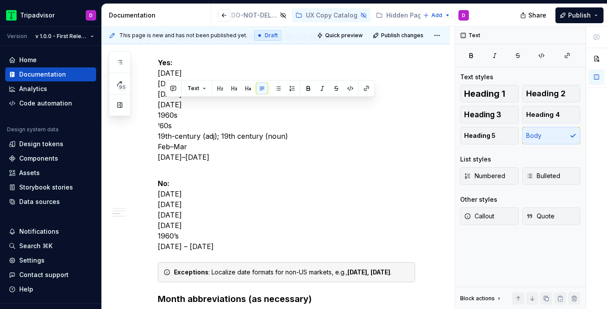
type textarea "*"
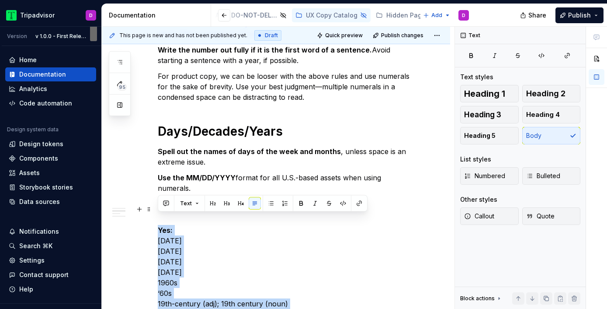
drag, startPoint x: 215, startPoint y: 149, endPoint x: 158, endPoint y: 221, distance: 91.2
click at [158, 221] on p "Yes: July 13, 2021 July 13 July 2021 7/13/2021 1960s ‘60s 19th-century (adj); 1…" at bounding box center [286, 271] width 257 height 115
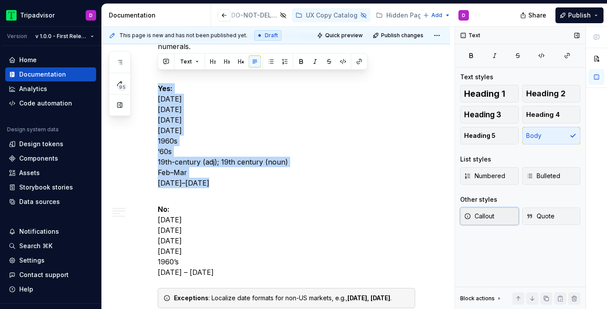
click at [486, 214] on span "Callout" at bounding box center [479, 216] width 30 height 9
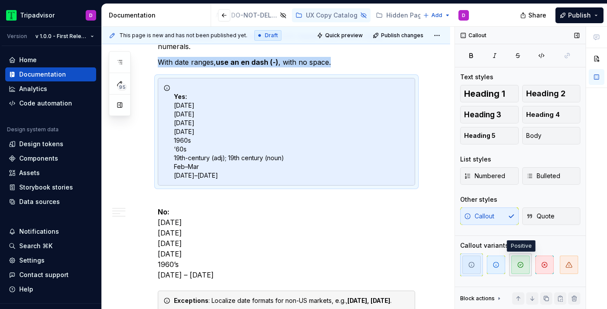
click at [520, 267] on icon "button" at bounding box center [520, 264] width 5 height 5
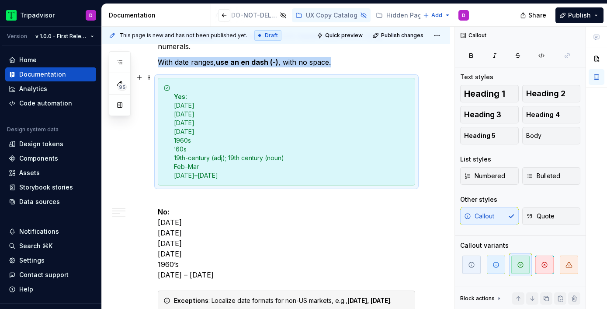
click at [173, 84] on div "Yes: July 13, 2021 July 13 July 2021 7/13/2021 1960s ‘60s 19th-century (adj); 1…" at bounding box center [286, 132] width 257 height 108
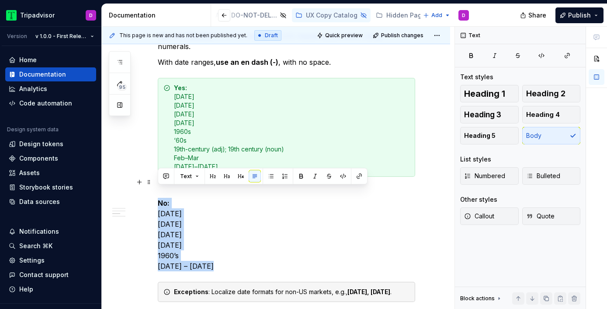
drag, startPoint x: 218, startPoint y: 253, endPoint x: 149, endPoint y: 189, distance: 93.7
click at [149, 189] on html "Tripadvisor D Version v 1.0.0 - First Release Home Documentation Analytics Code…" at bounding box center [303, 154] width 607 height 309
click at [479, 216] on span "Callout" at bounding box center [479, 216] width 30 height 9
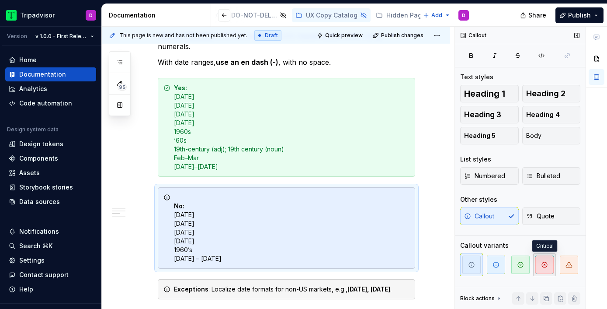
click at [545, 265] on icon "button" at bounding box center [544, 264] width 7 height 7
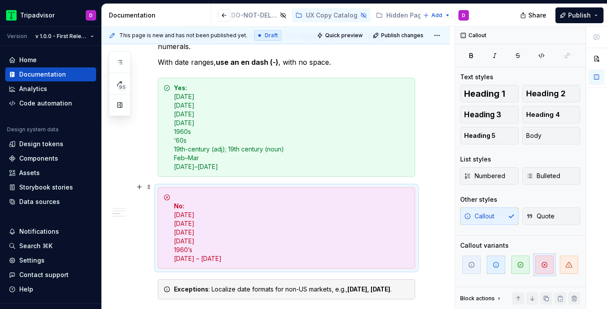
click at [174, 202] on strong "No:" at bounding box center [179, 205] width 10 height 7
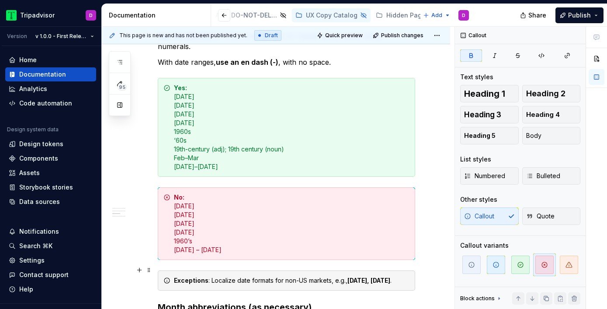
click at [175, 276] on strong "Exceptions" at bounding box center [191, 279] width 35 height 7
click at [149, 250] on div "Numerals Use numerals in headlines (except for “One”).  Use numerals for ages. …" at bounding box center [276, 157] width 348 height 764
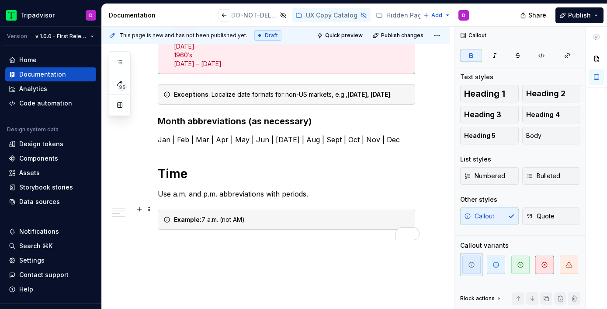
click at [259, 215] on div "Example: 7 a.m. (not AM)" at bounding box center [292, 219] width 236 height 9
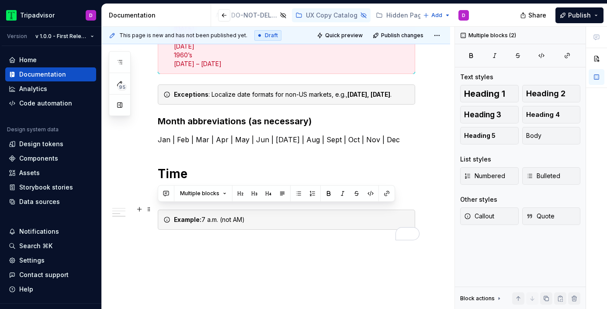
click at [259, 215] on div "Example: 7 a.m. (not AM)" at bounding box center [292, 219] width 236 height 9
click at [203, 215] on div "Example: 7 a.m. (not AM)" at bounding box center [286, 219] width 257 height 20
click at [265, 215] on div "Example: 7 a.m. (not AM)" at bounding box center [292, 219] width 236 height 9
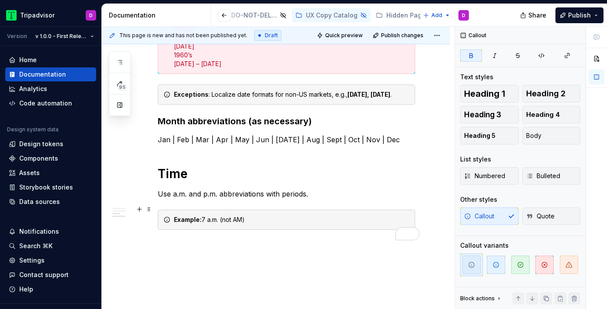
click at [174, 215] on strong "Example:" at bounding box center [188, 218] width 28 height 7
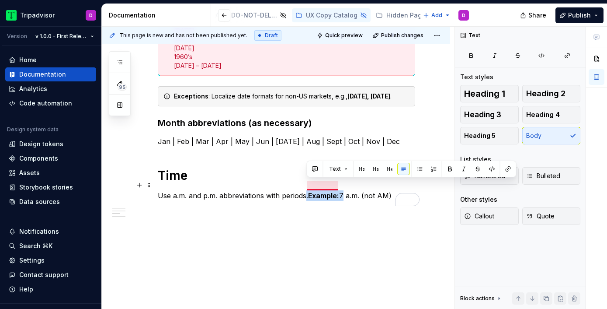
drag, startPoint x: 342, startPoint y: 187, endPoint x: 307, endPoint y: 186, distance: 34.5
click at [307, 190] on p "Use a.m. and p.m. abbreviations with periods. Example: 7 a.m. (not AM)" at bounding box center [286, 195] width 257 height 10
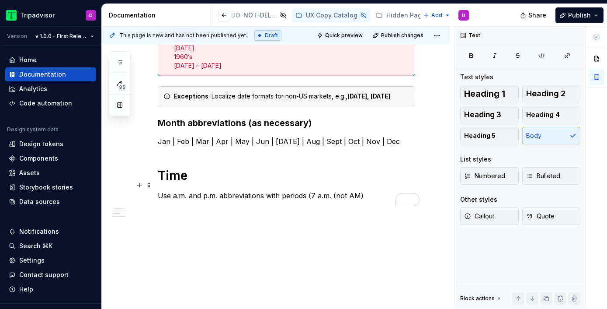
click at [336, 190] on p "Use a.m. and p.m. abbreviations with periods (7 a.m. (not AM)" at bounding box center [286, 195] width 257 height 10
click at [312, 190] on p "Use a.m. and p.m. abbreviations with periods (7 a.m. (not AM)" at bounding box center [286, 195] width 257 height 10
click at [367, 190] on p "Use a.m. and p.m. abbreviations with periods (7 a.m. (not AM)" at bounding box center [286, 195] width 257 height 10
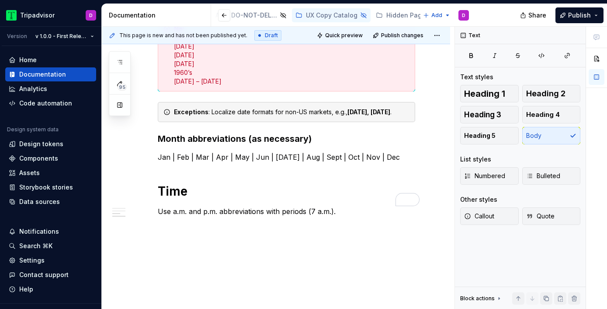
click at [288, 222] on p "To enrich screen reader interactions, please activate Accessibility in Grammarl…" at bounding box center [286, 227] width 257 height 10
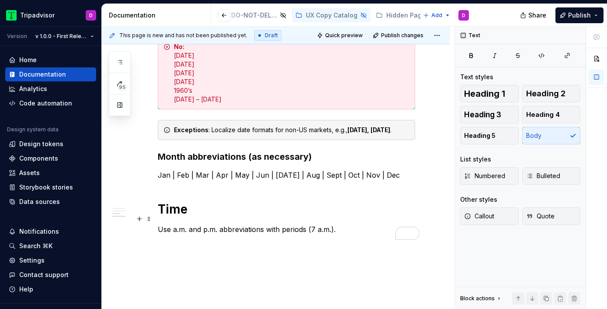
click at [310, 224] on p "Use a.m. and p.m. abbreviations with periods (7 a.m.)." at bounding box center [286, 229] width 257 height 10
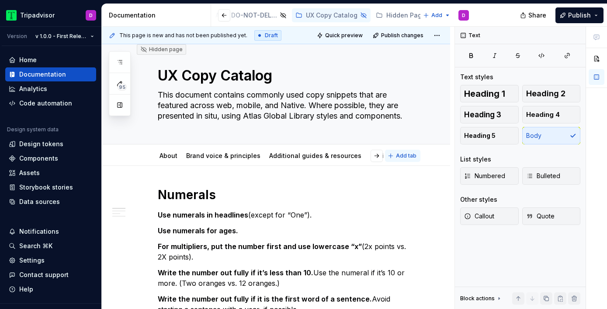
click at [410, 154] on span "Add tab" at bounding box center [406, 155] width 21 height 7
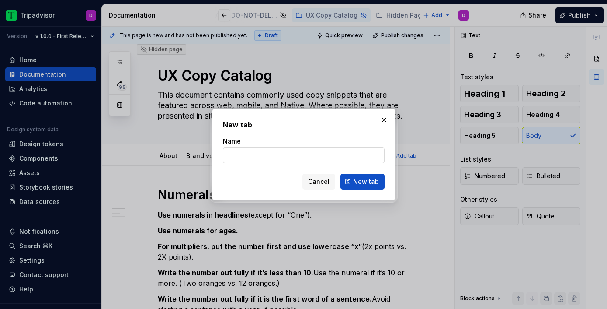
type textarea "*"
type input "Words to watch out for"
click at [364, 184] on span "New tab" at bounding box center [366, 181] width 26 height 9
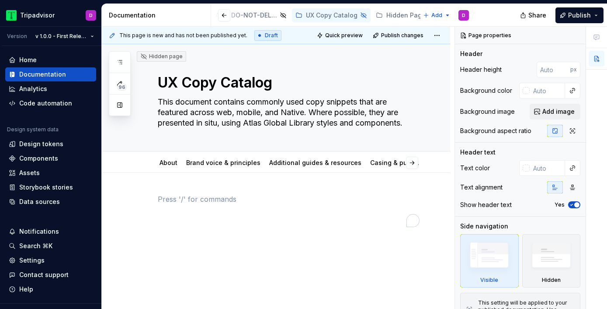
click at [199, 224] on div "To enrich screen reader interactions, please activate Accessibility in Grammarl…" at bounding box center [286, 210] width 257 height 33
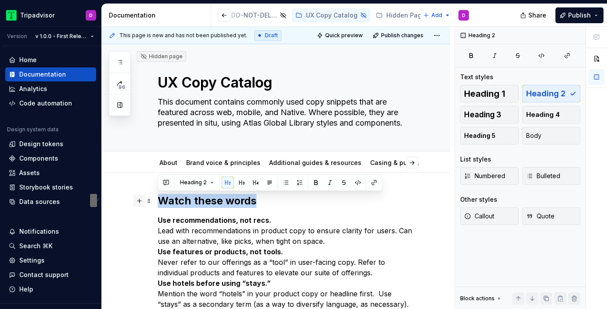
drag, startPoint x: 261, startPoint y: 200, endPoint x: 135, endPoint y: 199, distance: 125.9
click at [480, 91] on span "Heading 1" at bounding box center [484, 93] width 41 height 9
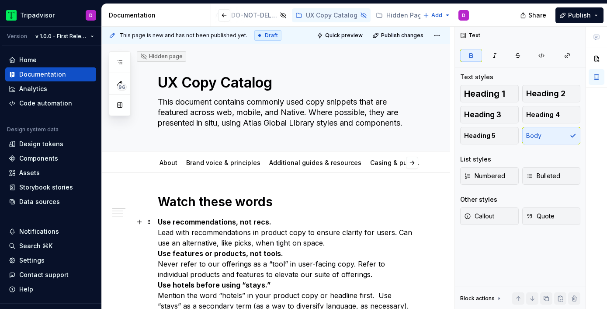
click at [285, 219] on p "Use recommendations, not recs. Lead with recommendations in product copy to ens…" at bounding box center [286, 268] width 257 height 105
click at [334, 246] on p "Use recommendations, not recs. Lead with recommendations in product copy to ens…" at bounding box center [286, 268] width 257 height 105
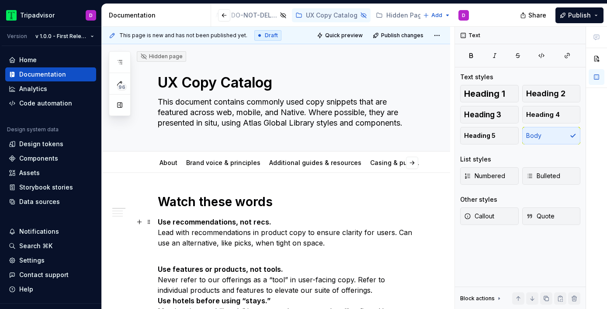
click at [249, 222] on strong "Use recommendations, not recs." at bounding box center [215, 221] width 114 height 9
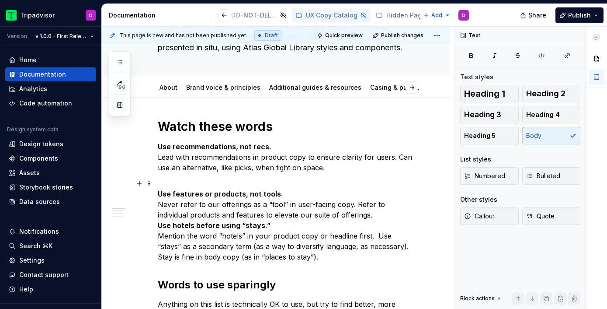
click at [356, 219] on p "Use features or products, not tools. Never refer to our offerings as a “tool” i…" at bounding box center [286, 220] width 257 height 84
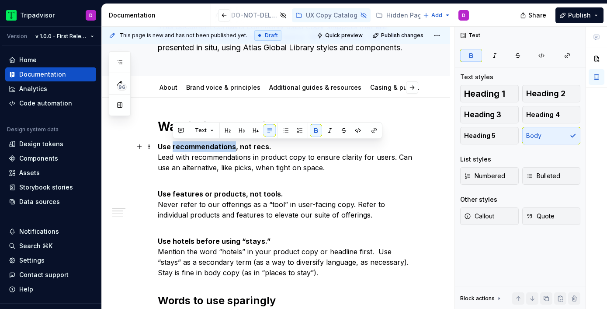
drag, startPoint x: 233, startPoint y: 145, endPoint x: 173, endPoint y: 142, distance: 60.0
click at [173, 142] on p "Use recommendations, not recs. Lead with recommendations in product copy to ens…" at bounding box center [286, 156] width 257 height 31
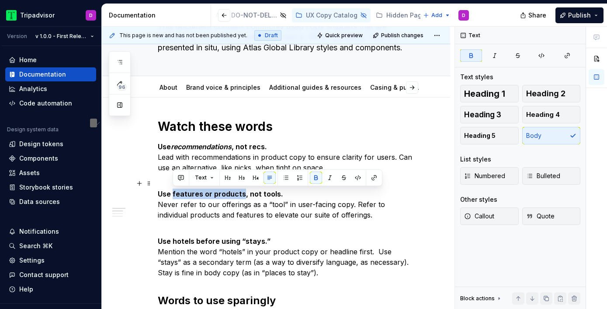
drag, startPoint x: 242, startPoint y: 194, endPoint x: 173, endPoint y: 194, distance: 68.6
click at [173, 194] on strong "Use features or products, not tools." at bounding box center [220, 193] width 125 height 9
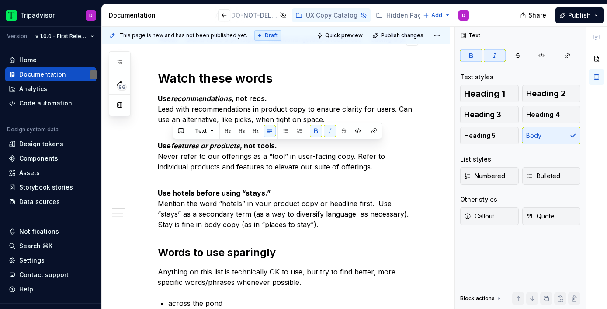
scroll to position [100, 0]
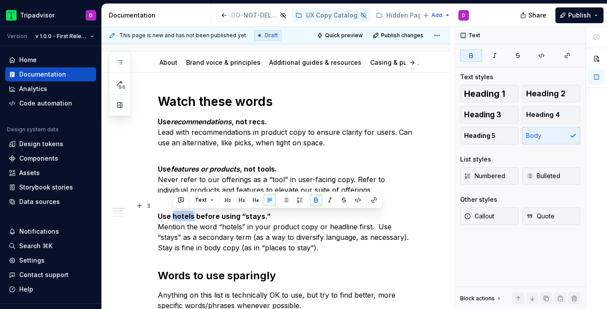
drag, startPoint x: 193, startPoint y: 216, endPoint x: 173, endPoint y: 217, distance: 19.7
click at [173, 217] on strong "Use hotels before using “stays.”" at bounding box center [214, 216] width 113 height 9
click at [217, 240] on p "Use hotels before using “stays.” Mention the word “hotels” in your product copy…" at bounding box center [286, 226] width 257 height 52
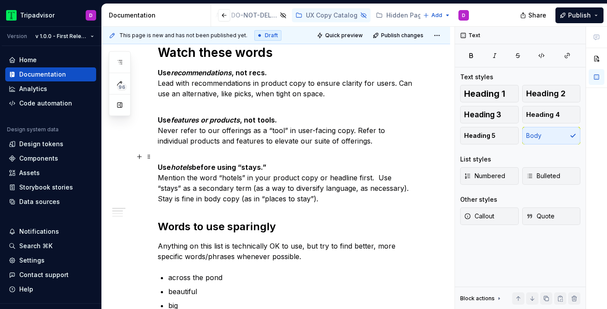
scroll to position [204, 0]
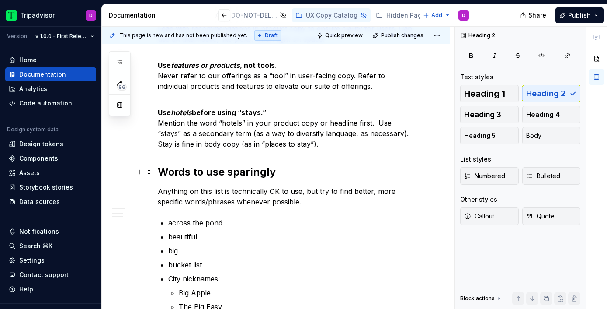
click at [216, 175] on h2 "Words to use sparingly" at bounding box center [286, 172] width 257 height 14
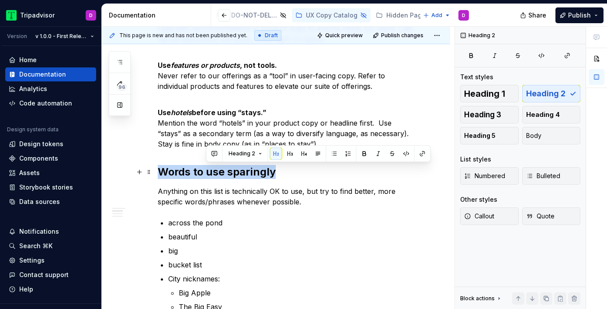
click at [216, 175] on h2 "Words to use sparingly" at bounding box center [286, 172] width 257 height 14
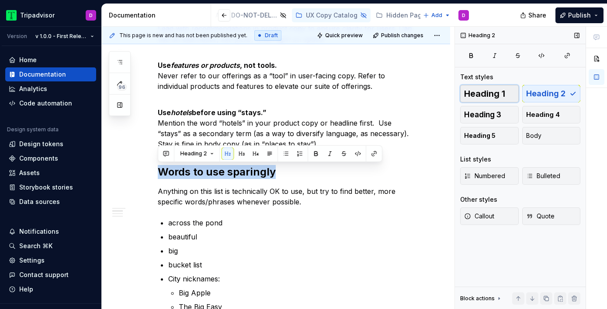
click at [473, 91] on span "Heading 1" at bounding box center [484, 93] width 41 height 9
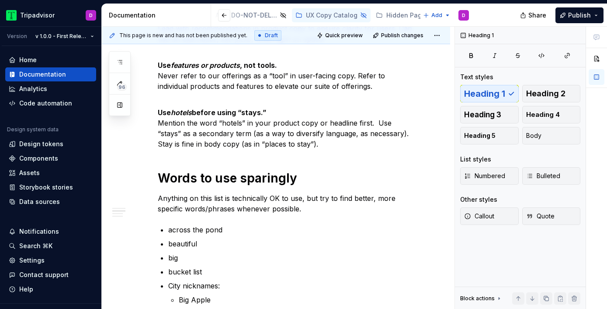
click at [293, 147] on p "Use hotels before using “stays.” Mention the word “hotels” in your product copy…" at bounding box center [286, 123] width 257 height 52
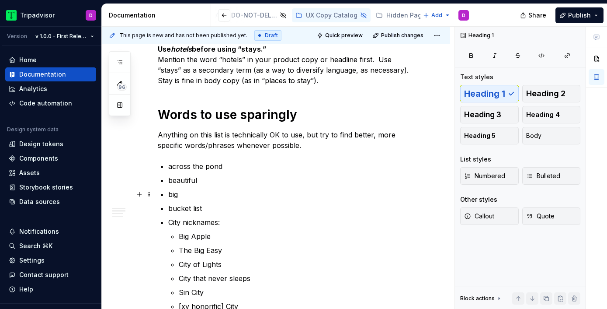
scroll to position [289, 0]
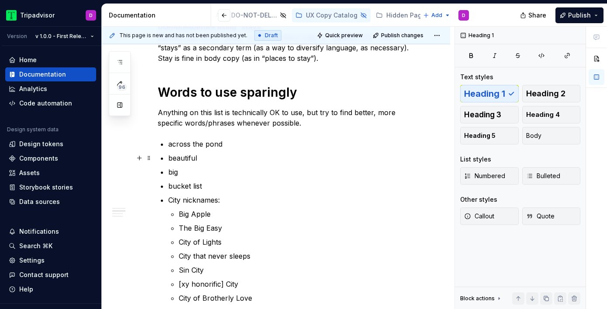
click at [189, 156] on p "beautiful" at bounding box center [291, 158] width 247 height 10
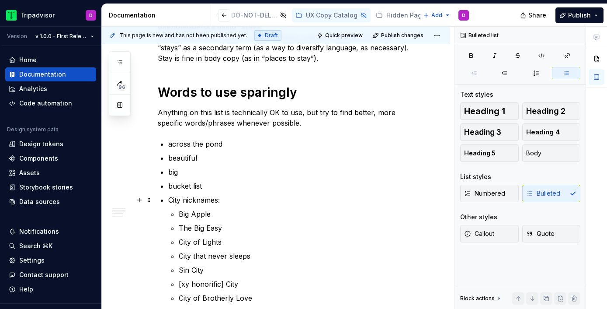
click at [191, 196] on p "City nicknames:" at bounding box center [291, 199] width 247 height 10
click at [194, 212] on p "Big Apple" at bounding box center [297, 213] width 236 height 10
click at [190, 188] on p "bucket list" at bounding box center [291, 185] width 247 height 10
click at [183, 158] on p "beautiful" at bounding box center [291, 158] width 247 height 10
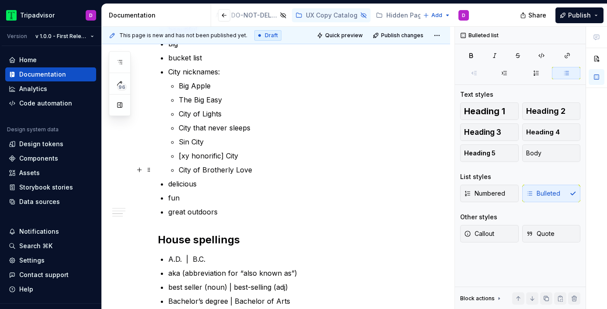
scroll to position [424, 0]
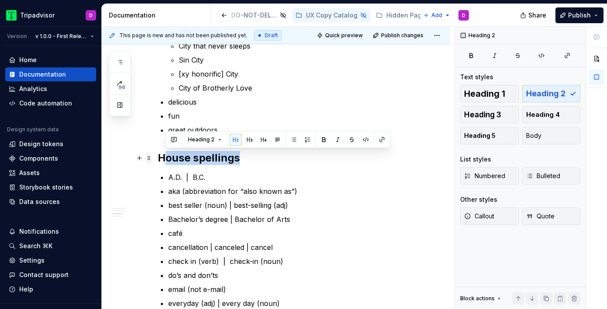
drag, startPoint x: 247, startPoint y: 160, endPoint x: 149, endPoint y: 153, distance: 98.6
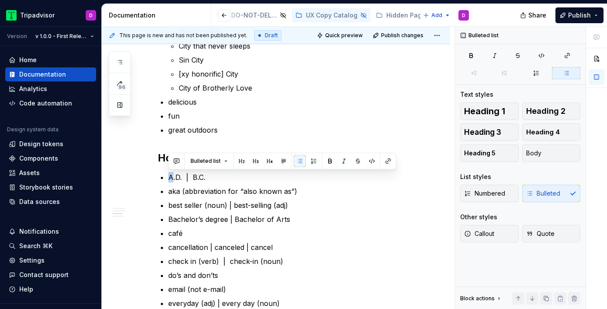
click at [186, 165] on div "Bulleted list" at bounding box center [282, 161] width 224 height 12
click at [236, 172] on p "A.D. | B.C." at bounding box center [291, 177] width 247 height 10
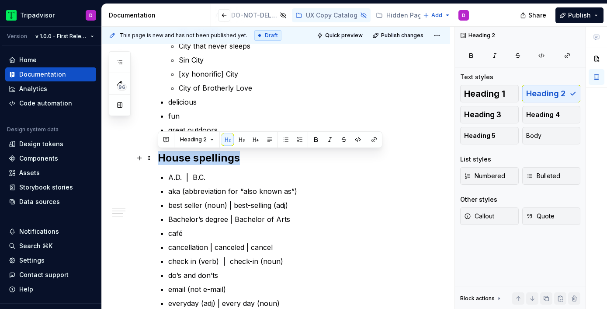
drag, startPoint x: 246, startPoint y: 157, endPoint x: 157, endPoint y: 152, distance: 89.8
click at [487, 90] on span "Heading 1" at bounding box center [484, 93] width 41 height 9
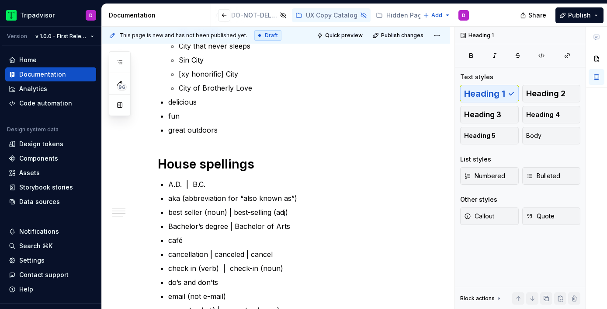
click at [239, 126] on p "great outdoors" at bounding box center [291, 130] width 247 height 10
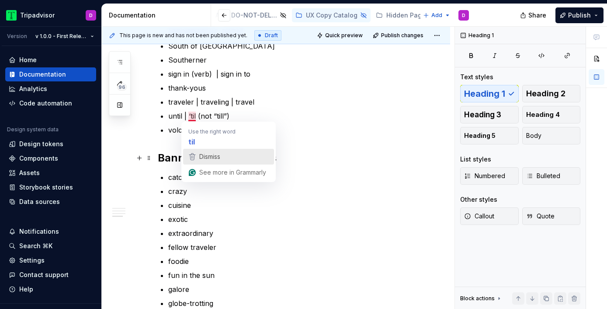
click at [211, 153] on span "Dismiss" at bounding box center [209, 156] width 21 height 7
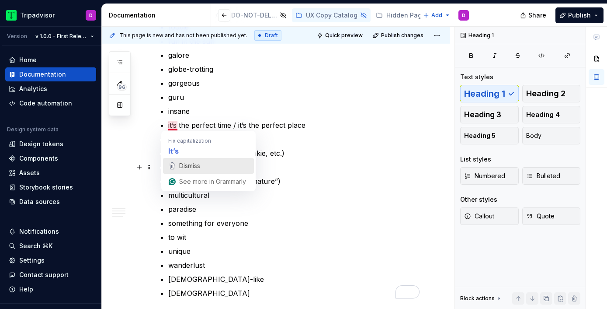
click at [202, 170] on div "Dismiss" at bounding box center [208, 165] width 83 height 13
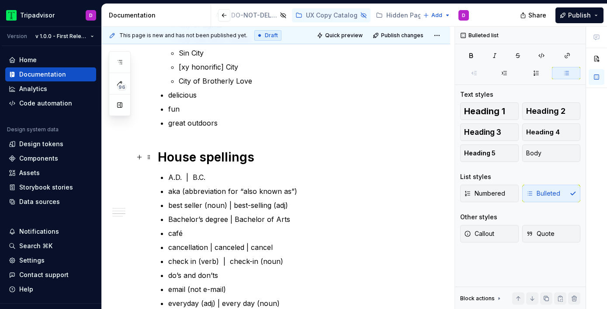
click at [229, 160] on h1 "House spellings" at bounding box center [286, 157] width 257 height 16
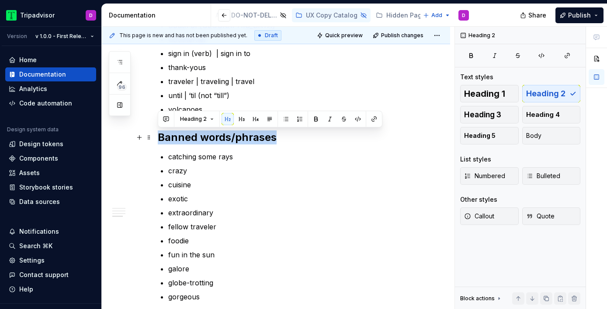
click at [154, 135] on html "Tripadvisor D Version v 1.0.0 - First Release Home Documentation Analytics Code…" at bounding box center [303, 154] width 607 height 309
click at [487, 96] on span "Heading 1" at bounding box center [484, 93] width 41 height 9
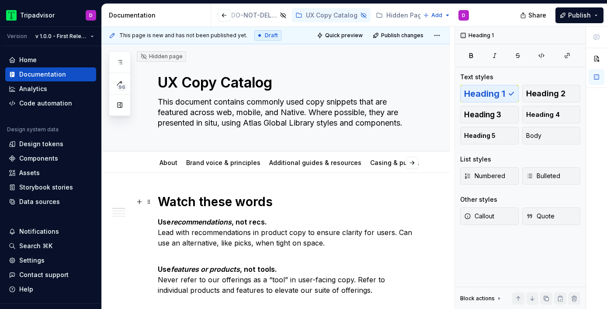
click at [204, 201] on h1 "Watch these words" at bounding box center [286, 202] width 257 height 16
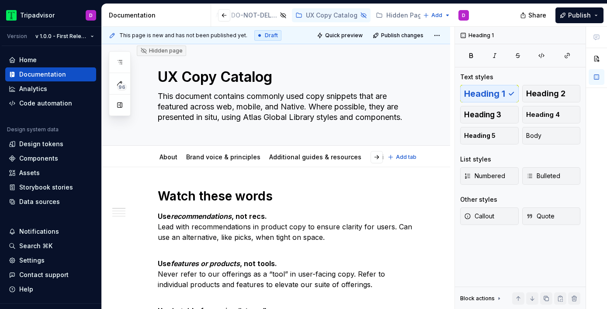
scroll to position [0, 0]
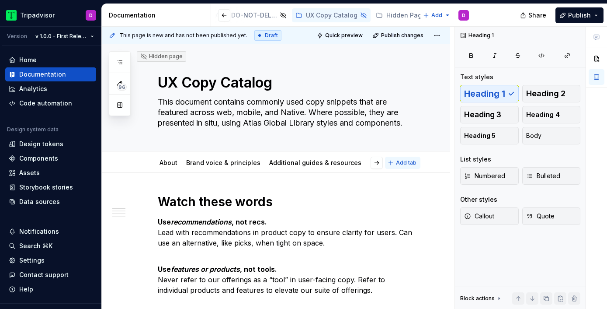
click at [405, 163] on span "Add tab" at bounding box center [406, 162] width 21 height 7
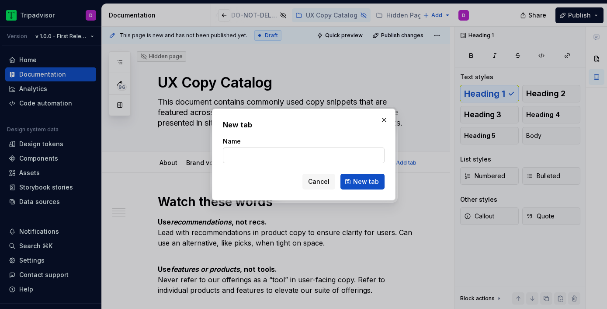
type textarea "*"
type input "CTAs & buttons"
type textarea "*"
type input "CTAs & buttons"
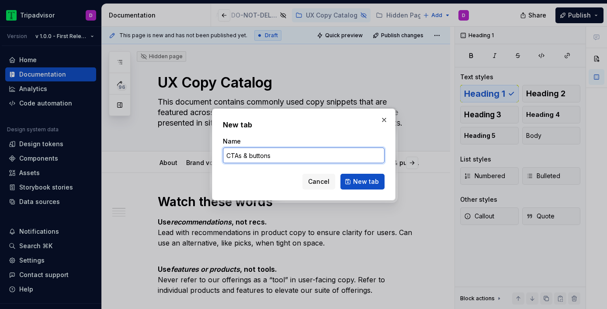
type textarea "*"
click at [254, 158] on input "CTAs & buttons" at bounding box center [304, 155] width 162 height 16
type input "Buttons & CTAs"
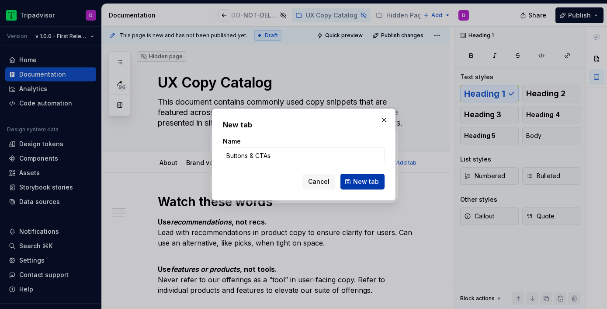
click at [365, 181] on span "New tab" at bounding box center [366, 181] width 26 height 9
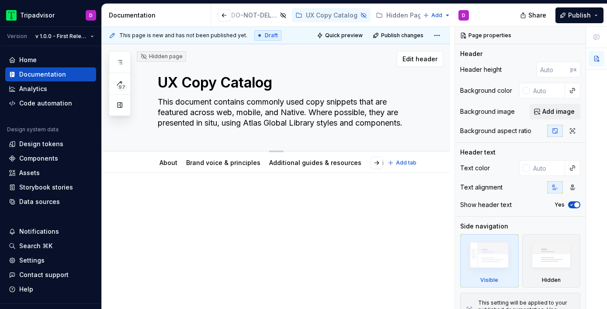
click at [160, 82] on textarea "UX Copy Catalog" at bounding box center [284, 82] width 257 height 21
click at [166, 83] on textarea "UX Copy Catalog" at bounding box center [284, 82] width 257 height 21
type textarea "*"
type textarea "X Copy Catalog"
type textarea "*"
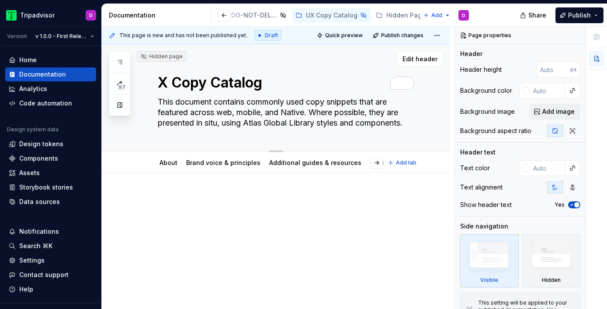
type textarea "UX Copy Catalog"
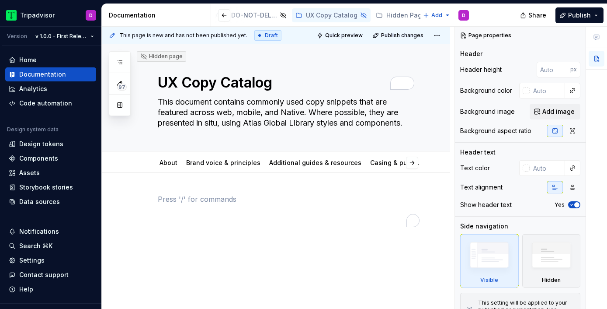
click at [285, 233] on div at bounding box center [286, 216] width 257 height 44
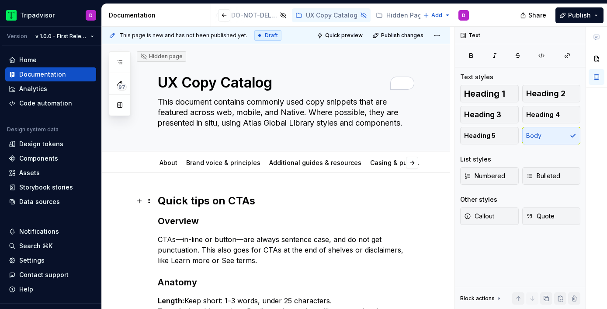
click at [249, 205] on h2 "Quick tips on CTAs" at bounding box center [286, 201] width 257 height 14
click at [212, 202] on h2 "Quick tips on CTAs" at bounding box center [286, 201] width 257 height 14
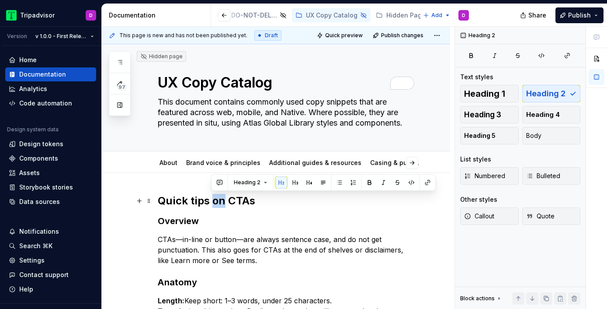
click at [212, 202] on h2 "Quick tips on CTAs" at bounding box center [286, 201] width 257 height 14
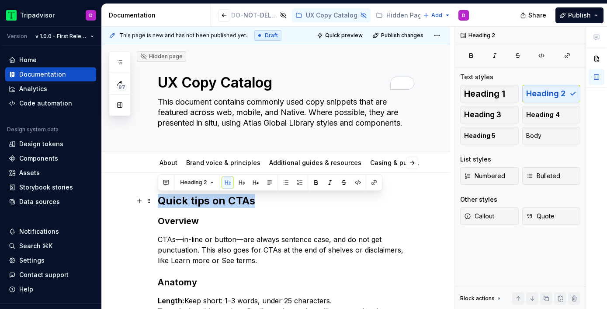
click at [212, 202] on h2 "Quick tips on CTAs" at bounding box center [286, 201] width 257 height 14
click at [478, 95] on span "Heading 1" at bounding box center [484, 93] width 41 height 9
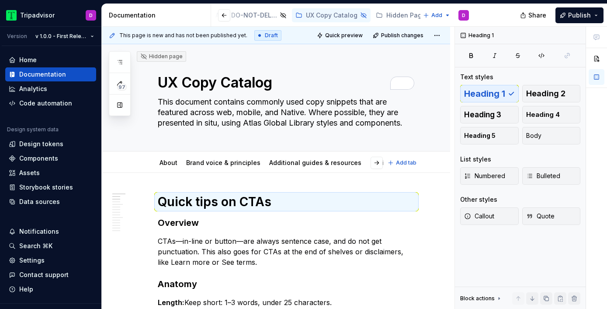
type textarea "*"
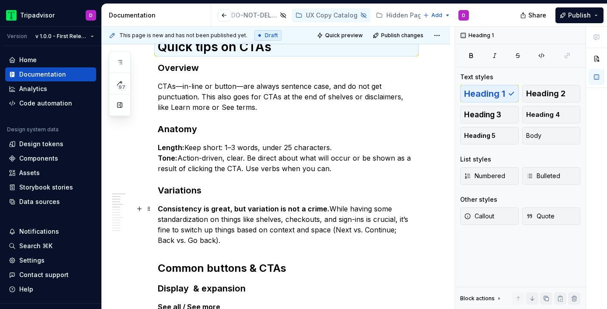
scroll to position [154, 0]
click at [255, 268] on h2 "Common buttons & CTAs" at bounding box center [286, 268] width 257 height 14
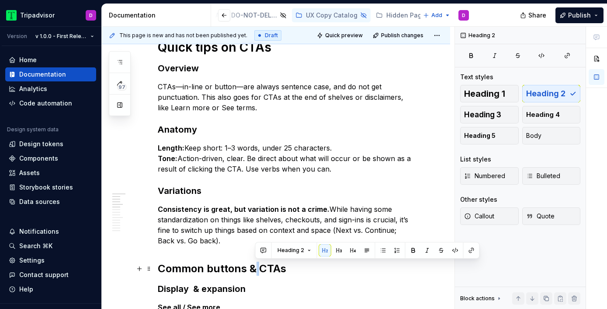
click at [255, 268] on h2 "Common buttons & CTAs" at bounding box center [286, 268] width 257 height 14
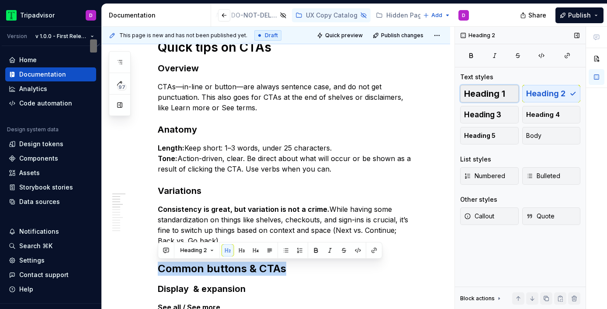
click at [500, 91] on span "Heading 1" at bounding box center [484, 93] width 41 height 9
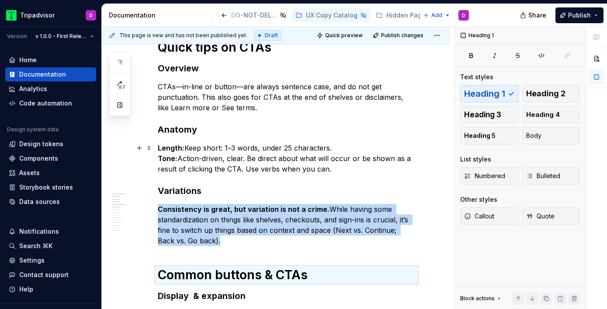
scroll to position [203, 0]
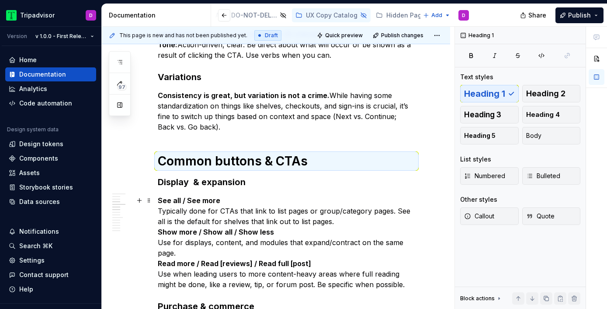
click at [328, 222] on p "See all / See more Typically done for CTAs that link to list pages or group/cat…" at bounding box center [286, 242] width 257 height 94
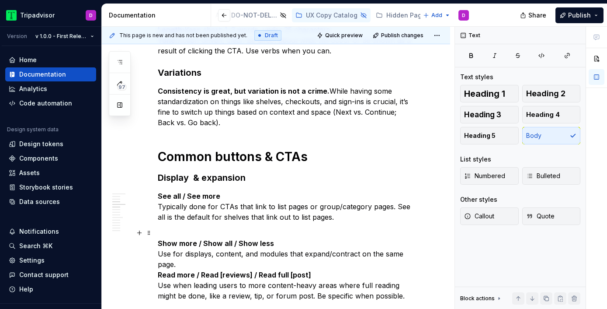
click at [232, 260] on p "Show more / Show all / Show less Use for displays, content, and modules that ex…" at bounding box center [286, 263] width 257 height 73
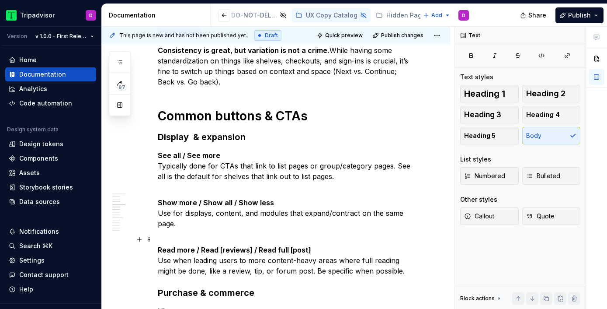
scroll to position [364, 0]
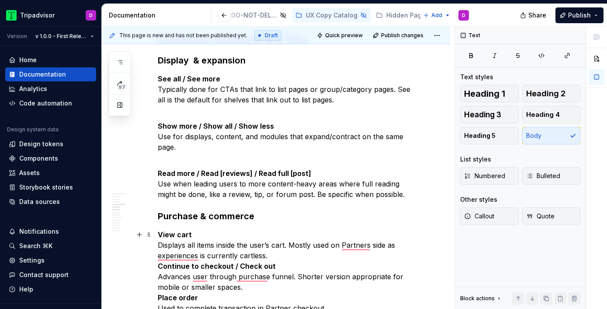
click at [276, 252] on p "View cart Displays all items inside the user’s cart. Mostly used on Partners si…" at bounding box center [286, 281] width 257 height 105
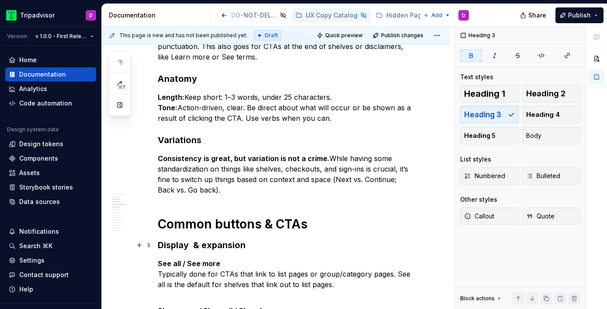
click at [235, 246] on strong "Display  & expansion" at bounding box center [202, 244] width 88 height 10
click at [232, 218] on h1 "Common buttons & CTAs" at bounding box center [286, 224] width 257 height 16
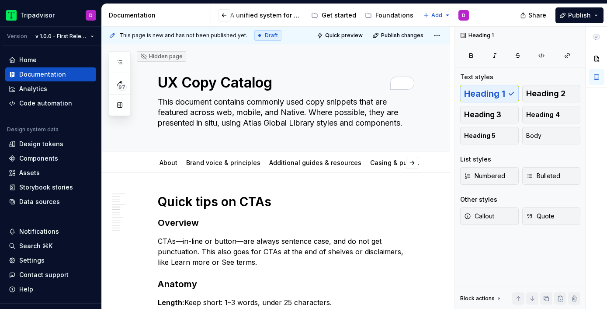
scroll to position [416, 0]
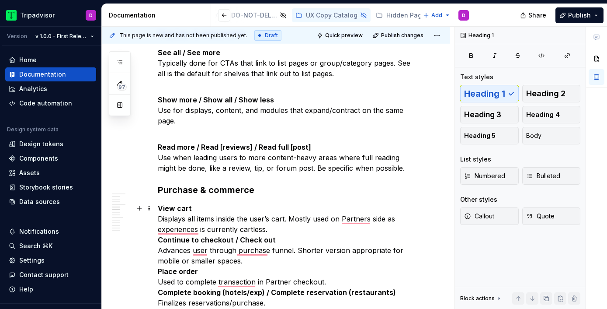
click at [285, 227] on p "View cart Displays all items inside the user’s cart. Mostly used on Partners si…" at bounding box center [286, 255] width 257 height 105
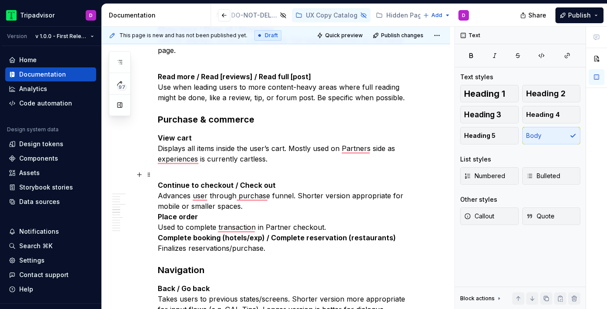
scroll to position [492, 0]
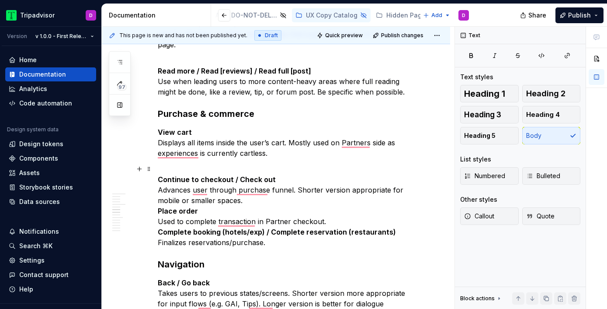
click at [252, 201] on p "Continue to checkout / Check out  Advances user through purchase funnel. Shorte…" at bounding box center [286, 205] width 257 height 84
type textarea "*"
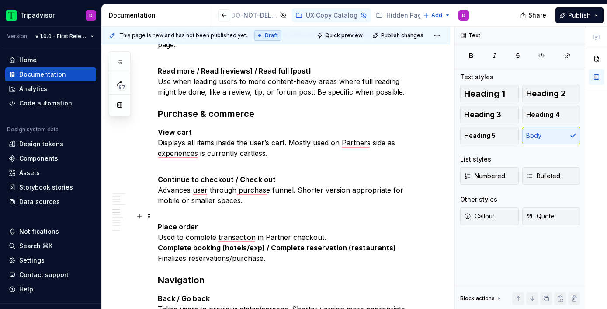
click at [332, 236] on p "Place order  Used to complete transaction in Partner checkout. Complete booking…" at bounding box center [286, 237] width 257 height 52
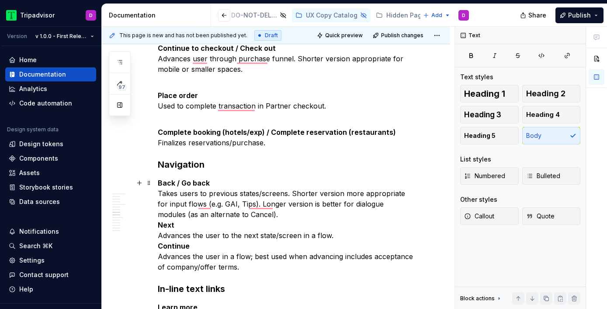
scroll to position [642, 0]
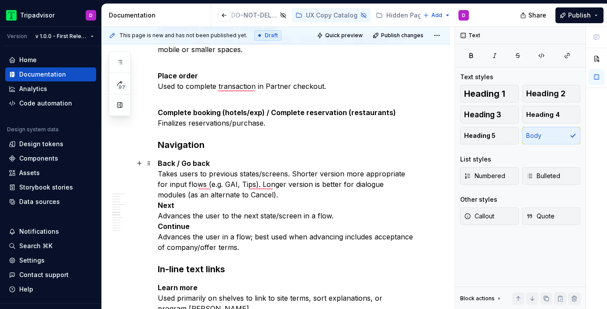
click at [276, 192] on p "Back / Go back Takes users to previous states/screens. Shorter version more app…" at bounding box center [286, 205] width 257 height 94
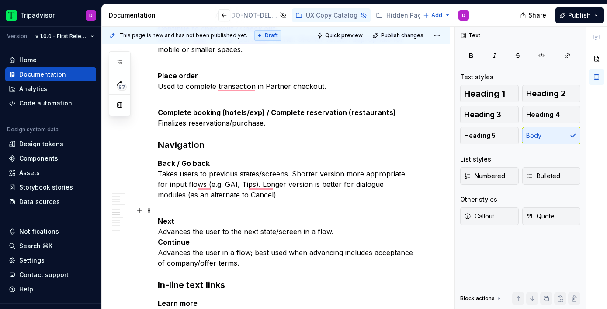
click at [339, 233] on p "Next Advances the user to the next state/screen in a flow. Continue Advances th…" at bounding box center [286, 236] width 257 height 63
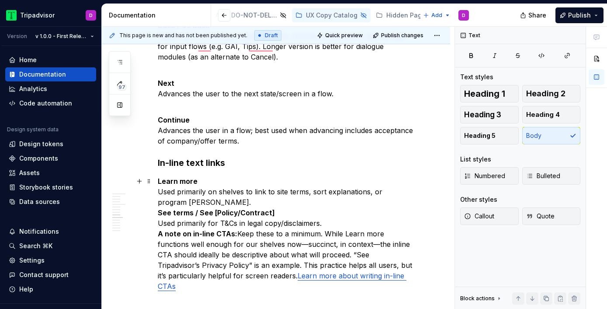
scroll to position [780, 0]
click at [203, 204] on p "Learn more Used primarily on shelves to link to site terms, sort explanations, …" at bounding box center [286, 233] width 257 height 115
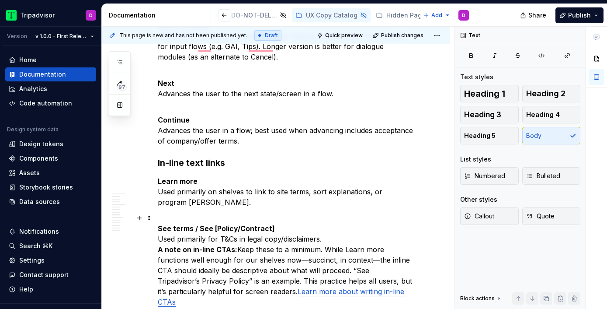
click at [330, 238] on p "See terms / See [Policy/Contract] Used primarily for T&Cs in legal copy/disclai…" at bounding box center [286, 259] width 257 height 94
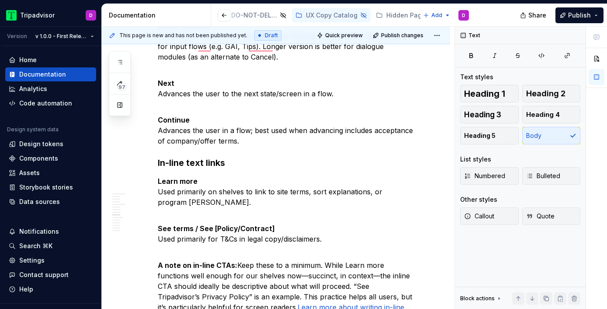
scroll to position [0, 0]
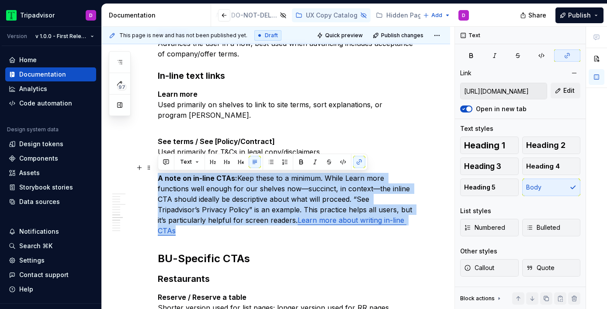
drag, startPoint x: 360, startPoint y: 221, endPoint x: 157, endPoint y: 177, distance: 207.2
click at [157, 177] on div "Quick tips on CTAs Overview CTAs—in-line or button—are always sentence case, an…" at bounding box center [276, 93] width 348 height 1575
click at [502, 269] on button "Callout" at bounding box center [489, 267] width 59 height 17
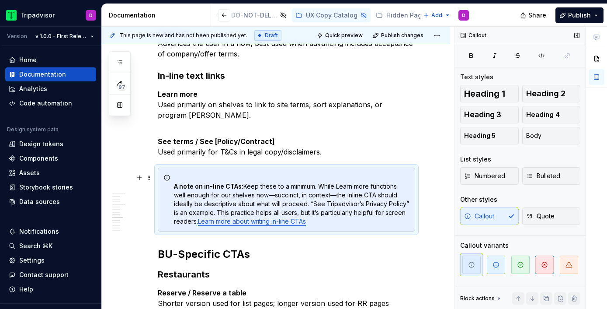
click at [174, 184] on strong "A note on in-line CTAs:" at bounding box center [208, 185] width 69 height 7
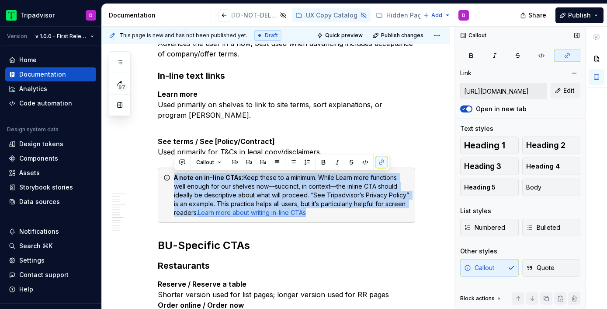
drag, startPoint x: 375, startPoint y: 222, endPoint x: 180, endPoint y: 167, distance: 202.4
click at [180, 167] on div "Quick tips on CTAs Overview CTAs—in-line or button—are always sentence case, an…" at bounding box center [286, 46] width 257 height 1438
click at [368, 206] on div "A note on in-line CTAs: Keep these to a minimum. While Learn more functions wel…" at bounding box center [292, 195] width 236 height 44
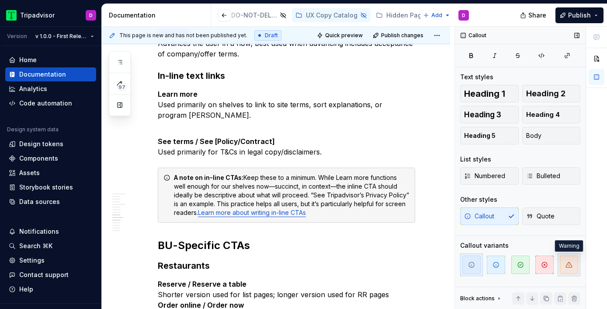
click at [574, 264] on span "button" at bounding box center [569, 264] width 18 height 18
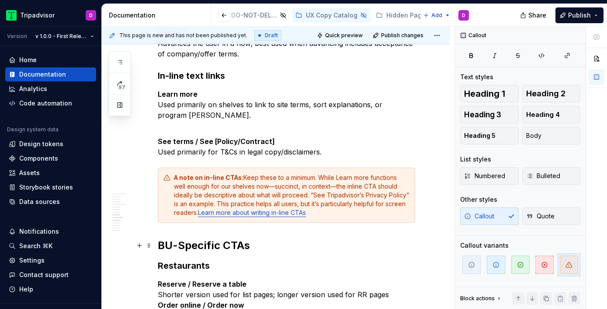
click at [378, 249] on h2 "BU-Specific CTAs" at bounding box center [286, 245] width 257 height 14
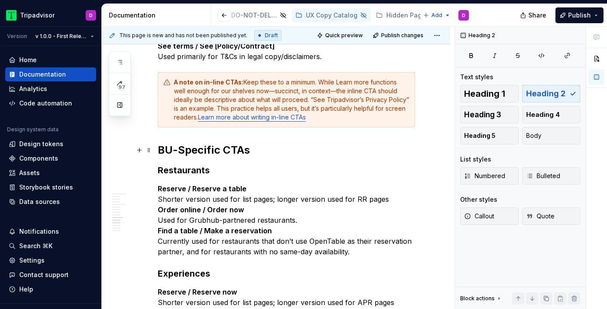
click at [209, 153] on h2 "BU-Specific CTAs" at bounding box center [286, 150] width 257 height 14
click at [397, 203] on p "Reserve / Reserve a table Shorter version used for list pages; longer version u…" at bounding box center [286, 219] width 257 height 73
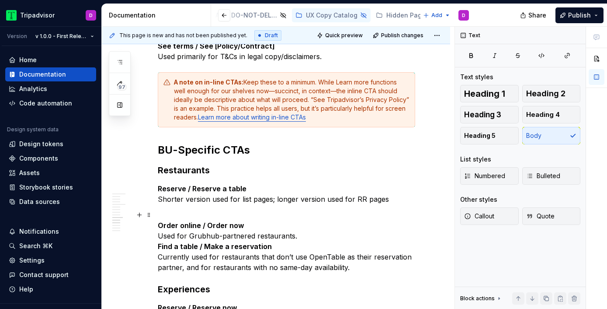
click at [303, 238] on p "Order online / Order now Used for Grubhub-partnered restaurants. Find a table /…" at bounding box center [286, 240] width 257 height 63
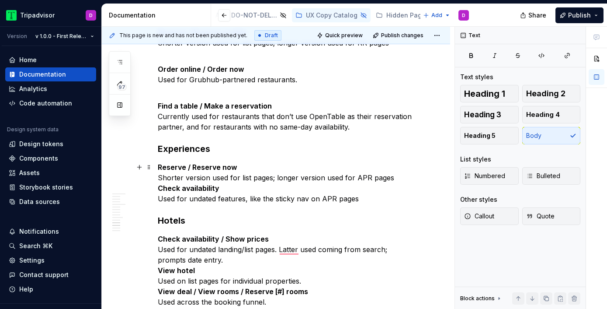
click at [397, 177] on p "Reserve / Reserve now Shorter version used for list pages; longer version used …" at bounding box center [286, 183] width 257 height 42
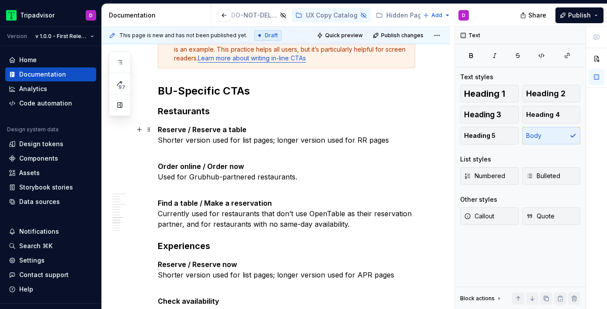
click at [395, 141] on p "Reserve / Reserve a table Shorter version used for list pages; longer version u…" at bounding box center [286, 134] width 257 height 21
click at [355, 139] on p "Reserve / Reserve a table Shorter version used for list pages; longer version u…" at bounding box center [286, 134] width 257 height 21
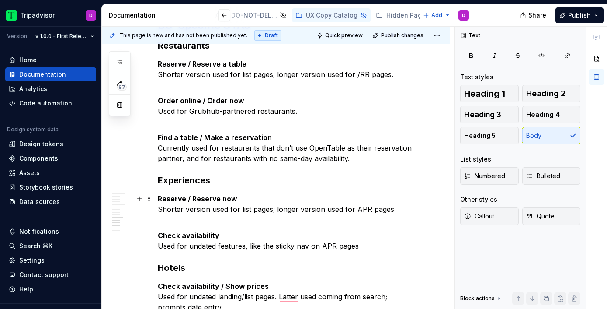
click at [392, 209] on p "Reserve / Reserve now Shorter version used for list pages; longer version used …" at bounding box center [286, 203] width 257 height 21
click at [356, 206] on p "Reserve / Reserve now Shorter version used for list pages; longer version used …" at bounding box center [286, 203] width 257 height 21
click at [354, 209] on p "Reserve / Reserve now Shorter version used for list pages; longer version used …" at bounding box center [286, 203] width 257 height 21
click at [320, 245] on p "Check availability Used for undated features, like the sticky nav on APR pages" at bounding box center [286, 234] width 257 height 31
click at [366, 245] on p "Check availability Used for undated features, like the sticky nav on /APR pages" at bounding box center [286, 234] width 257 height 31
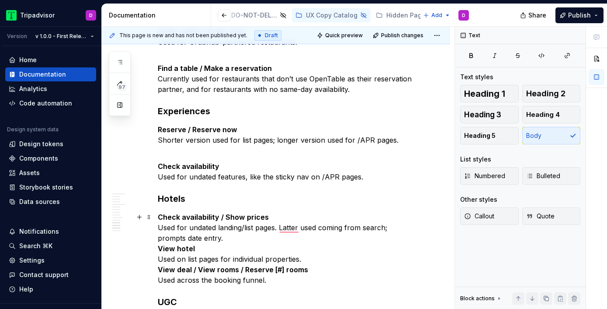
click at [201, 237] on p "Check availability / Show prices Used for undated landing/list pages. Latter us…" at bounding box center [286, 248] width 257 height 73
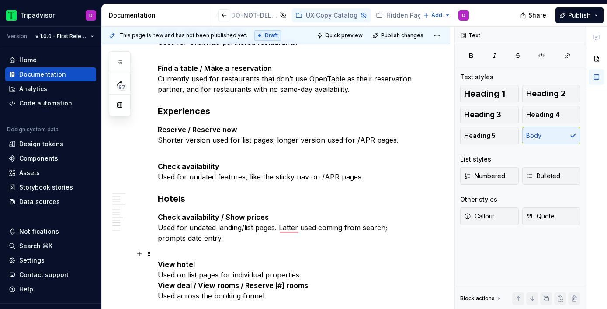
click at [305, 275] on p "View hotel Used on list pages for individual properties. View deal / View rooms…" at bounding box center [286, 274] width 257 height 52
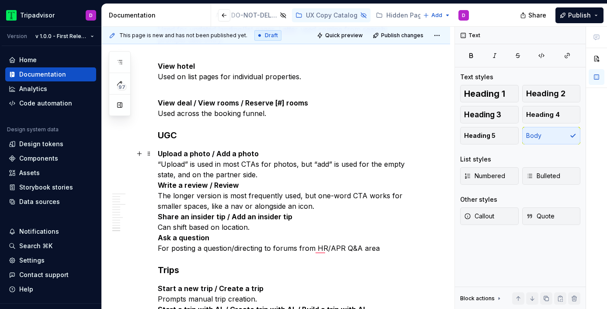
click at [262, 177] on p "Upload a photo / Add a photo “Upload” is used in most CTAs for photos, but “add…" at bounding box center [286, 200] width 257 height 105
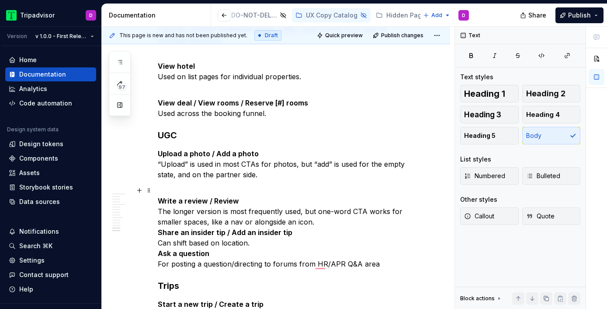
click at [315, 223] on p "Write a review / Review The longer version is most frequently used, but one-wor…" at bounding box center [286, 227] width 257 height 84
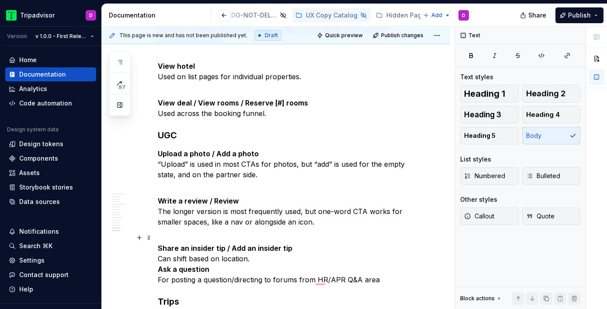
click at [304, 254] on p "Share an insider tip / Add an insider tip Can shift based on location. Ask a qu…" at bounding box center [286, 258] width 257 height 52
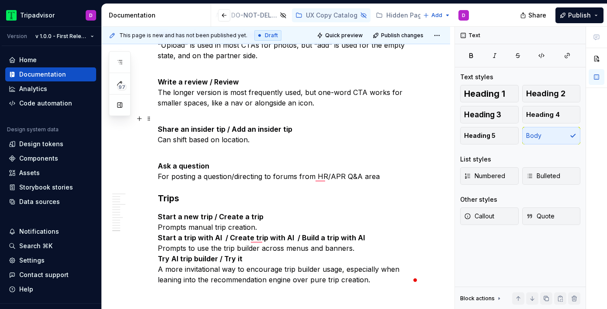
click at [274, 135] on p "Share an insider tip / Add an insider tip Can shift based on location." at bounding box center [286, 128] width 257 height 31
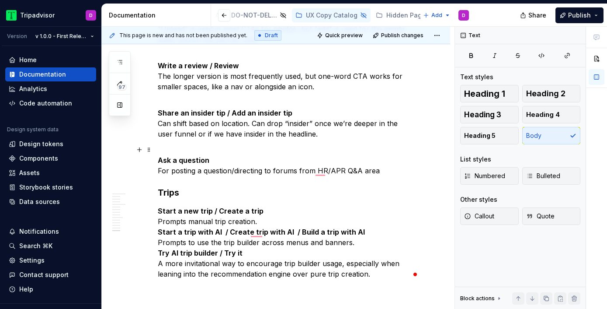
scroll to position [1491, 0]
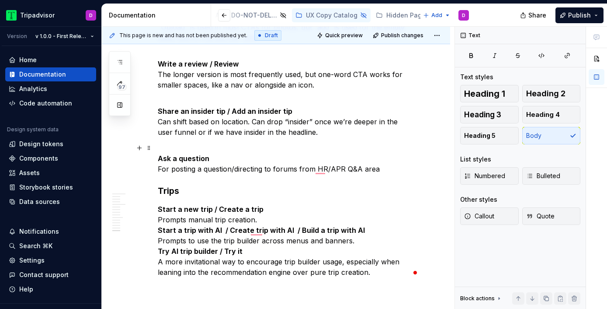
click at [239, 145] on p "Ask a question For posting a question/directing to forums from HR/APR Q&A area" at bounding box center [286, 157] width 257 height 31
click at [183, 98] on p "Share an insider tip / Add an insider tip Can shift based on location. Can drop…" at bounding box center [286, 116] width 257 height 42
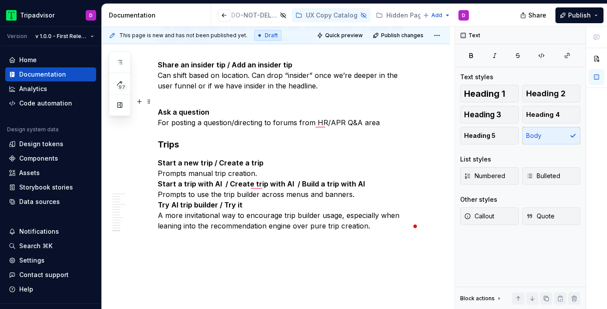
scroll to position [1562, 0]
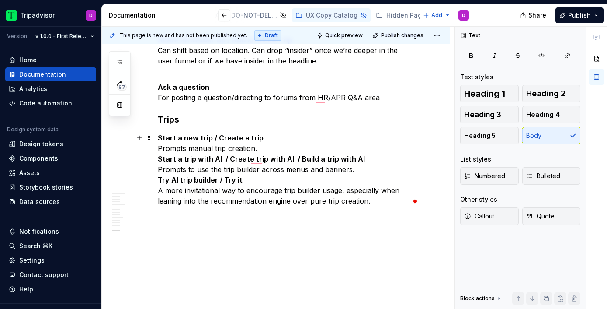
click at [274, 146] on p "Start a new trip / Create a trip Prompts manual trip creation. Start a trip wit…" at bounding box center [286, 168] width 257 height 73
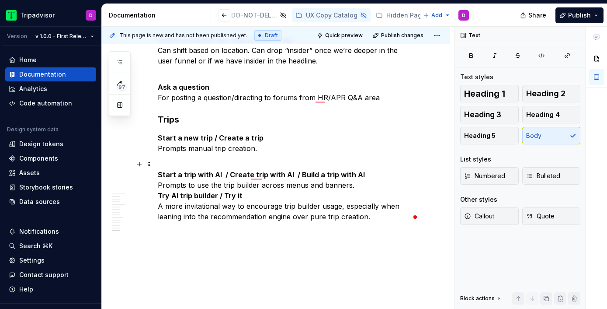
click at [361, 188] on p "Start a trip with AI / Create trip with AI / Build a trip with AI Prompts to us…" at bounding box center [286, 190] width 257 height 63
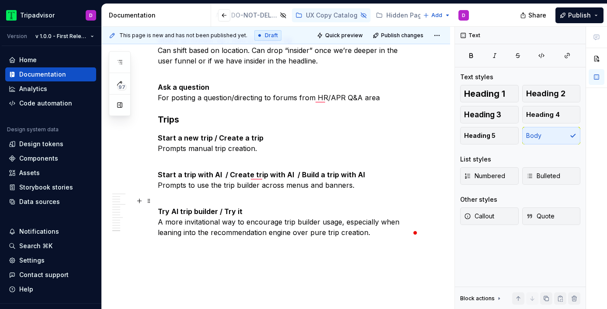
click at [382, 230] on p "Try AI trip builder / Try it A more invitational way to encourage trip builder …" at bounding box center [286, 216] width 257 height 42
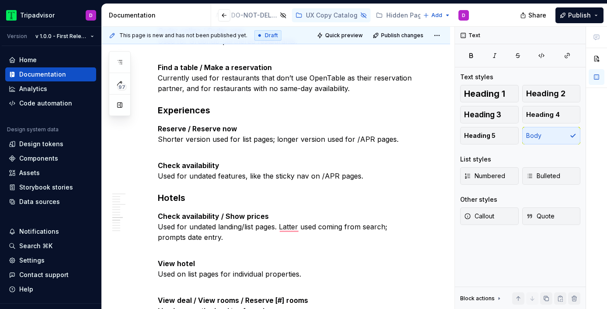
scroll to position [656, 0]
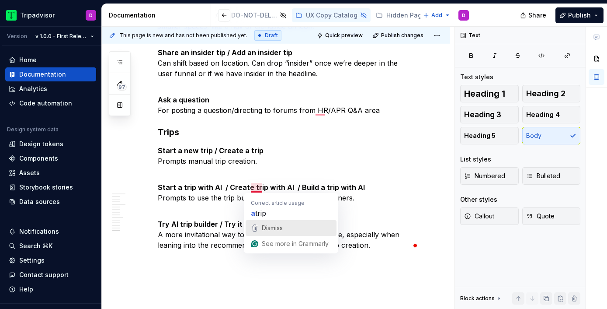
click at [291, 230] on div "Dismiss" at bounding box center [291, 227] width 83 height 13
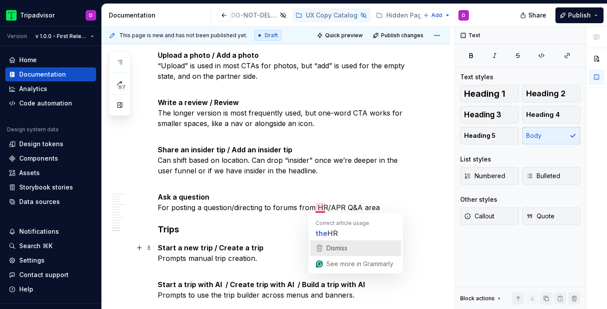
click at [341, 246] on span "Dismiss" at bounding box center [336, 247] width 21 height 7
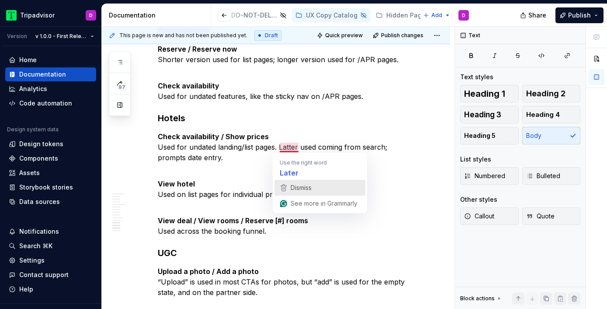
click at [308, 184] on span "Dismiss" at bounding box center [301, 187] width 21 height 7
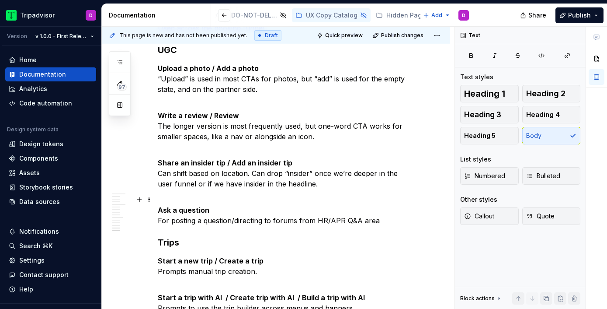
click at [316, 218] on p "Ask a question For posting a question/directing to forums from HR/APR Q&A area" at bounding box center [286, 209] width 257 height 31
click at [327, 221] on p "Ask a question For posting a question/directing to forums from /HR/APR Q&A area" at bounding box center [286, 209] width 257 height 31
click at [312, 237] on h3 "Trips" at bounding box center [286, 242] width 257 height 12
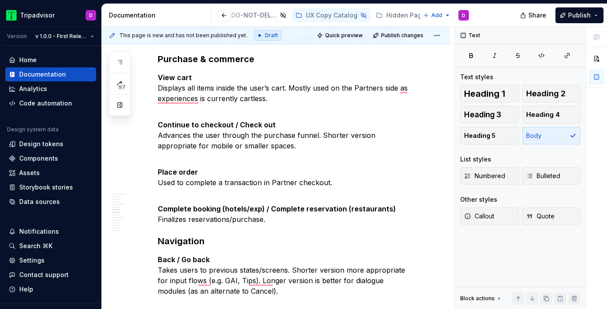
scroll to position [603, 0]
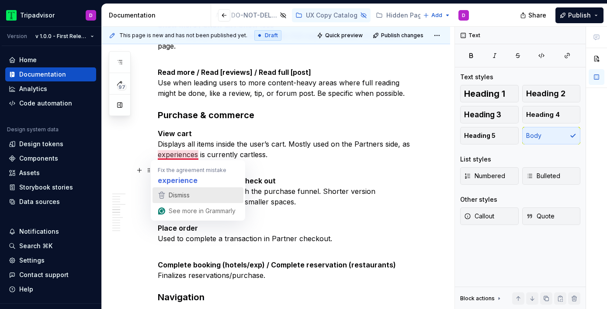
click at [195, 195] on div "Dismiss" at bounding box center [197, 194] width 83 height 13
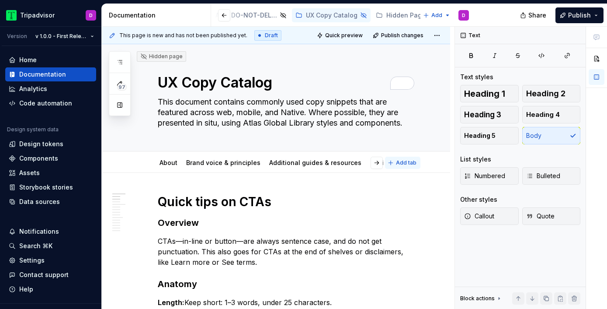
click at [412, 163] on span "Add tab" at bounding box center [406, 162] width 21 height 7
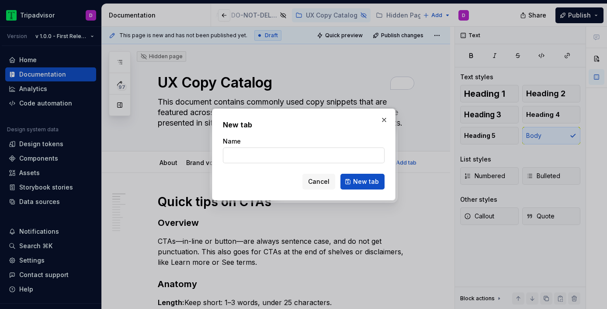
type textarea "*"
type input "Sign-in modules"
click at [355, 181] on span "New tab" at bounding box center [366, 181] width 26 height 9
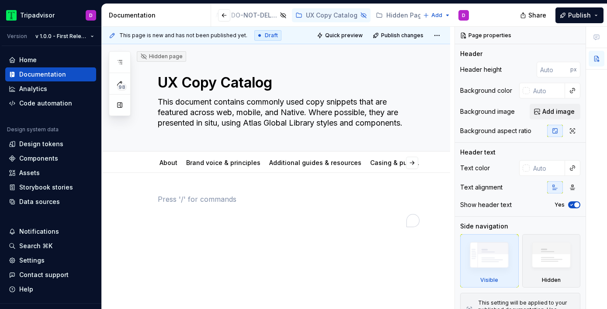
click at [211, 208] on div "To enrich screen reader interactions, please activate Accessibility in Grammarl…" at bounding box center [286, 210] width 257 height 33
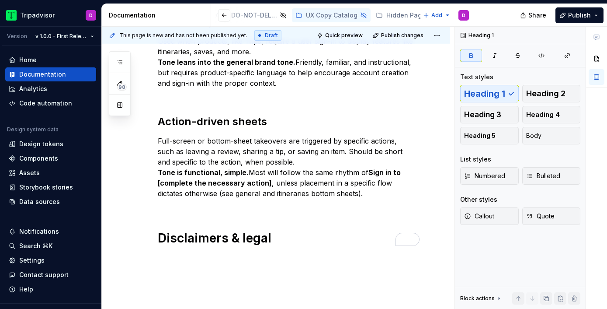
drag, startPoint x: 280, startPoint y: 246, endPoint x: 156, endPoint y: 217, distance: 127.0
click at [156, 217] on div "Prompts users to sign in to see account details or complete an action. Meant to…" at bounding box center [276, 153] width 348 height 392
click at [184, 238] on strong "Disclaimers & legal" at bounding box center [215, 237] width 114 height 15
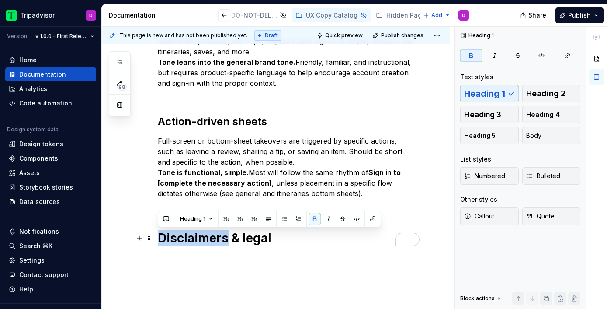
click at [184, 238] on strong "Disclaimers & legal" at bounding box center [215, 237] width 114 height 15
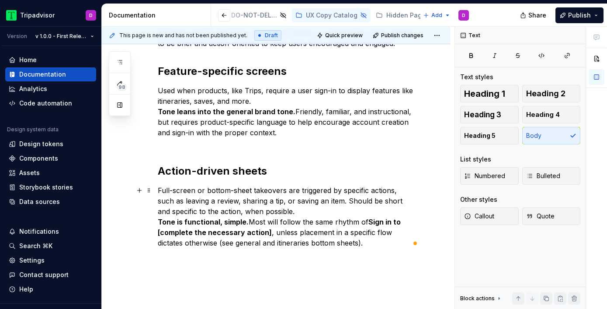
click at [287, 212] on p "Full-screen or bottom-sheet takeovers are triggered by specific actions, such a…" at bounding box center [286, 216] width 257 height 63
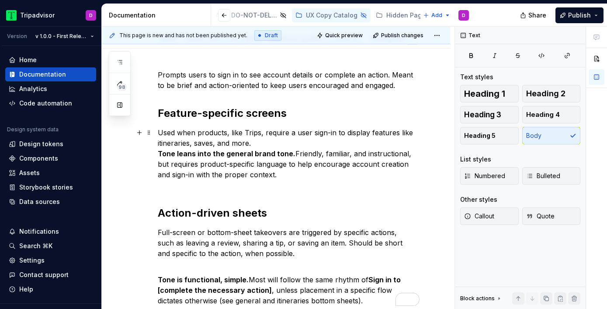
click at [264, 142] on p "Used when products, like Trips, require a user sign-in to display features like…" at bounding box center [286, 158] width 257 height 63
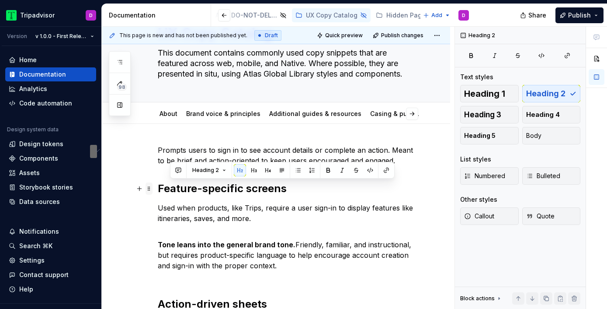
drag, startPoint x: 293, startPoint y: 188, endPoint x: 151, endPoint y: 192, distance: 141.6
click at [158, 192] on div "Prompts users to sign in to see account details or complete an action. Meant to…" at bounding box center [286, 276] width 257 height 262
click at [184, 194] on h2 "Feature-specific screens" at bounding box center [286, 188] width 257 height 14
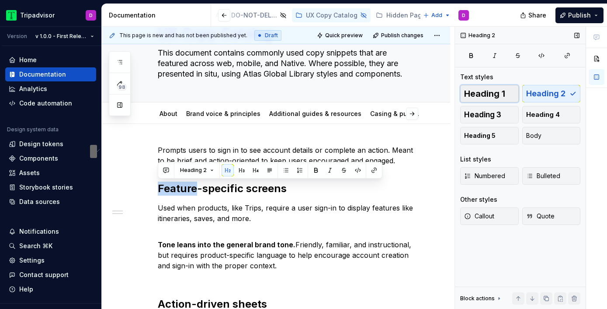
click at [492, 95] on span "Heading 1" at bounding box center [484, 93] width 41 height 9
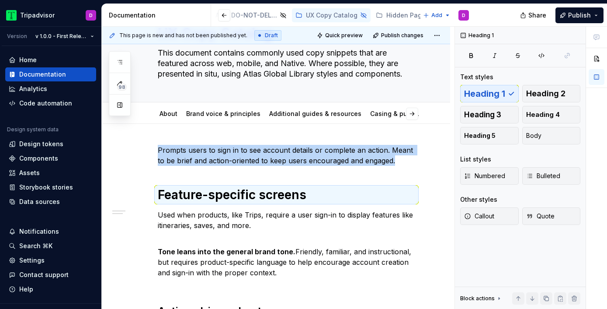
click at [211, 170] on div "Prompts users to sign in to see account details or complete an action. Meant to…" at bounding box center [286, 274] width 257 height 259
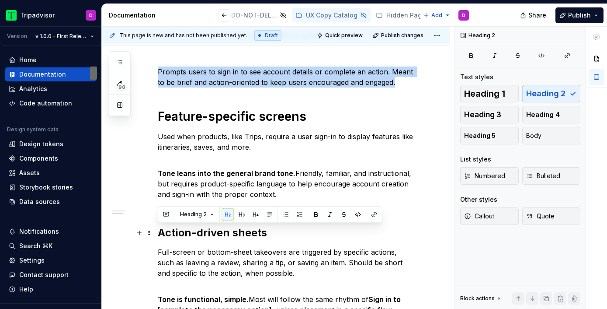
drag, startPoint x: 271, startPoint y: 234, endPoint x: 156, endPoint y: 233, distance: 114.5
click at [156, 233] on div "Prompts users to sign in to see account details or complete an action. Meant to…" at bounding box center [276, 236] width 348 height 383
click at [480, 94] on span "Heading 1" at bounding box center [484, 93] width 41 height 9
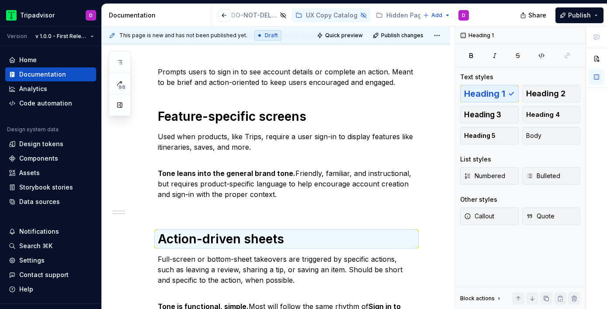
click at [277, 213] on div "Prompts users to sign in to see account details or complete an action. Meant to…" at bounding box center [286, 199] width 257 height 266
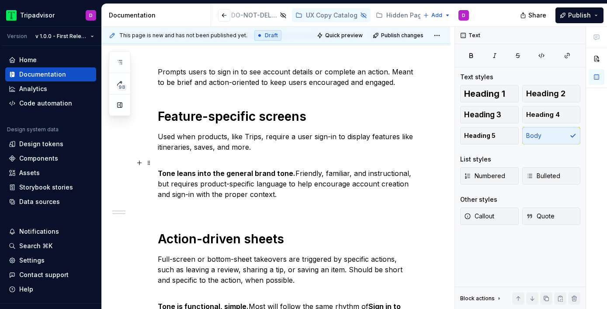
click at [204, 206] on p "Tone leans into the general brand tone. Friendly, familiar, and instructional, …" at bounding box center [286, 183] width 257 height 52
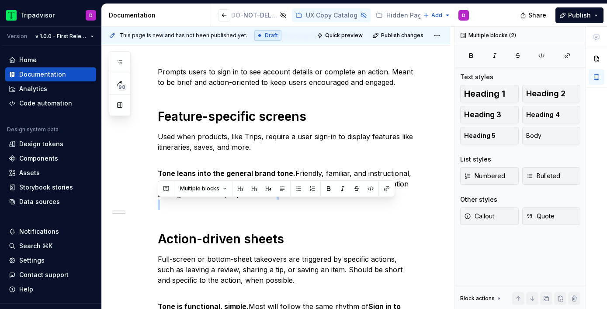
click at [190, 215] on div "Prompts users to sign in to see account details or complete an action. Meant to…" at bounding box center [286, 199] width 257 height 266
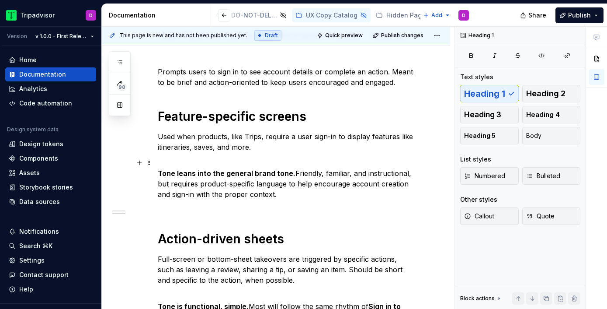
click at [171, 208] on p "Tone leans into the general brand tone. Friendly, familiar, and instructional, …" at bounding box center [286, 183] width 257 height 52
click at [174, 210] on div "Prompts users to sign in to see account details or complete an action. Meant to…" at bounding box center [286, 199] width 257 height 266
click at [201, 210] on div "Prompts users to sign in to see account details or complete an action. Meant to…" at bounding box center [286, 199] width 257 height 266
click at [206, 200] on p "Tone leans into the general brand tone. Friendly, familiar, and instructional, …" at bounding box center [286, 183] width 257 height 52
click at [139, 163] on button "button" at bounding box center [139, 162] width 12 height 12
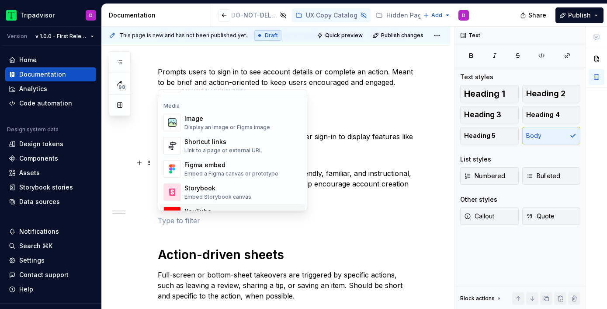
click at [231, 230] on div "Prompts users to sign in to see account details or complete an action. Meant to…" at bounding box center [286, 206] width 257 height 281
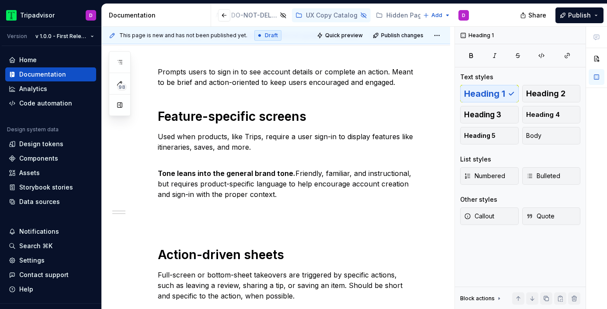
click at [192, 215] on div "Prompts users to sign in to see account details or complete an action. Meant to…" at bounding box center [286, 206] width 257 height 281
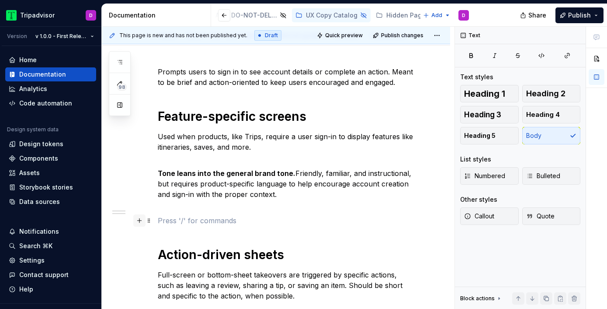
click at [140, 222] on button "button" at bounding box center [139, 220] width 12 height 12
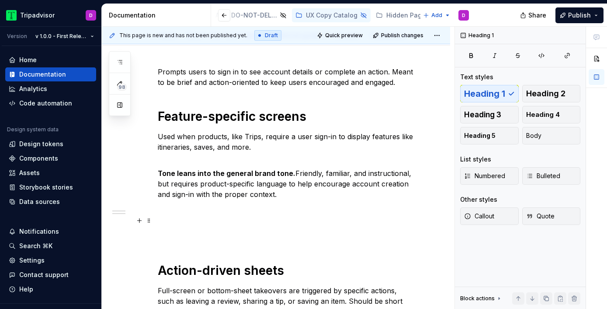
click at [375, 253] on div "Prompts users to sign in to see account details or complete an action. Meant to…" at bounding box center [286, 214] width 257 height 297
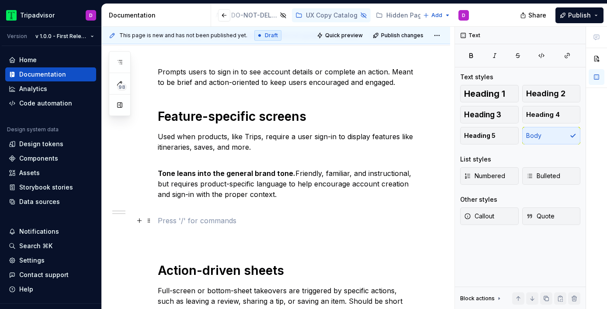
click at [170, 219] on p "To enrich screen reader interactions, please activate Accessibility in Grammarl…" at bounding box center [286, 220] width 257 height 10
type textarea "*"
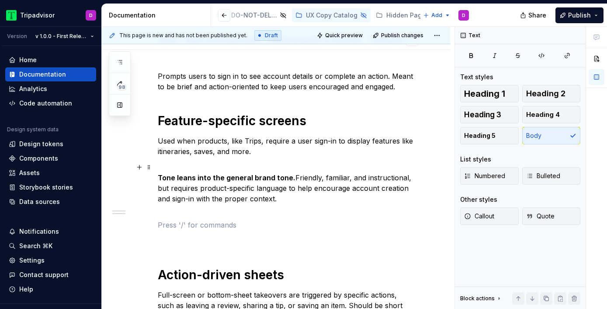
scroll to position [122, 0]
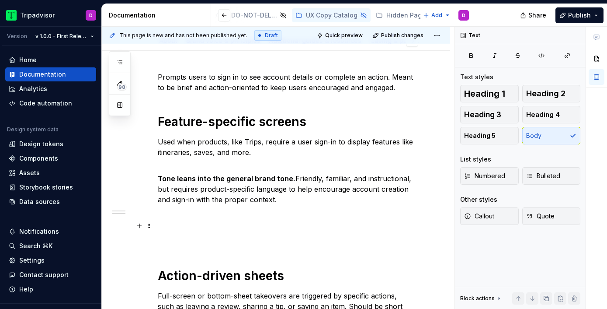
click at [140, 225] on button "button" at bounding box center [139, 225] width 12 height 12
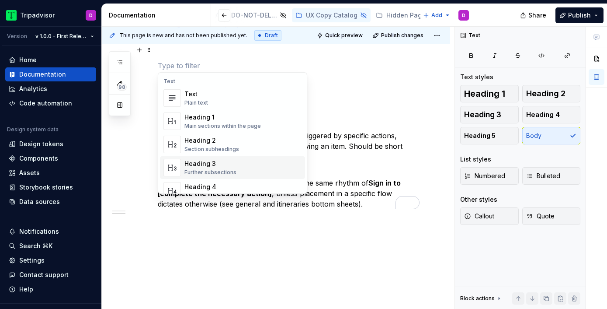
scroll to position [301, 0]
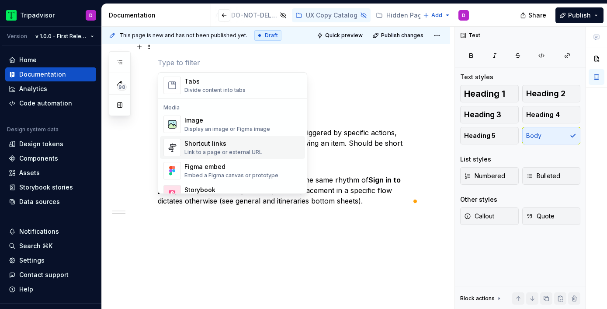
scroll to position [367, 0]
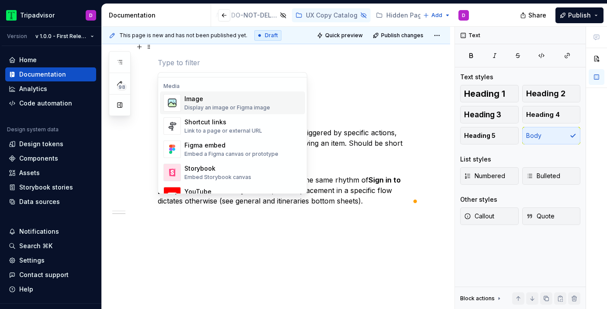
click at [205, 103] on div "Image" at bounding box center [227, 98] width 86 height 9
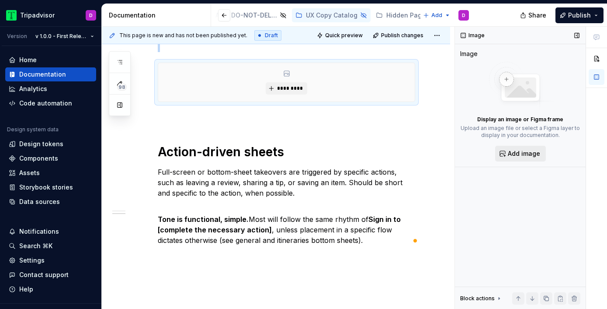
click at [509, 154] on span "Add image" at bounding box center [524, 153] width 32 height 9
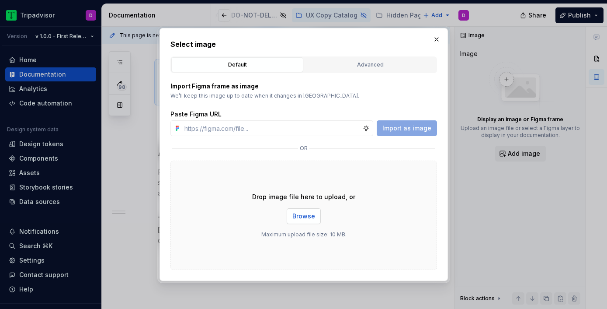
click at [296, 214] on span "Browse" at bounding box center [303, 216] width 23 height 9
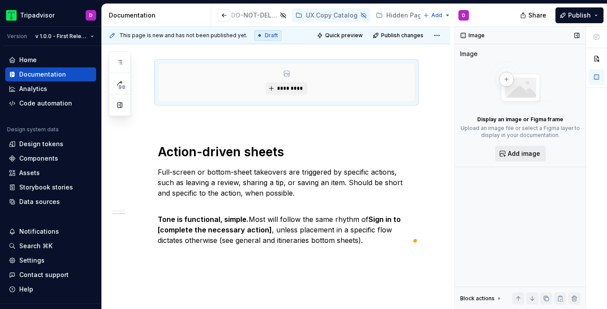
click at [526, 156] on span "Add image" at bounding box center [524, 153] width 32 height 9
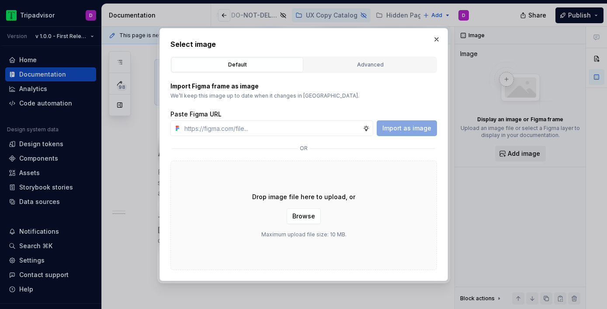
type textarea "*"
click at [259, 128] on input "text" at bounding box center [272, 128] width 182 height 16
type input "[URL][DOMAIN_NAME][DATE]"
click at [399, 126] on span "Import as image" at bounding box center [406, 128] width 49 height 9
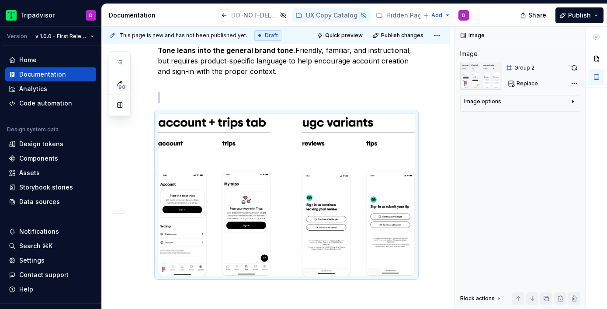
scroll to position [232, 0]
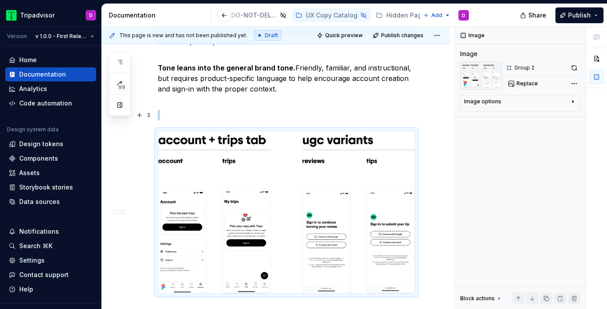
click at [287, 112] on p "To enrich screen reader interactions, please activate Accessibility in Grammarl…" at bounding box center [286, 115] width 257 height 10
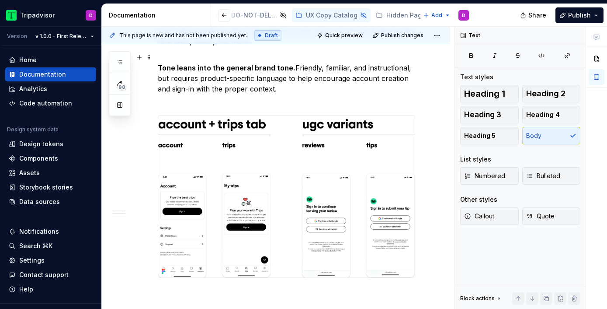
click at [278, 99] on p "Tone leans into the general brand tone. Friendly, familiar, and instructional, …" at bounding box center [286, 78] width 257 height 52
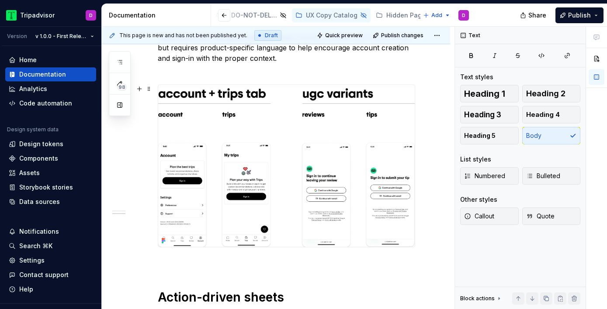
scroll to position [274, 0]
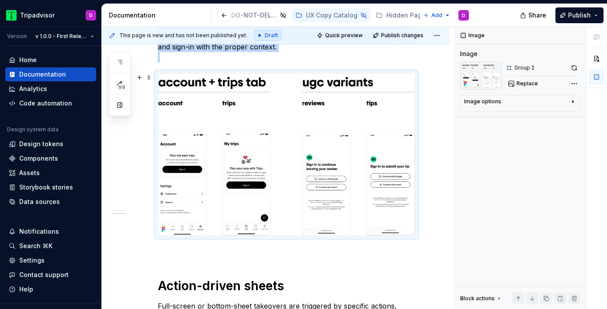
click at [362, 177] on img "To enrich screen reader interactions, please activate Accessibility in Grammarl…" at bounding box center [286, 154] width 257 height 162
click at [576, 102] on icon "button" at bounding box center [572, 101] width 7 height 7
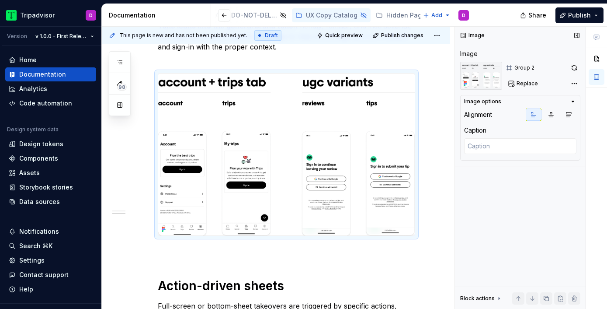
click at [401, 269] on div "Prompts users to sign in to see account details or complete an action. Meant to…" at bounding box center [286, 149] width 257 height 460
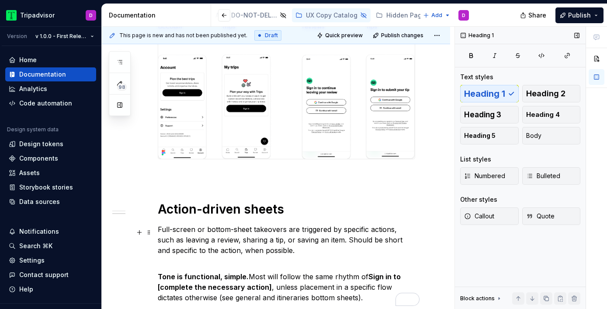
scroll to position [427, 0]
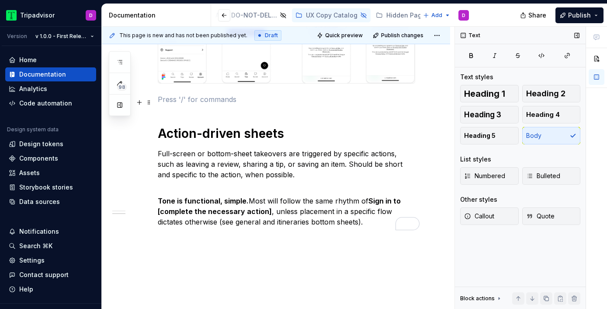
click at [205, 103] on p "To enrich screen reader interactions, please activate Accessibility in Grammarl…" at bounding box center [286, 99] width 257 height 10
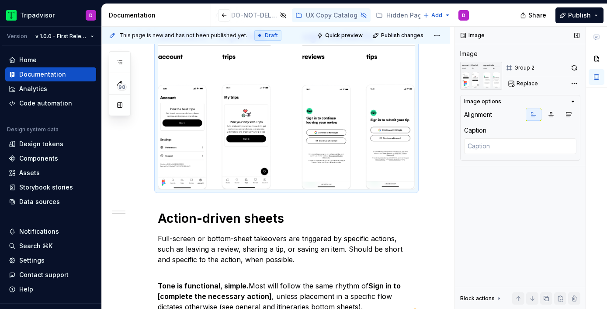
scroll to position [429, 0]
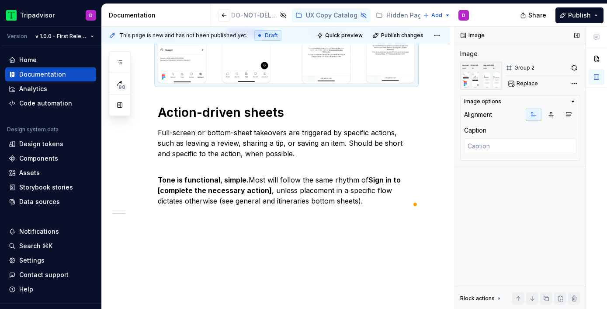
click at [203, 253] on div "Prompts users to sign in to see account details or complete an action. Meant to…" at bounding box center [276, 27] width 348 height 563
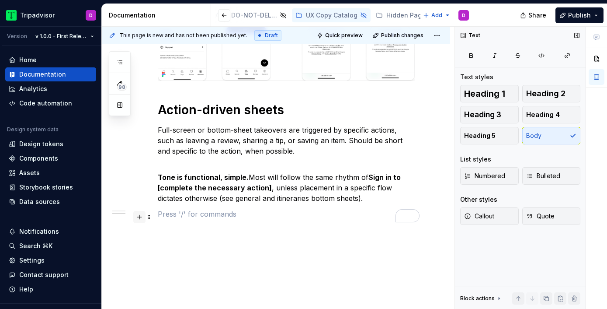
click at [139, 215] on button "button" at bounding box center [139, 217] width 12 height 12
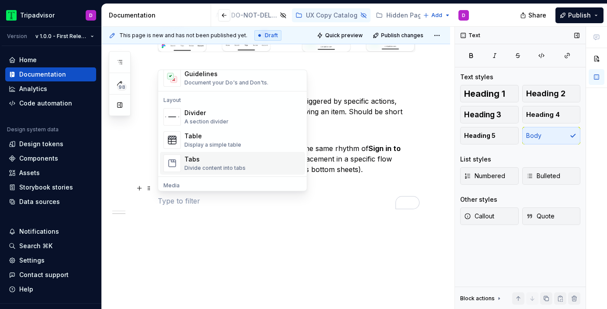
scroll to position [298, 0]
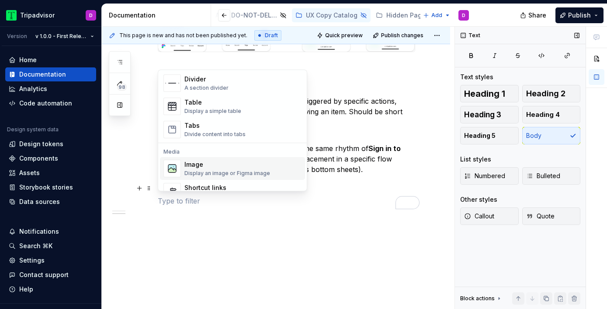
click at [212, 163] on div "Image" at bounding box center [227, 164] width 86 height 9
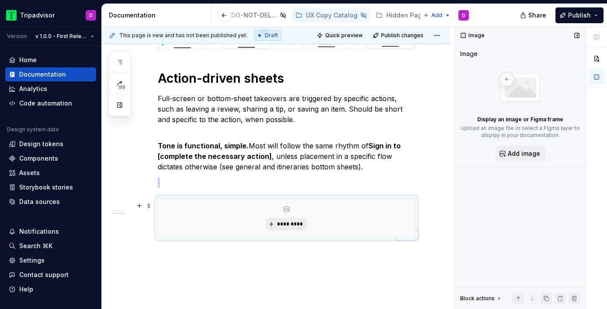
click at [291, 227] on span "*********" at bounding box center [290, 223] width 27 height 7
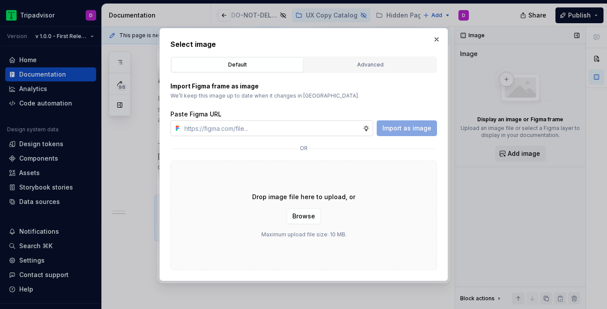
type textarea "*"
type input "[URL][DOMAIN_NAME][DATE]"
type textarea "*"
type input "[URL][DOMAIN_NAME][DATE]"
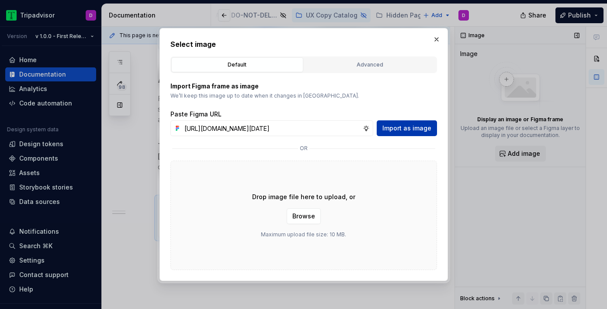
scroll to position [0, 0]
click at [403, 124] on span "Import as image" at bounding box center [406, 128] width 49 height 9
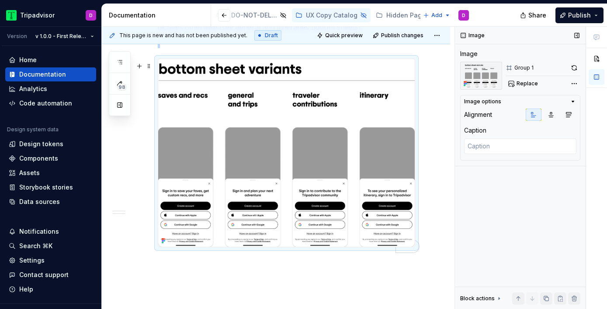
scroll to position [619, 0]
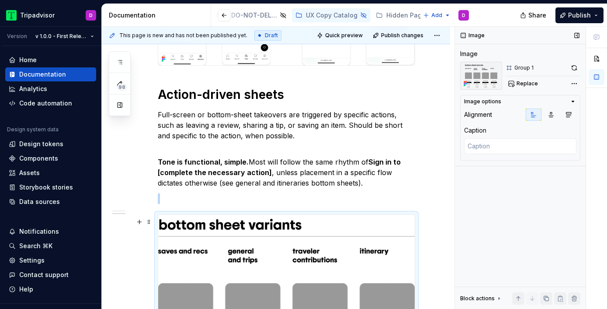
scroll to position [446, 0]
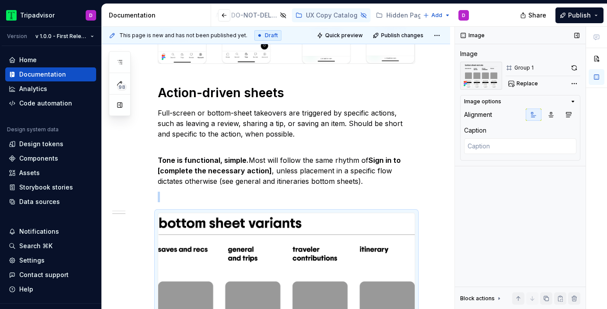
click at [213, 193] on div "Prompts users to sign in to see account details or complete an action. Meant to…" at bounding box center [286, 73] width 257 height 653
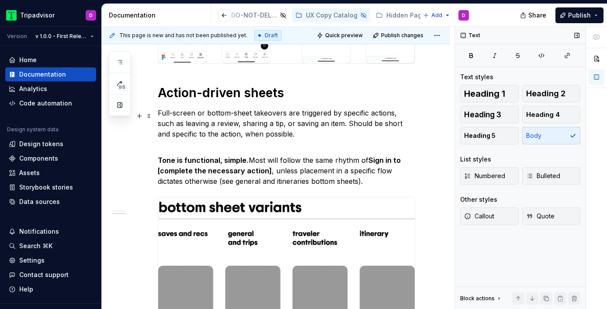
click at [205, 139] on p "Full-screen or bottom-sheet takeovers are triggered by specific actions, such a…" at bounding box center [286, 123] width 257 height 31
click at [205, 146] on div "Prompts users to sign in to see account details or complete an action. Meant to…" at bounding box center [286, 66] width 257 height 638
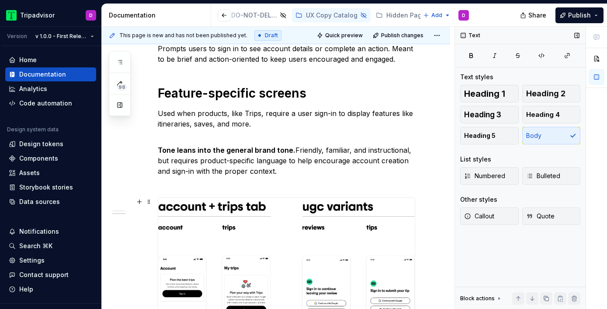
scroll to position [0, 0]
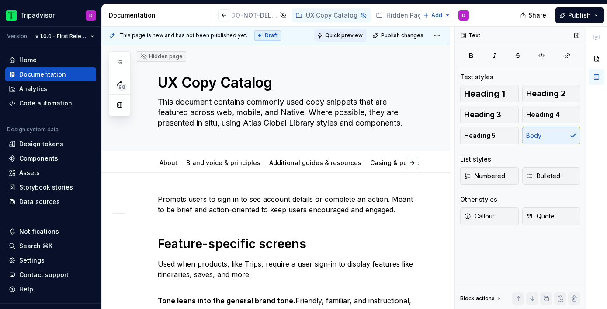
click at [338, 36] on span "Quick preview" at bounding box center [344, 35] width 38 height 7
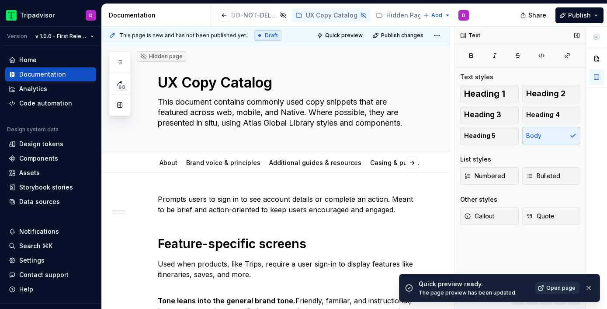
click at [558, 284] on span "Open page" at bounding box center [560, 287] width 29 height 7
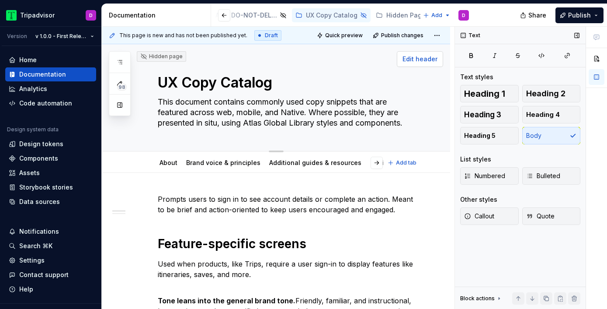
click at [429, 58] on span "Edit header" at bounding box center [419, 59] width 35 height 9
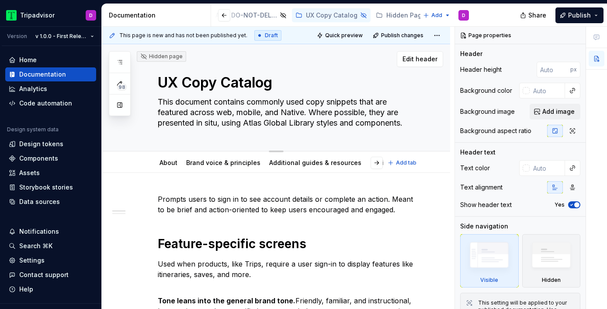
click at [251, 86] on textarea "UX Copy Catalog" at bounding box center [284, 82] width 257 height 21
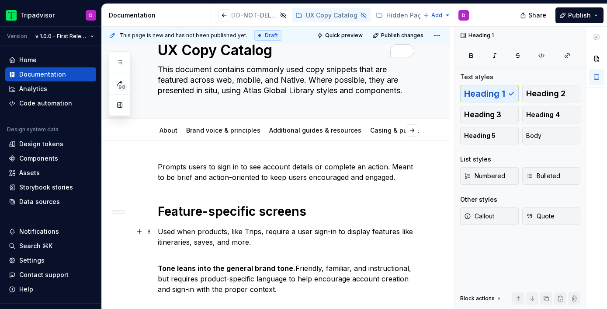
scroll to position [32, 0]
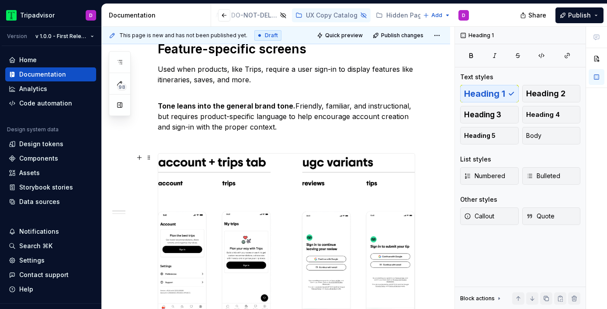
scroll to position [187, 0]
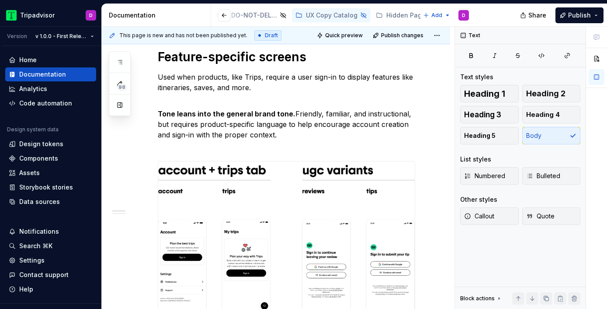
click at [160, 110] on strong "Tone leans into the general brand tone." at bounding box center [227, 113] width 138 height 9
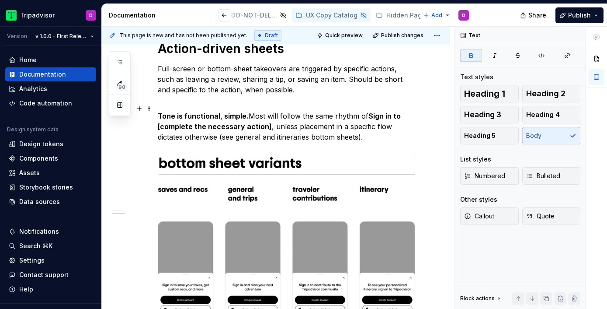
click at [161, 117] on strong "Tone is functional, simple." at bounding box center [203, 115] width 91 height 9
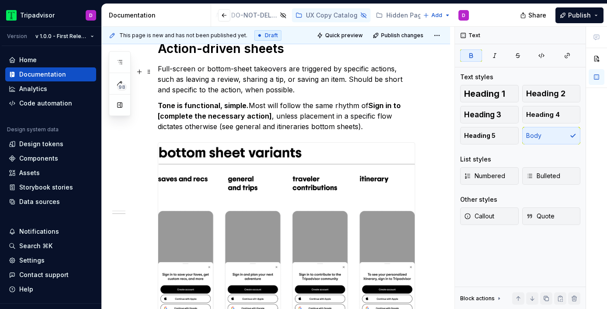
click at [292, 95] on p "Full-screen or bottom-sheet takeovers are triggered by specific actions, such a…" at bounding box center [286, 78] width 257 height 31
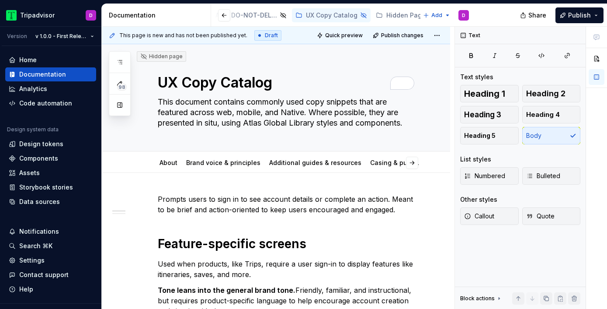
click at [189, 213] on p "Prompts users to sign in to see account details or complete an action. Meant to…" at bounding box center [286, 204] width 257 height 21
